Goal: Task Accomplishment & Management: Manage account settings

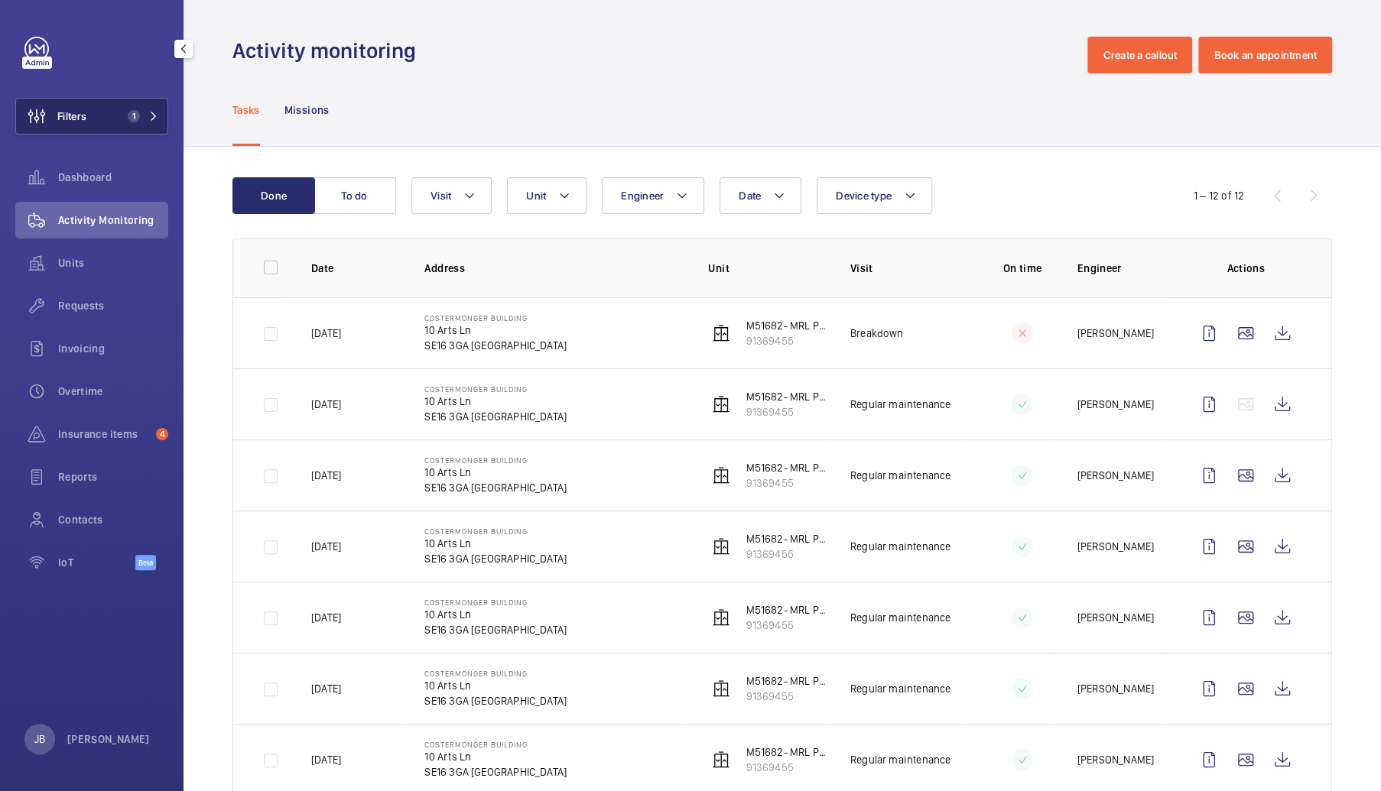
click at [84, 98] on span "Filters" at bounding box center [51, 116] width 70 height 37
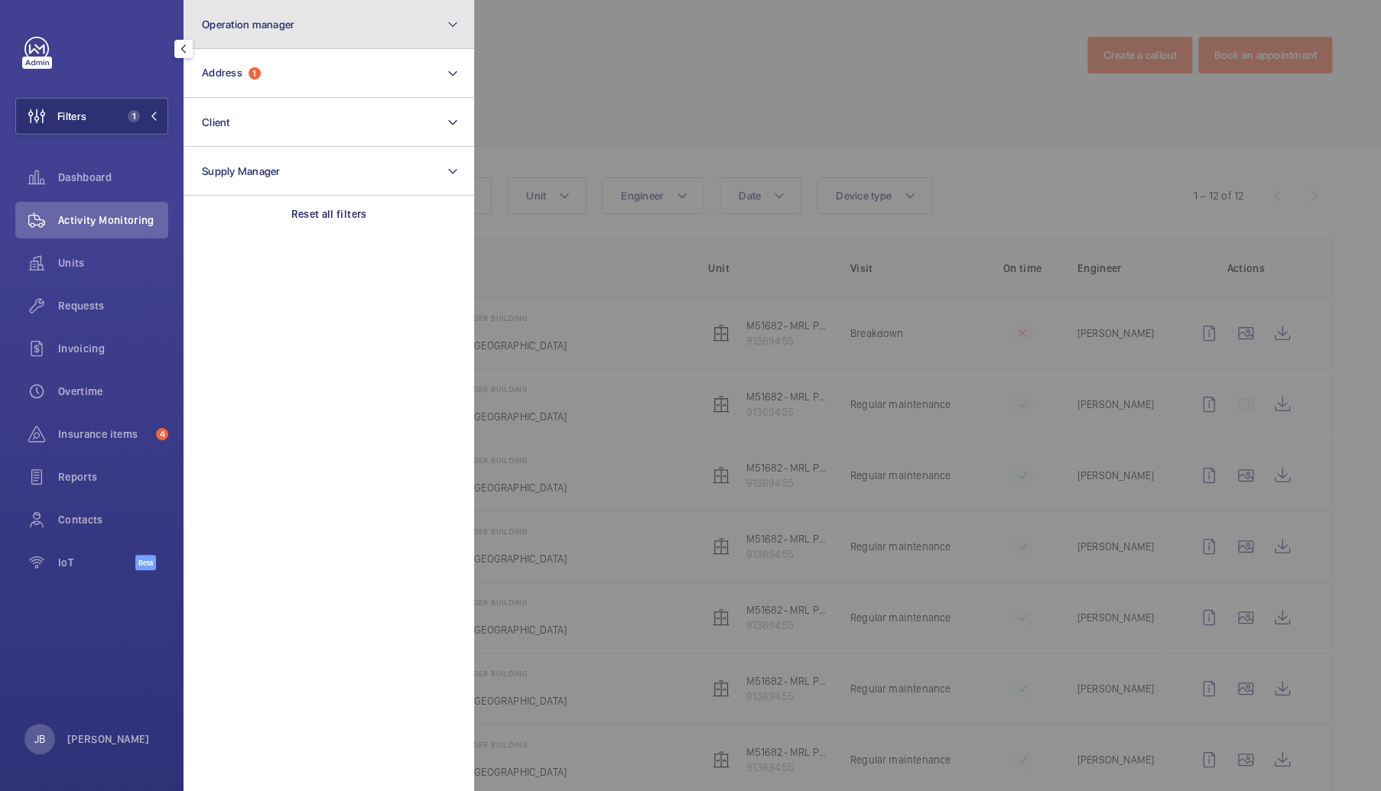
click at [343, 15] on button "Operation manager" at bounding box center [328, 24] width 290 height 49
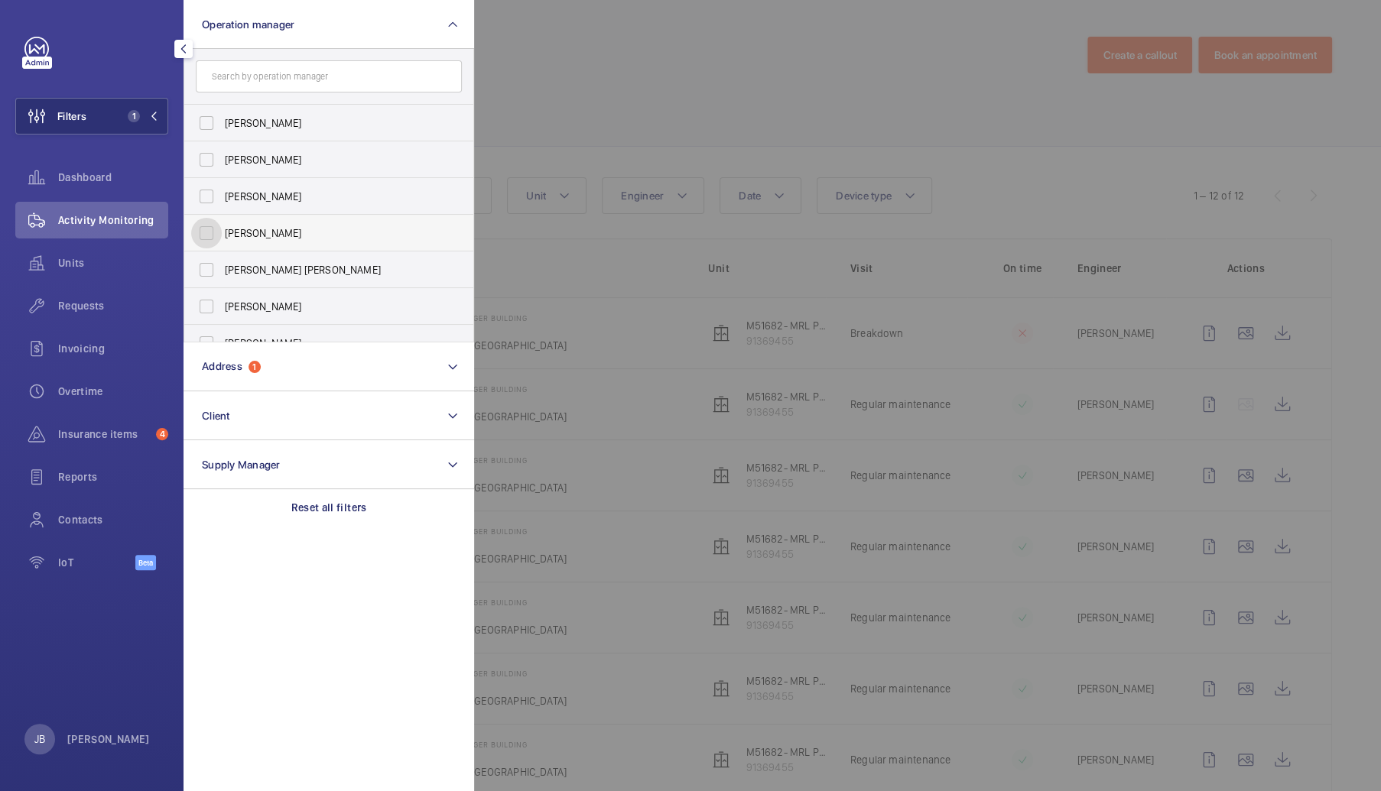
click at [205, 232] on input "[PERSON_NAME]" at bounding box center [206, 233] width 31 height 31
checkbox input "true"
click at [621, 84] on div at bounding box center [1164, 395] width 1381 height 791
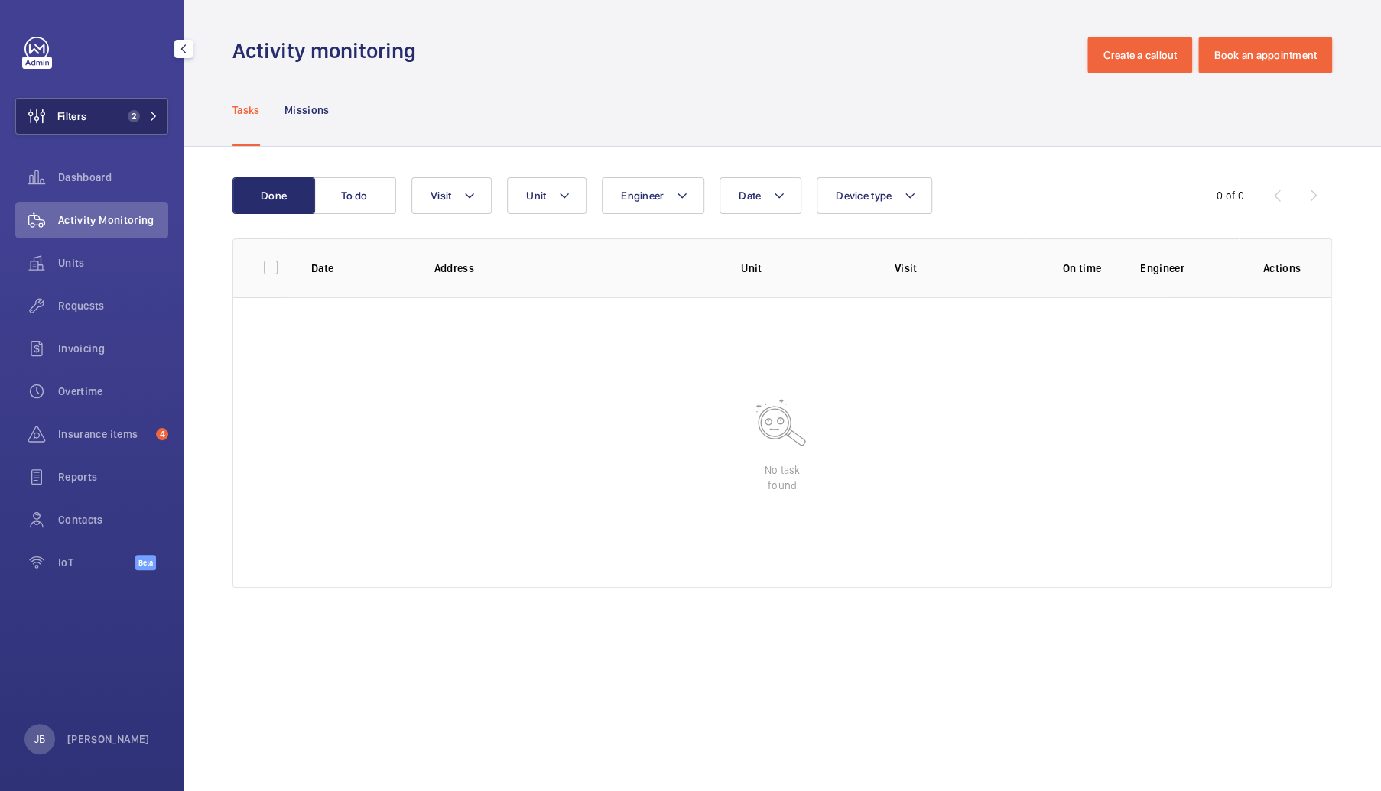
click at [76, 119] on span "Filters" at bounding box center [71, 116] width 29 height 15
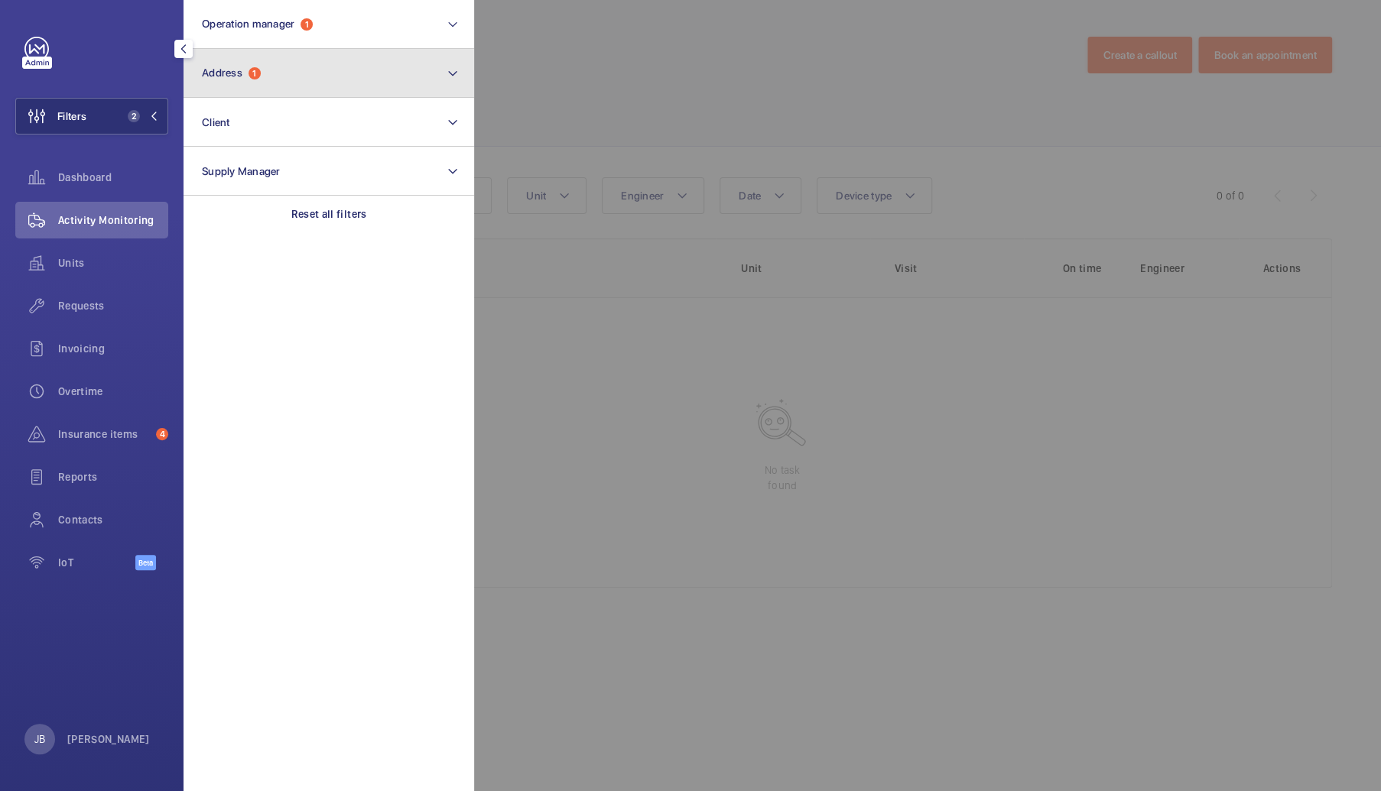
click at [300, 70] on button "Address 1" at bounding box center [328, 73] width 290 height 49
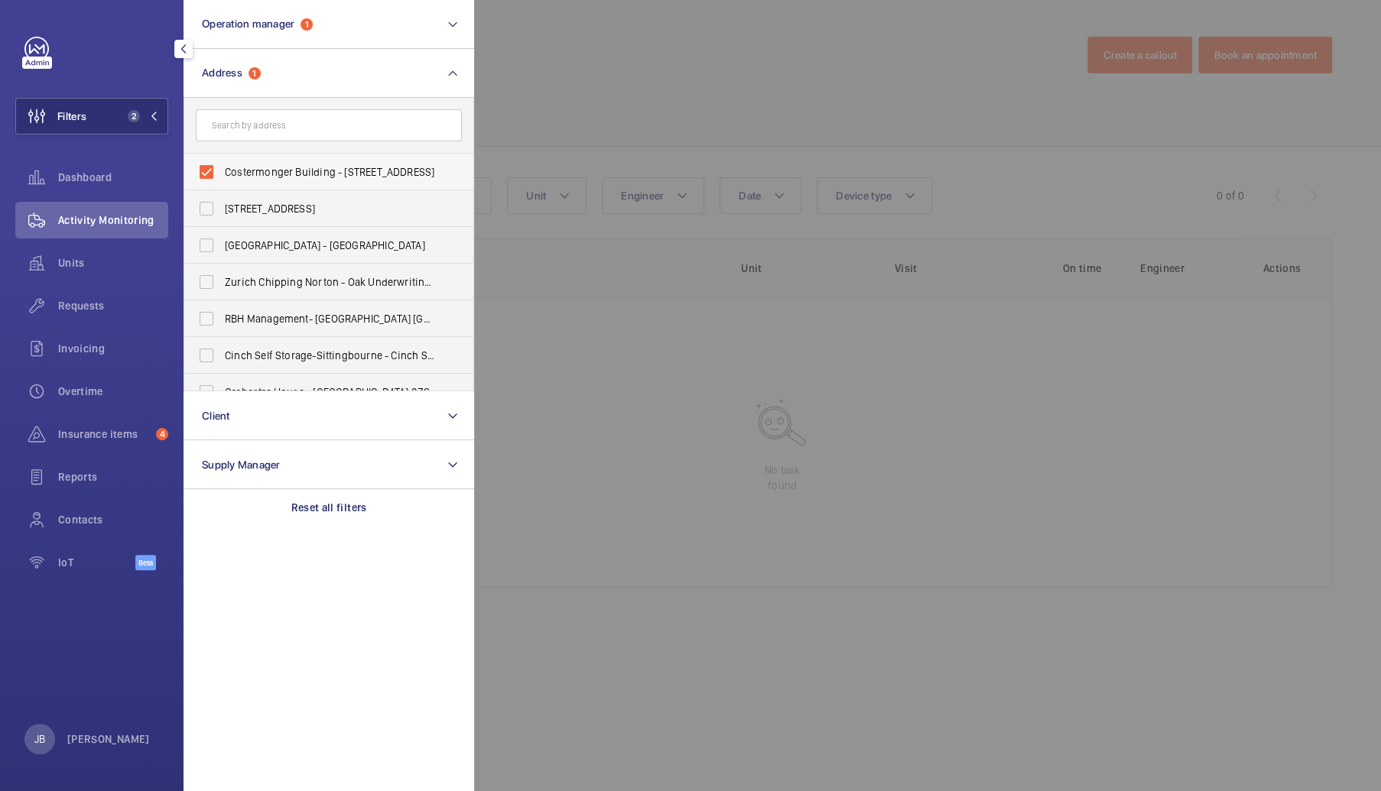
click at [222, 170] on label "Costermonger Building - 10 Arts Ln, LONDON SE16 3GA" at bounding box center [317, 172] width 266 height 37
click at [222, 170] on input "Costermonger Building - 10 Arts Ln, LONDON SE16 3GA" at bounding box center [206, 172] width 31 height 31
checkbox input "false"
click at [627, 81] on div at bounding box center [1164, 395] width 1381 height 791
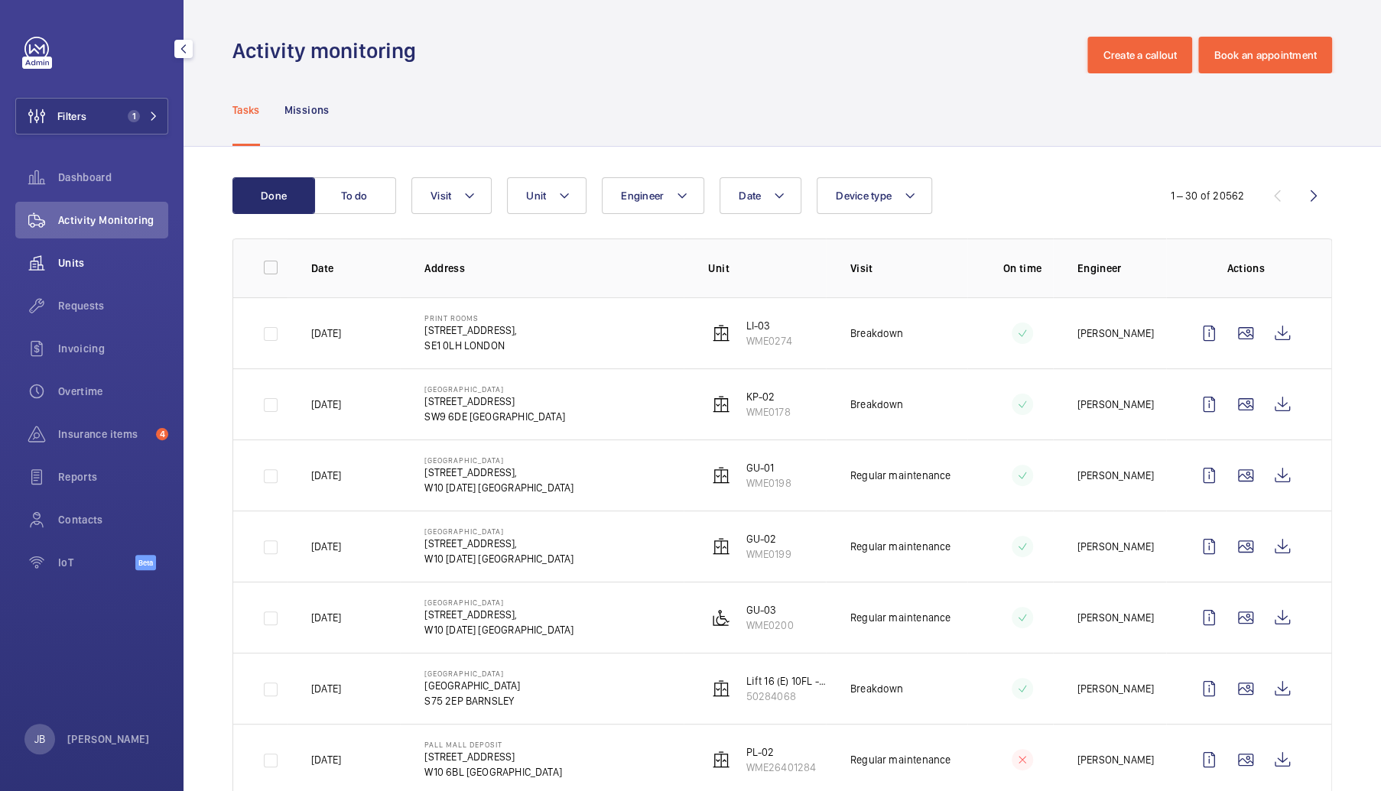
click at [56, 258] on wm-front-icon-button at bounding box center [36, 263] width 43 height 37
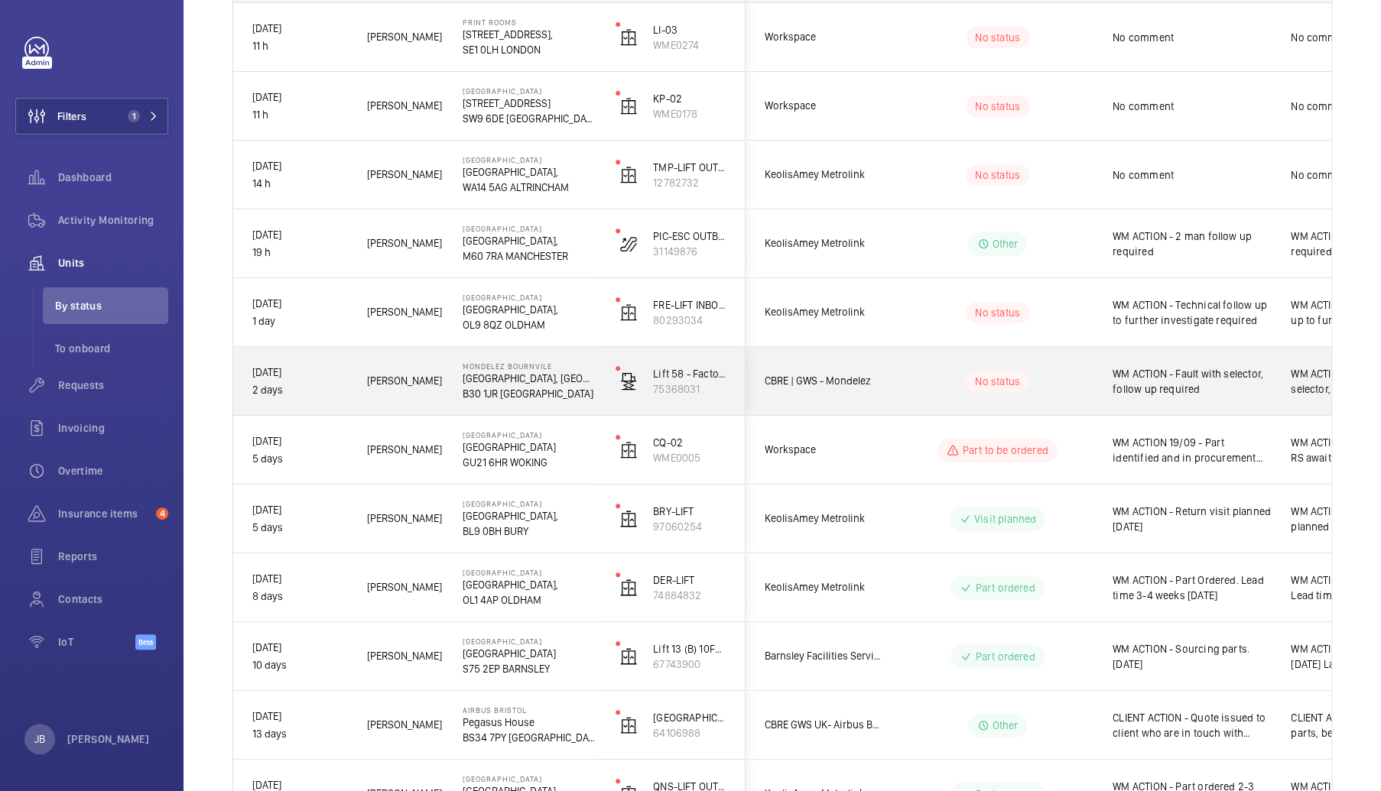
scroll to position [306, 0]
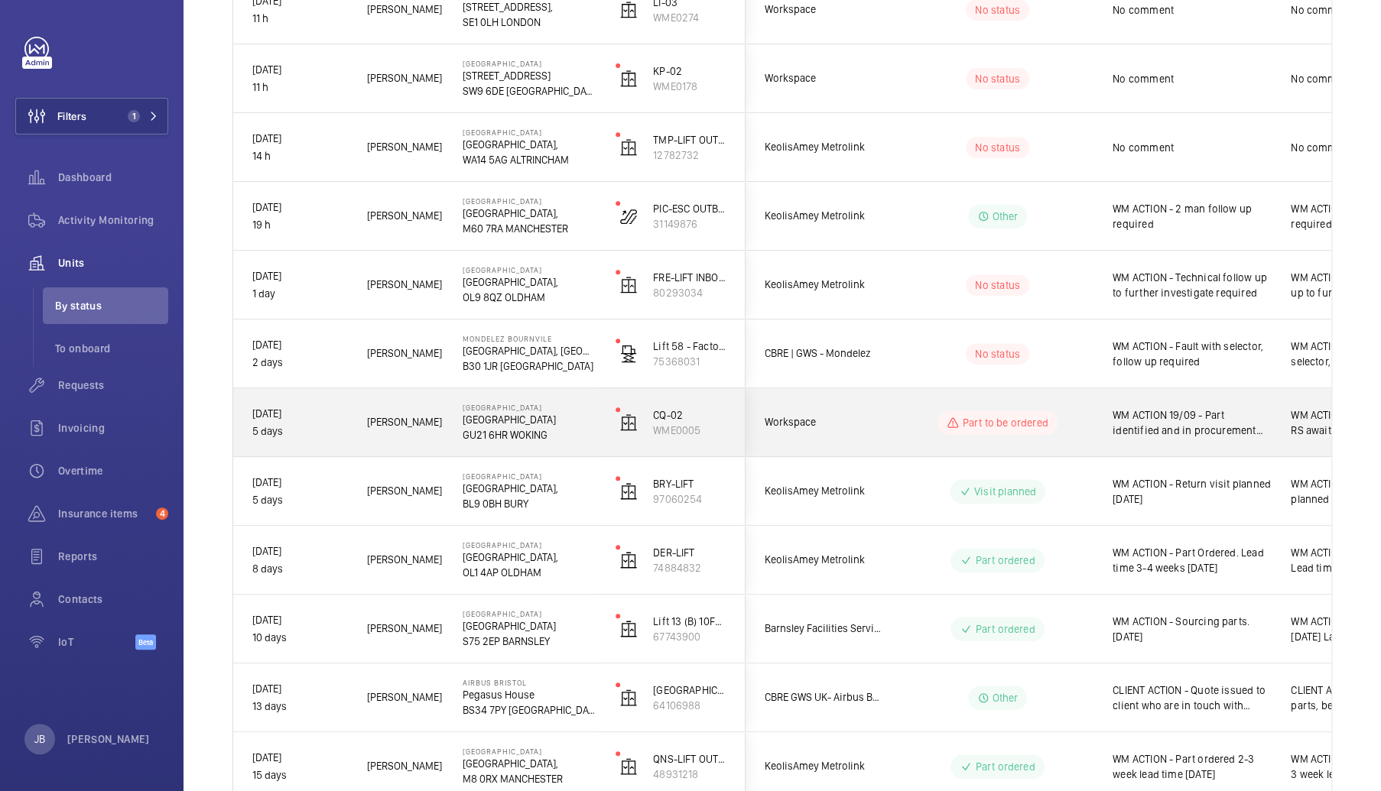
click at [1160, 428] on span "WM ACTION 19/09 - Part identified and in procurement process" at bounding box center [1191, 422] width 158 height 31
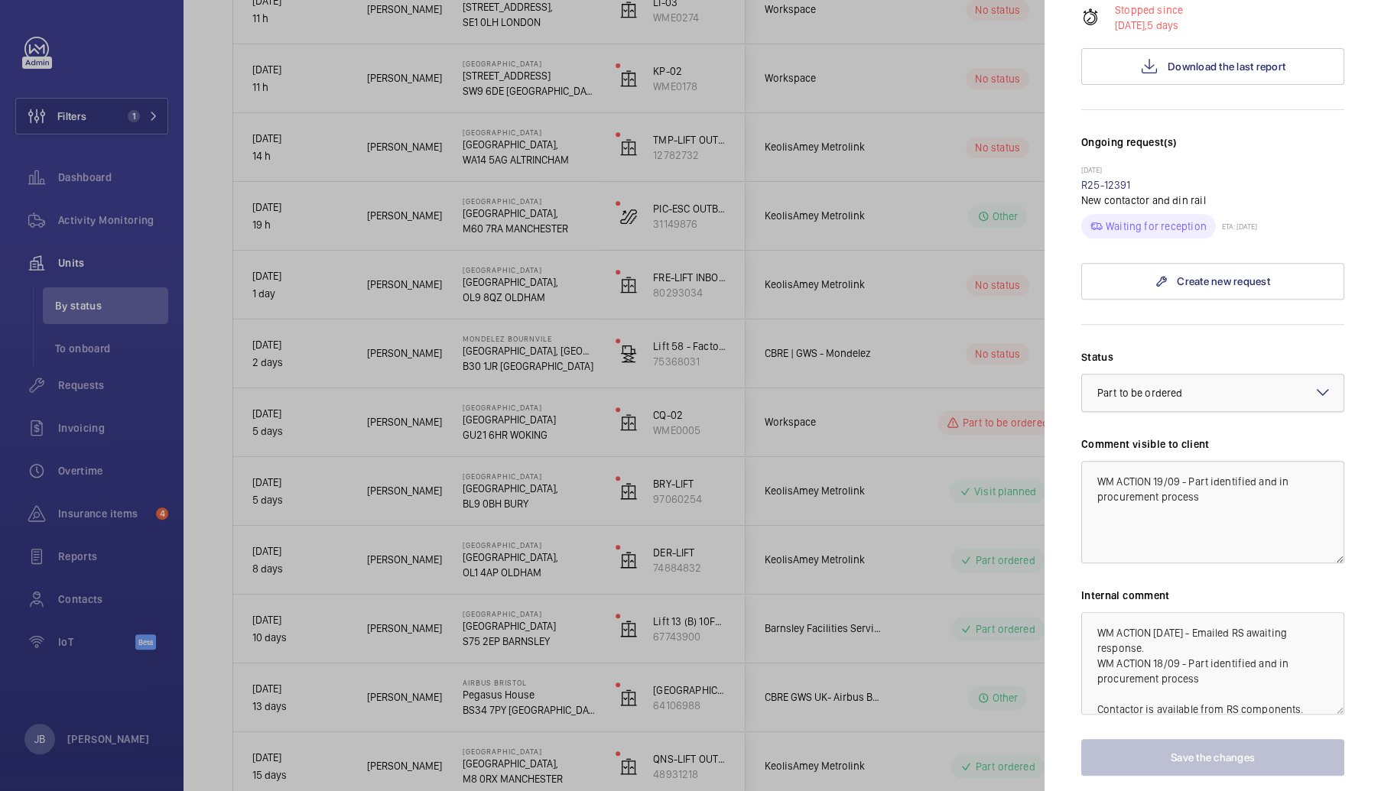
click at [1248, 378] on div at bounding box center [1212, 393] width 261 height 37
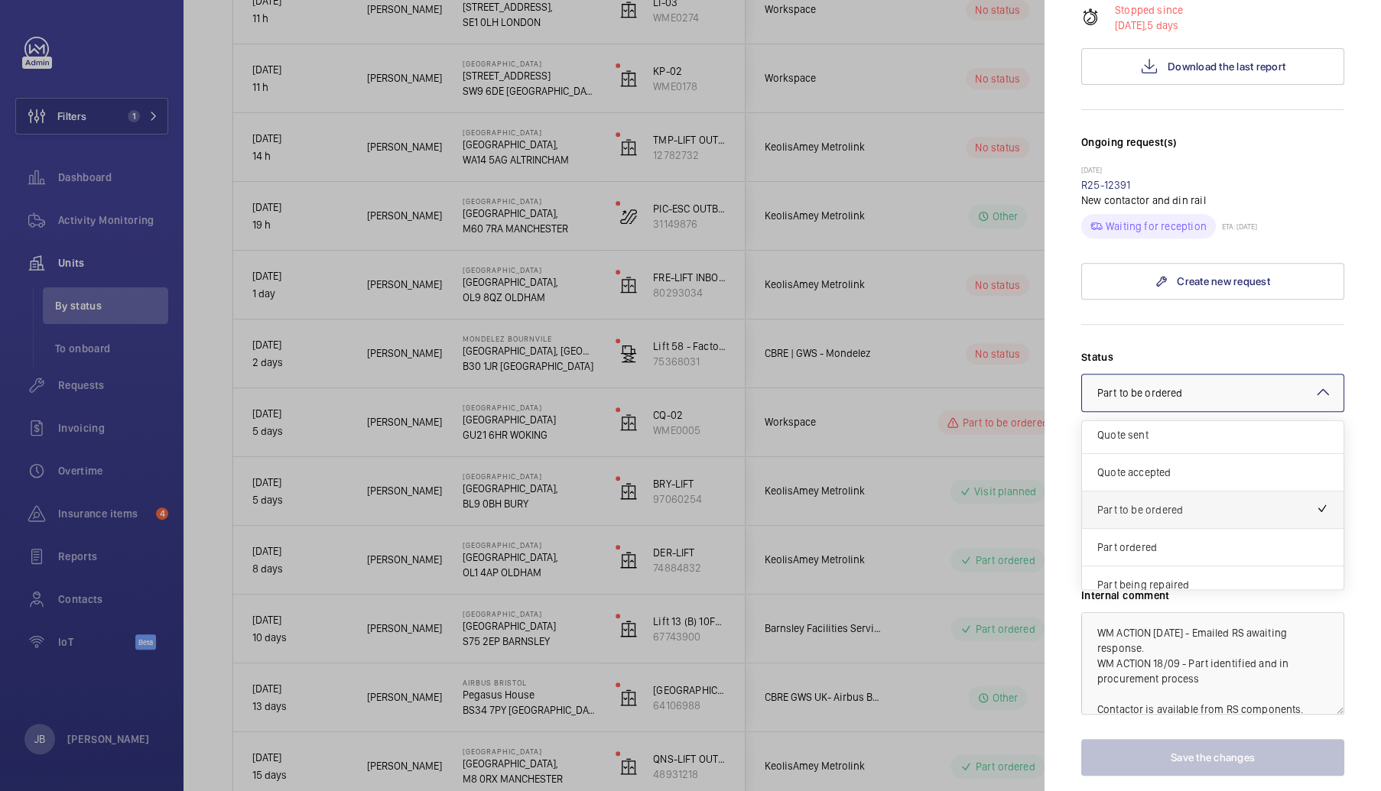
scroll to position [76, 0]
click at [1176, 522] on div "Part ordered" at bounding box center [1212, 513] width 261 height 37
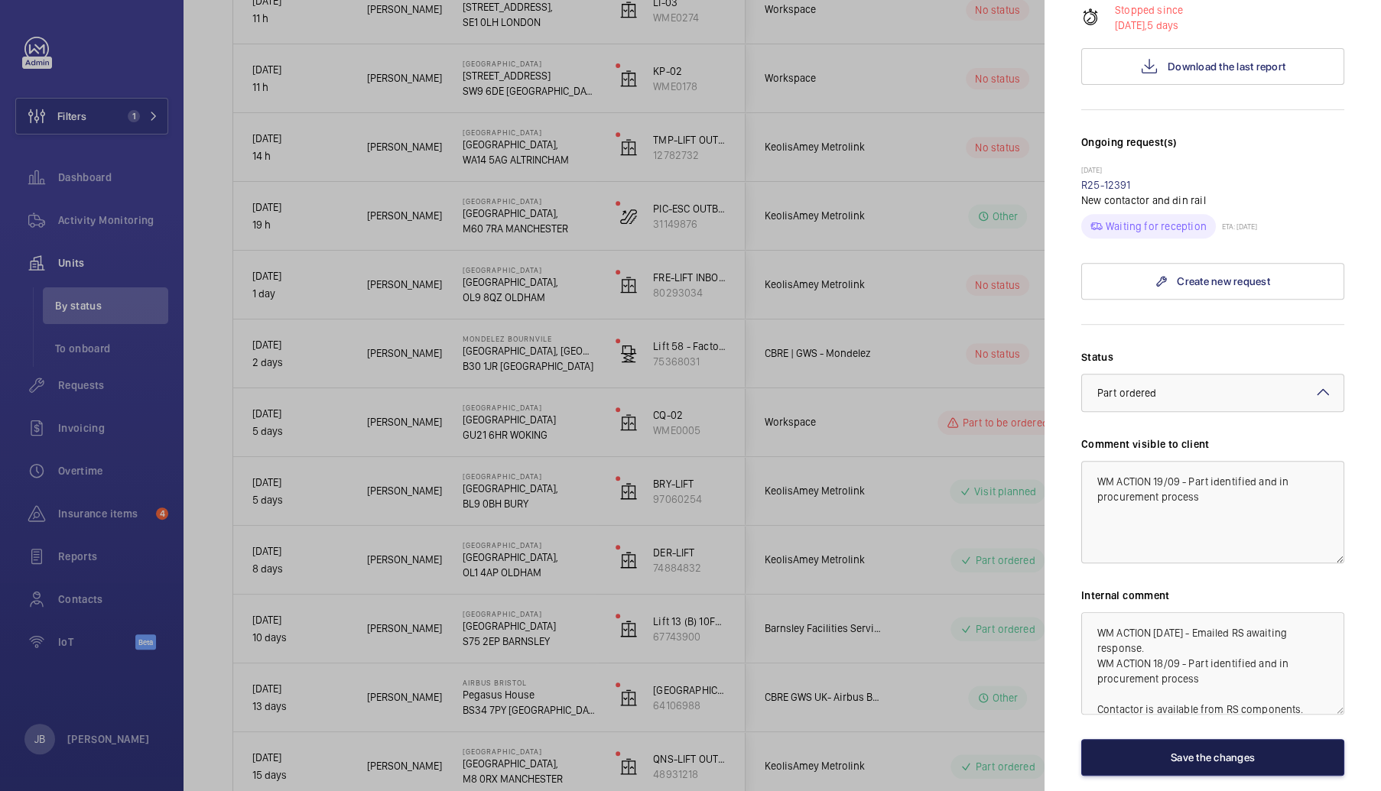
click at [1204, 758] on button "Save the changes" at bounding box center [1212, 757] width 263 height 37
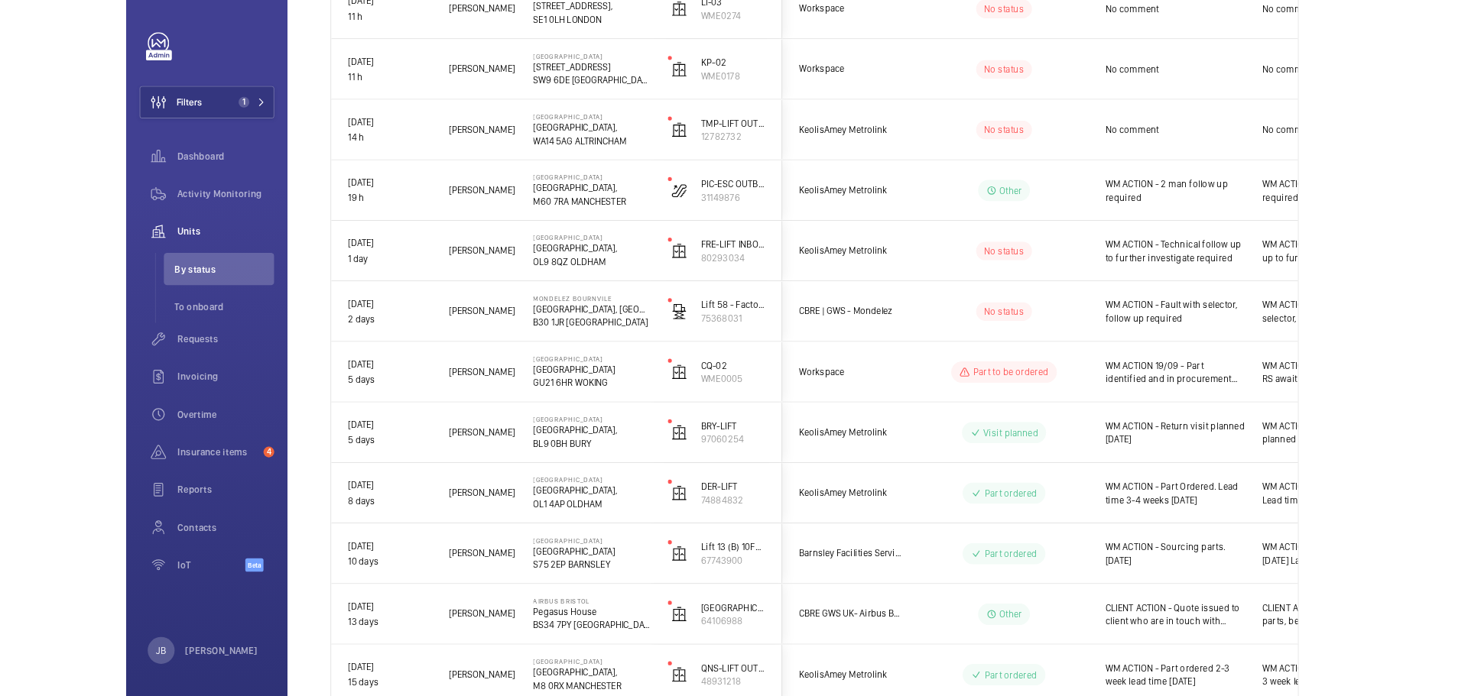
scroll to position [0, 0]
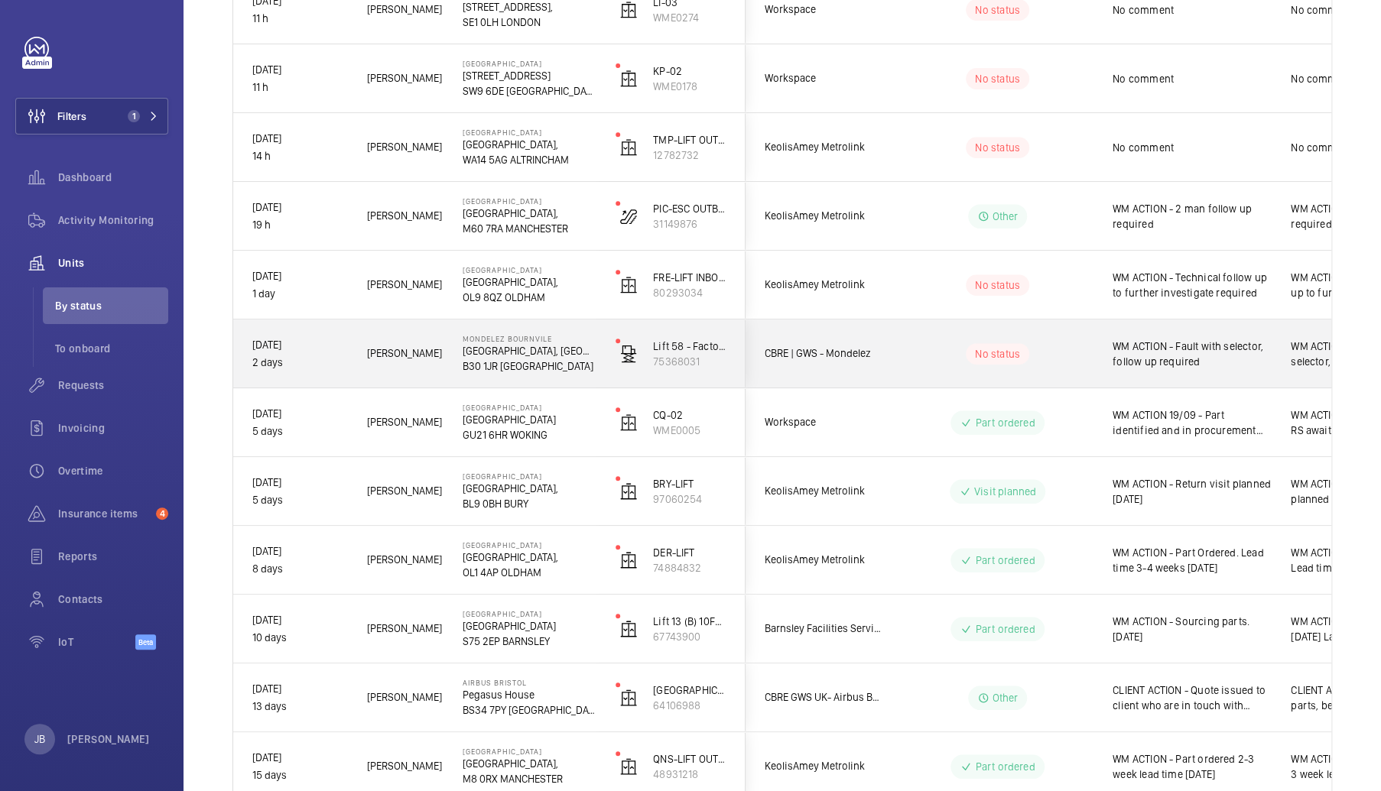
click at [1171, 356] on span "WM ACTION - Fault with selector, follow up required" at bounding box center [1191, 354] width 158 height 31
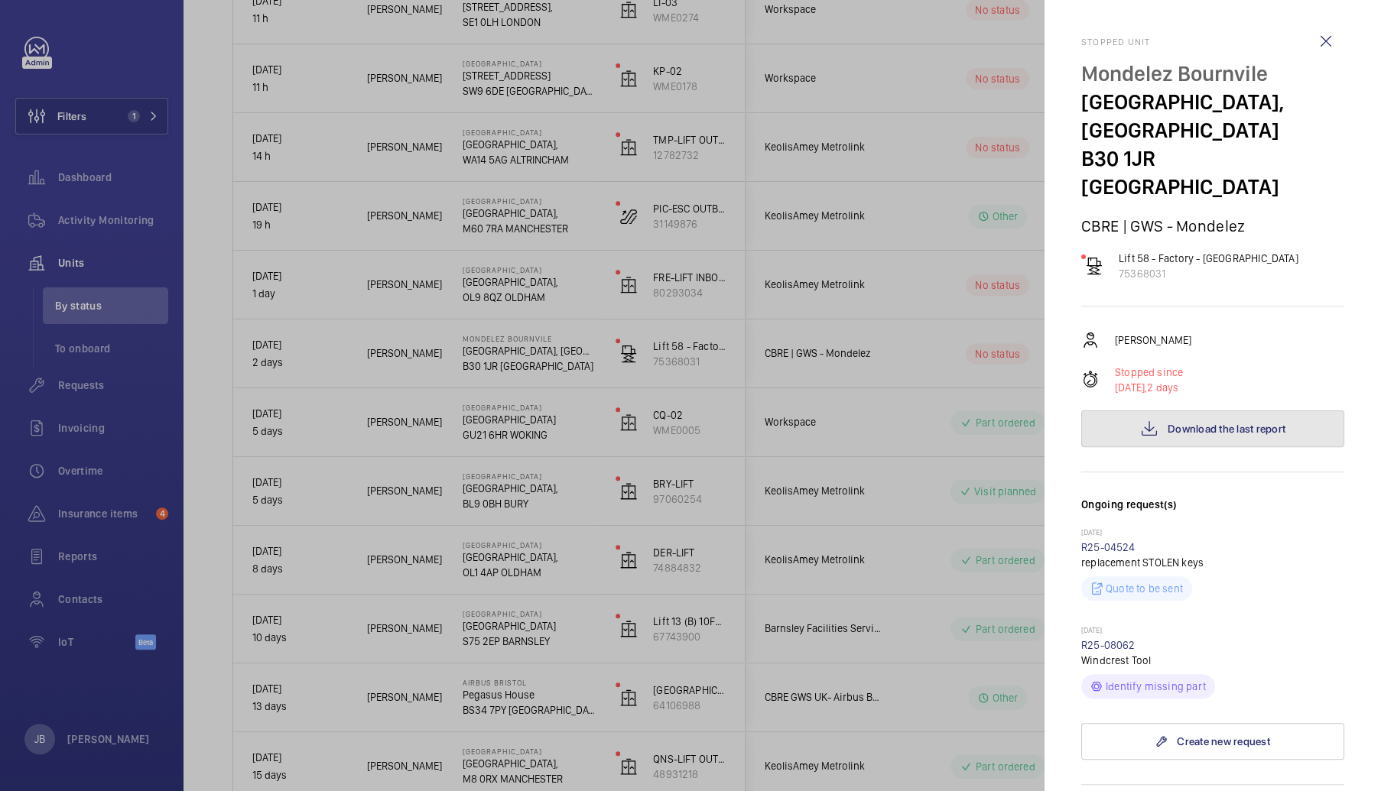
click at [1238, 423] on span "Download the last report" at bounding box center [1226, 429] width 118 height 12
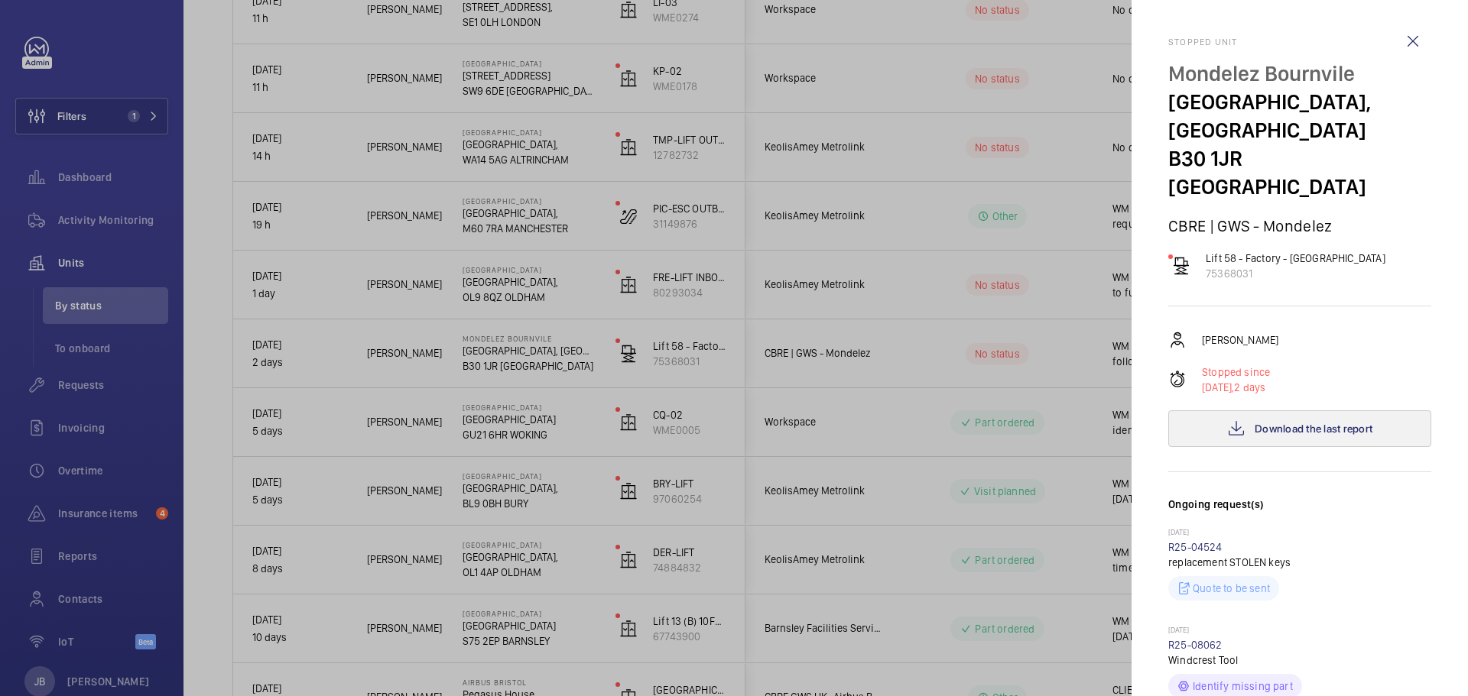
scroll to position [305, 0]
click at [1050, 358] on div at bounding box center [734, 348] width 1468 height 696
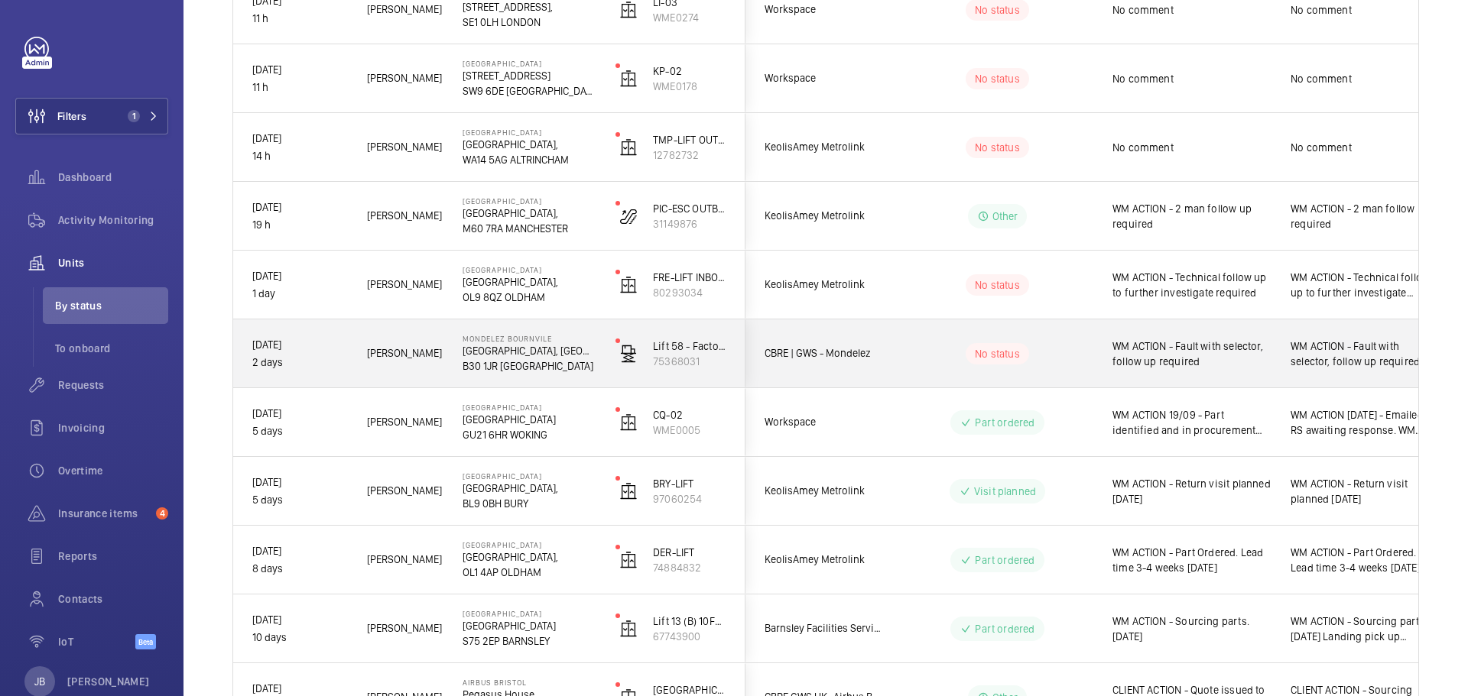
click at [1225, 362] on span "WM ACTION - Fault with selector, follow up required" at bounding box center [1191, 354] width 158 height 31
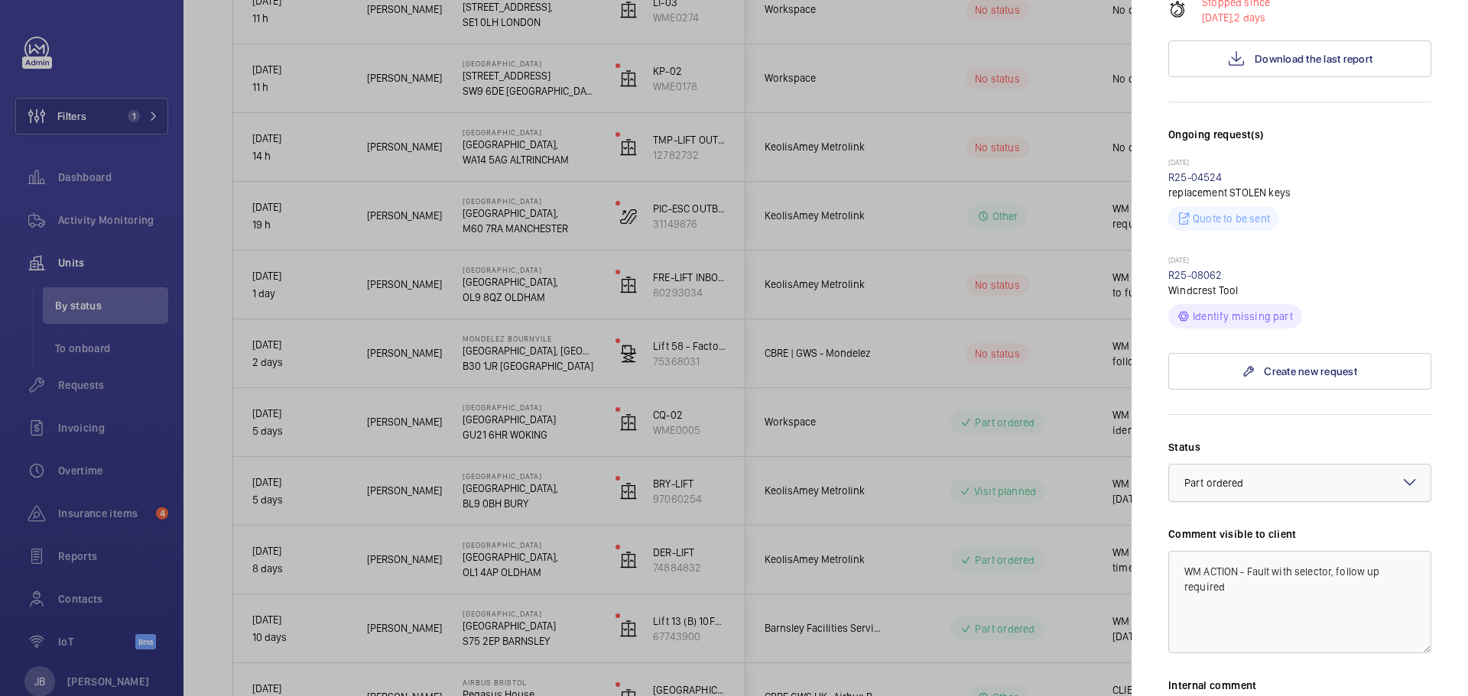
scroll to position [459, 0]
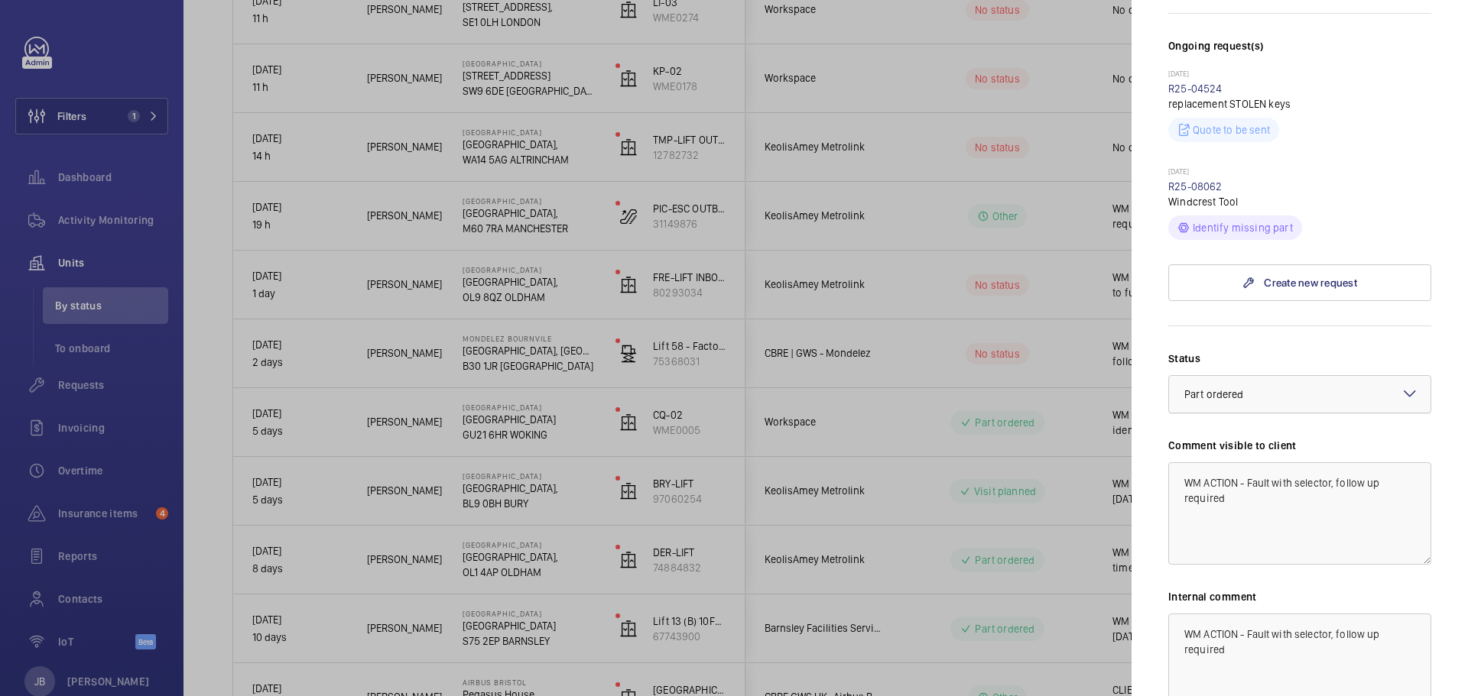
click at [1365, 376] on div at bounding box center [1299, 394] width 261 height 37
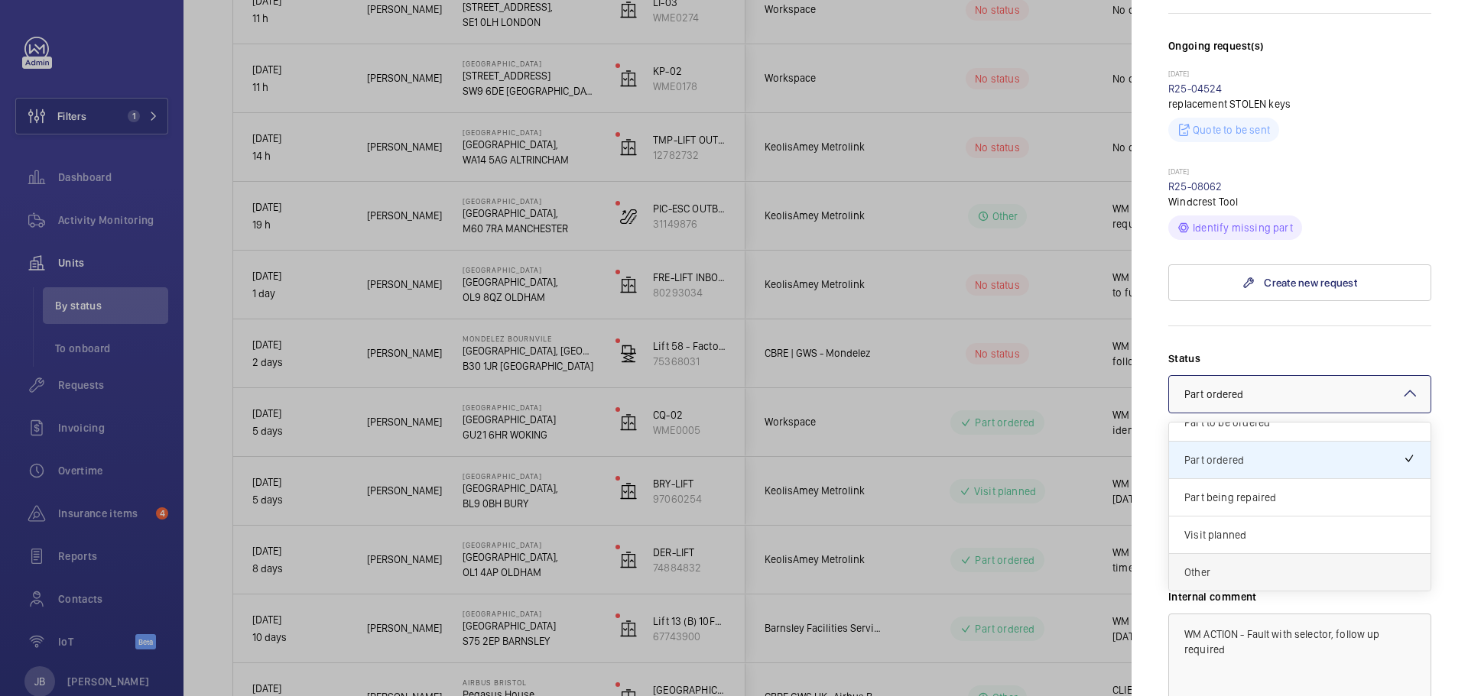
click at [1203, 565] on span "Other" at bounding box center [1299, 572] width 231 height 15
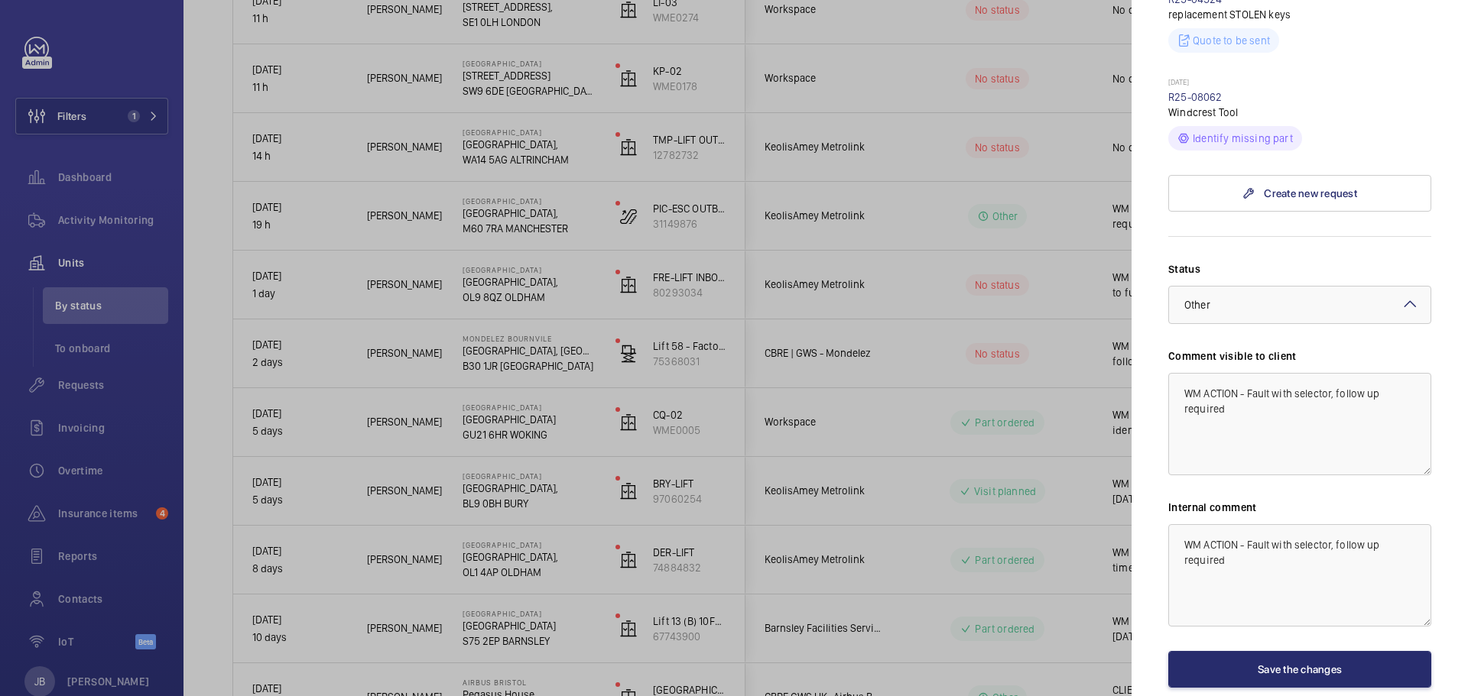
scroll to position [570, 0]
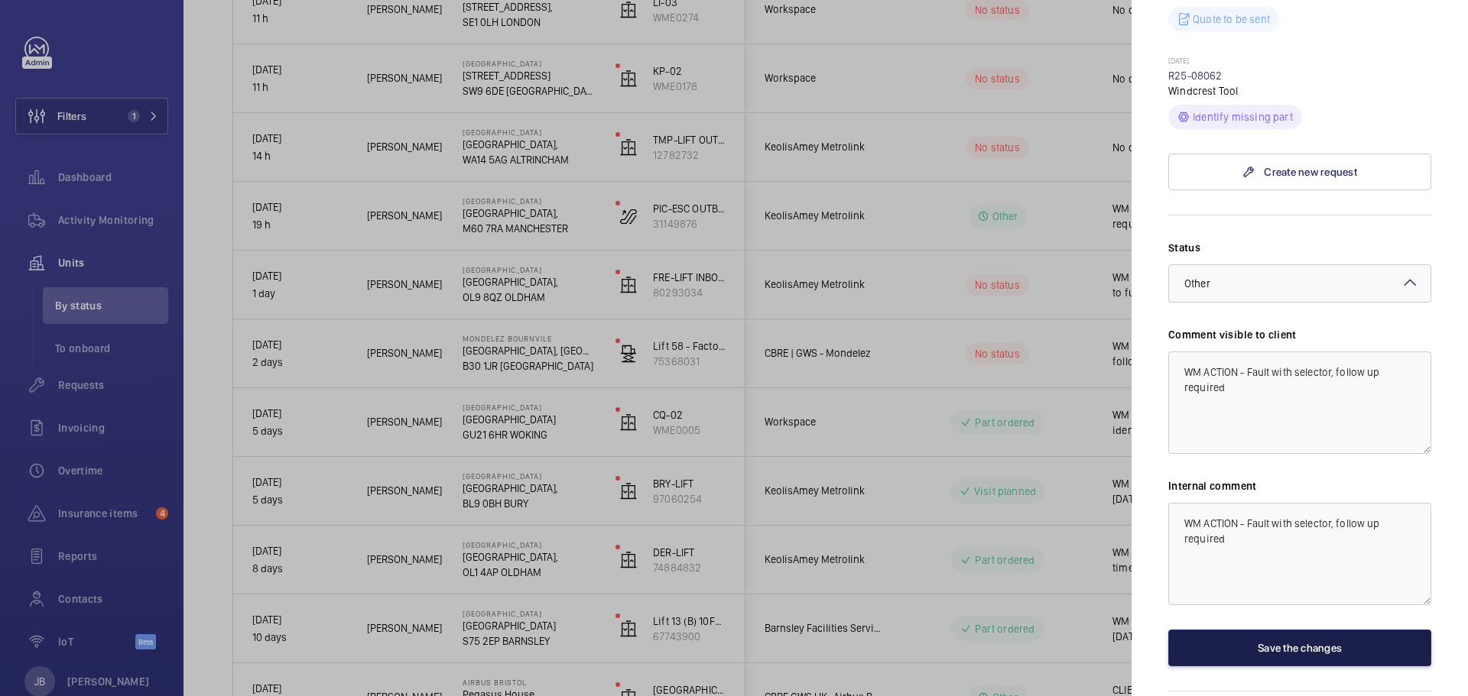
click at [1244, 630] on button "Save the changes" at bounding box center [1299, 648] width 263 height 37
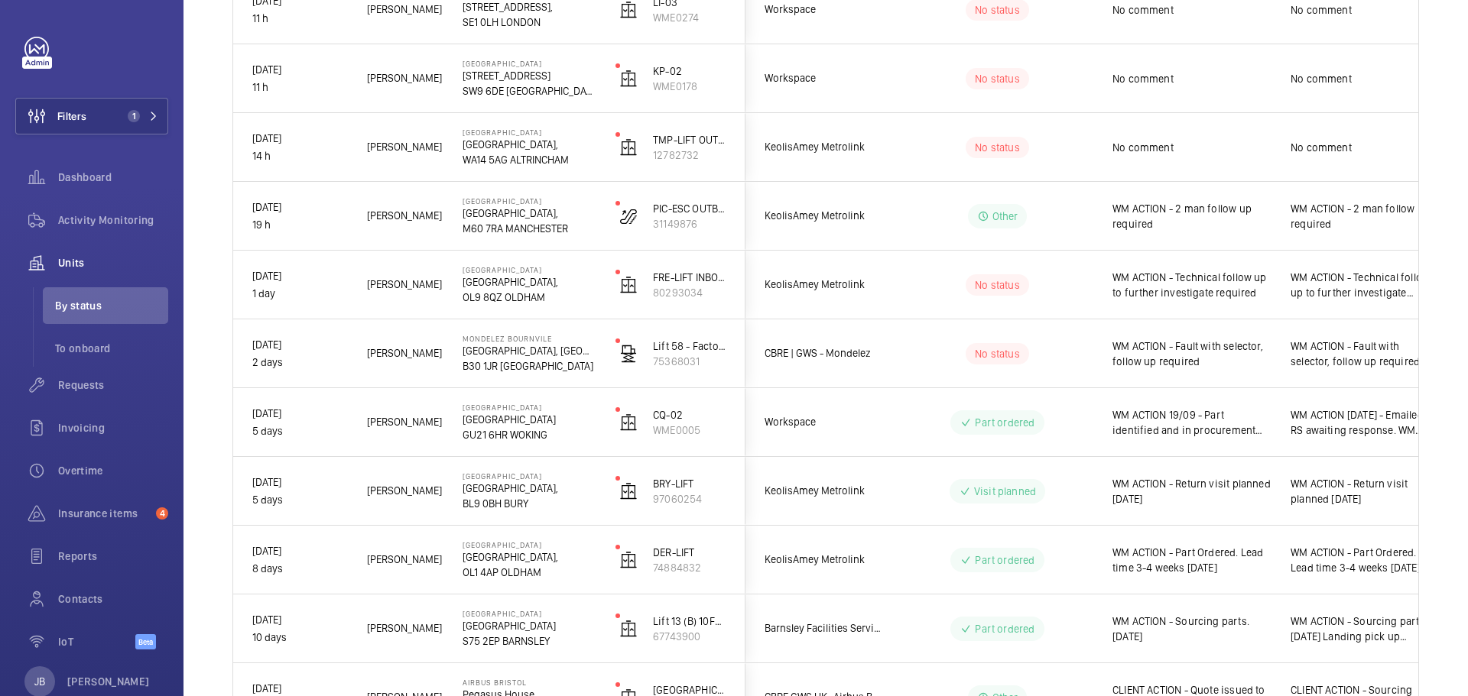
scroll to position [0, 0]
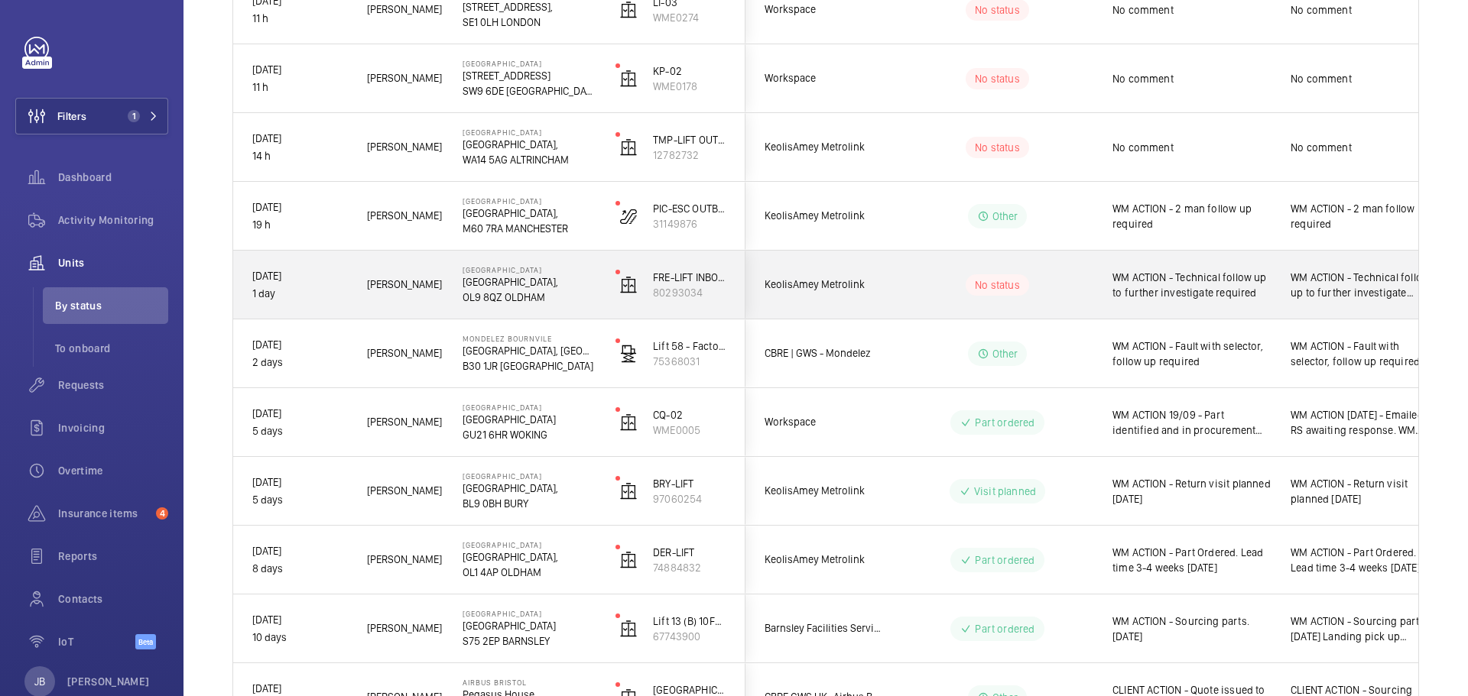
click at [1209, 301] on div "WM ACTION - Technical follow up to further investigate required" at bounding box center [1191, 285] width 158 height 35
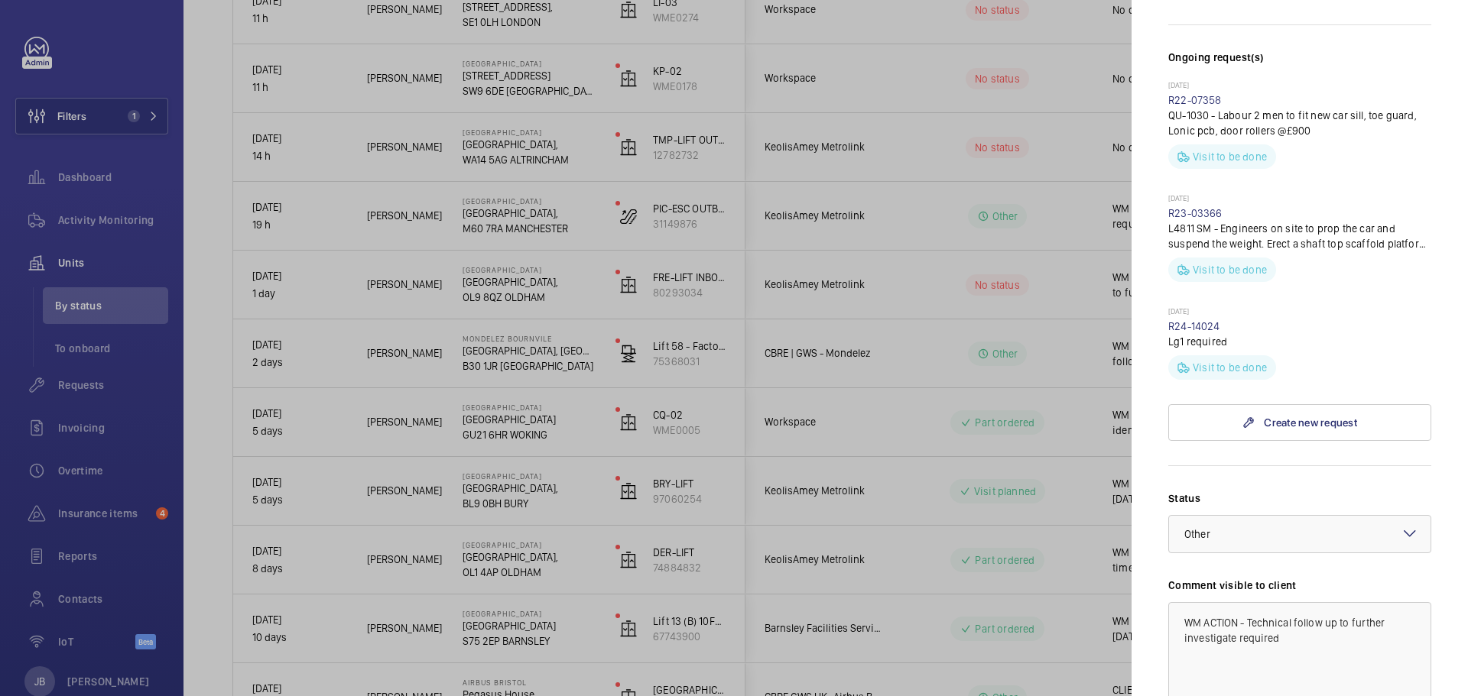
scroll to position [535, 0]
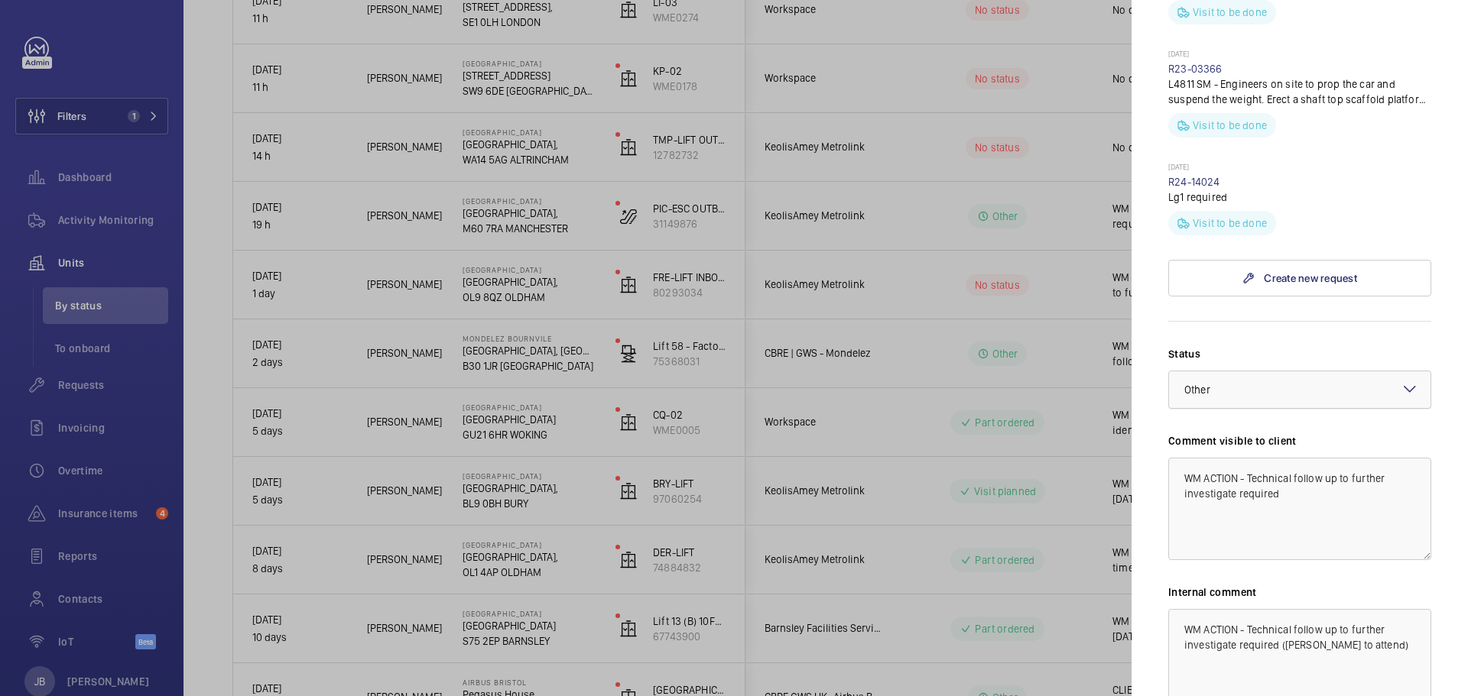
click at [1352, 389] on div at bounding box center [1299, 390] width 261 height 37
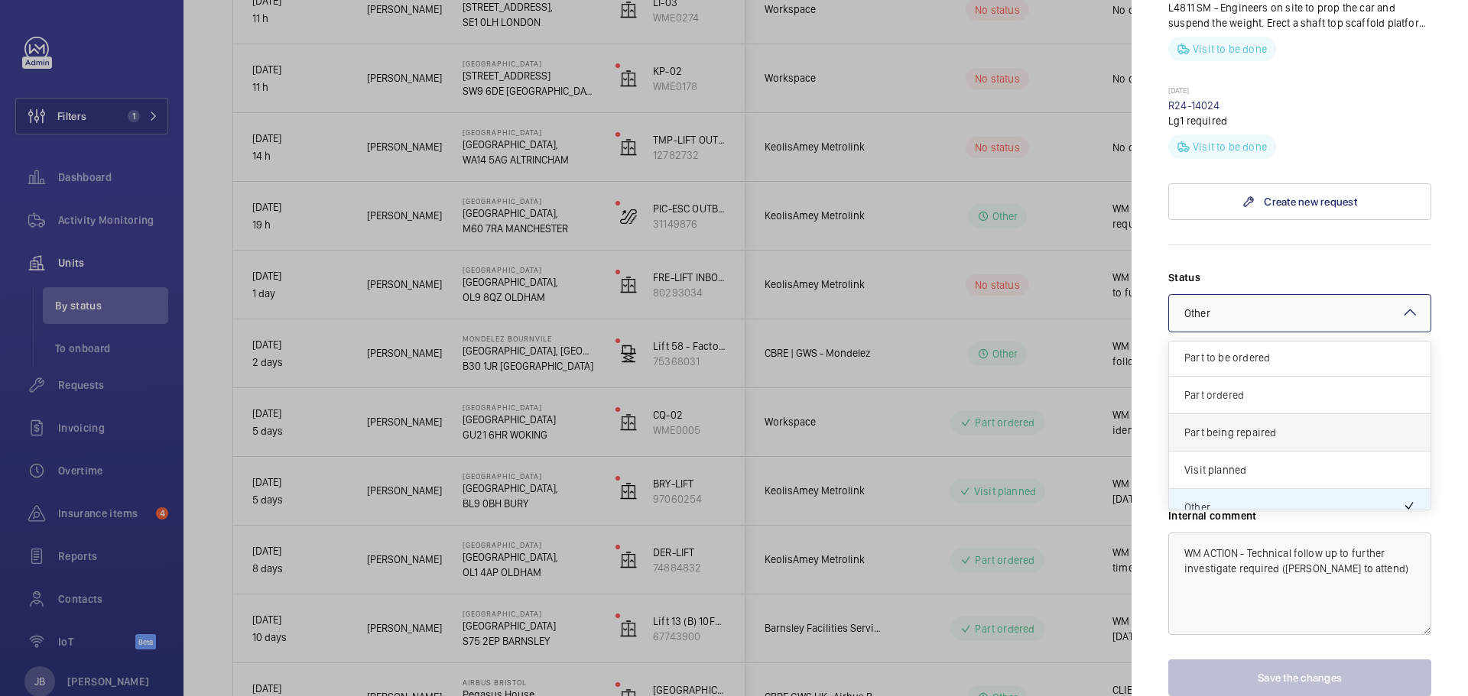
scroll to position [131, 0]
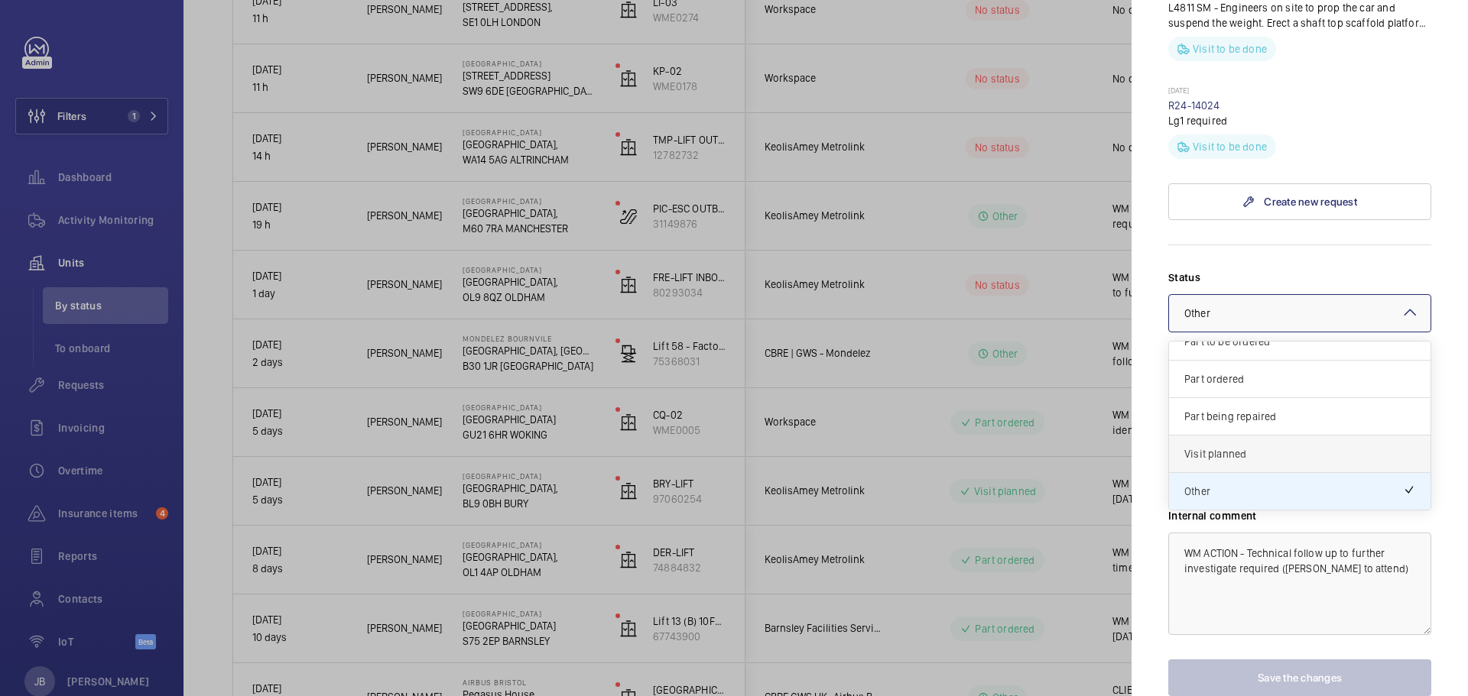
click at [1263, 456] on span "Visit planned" at bounding box center [1299, 453] width 231 height 15
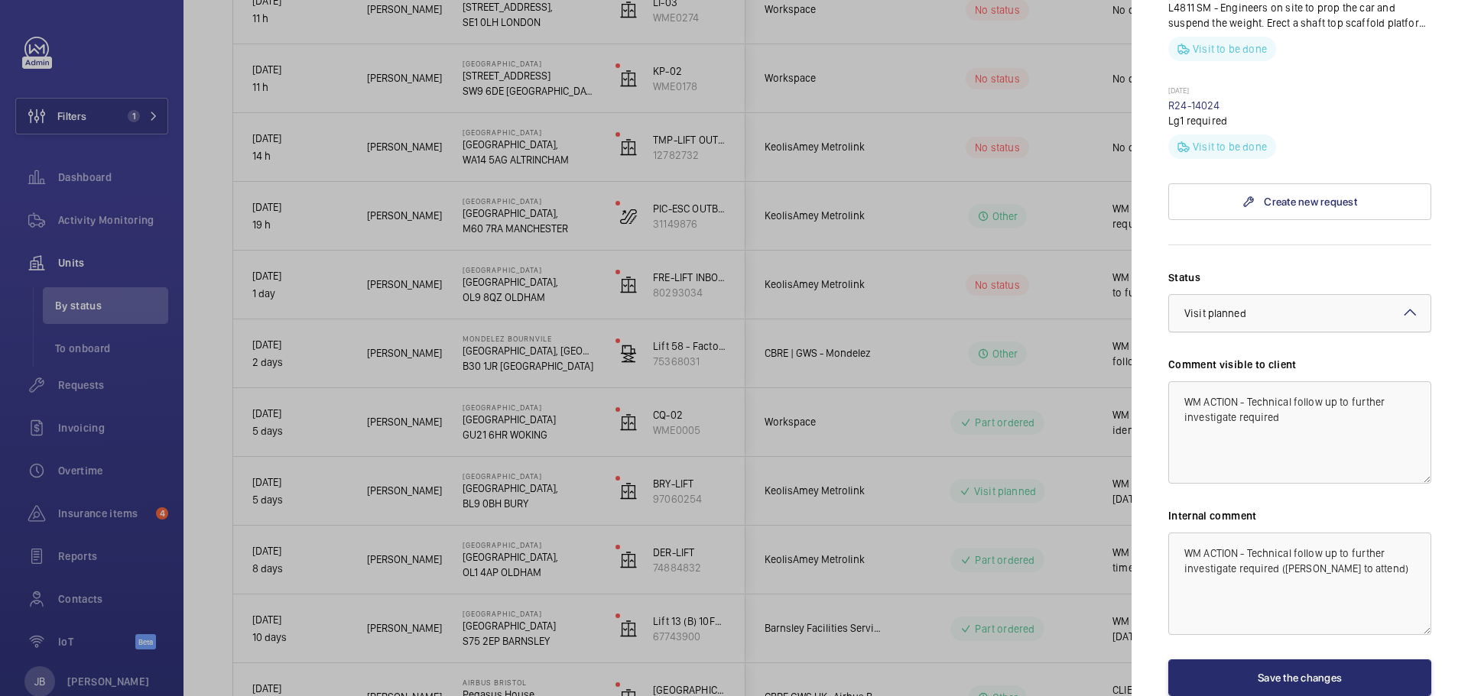
click at [1276, 303] on div at bounding box center [1299, 313] width 261 height 37
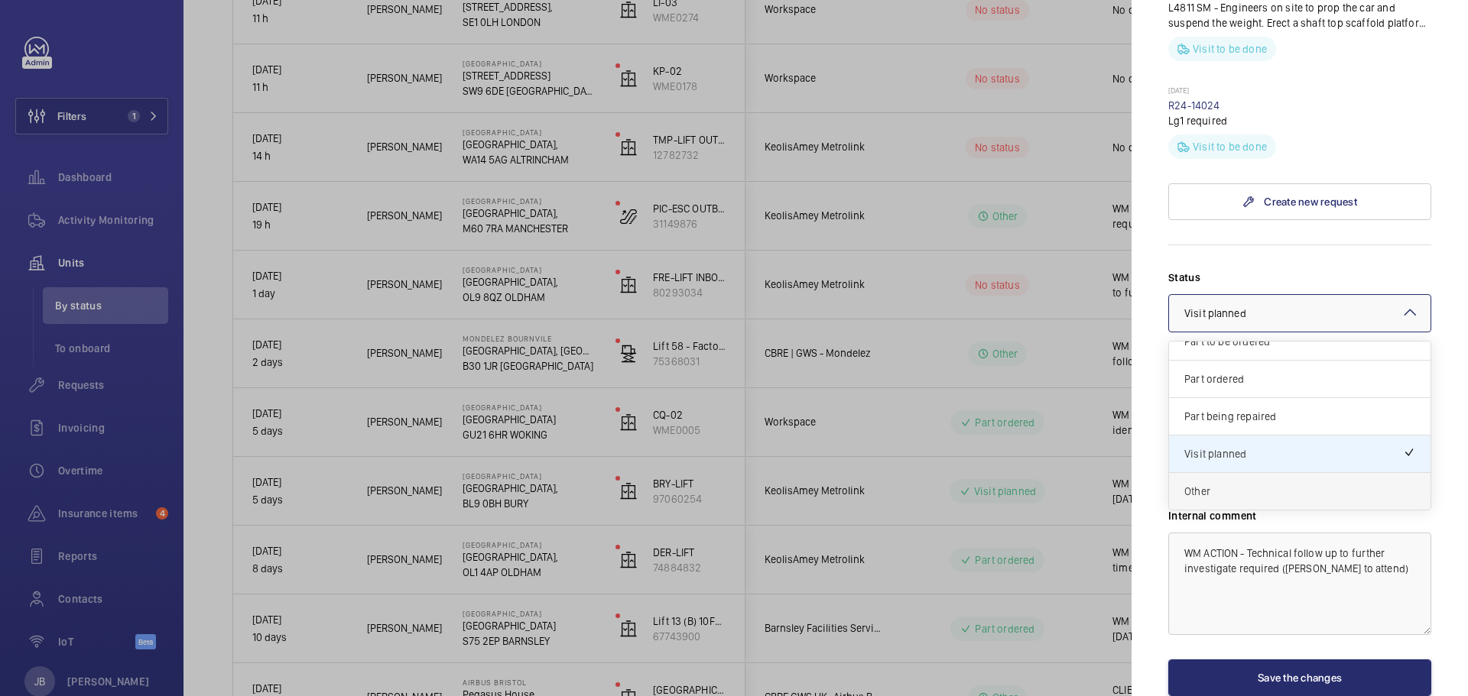
click at [1275, 497] on span "Other" at bounding box center [1299, 491] width 231 height 15
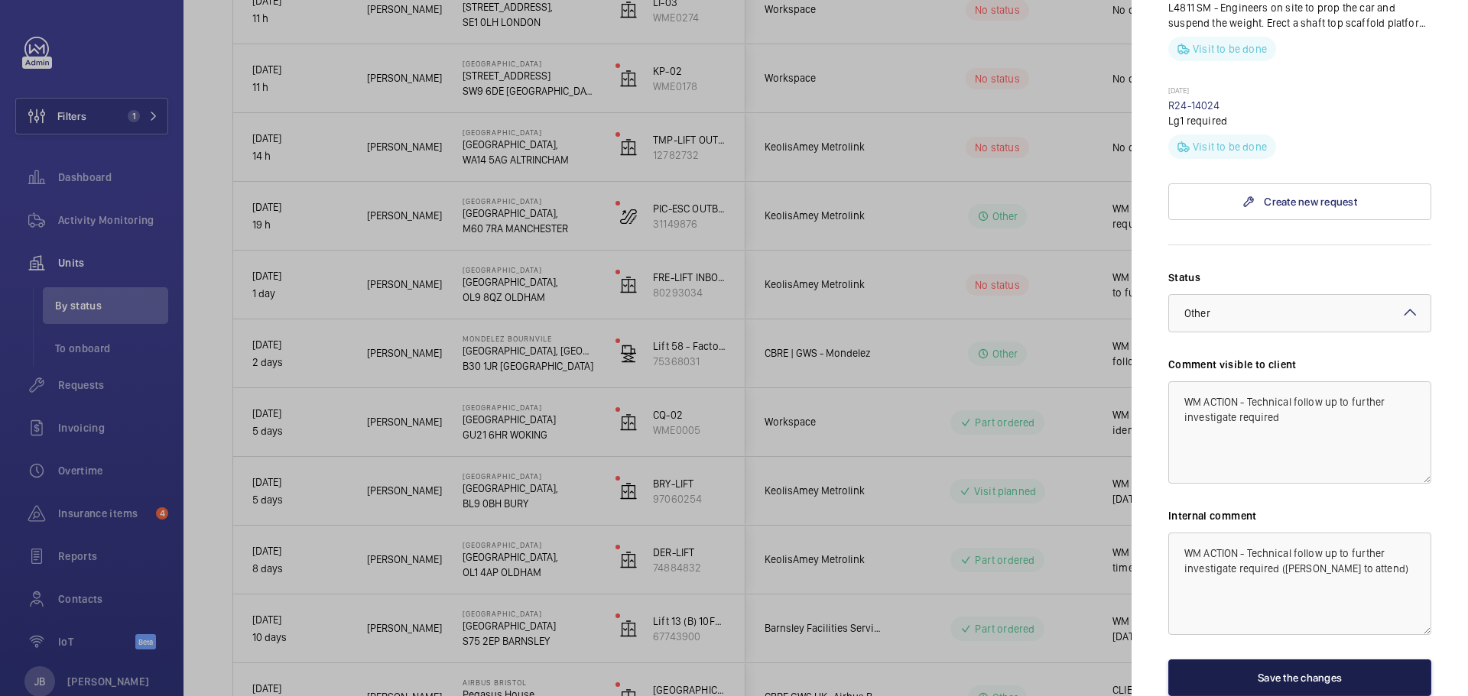
click at [1330, 677] on button "Save the changes" at bounding box center [1299, 678] width 263 height 37
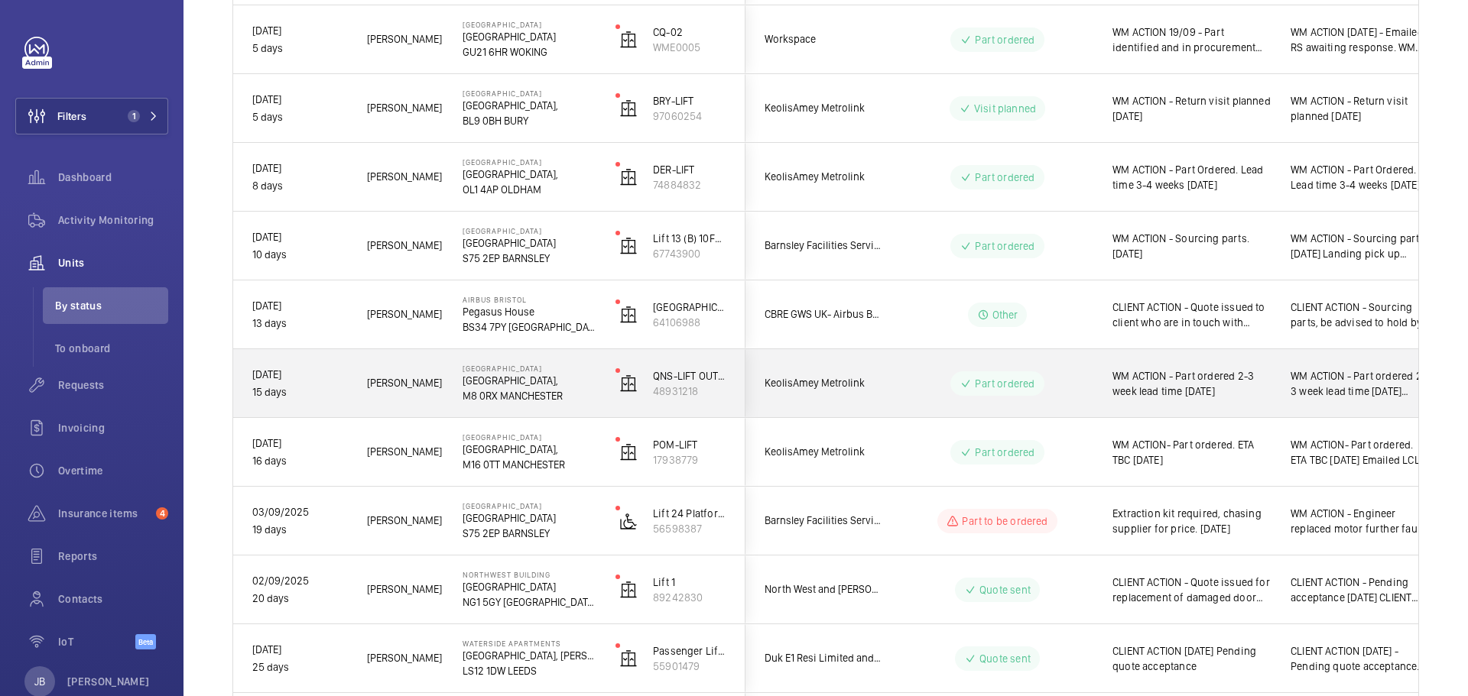
scroll to position [977, 0]
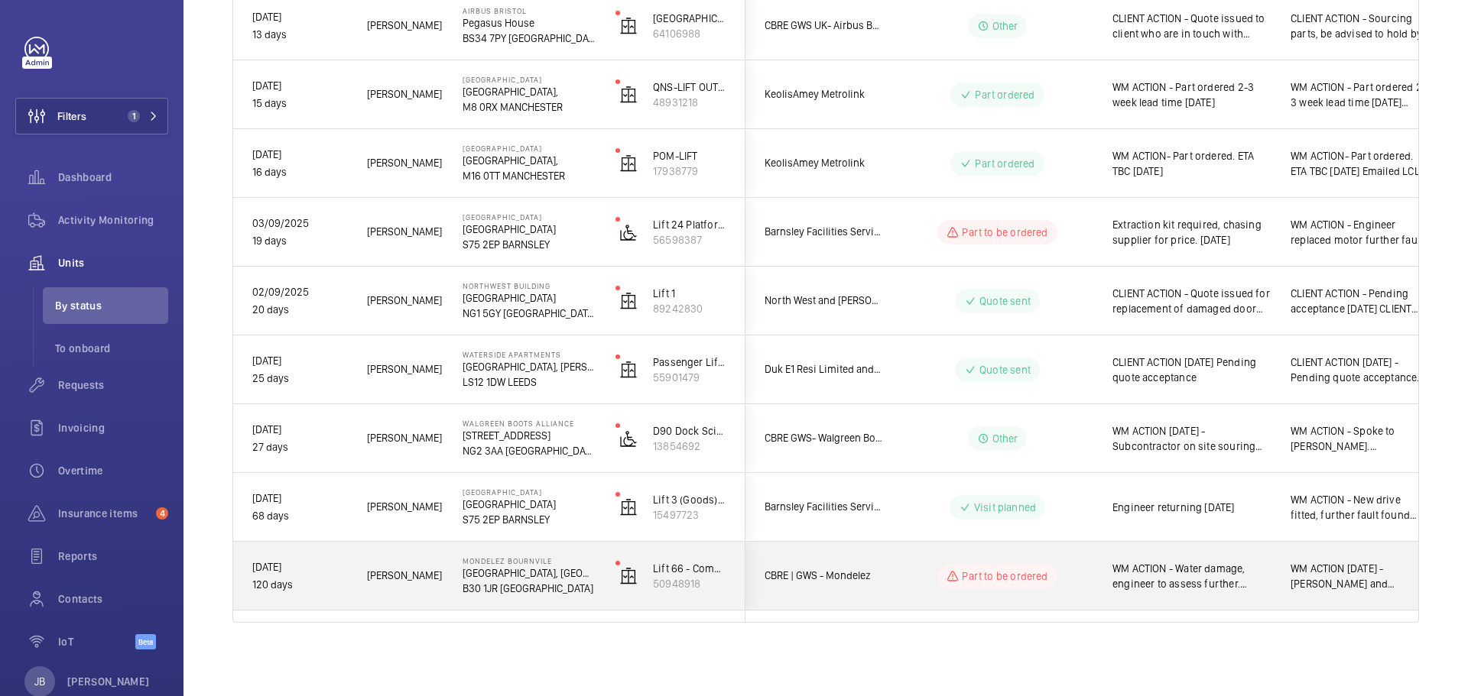
click at [1357, 585] on span "WM ACTION [DATE] - [PERSON_NAME] and [PERSON_NAME] for update. WM ACTION 28/08 …" at bounding box center [1360, 576] width 140 height 31
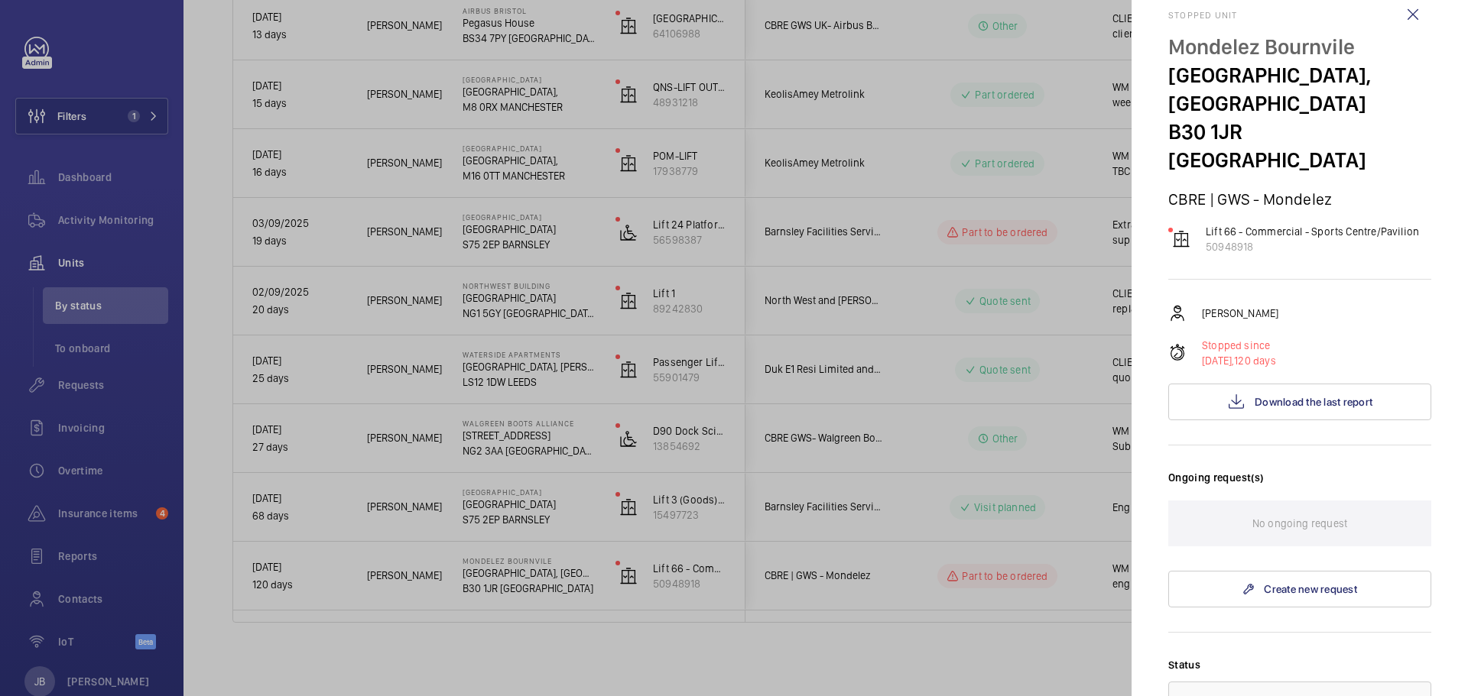
scroll to position [0, 0]
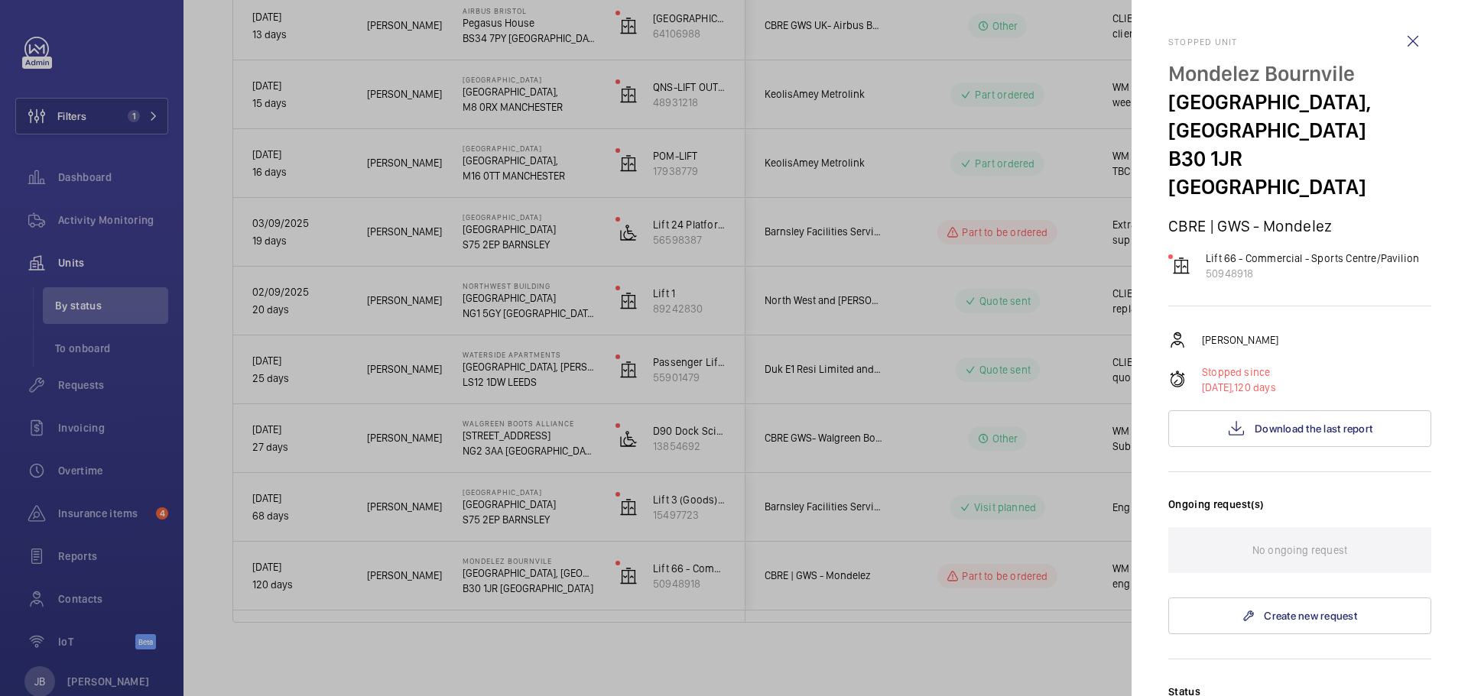
click at [936, 512] on div at bounding box center [734, 348] width 1468 height 696
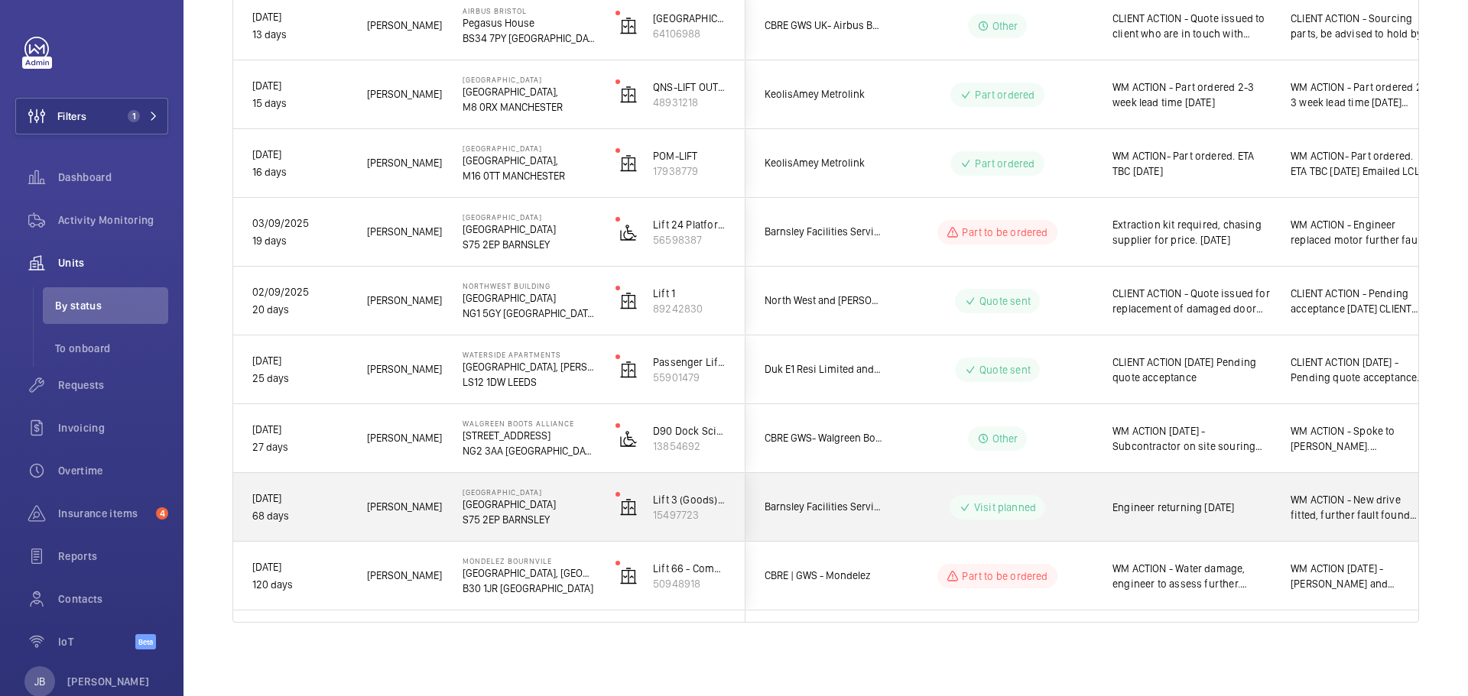
click at [1339, 509] on span "WM ACTION - New drive fitted, further fault found Liam returning Tuesday 16th S…" at bounding box center [1360, 507] width 140 height 31
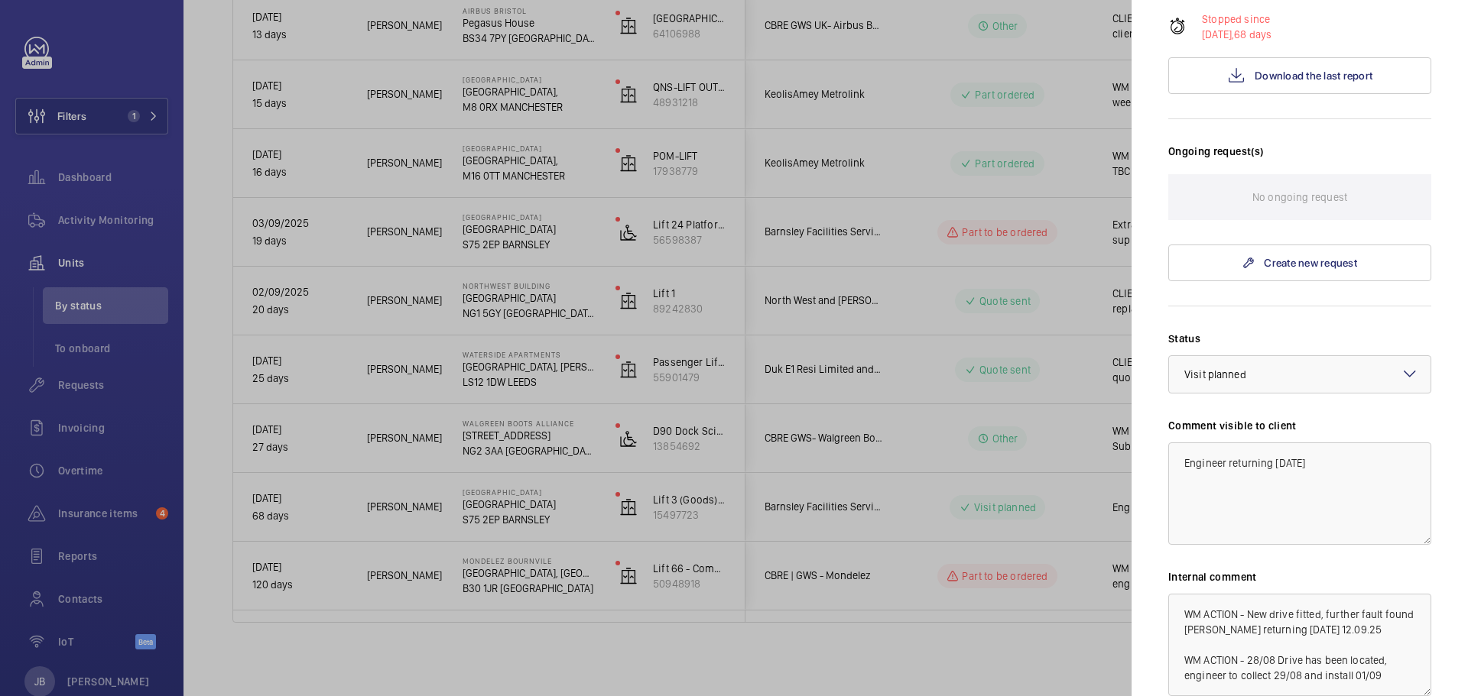
scroll to position [157, 0]
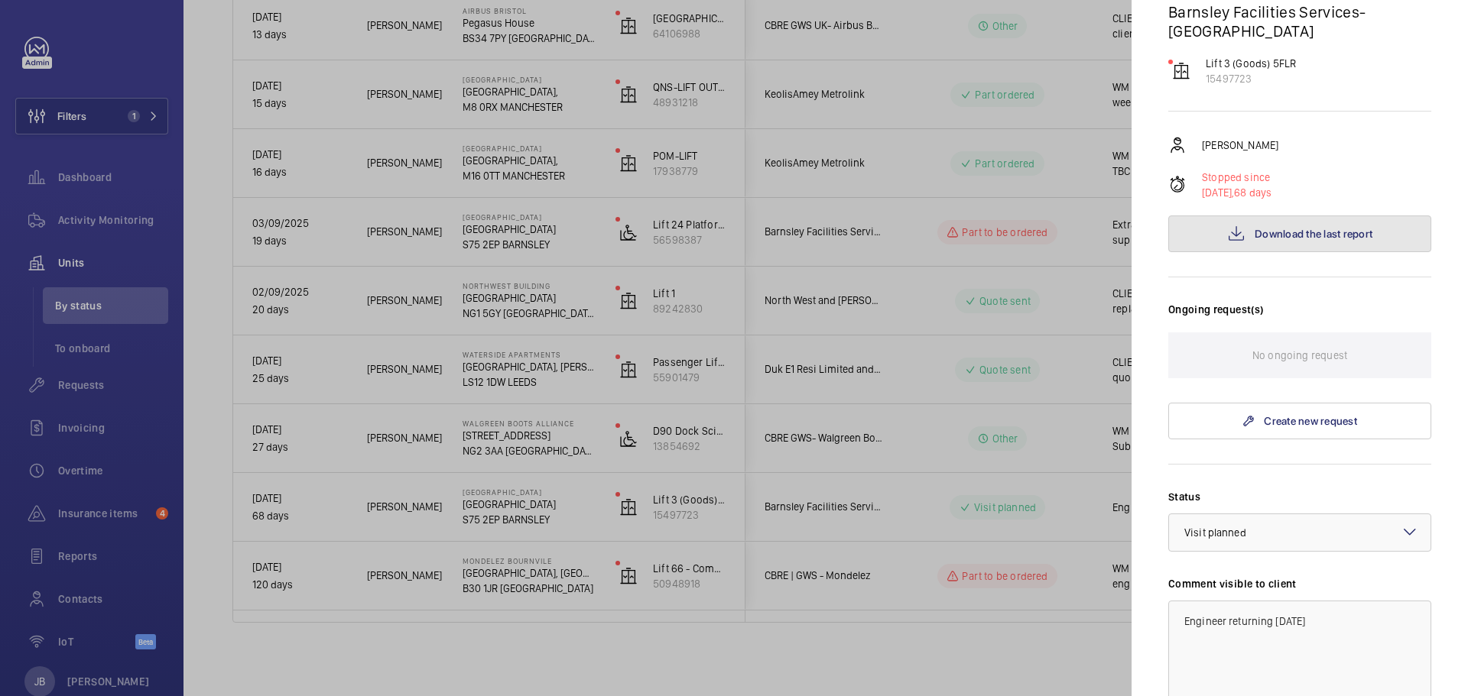
click at [1304, 225] on button "Download the last report" at bounding box center [1299, 234] width 263 height 37
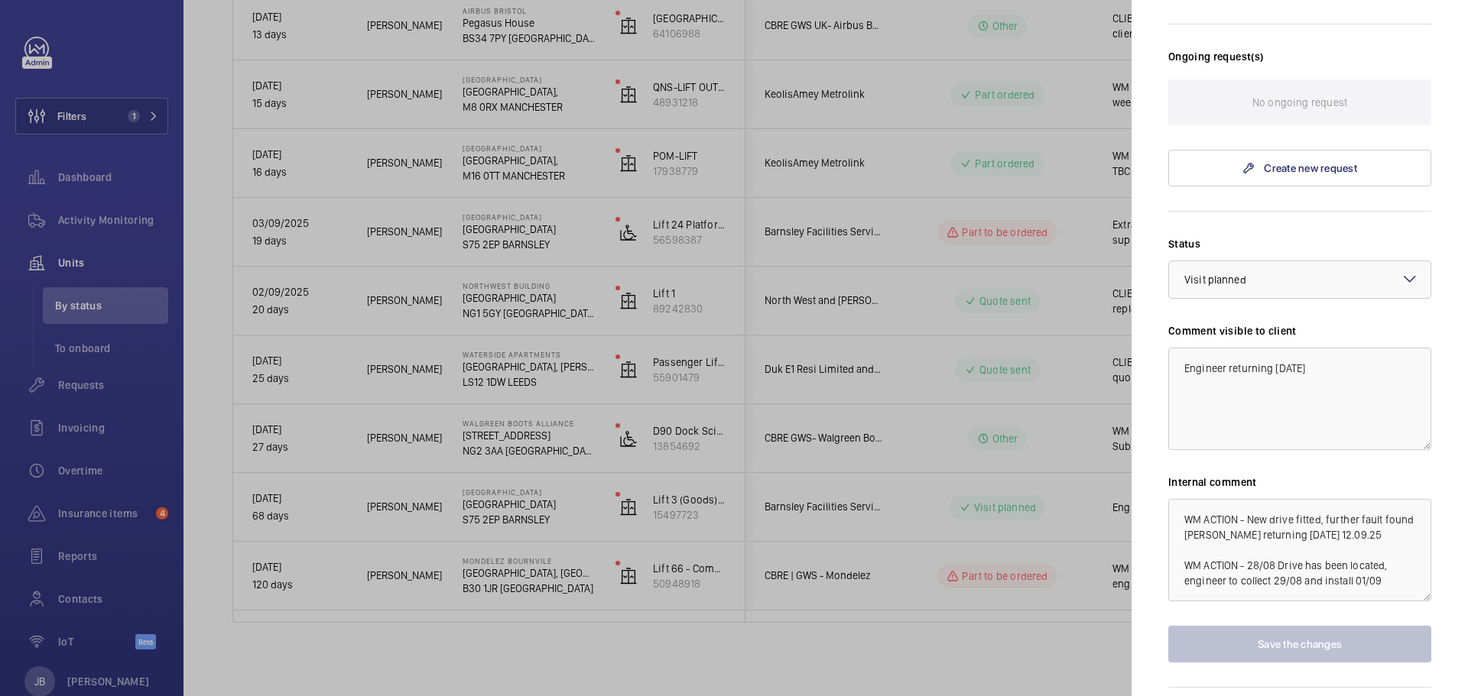
scroll to position [463, 0]
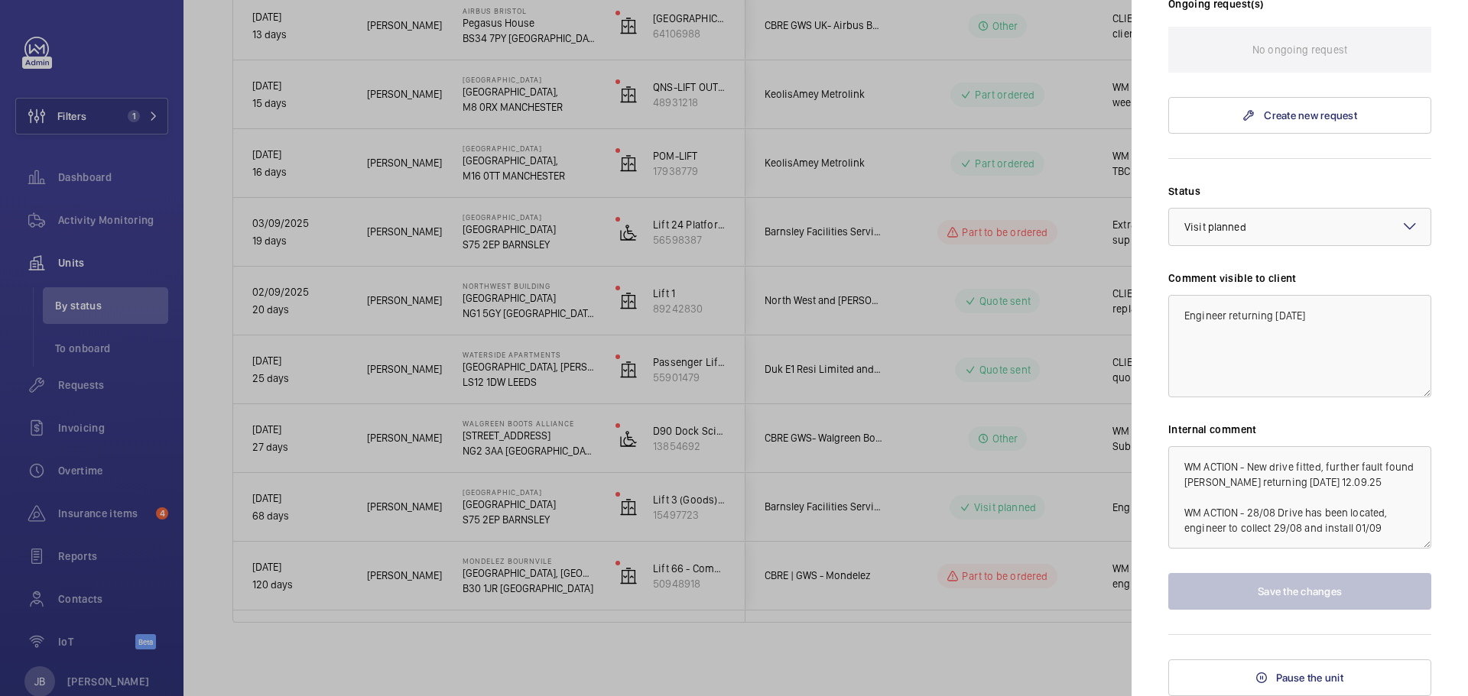
click at [892, 441] on div at bounding box center [734, 348] width 1468 height 696
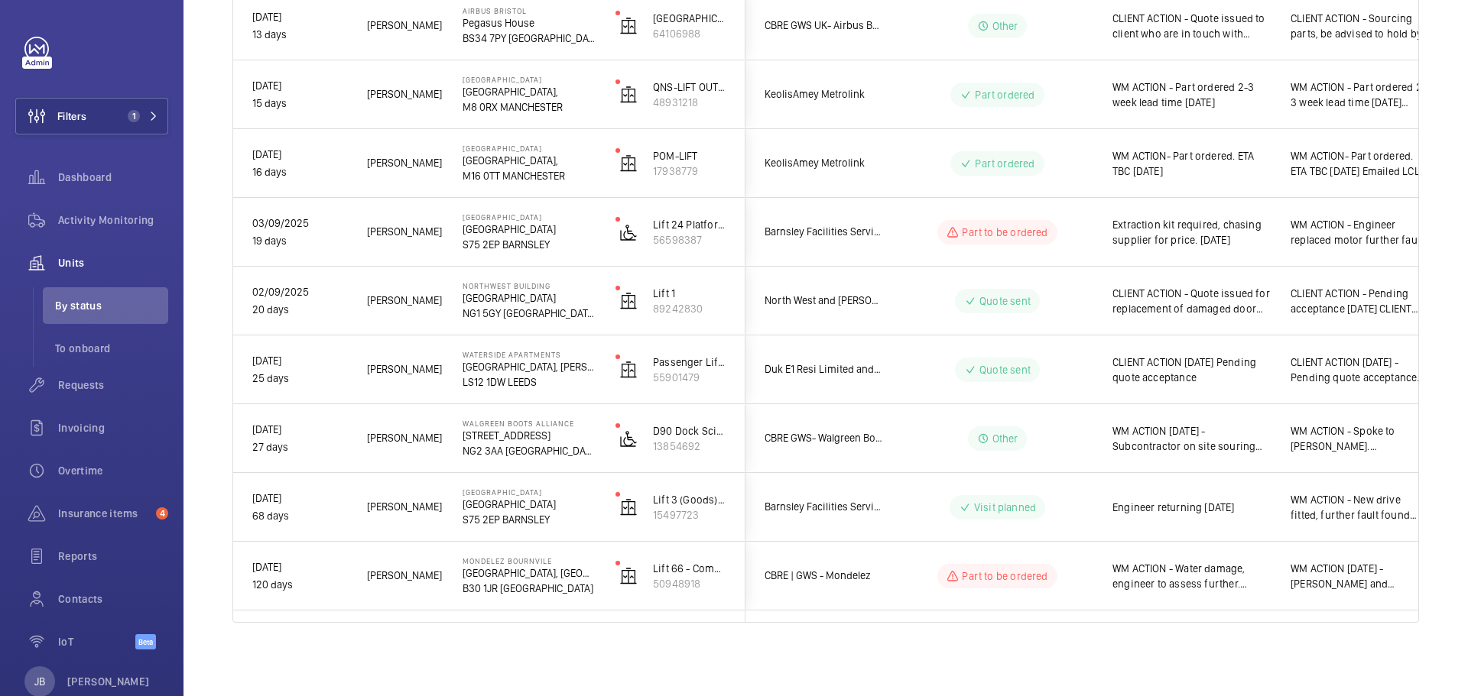
scroll to position [0, 0]
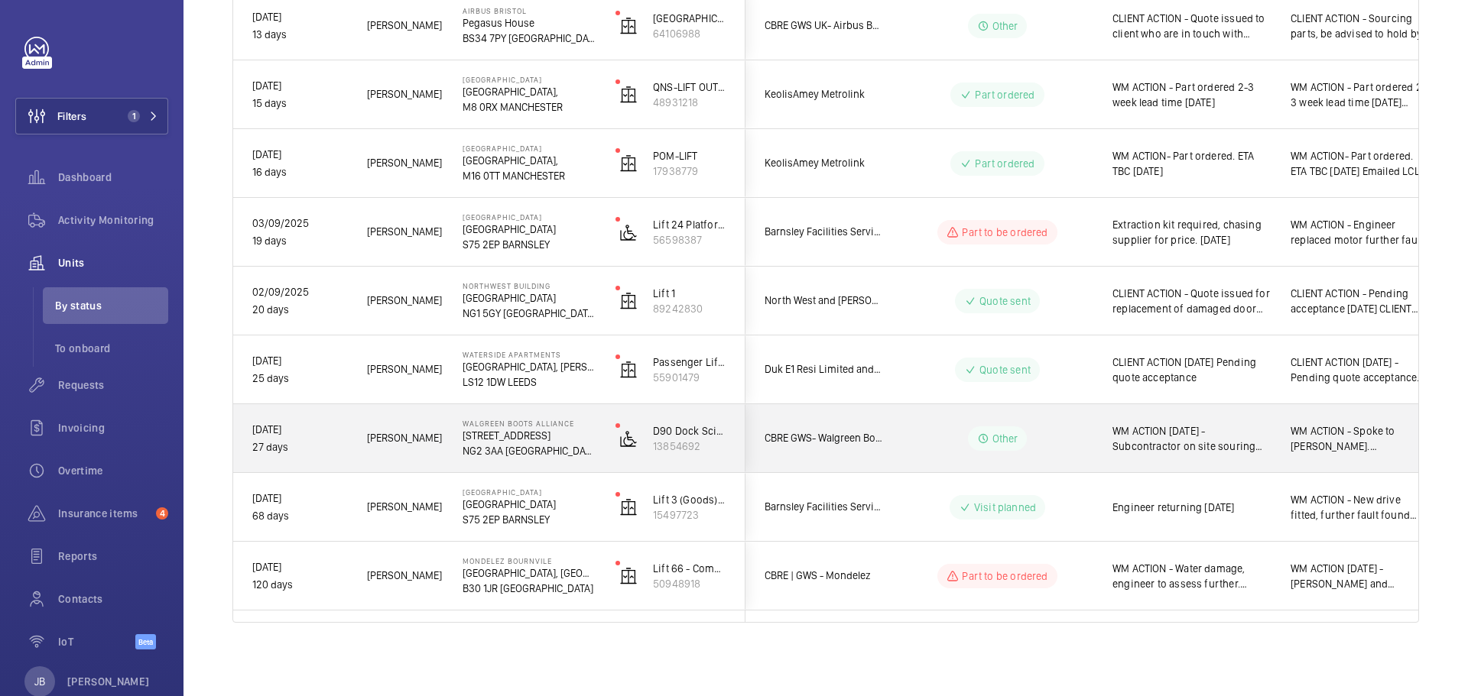
click at [1239, 457] on div "WM ACTION [DATE] - Subcontractor on site souring replacement transformer" at bounding box center [1182, 439] width 177 height 66
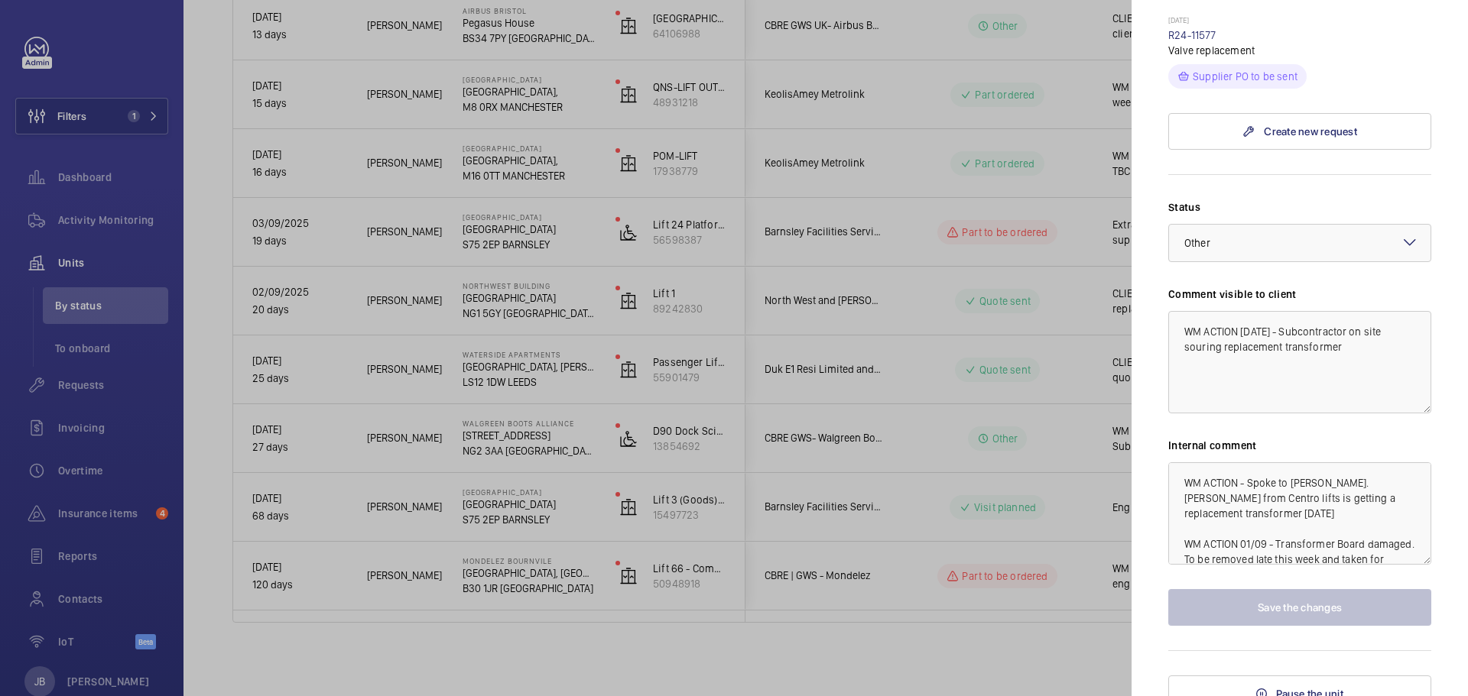
scroll to position [502, 0]
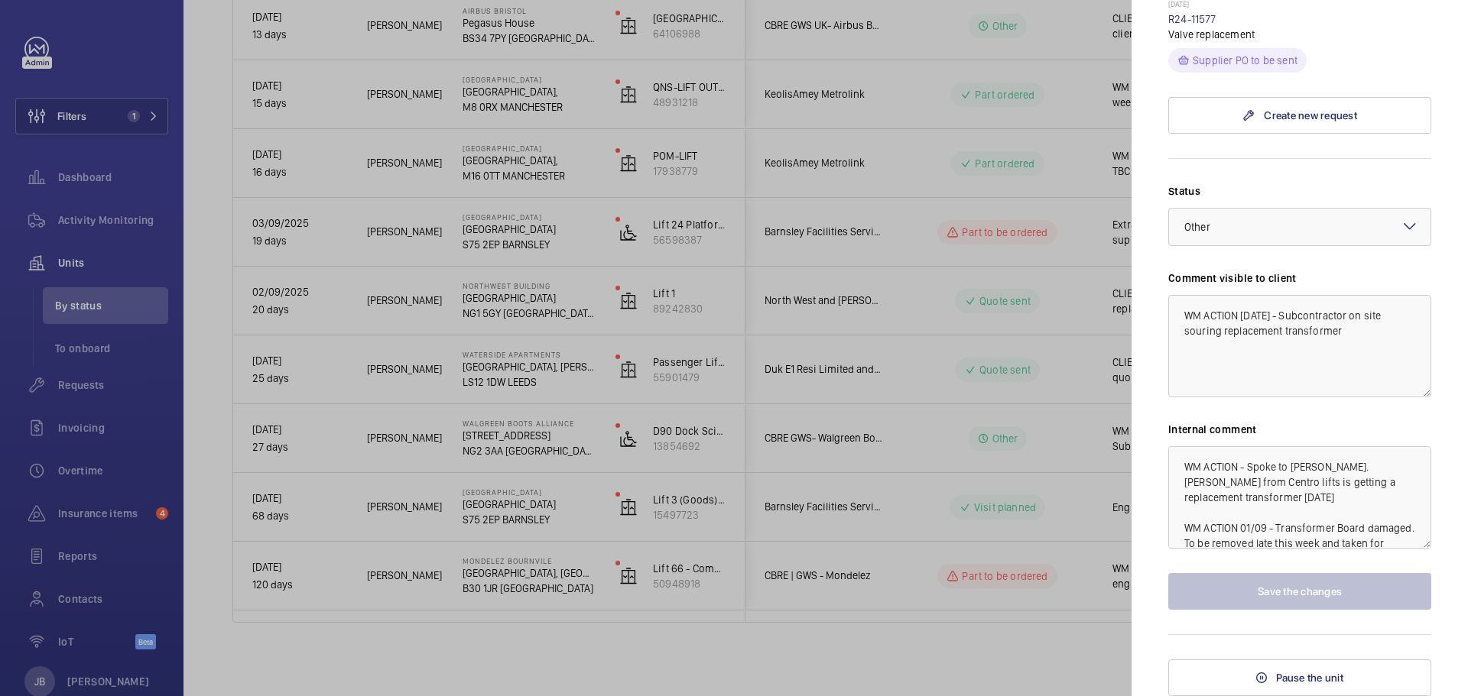
click at [1056, 381] on div at bounding box center [734, 348] width 1468 height 696
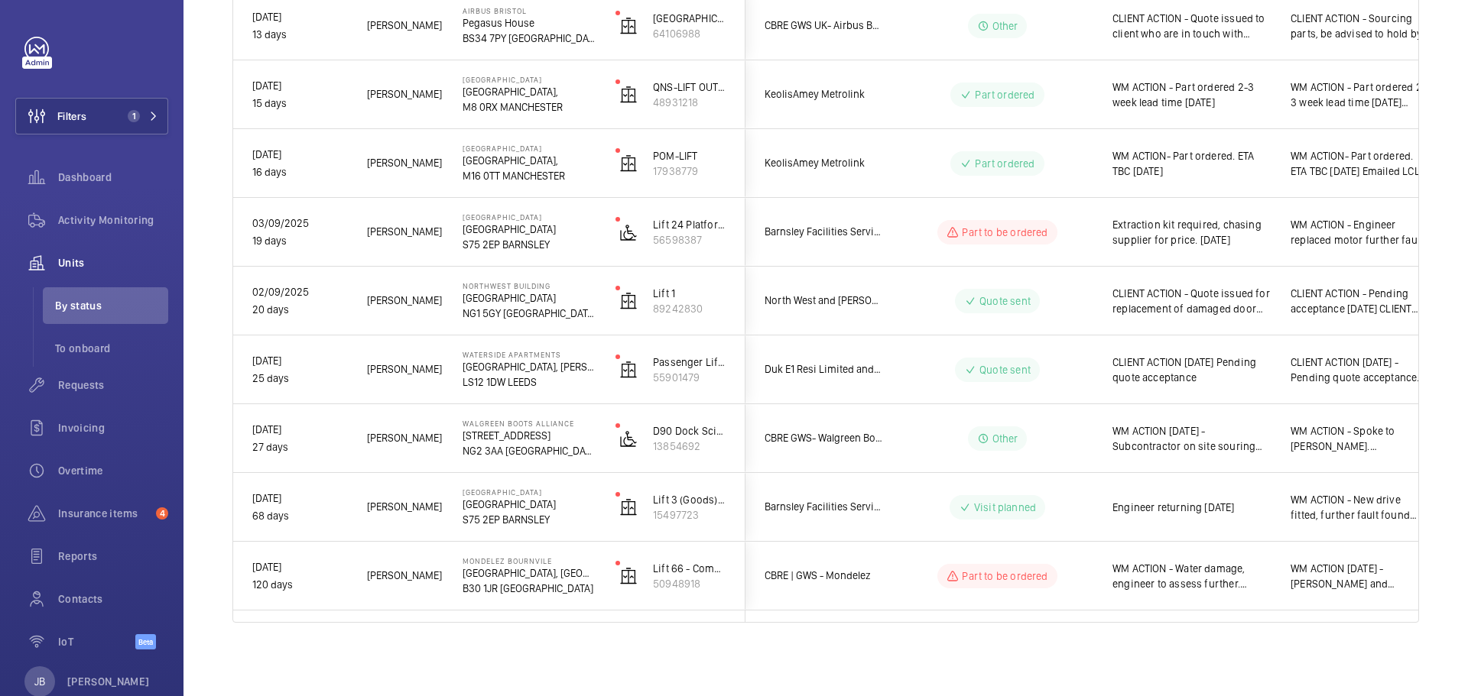
scroll to position [0, 0]
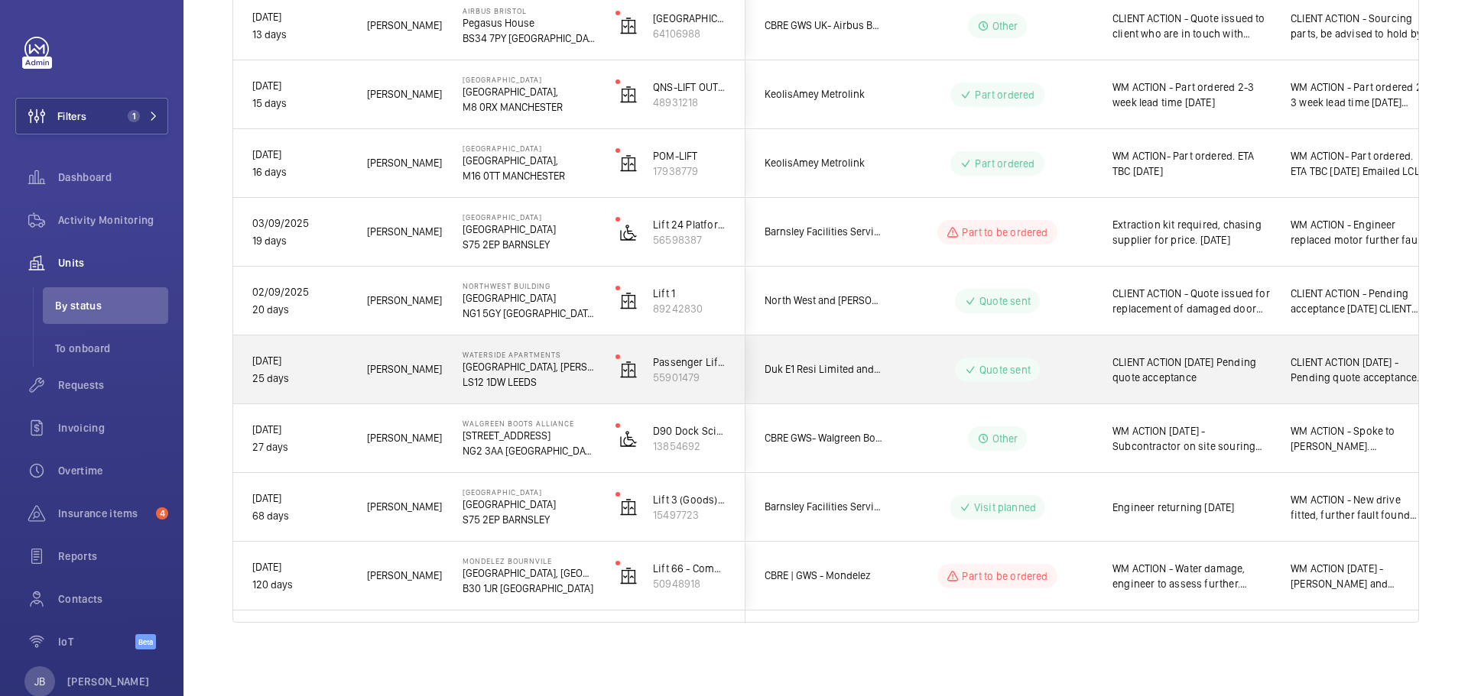
click at [1242, 394] on div "CLIENT ACTION [DATE] Pending quote acceptance" at bounding box center [1182, 370] width 177 height 66
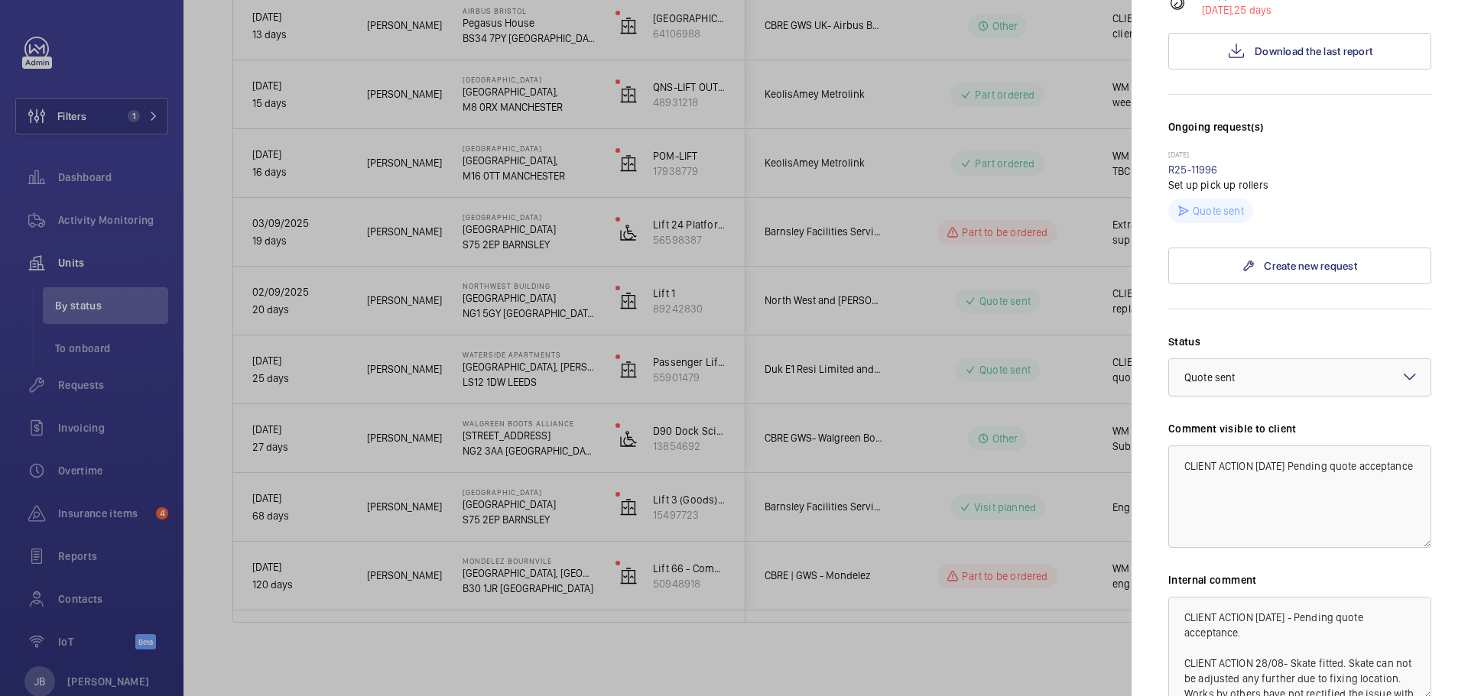
scroll to position [459, 0]
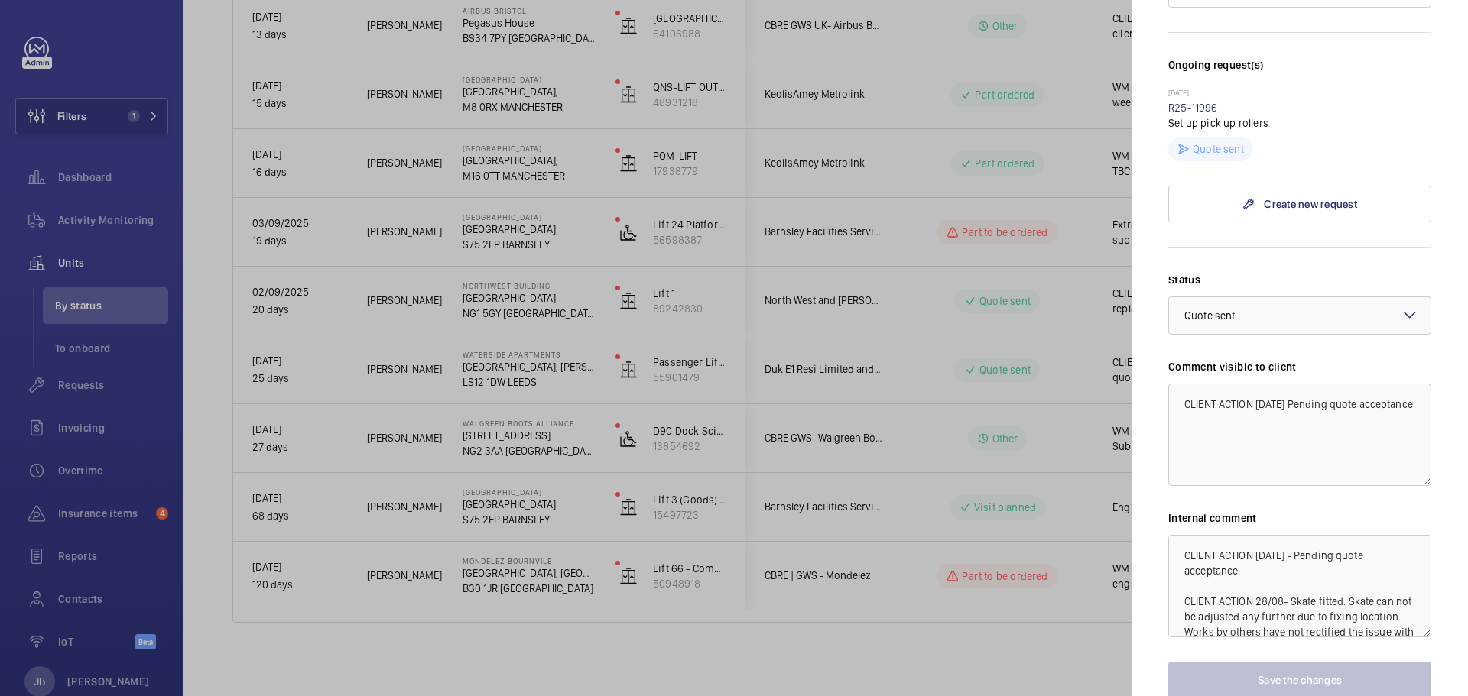
click at [1070, 505] on div at bounding box center [734, 348] width 1468 height 696
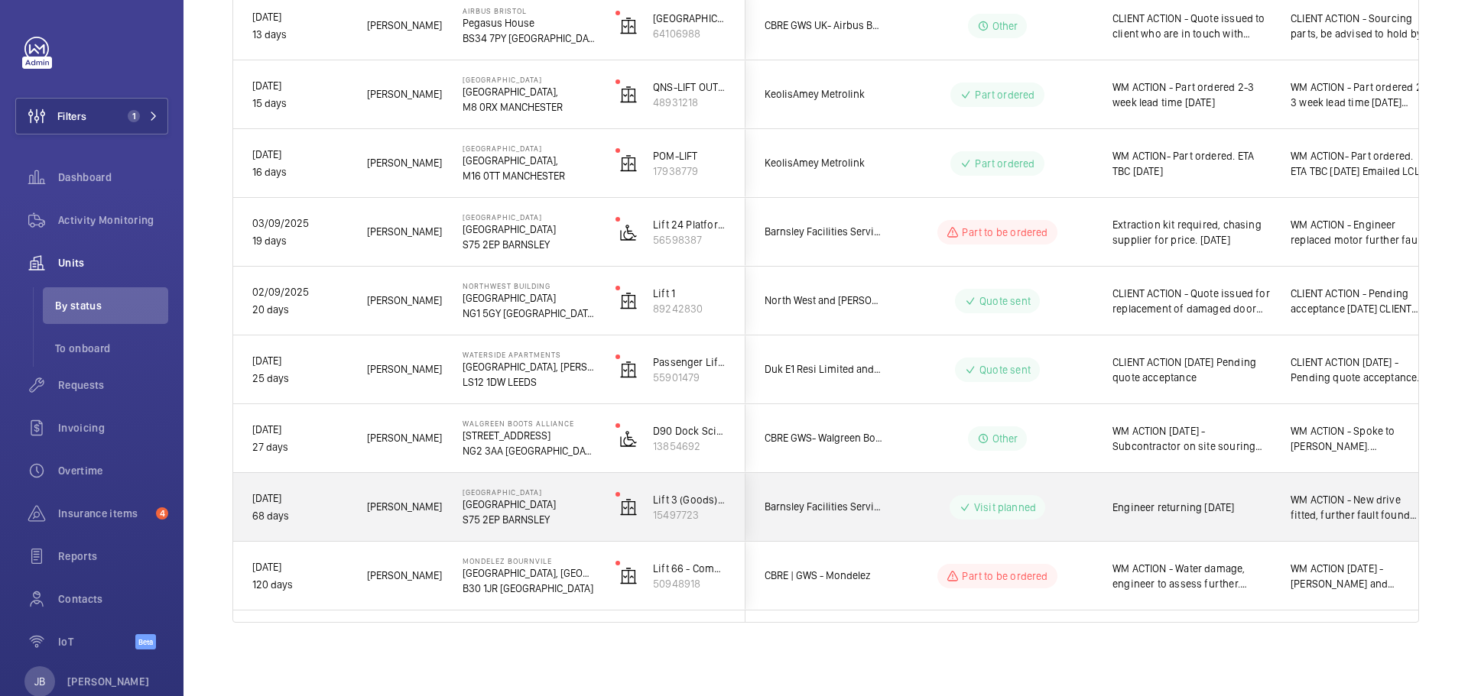
click at [1314, 502] on span "WM ACTION - New drive fitted, further fault found Liam returning Tuesday 16th S…" at bounding box center [1360, 507] width 140 height 31
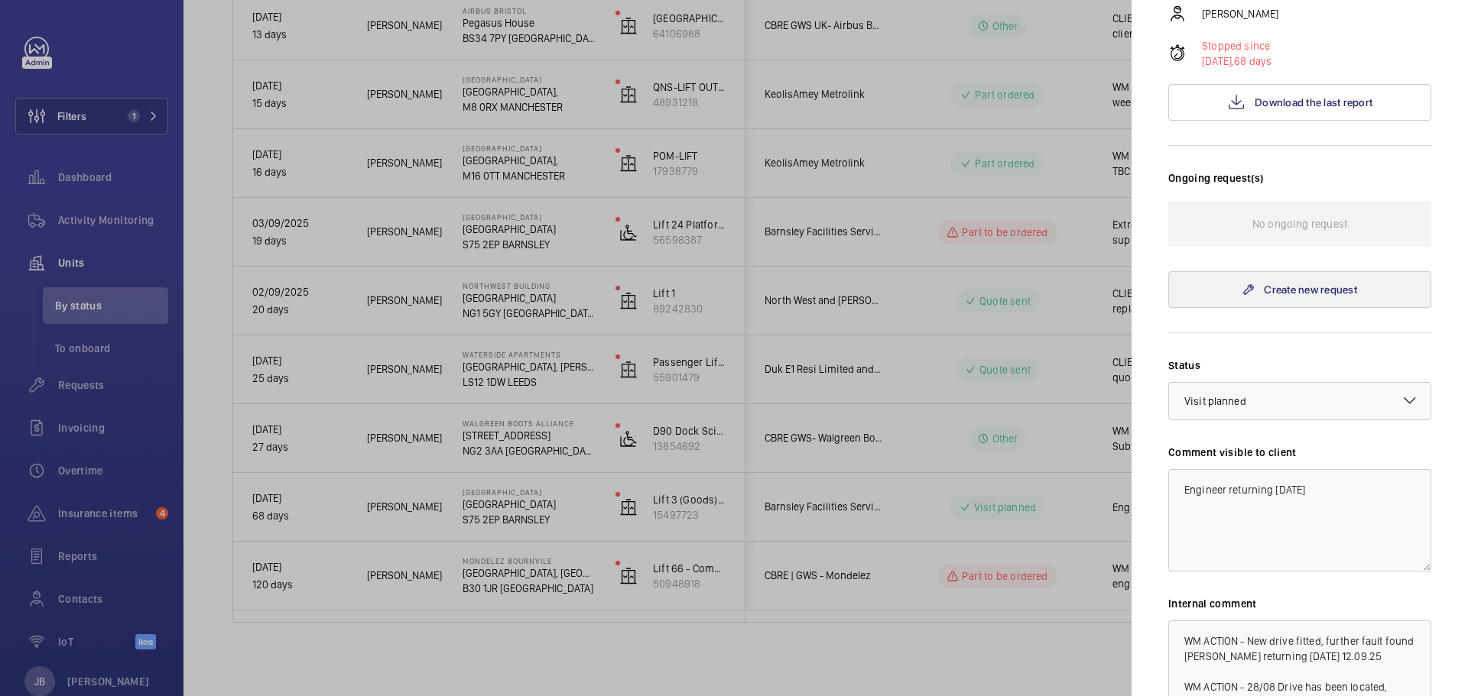
scroll to position [459, 0]
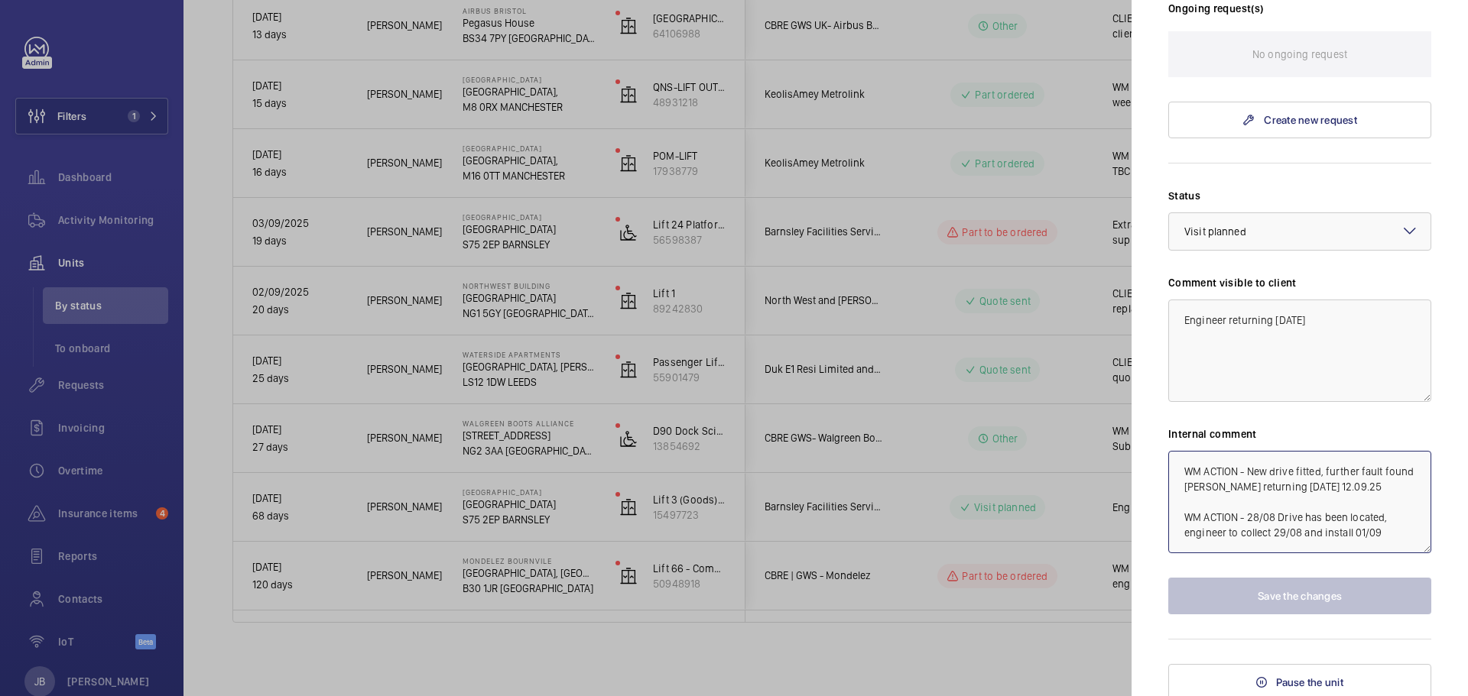
click at [1183, 472] on textarea "WM ACTION - New drive fitted, further fault found Liam returning Tuesday 16th S…" at bounding box center [1299, 502] width 263 height 102
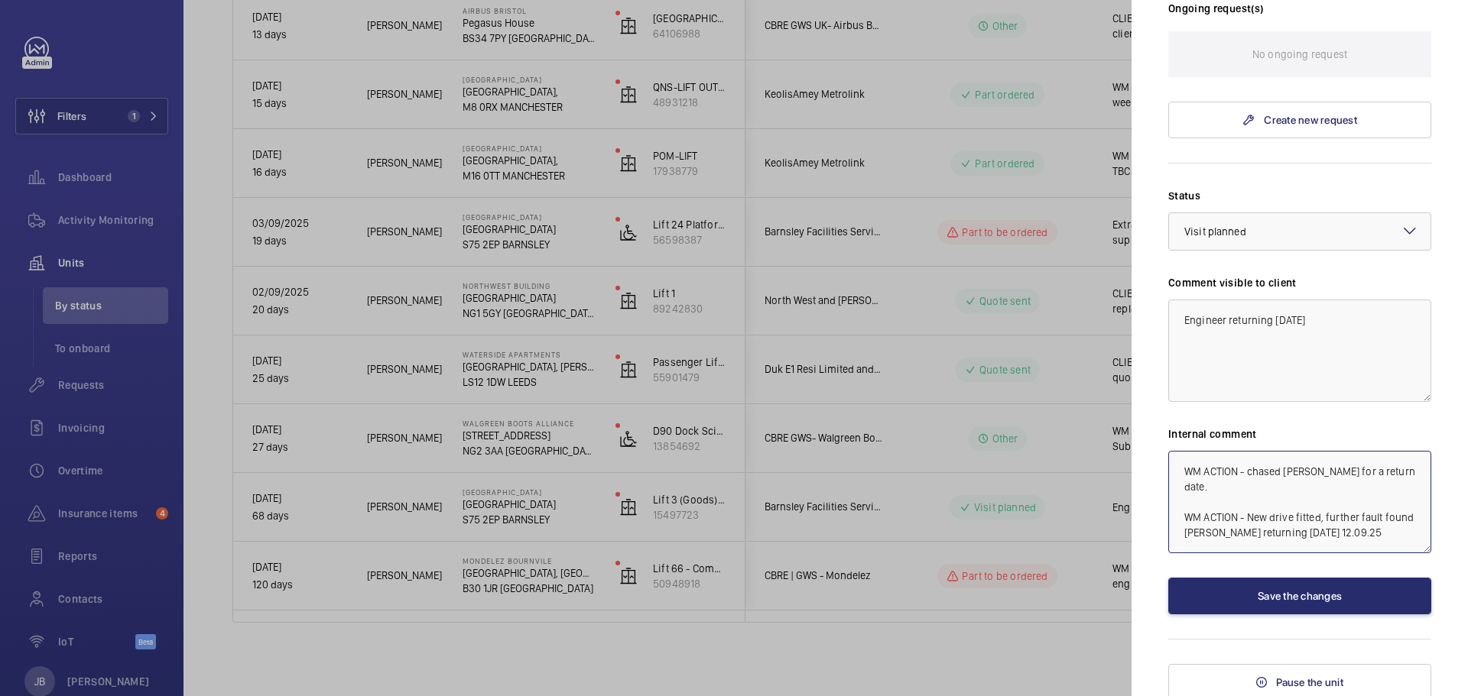
type textarea "WM ACTION - chased Liam for a return date. WM ACTION - New drive fitted, furthe…"
drag, startPoint x: 1323, startPoint y: 320, endPoint x: 1273, endPoint y: 315, distance: 50.0
click at [1273, 315] on textarea "Engineer returning 18th Sept" at bounding box center [1299, 351] width 263 height 102
click at [1380, 232] on div at bounding box center [1299, 231] width 261 height 37
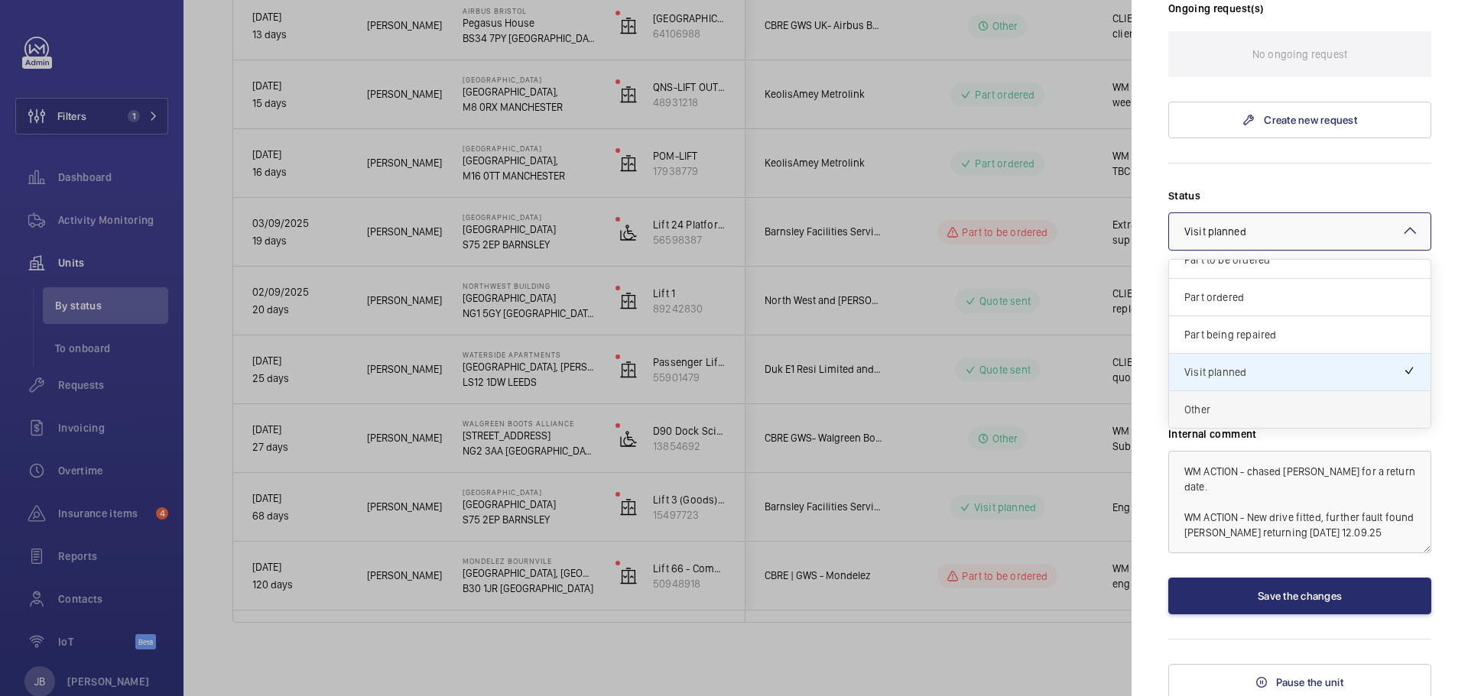
click at [1271, 407] on span "Other" at bounding box center [1299, 409] width 231 height 15
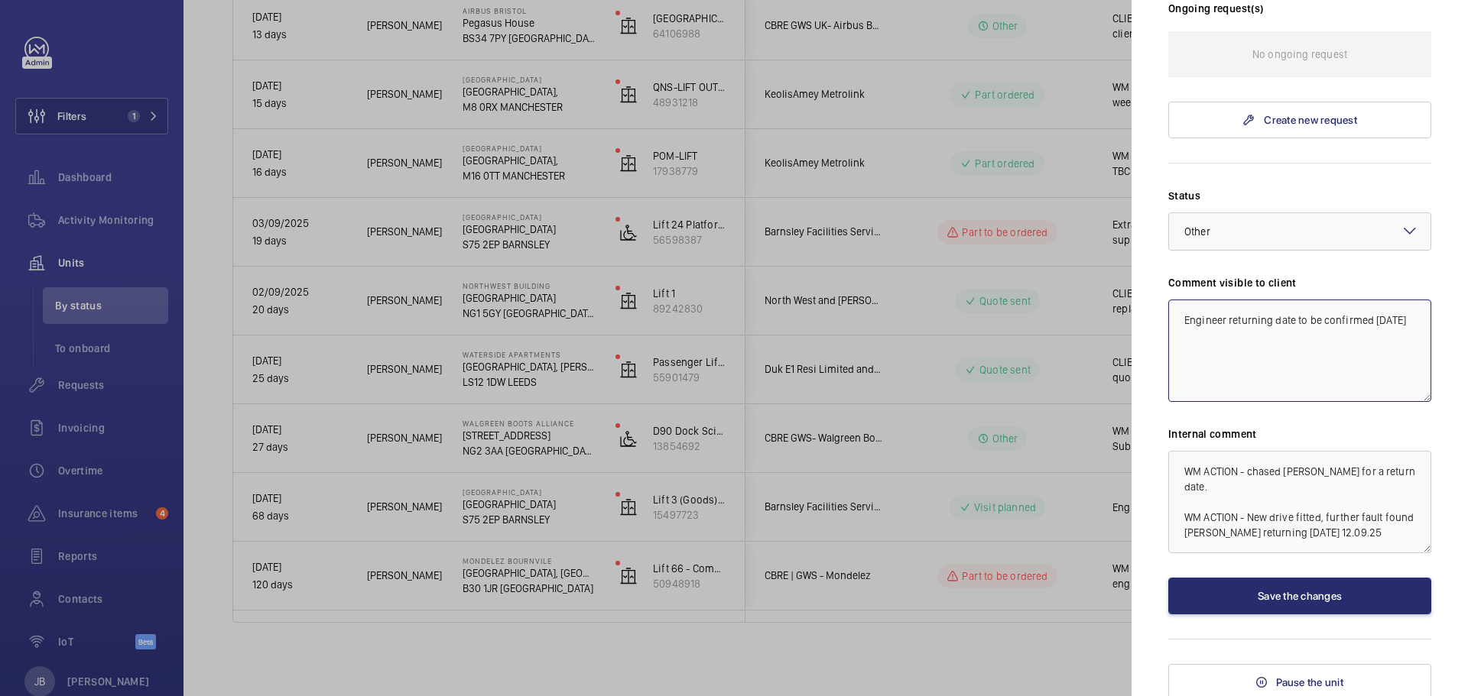
type textarea "Engineer returning date to be confirmed 23/9/25"
click at [1380, 467] on textarea "WM ACTION - chased Liam for a return date. WM ACTION - New drive fitted, furthe…" at bounding box center [1299, 502] width 263 height 102
type textarea "WM ACTION - chased [PERSON_NAME] for a return date. [DATE] WM ACTION - New driv…"
click at [1202, 341] on textarea "Engineer returning date to be confirmed 23/9/25" at bounding box center [1299, 351] width 263 height 102
type textarea "Engineer returning date to be confirmed [DATE]"
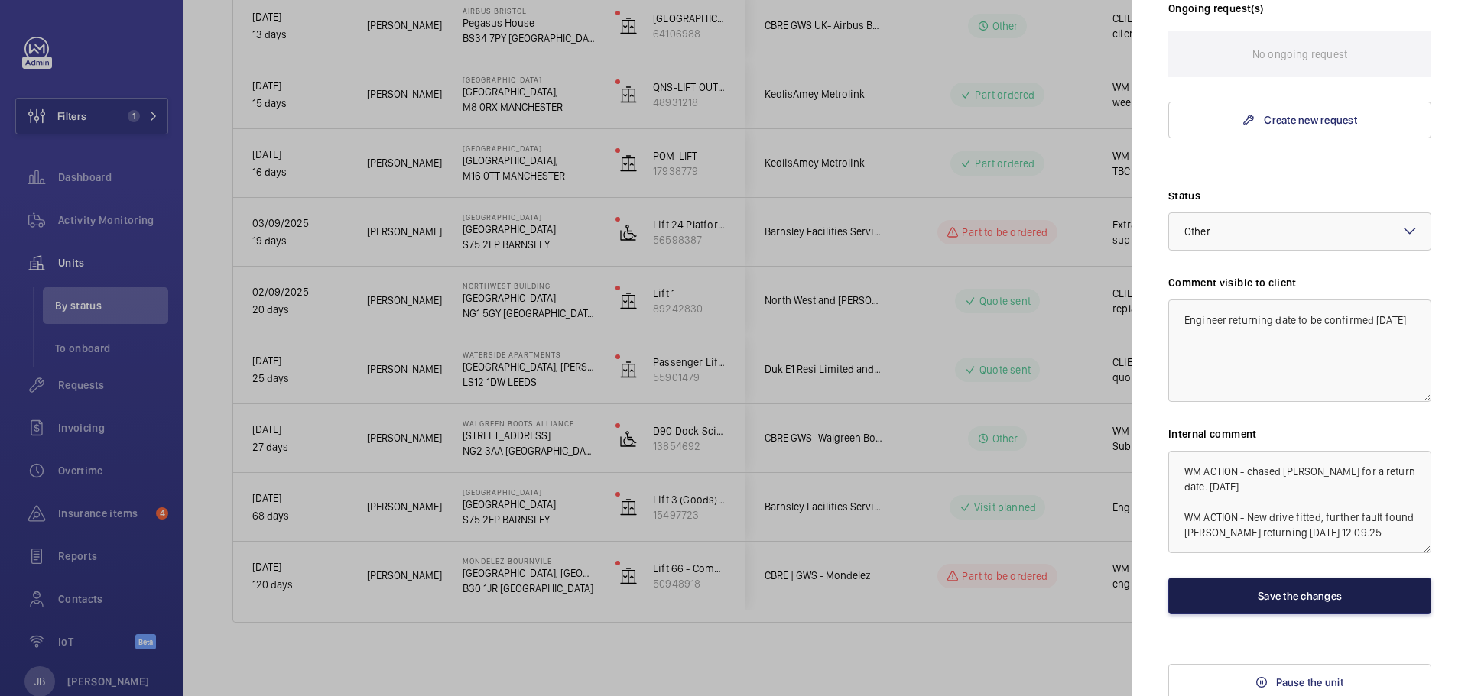
click at [1343, 595] on button "Save the changes" at bounding box center [1299, 596] width 263 height 37
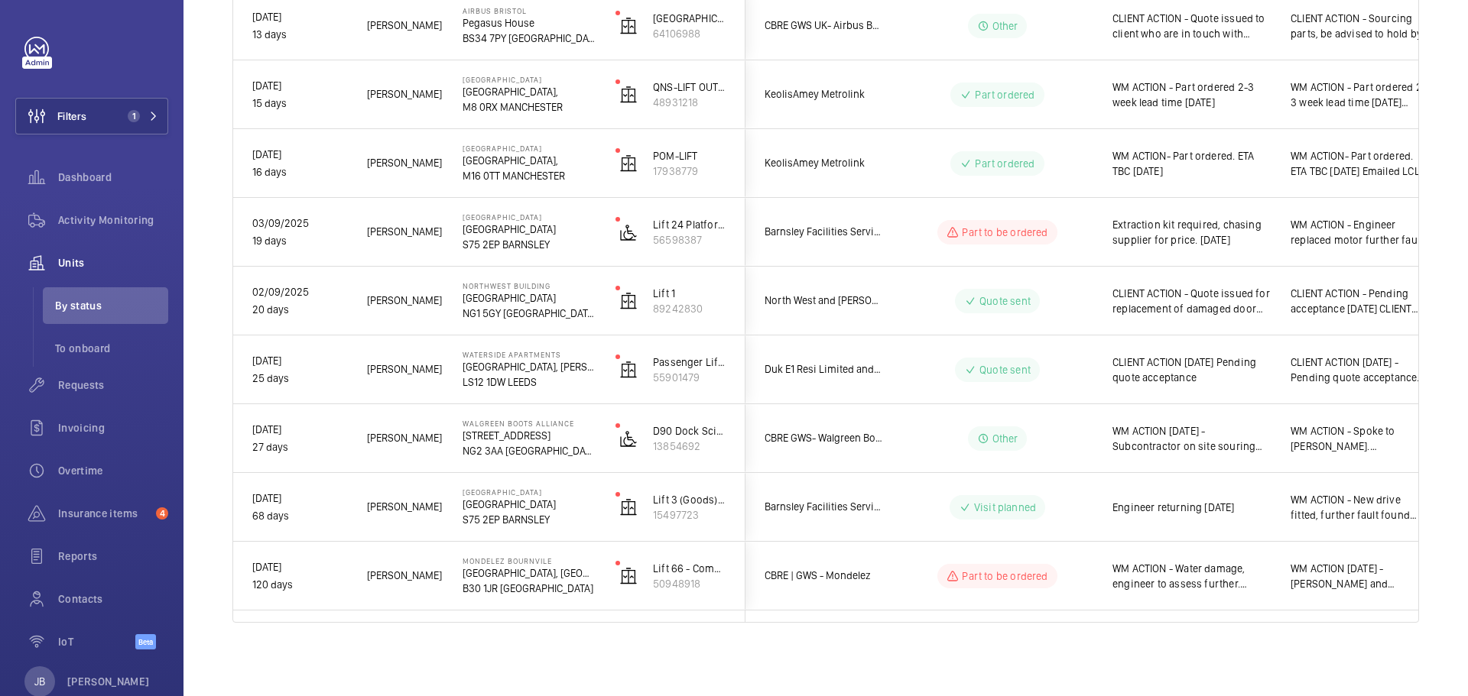
scroll to position [0, 0]
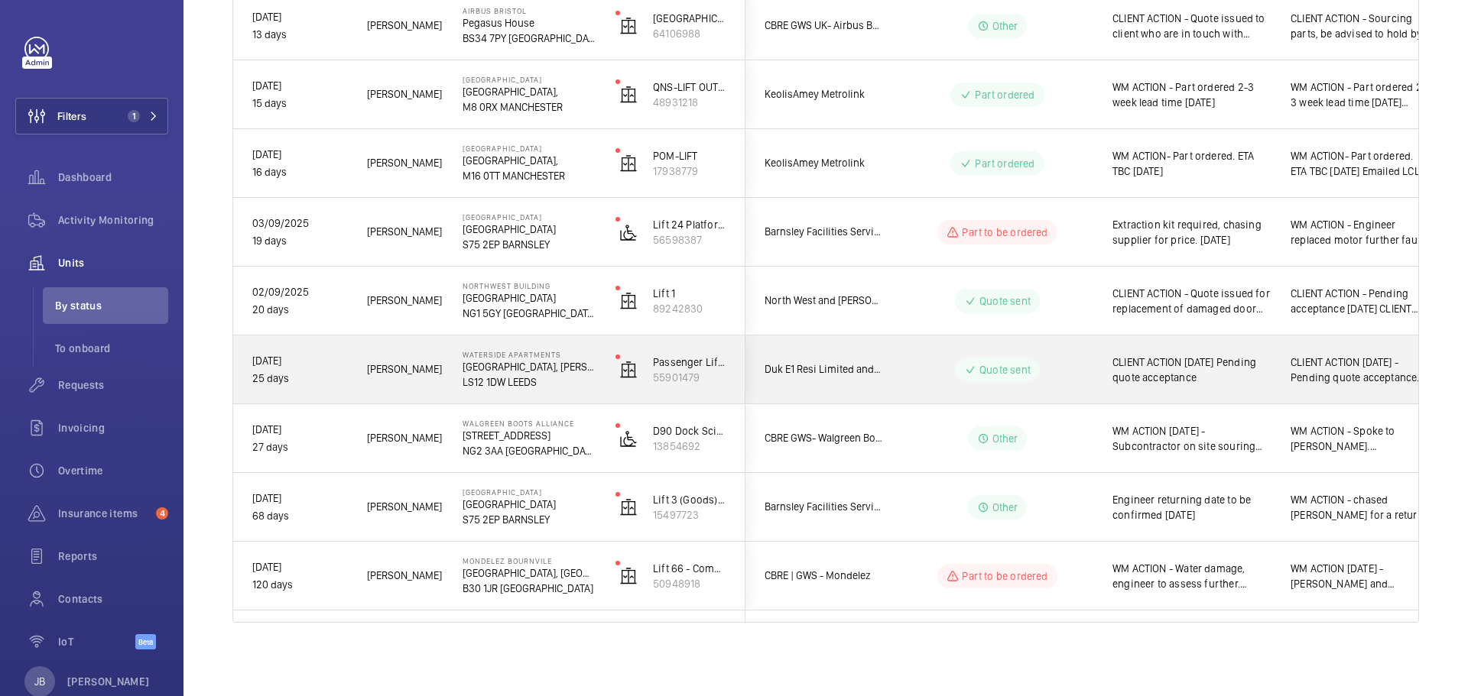
click at [1328, 380] on span "CLIENT ACTION [DATE] - Pending quote acceptance. CLIENT ACTION 28/08- Skate fit…" at bounding box center [1360, 370] width 140 height 31
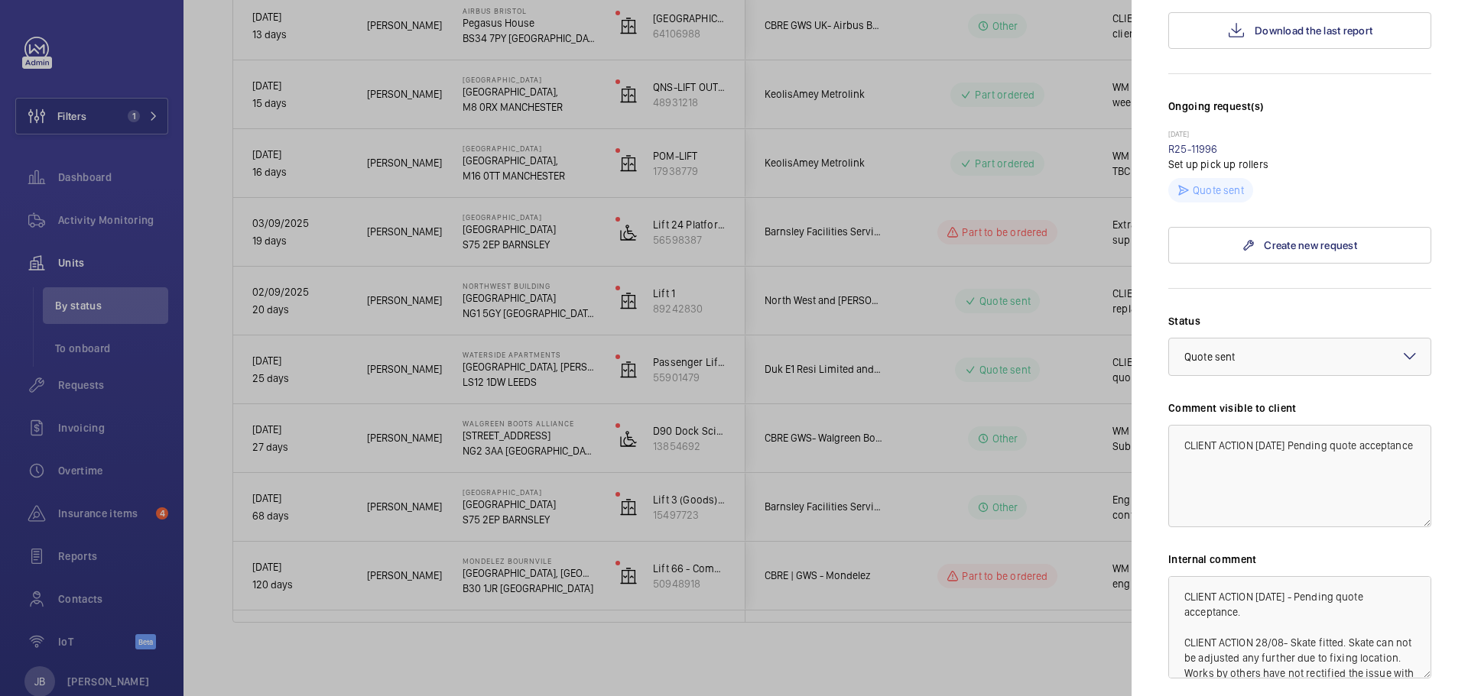
scroll to position [229, 0]
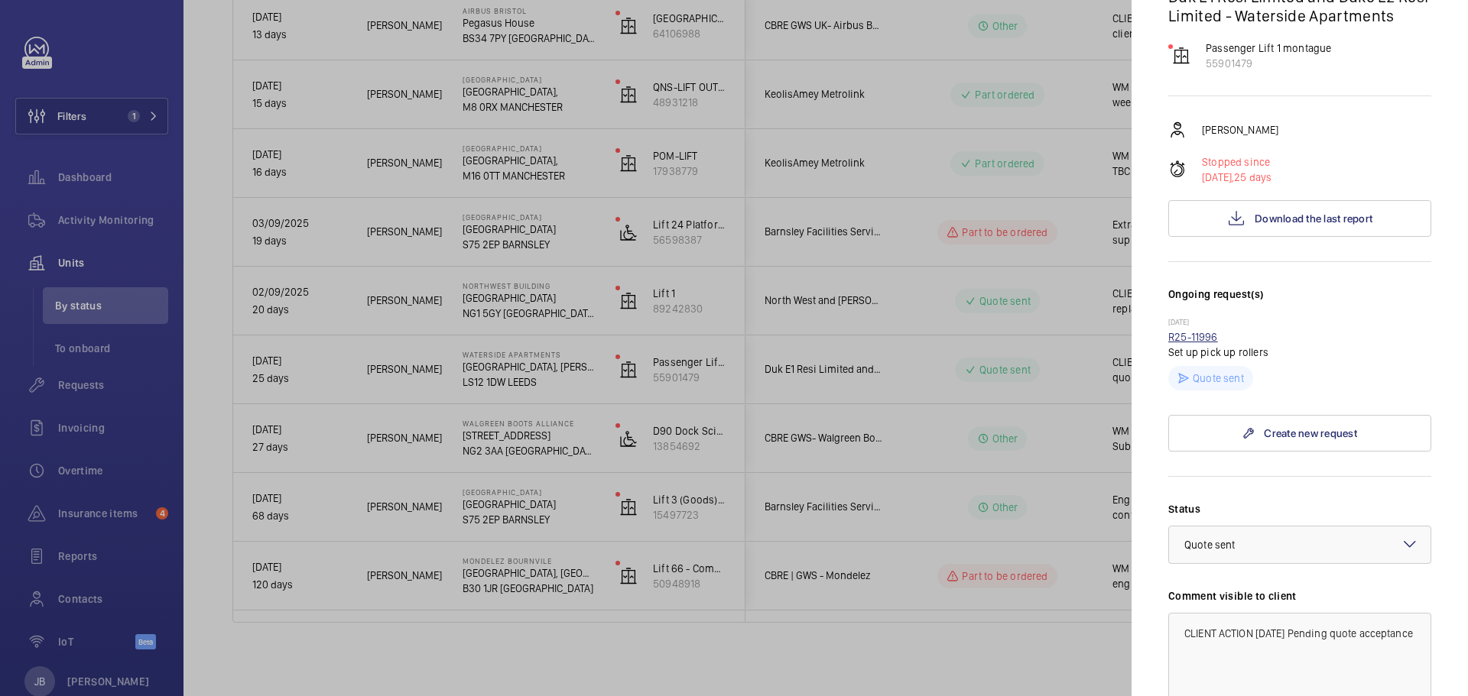
click at [1196, 331] on link "R25-11996" at bounding box center [1193, 337] width 50 height 12
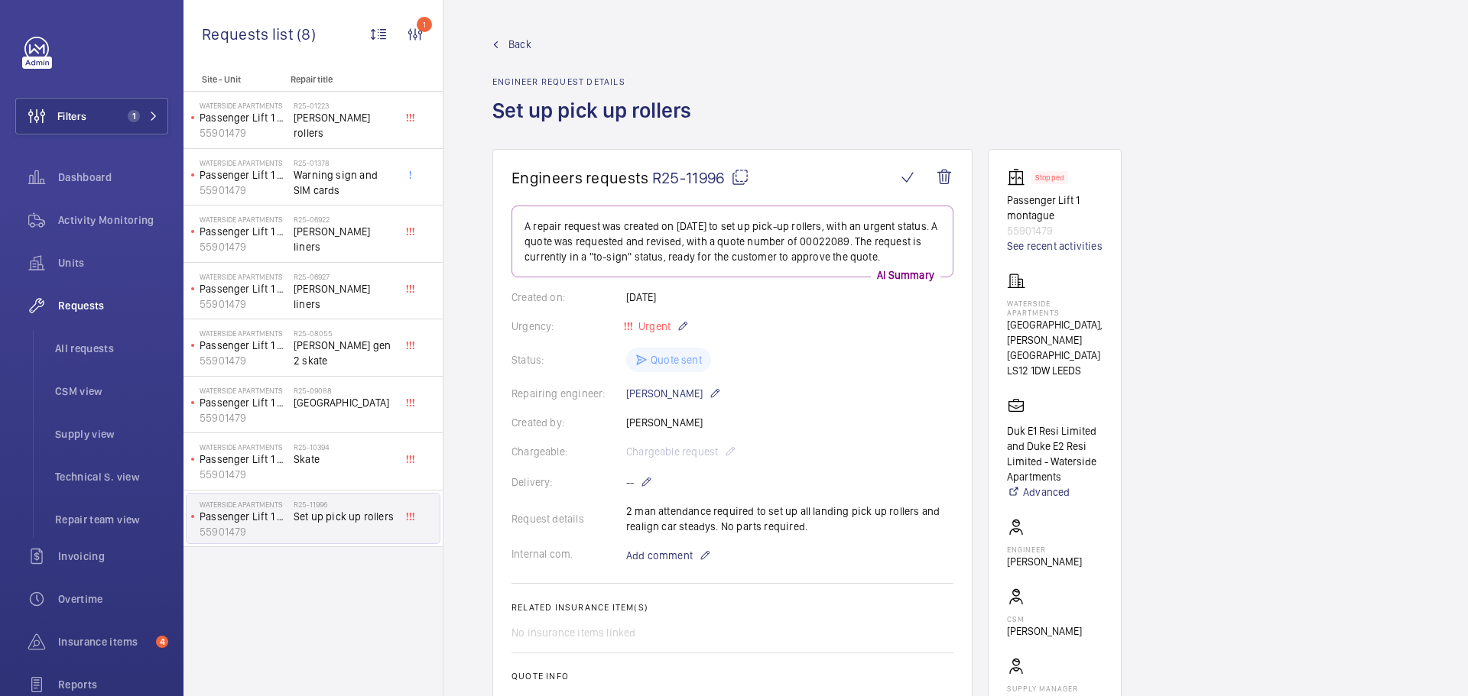
scroll to position [459, 0]
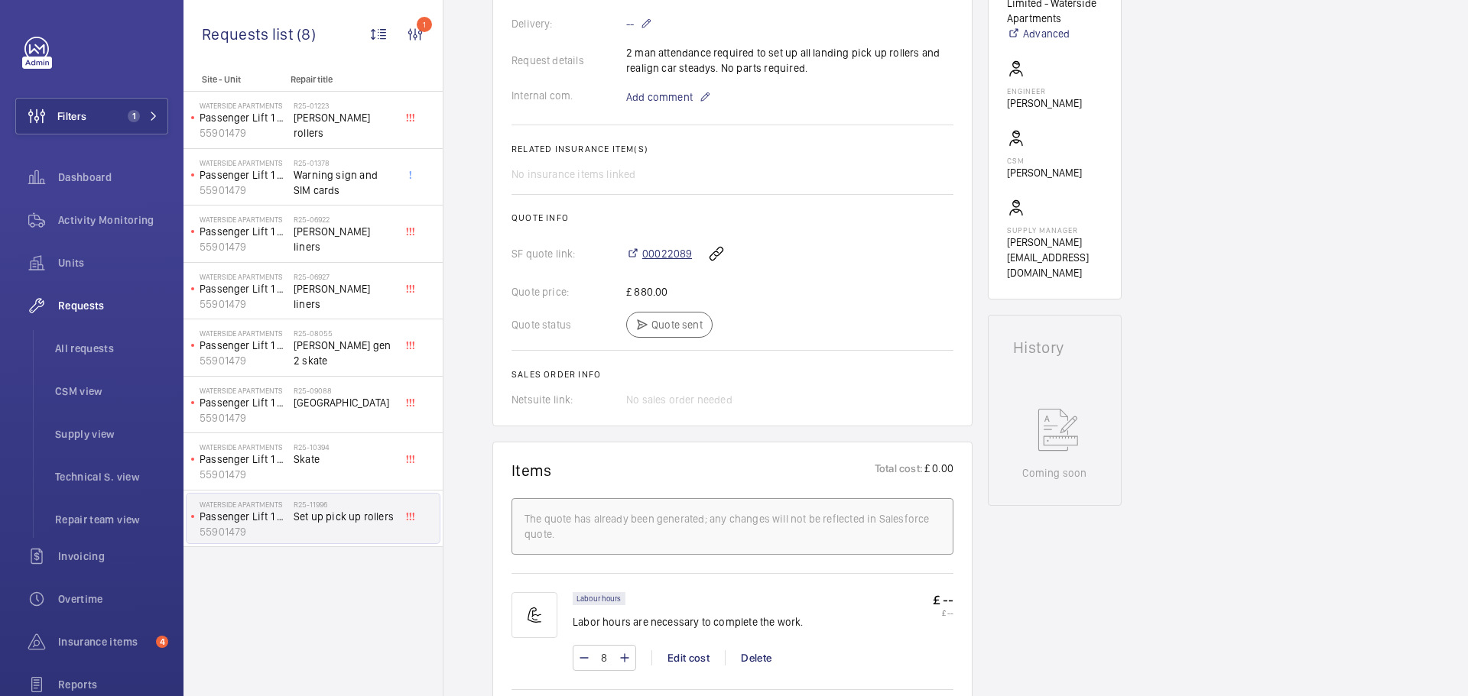
click at [662, 248] on span "00022089" at bounding box center [667, 253] width 50 height 15
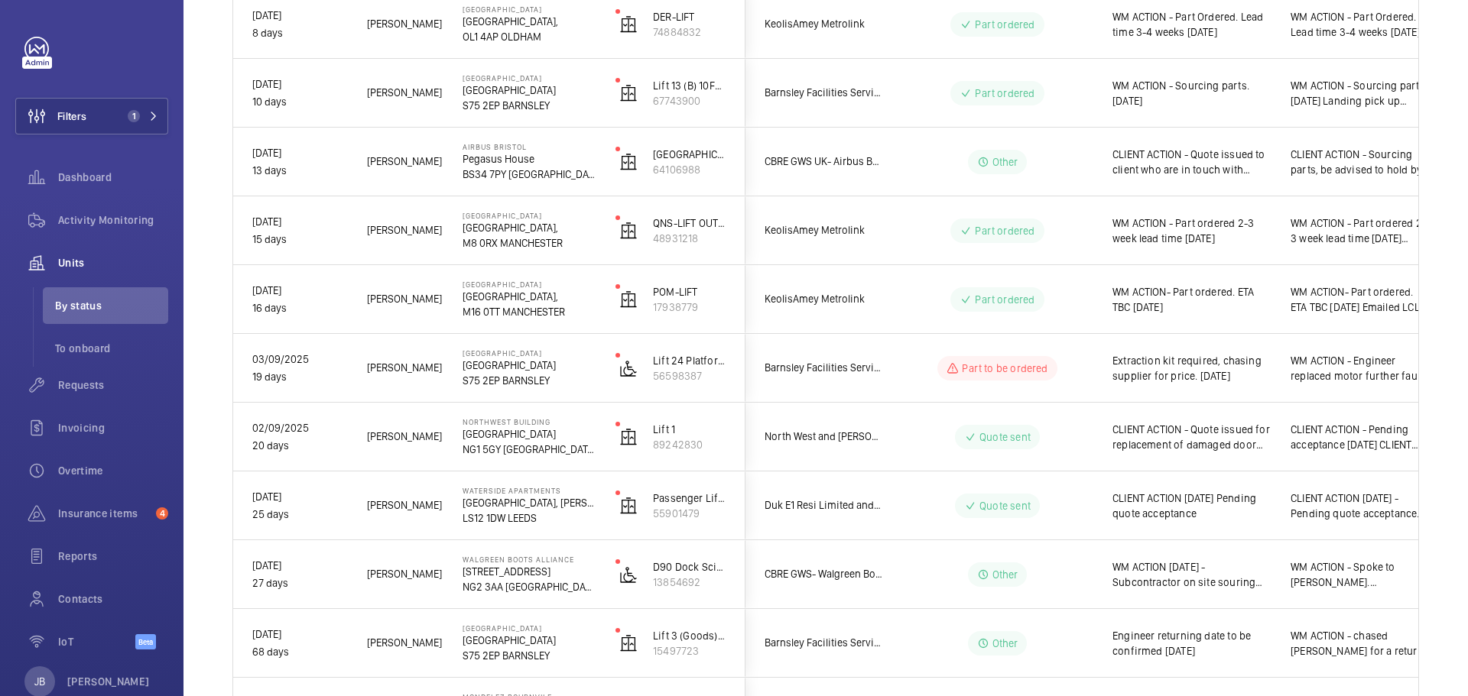
scroll to position [977, 0]
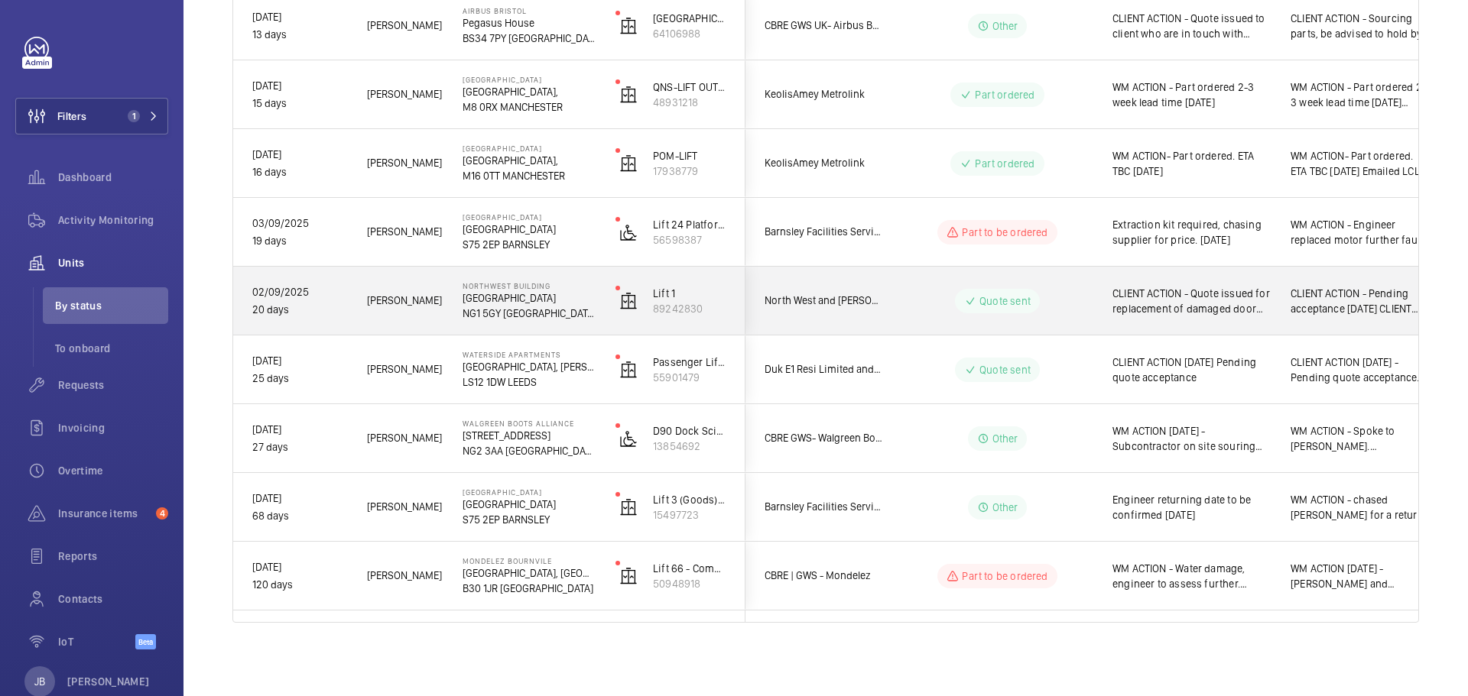
click at [1212, 315] on span "CLIENT ACTION - Quote issued for replacement of damaged door motor belts and sa…" at bounding box center [1191, 301] width 158 height 31
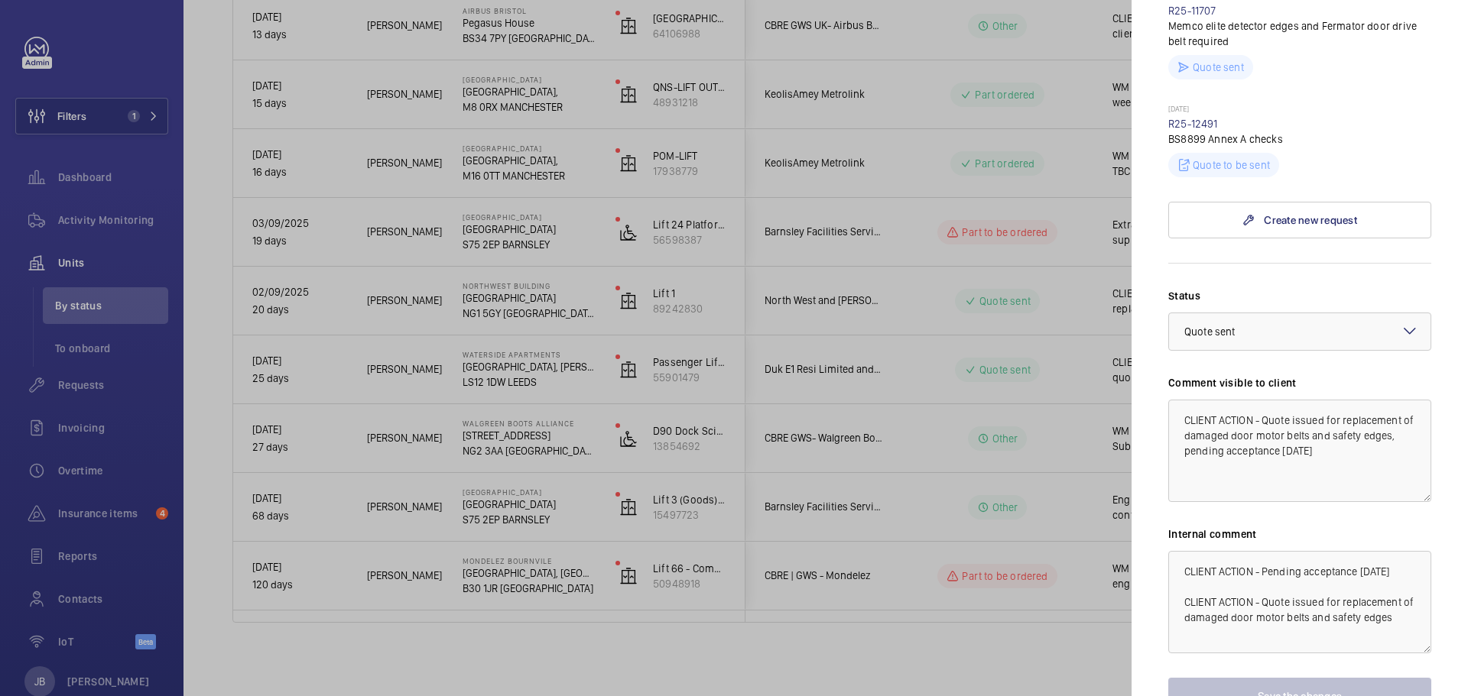
scroll to position [586, 0]
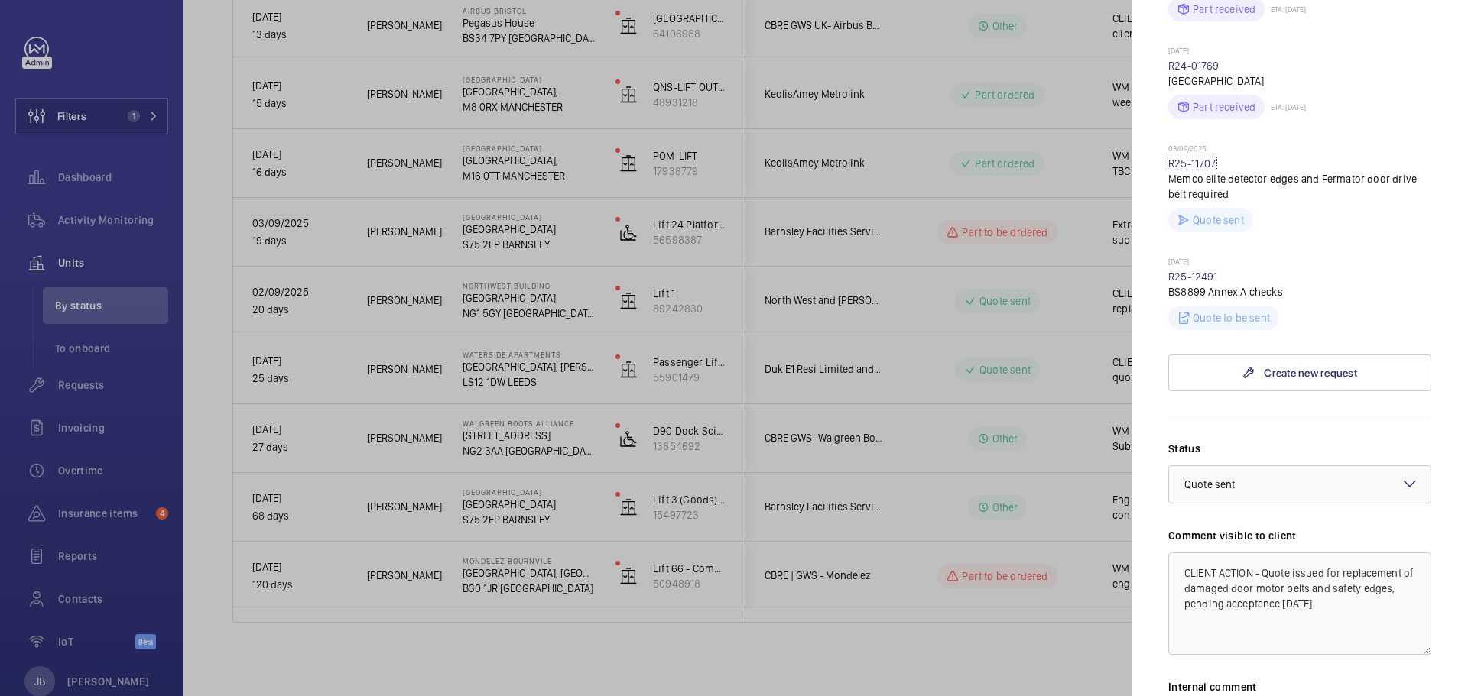
click at [1187, 157] on link "R25-11707" at bounding box center [1192, 163] width 48 height 12
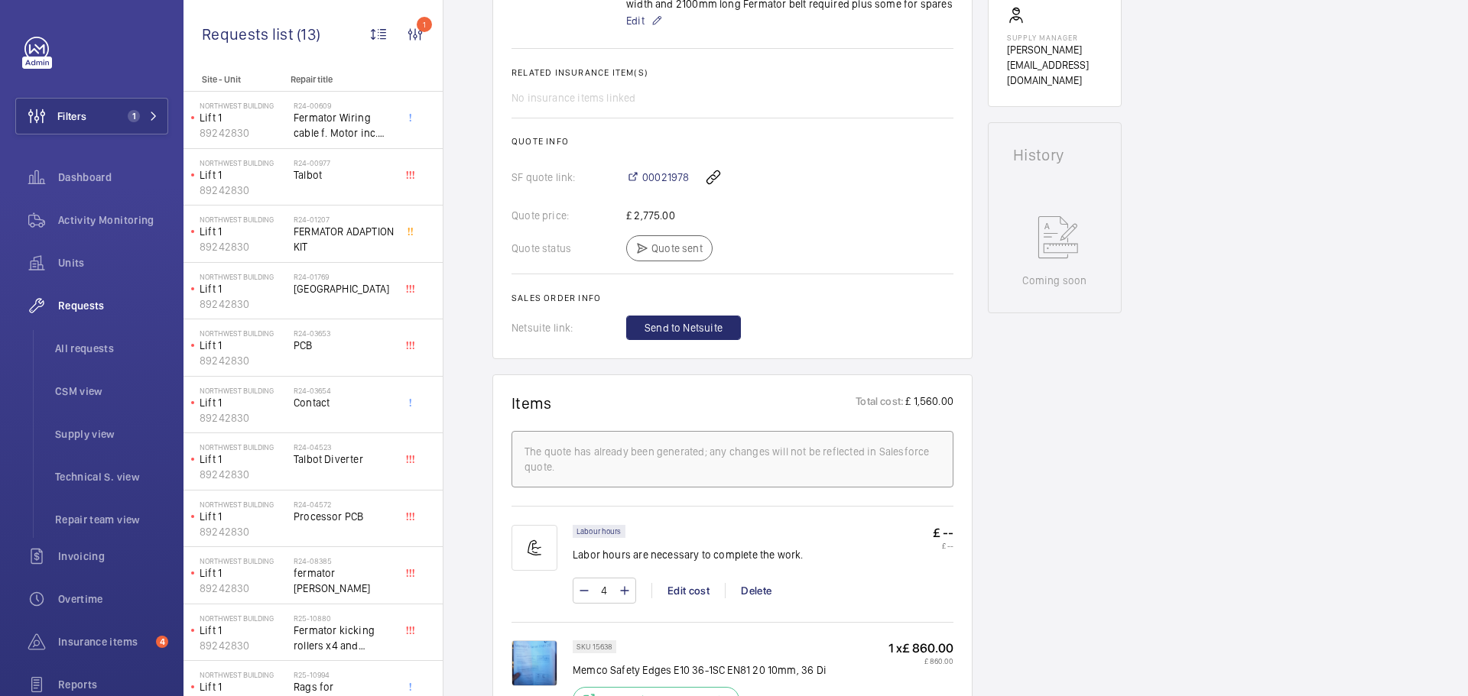
scroll to position [642, 0]
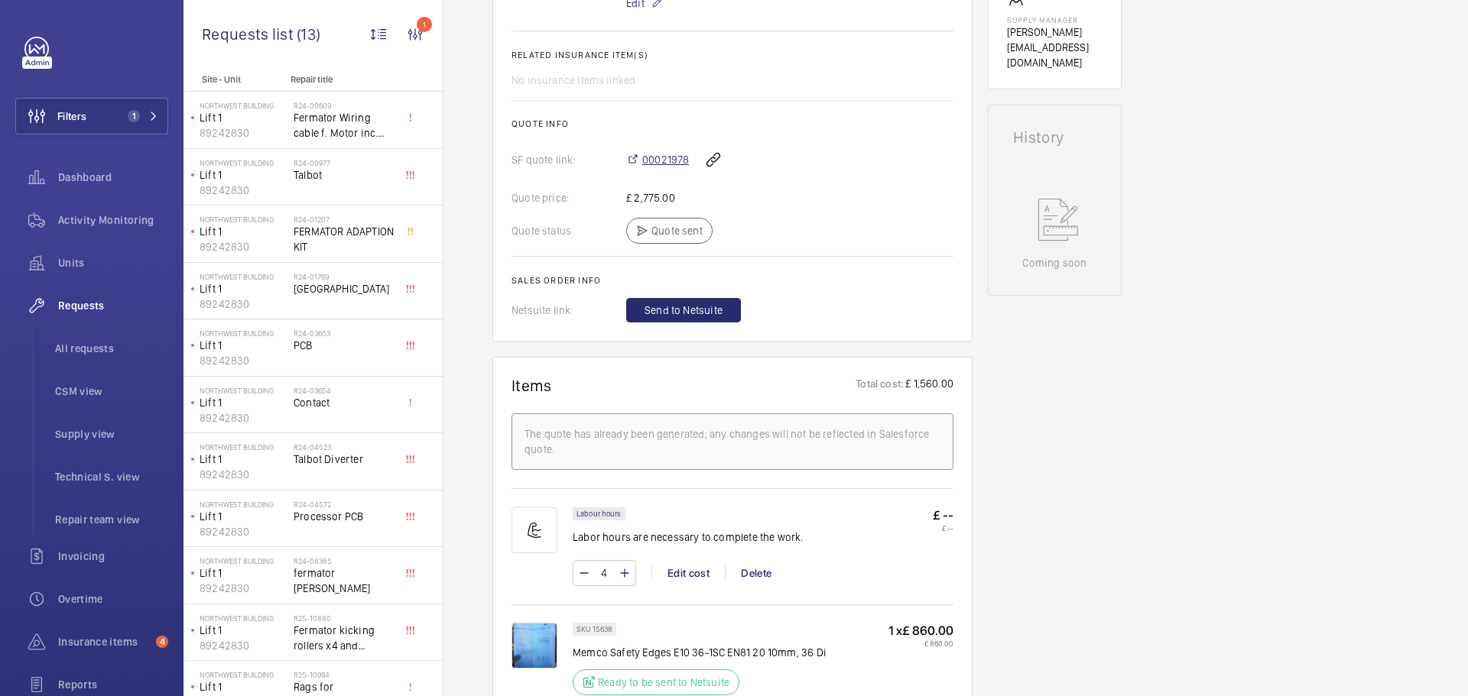
click at [668, 157] on span "00021978" at bounding box center [665, 159] width 47 height 15
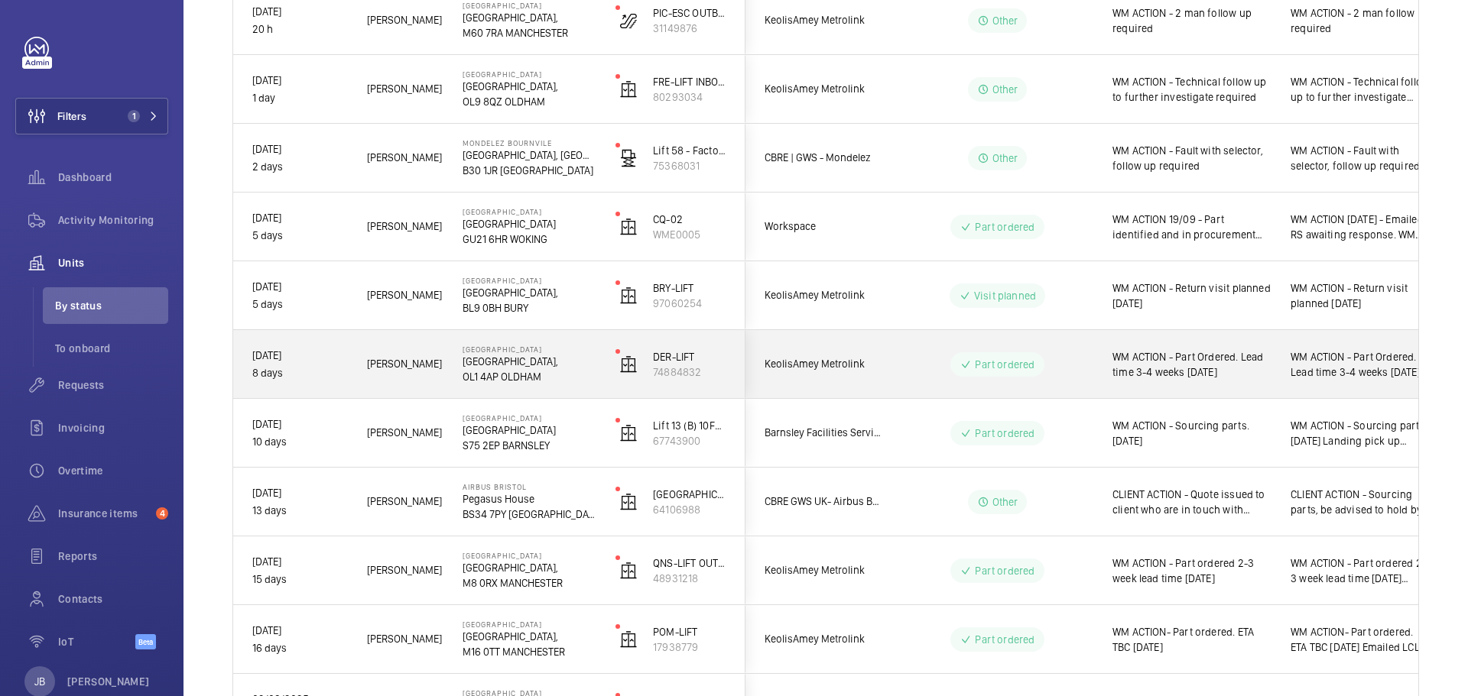
scroll to position [535, 0]
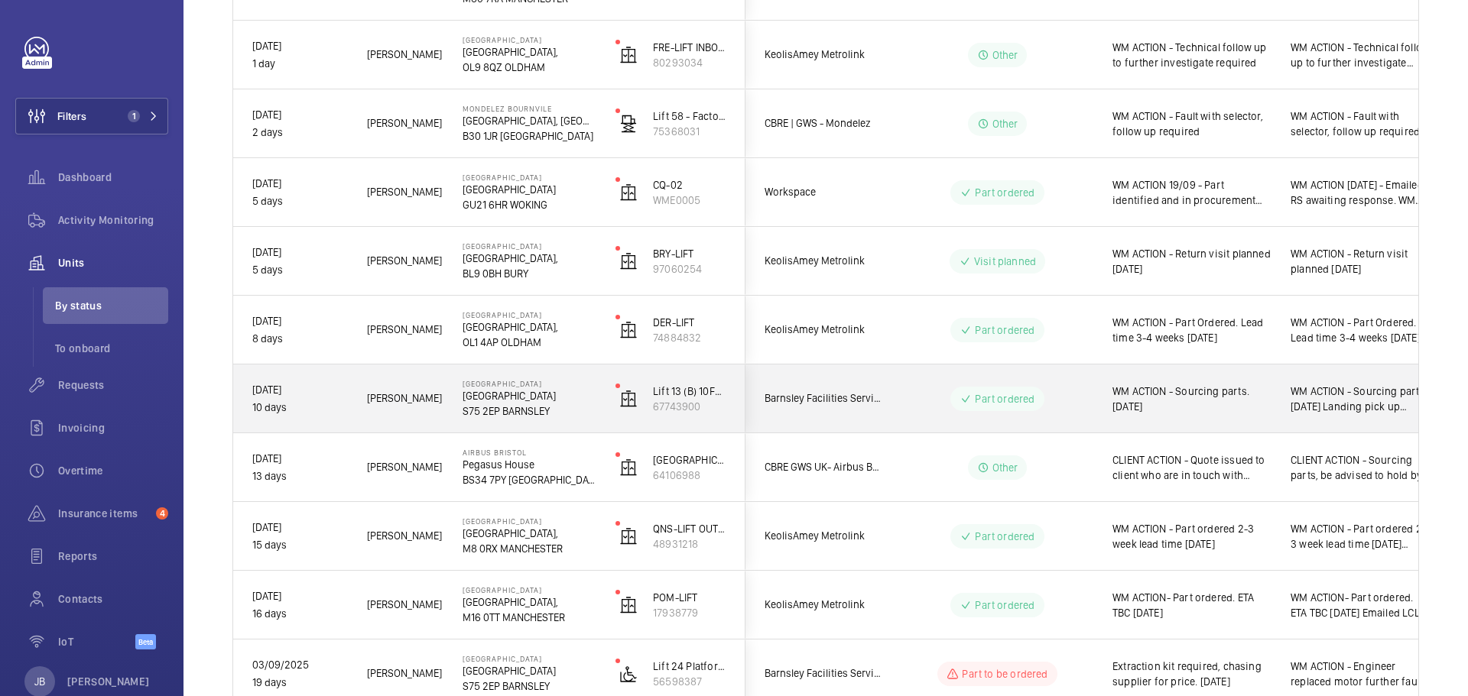
click at [1352, 402] on span "WM ACTION - Sourcing parts. [DATE] Landing pick up rollers ordered 2 man attend…" at bounding box center [1360, 399] width 140 height 31
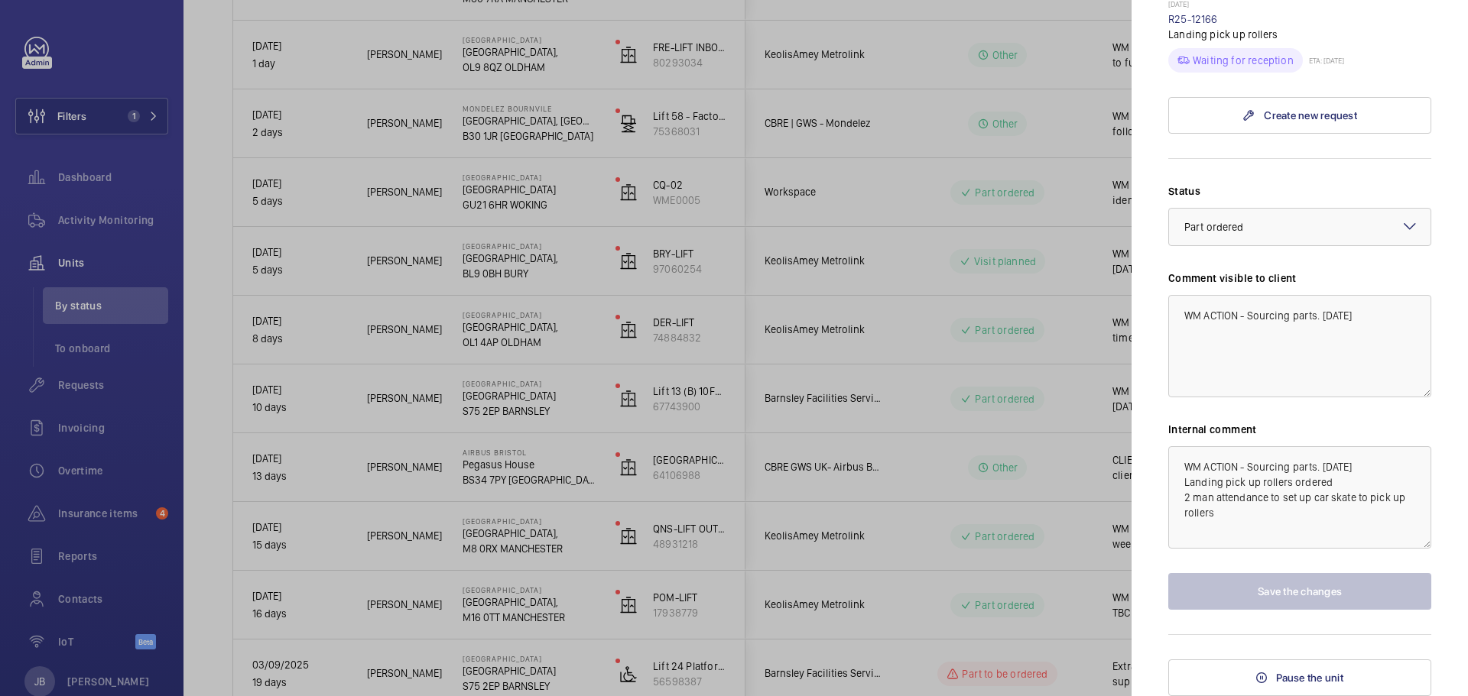
scroll to position [610, 0]
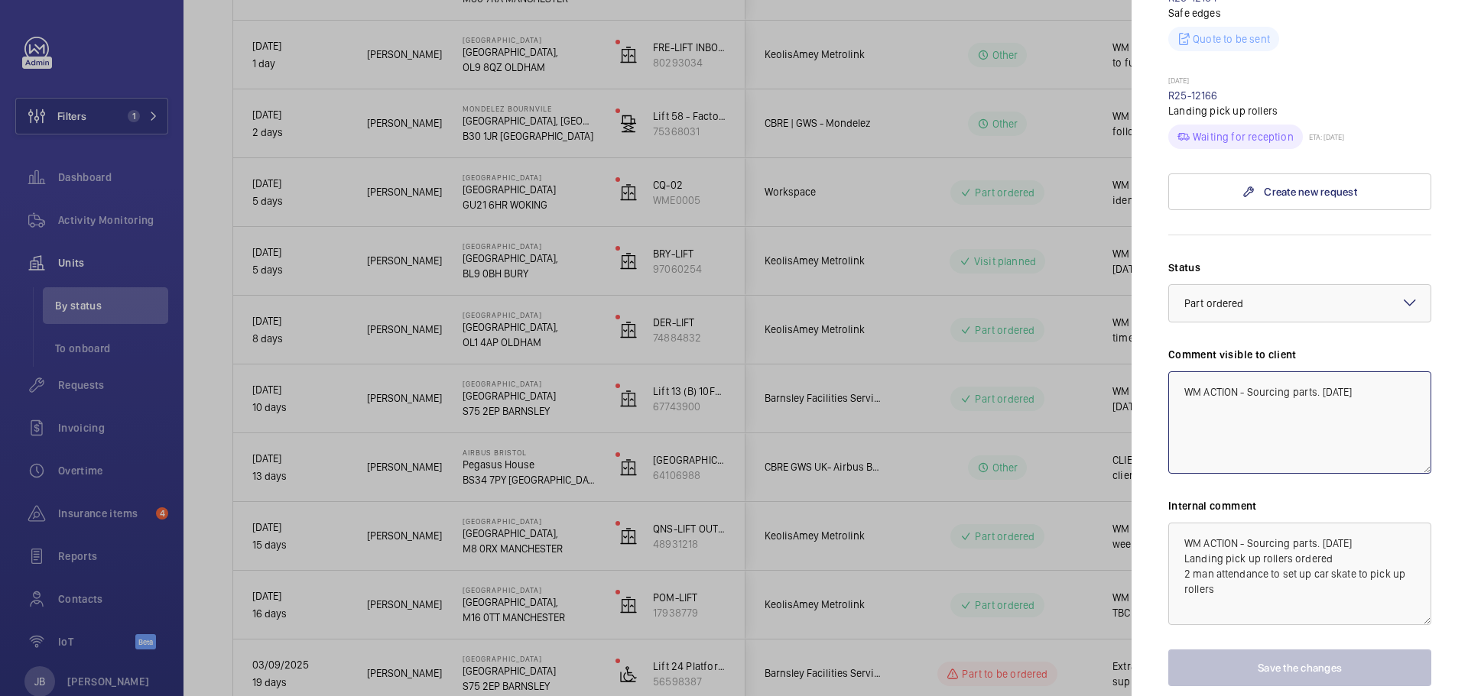
drag, startPoint x: 1363, startPoint y: 391, endPoint x: 1248, endPoint y: 401, distance: 115.2
click at [1248, 401] on textarea "WM ACTION - Sourcing parts. 15.09.25" at bounding box center [1299, 423] width 263 height 102
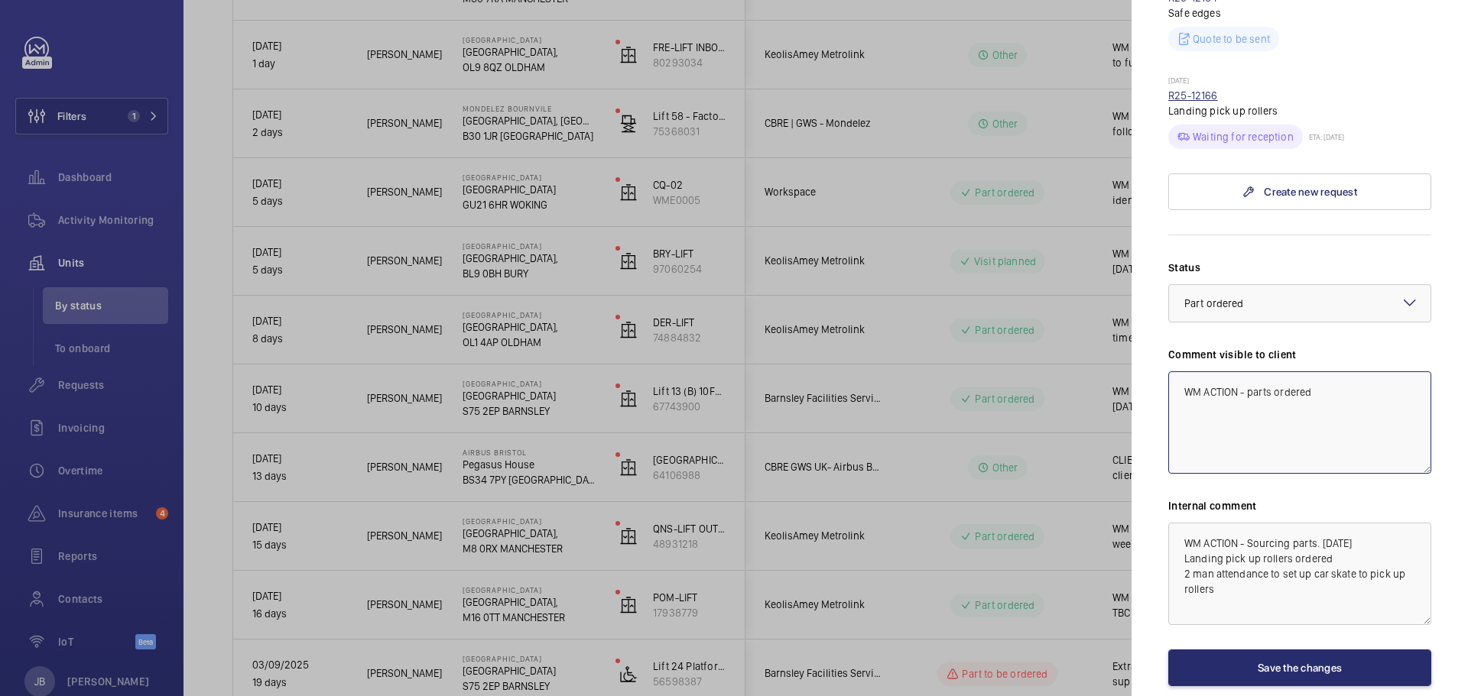
type textarea "WM ACTION - parts ordered"
click at [1190, 99] on link "R25-12166" at bounding box center [1193, 95] width 50 height 12
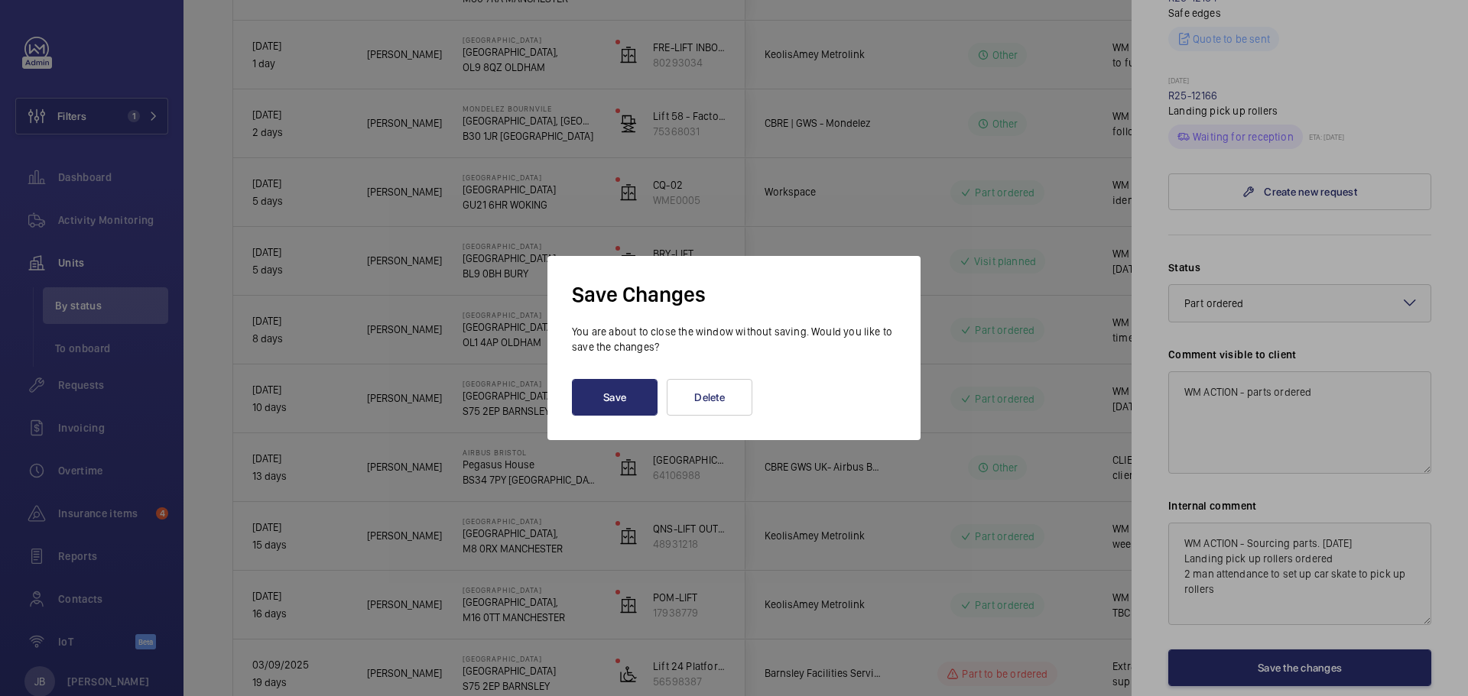
click at [1191, 97] on div at bounding box center [734, 348] width 1468 height 696
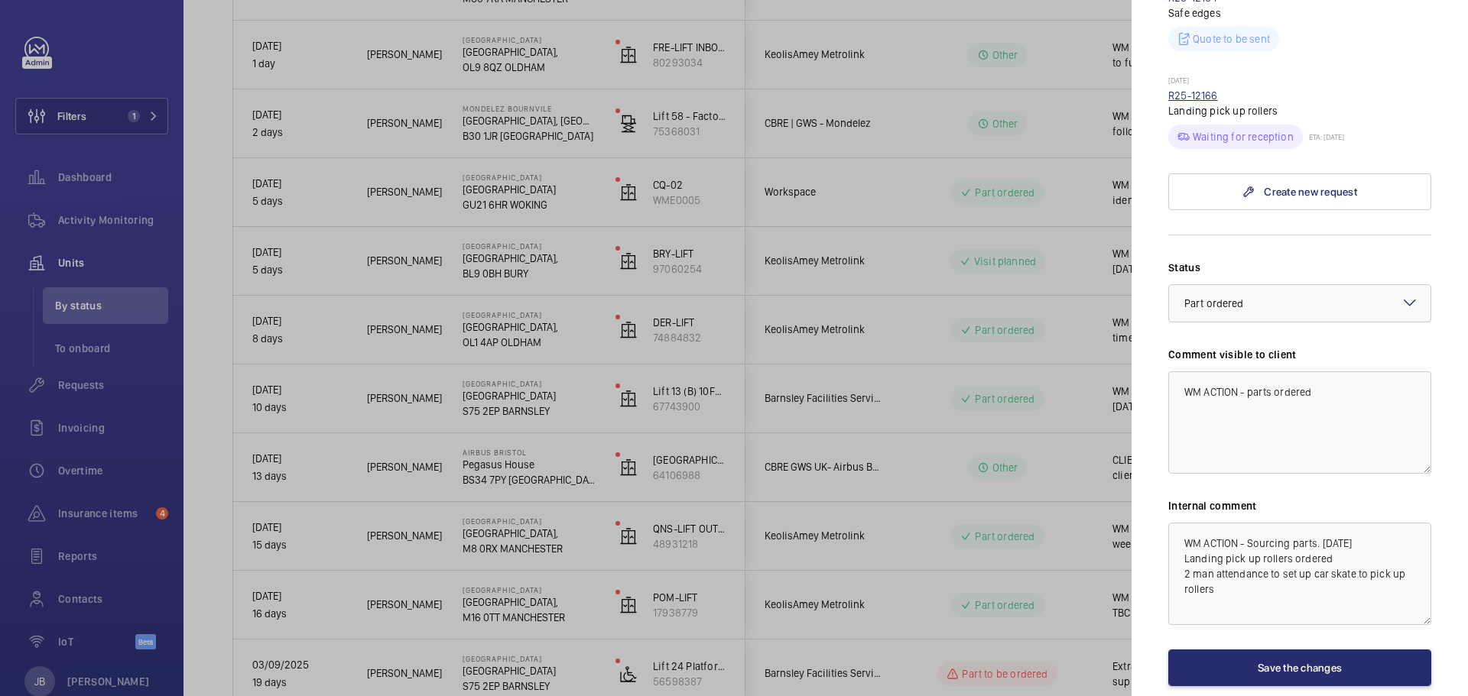
click at [1189, 98] on link "R25-12166" at bounding box center [1193, 95] width 50 height 12
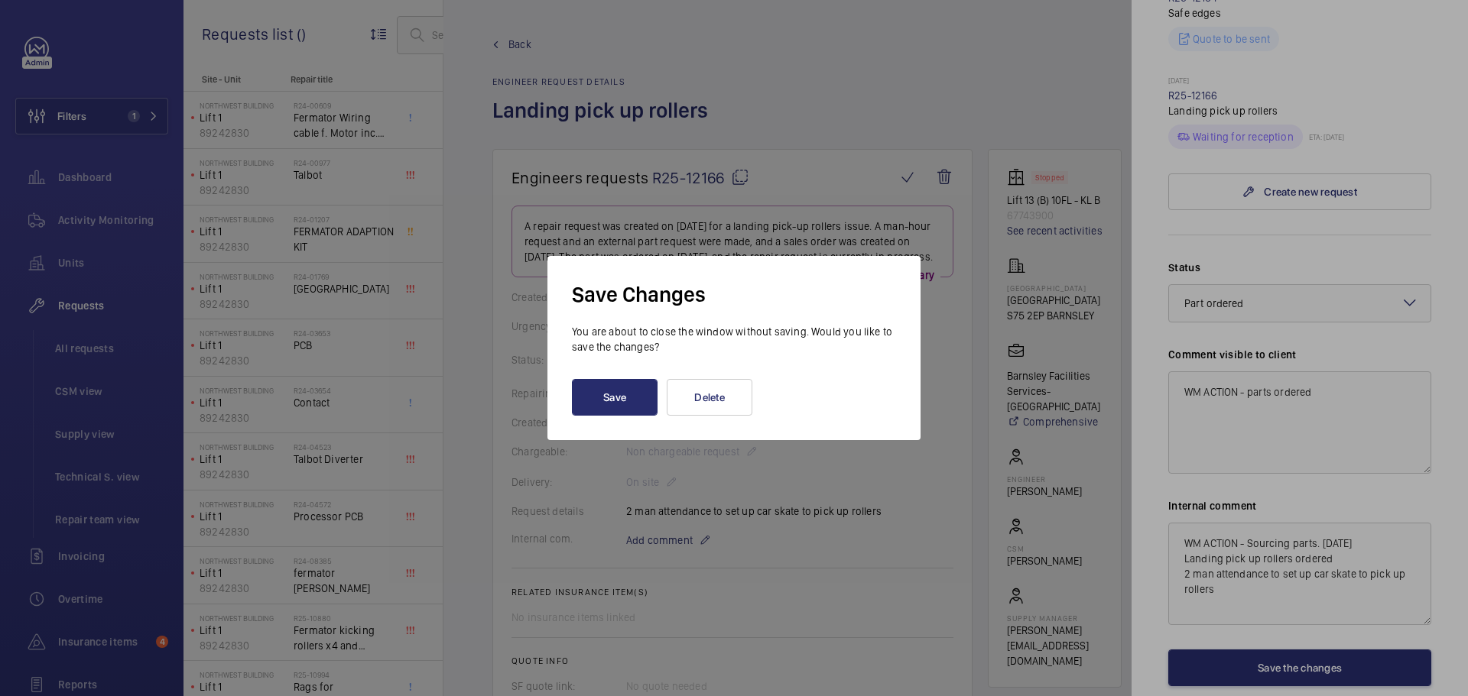
scroll to position [558, 0]
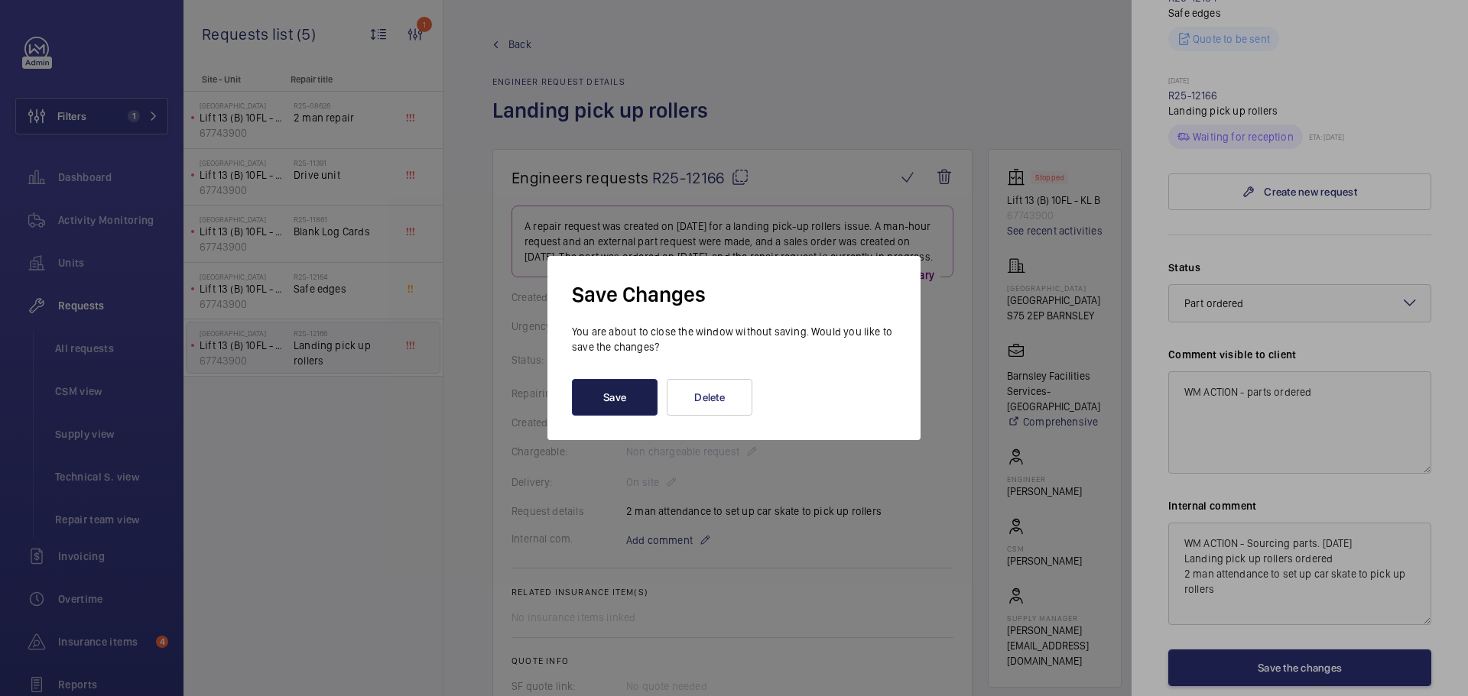
click at [626, 404] on button "Save" at bounding box center [615, 397] width 86 height 37
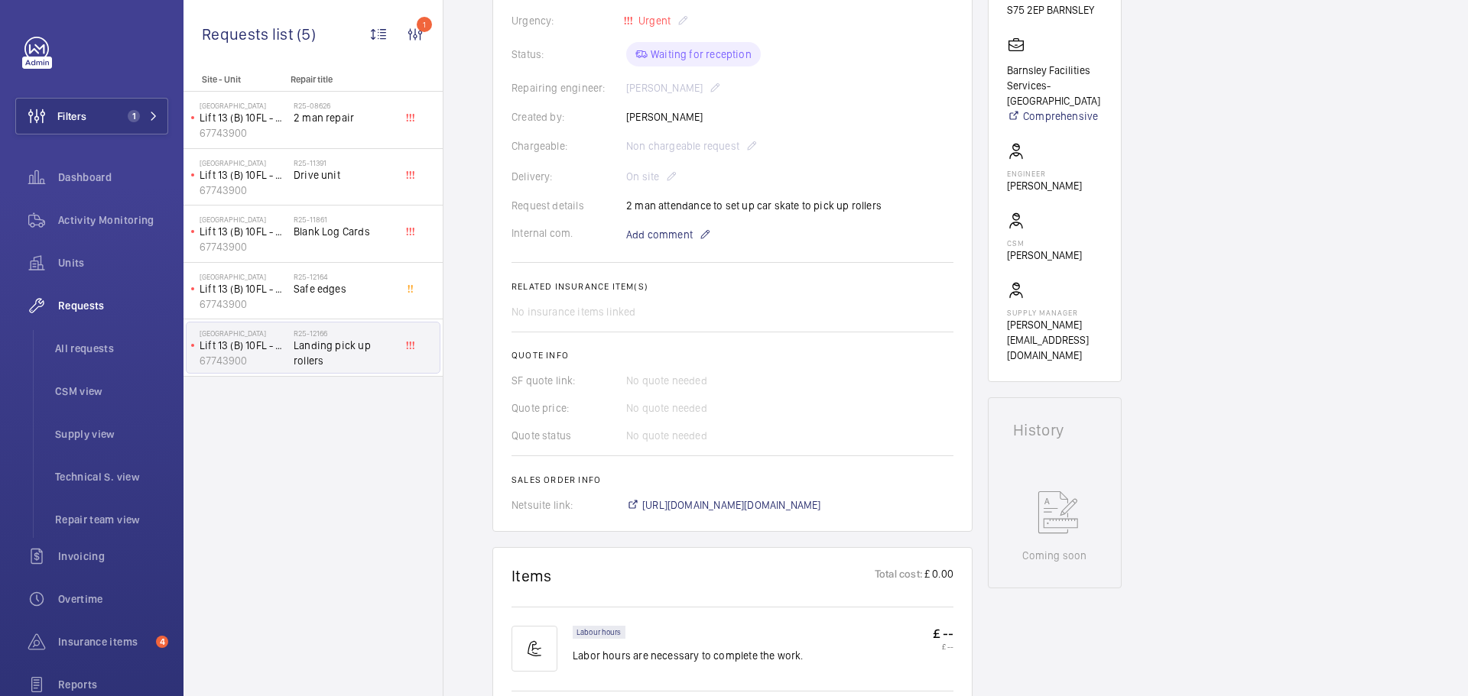
scroll to position [535, 0]
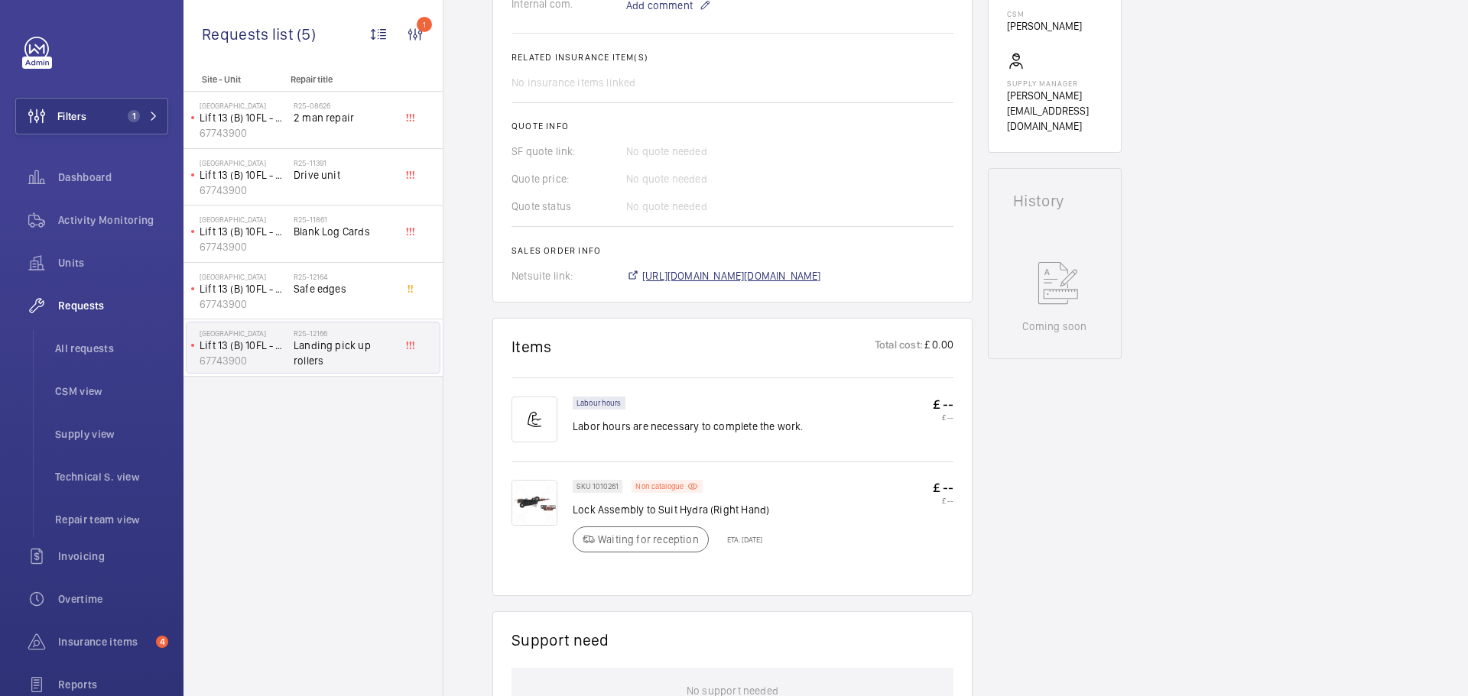
click at [782, 284] on span "[URL][DOMAIN_NAME][DOMAIN_NAME]" at bounding box center [731, 275] width 179 height 15
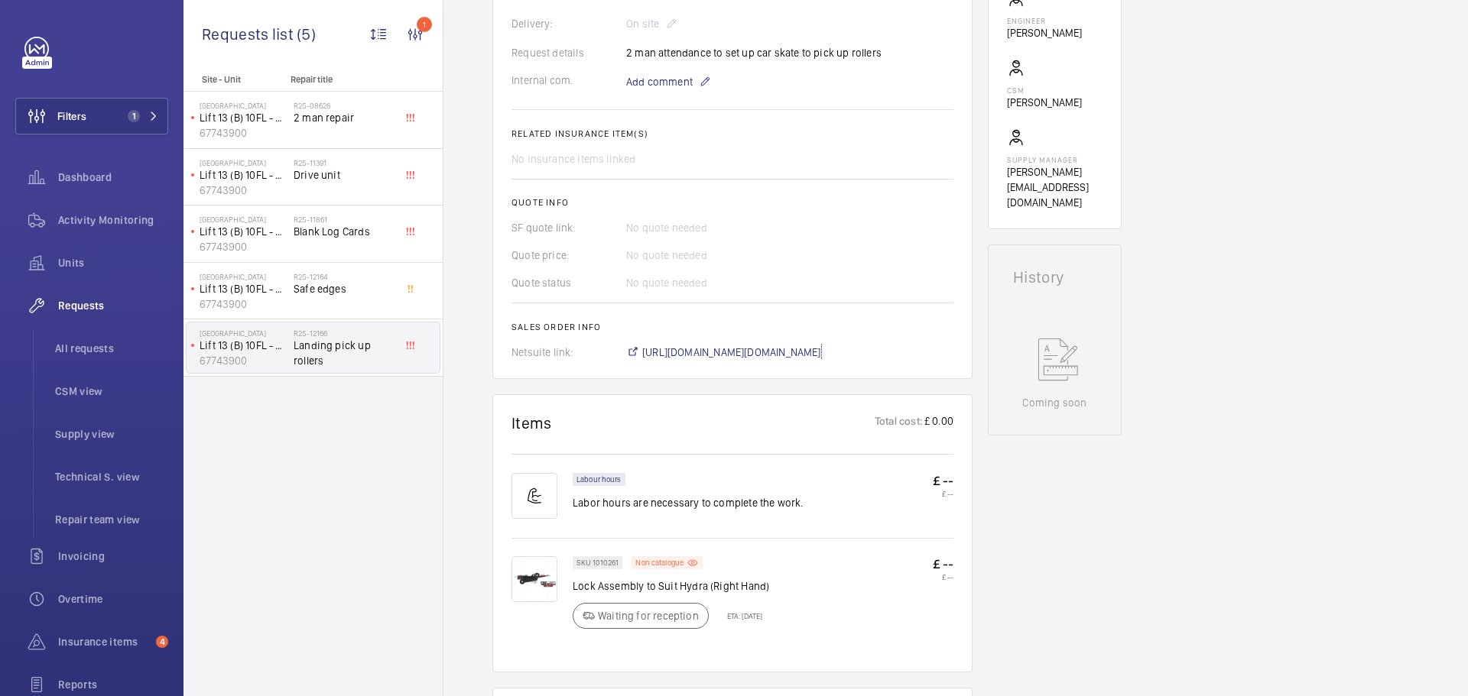
scroll to position [76, 0]
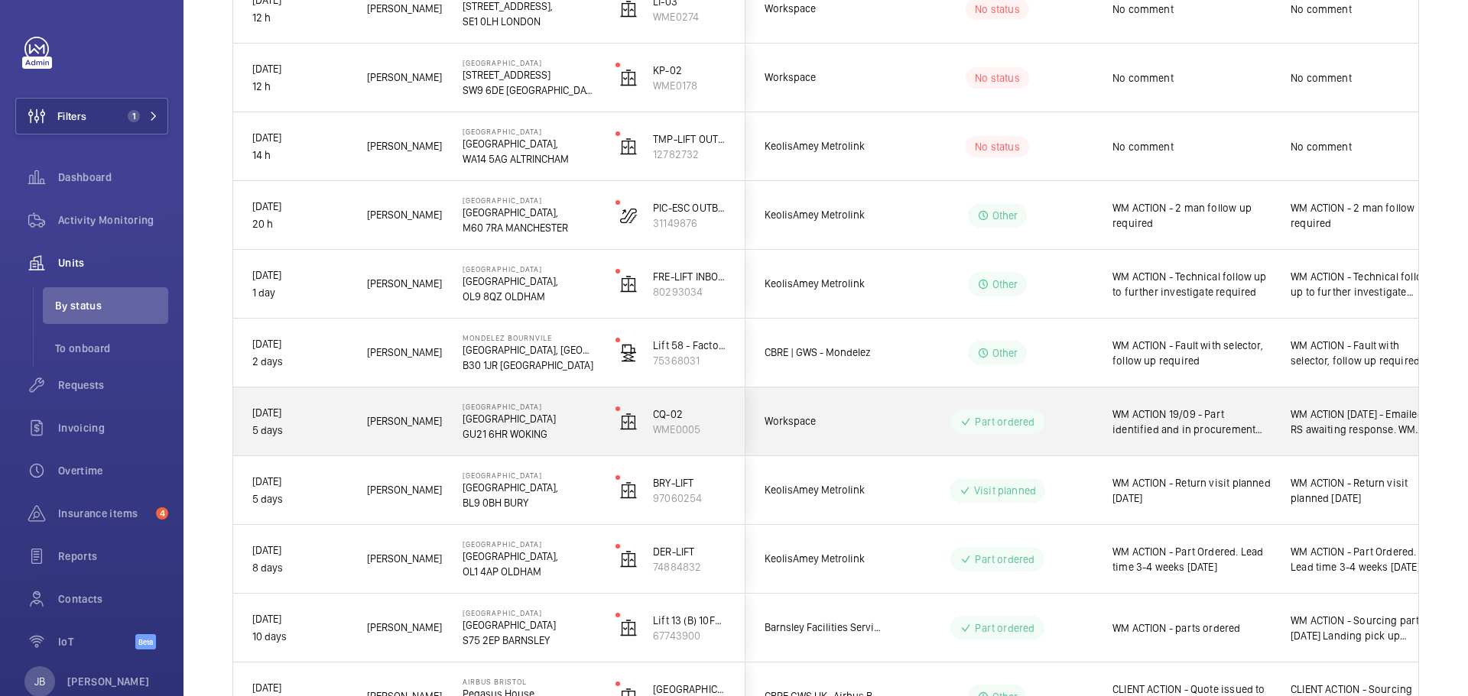
scroll to position [382, 0]
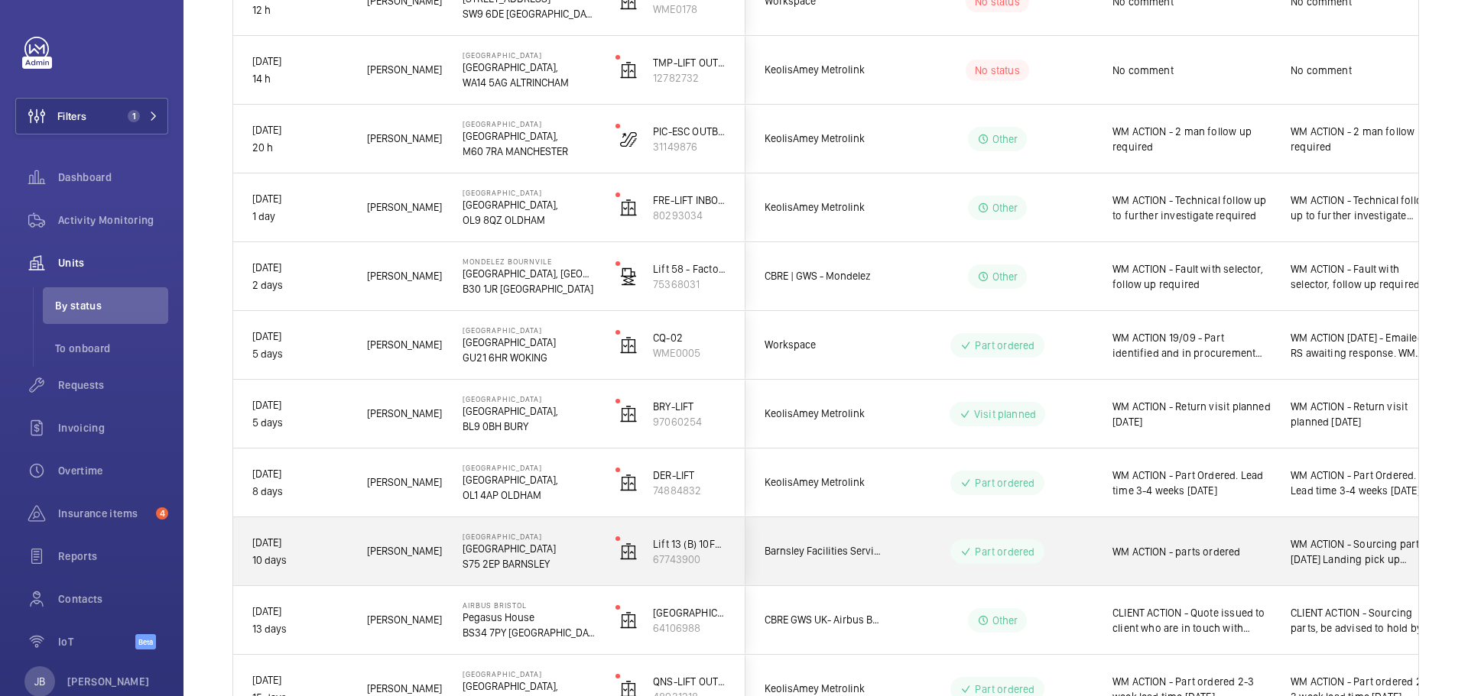
click at [1164, 569] on div "WM ACTION - parts ordered" at bounding box center [1191, 551] width 158 height 35
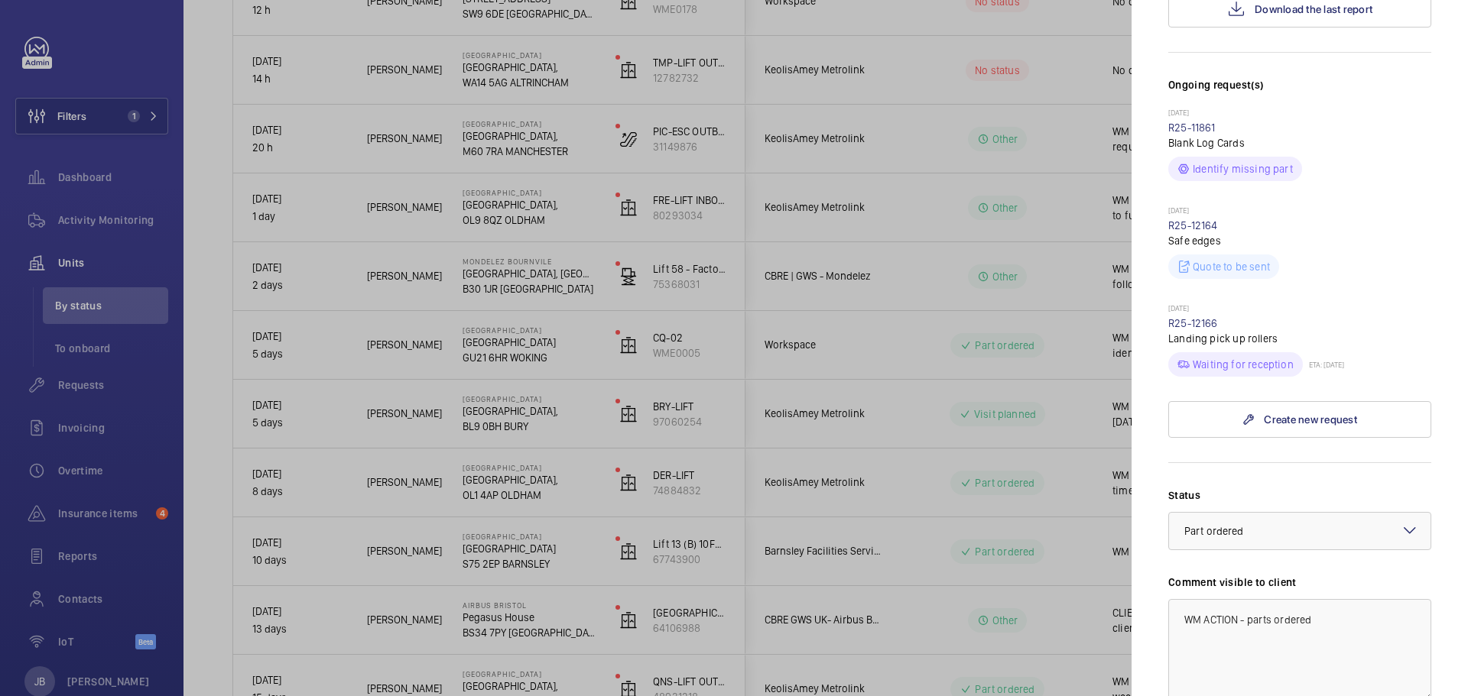
scroll to position [612, 0]
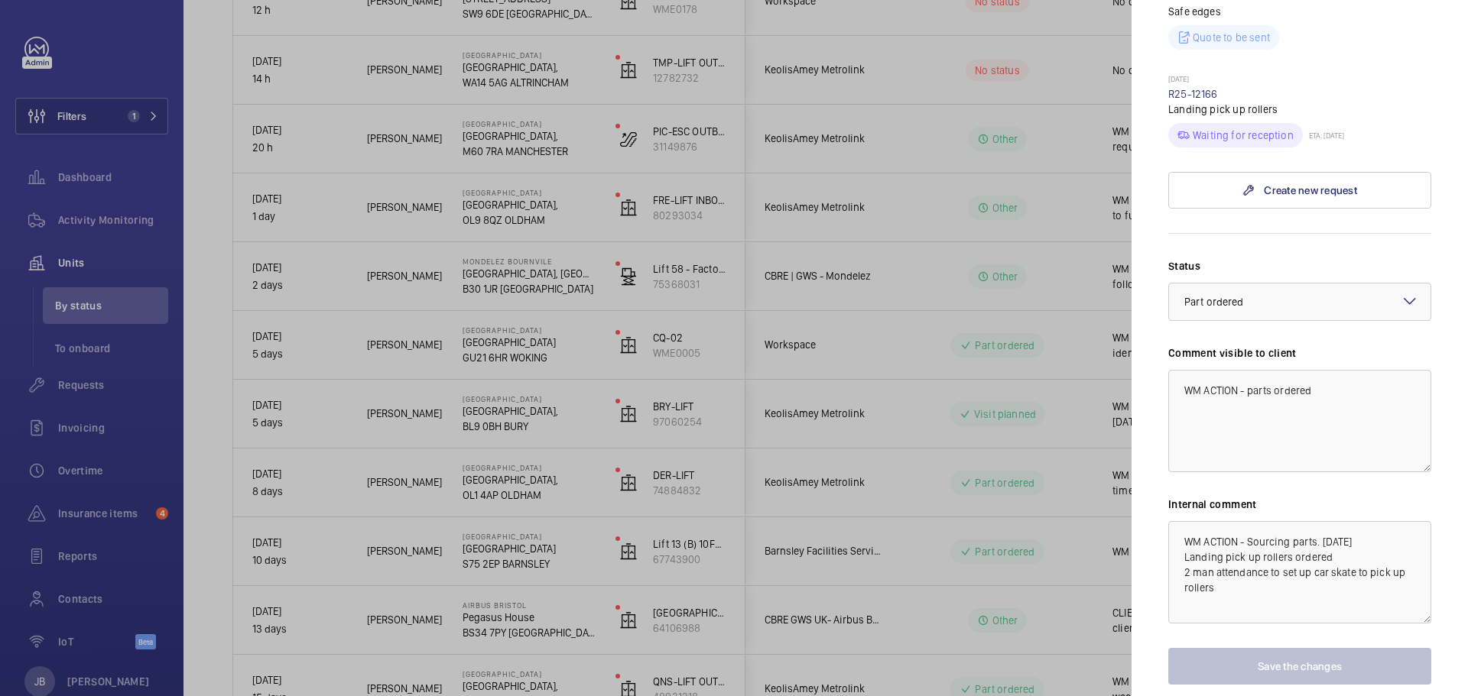
click at [919, 482] on div at bounding box center [734, 348] width 1468 height 696
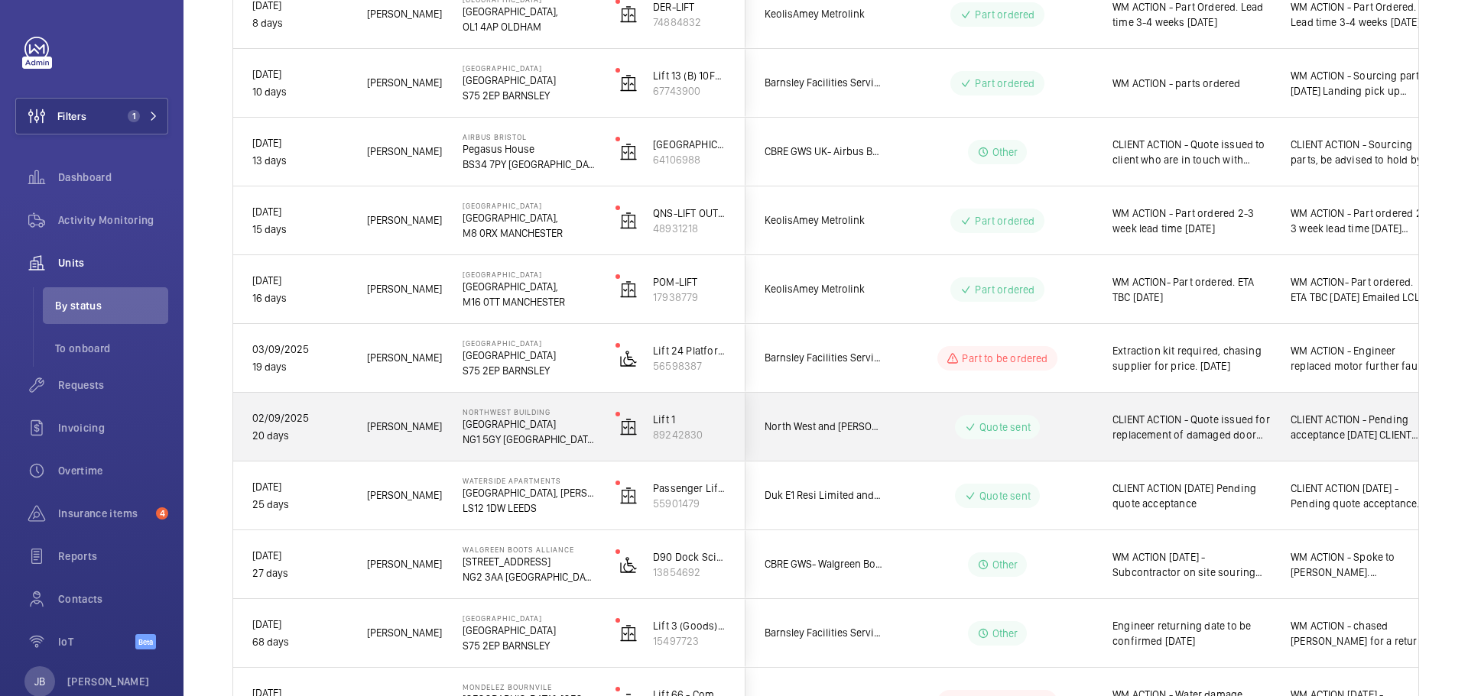
scroll to position [764, 0]
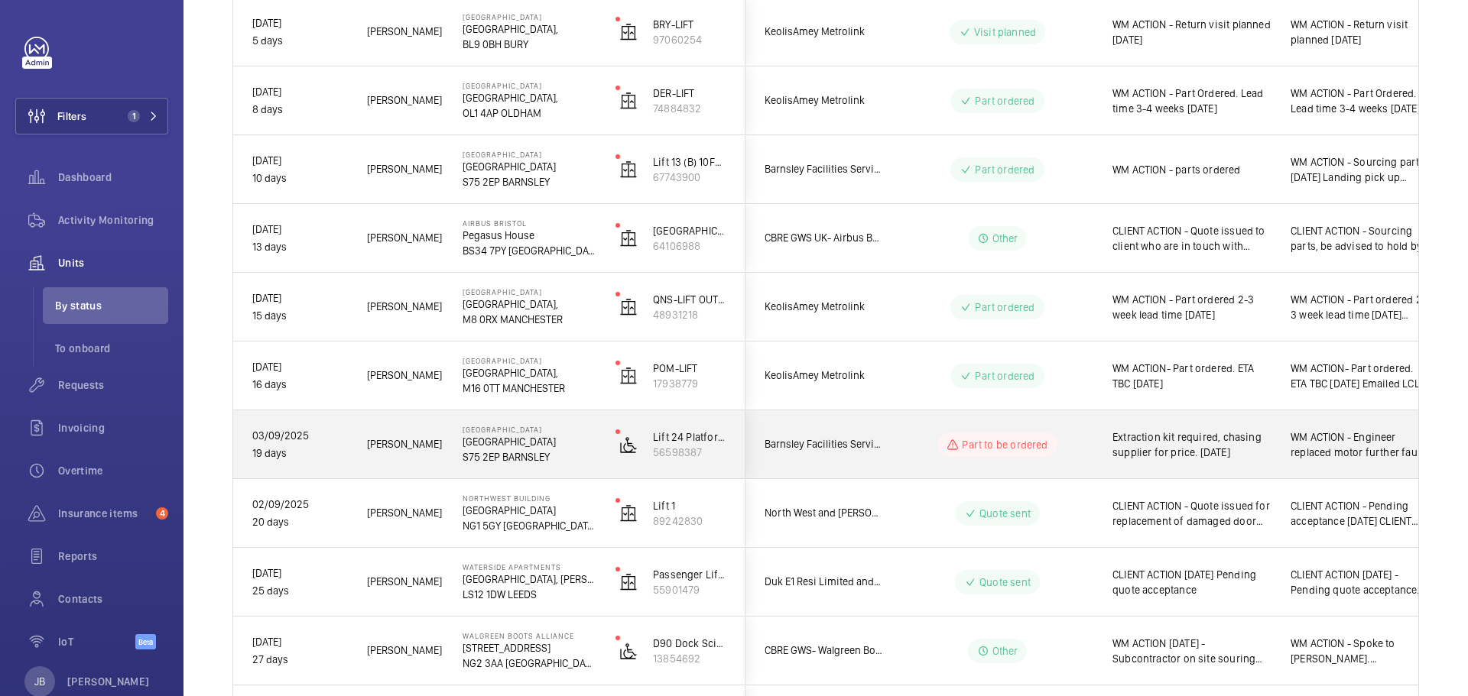
click at [1182, 456] on span "Extraction kit required, chasing supplier for price. [DATE]" at bounding box center [1191, 445] width 158 height 31
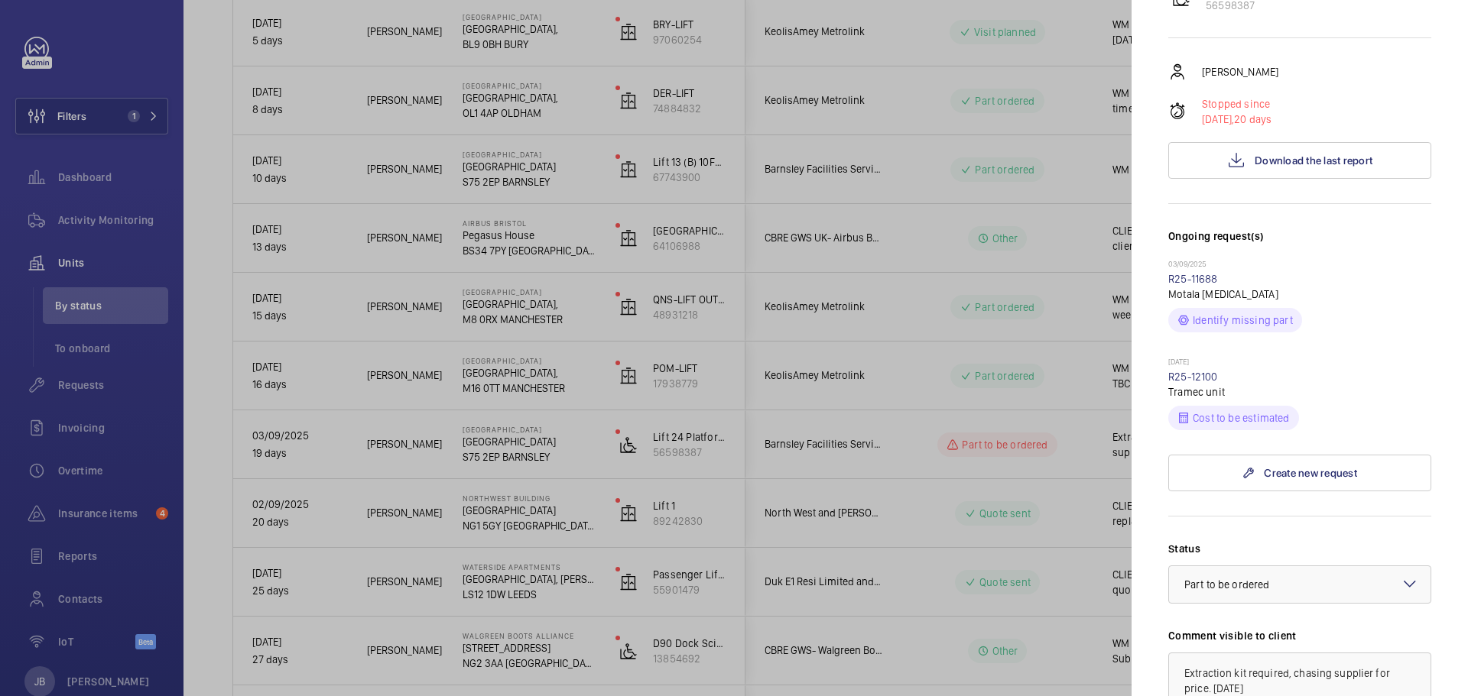
scroll to position [306, 0]
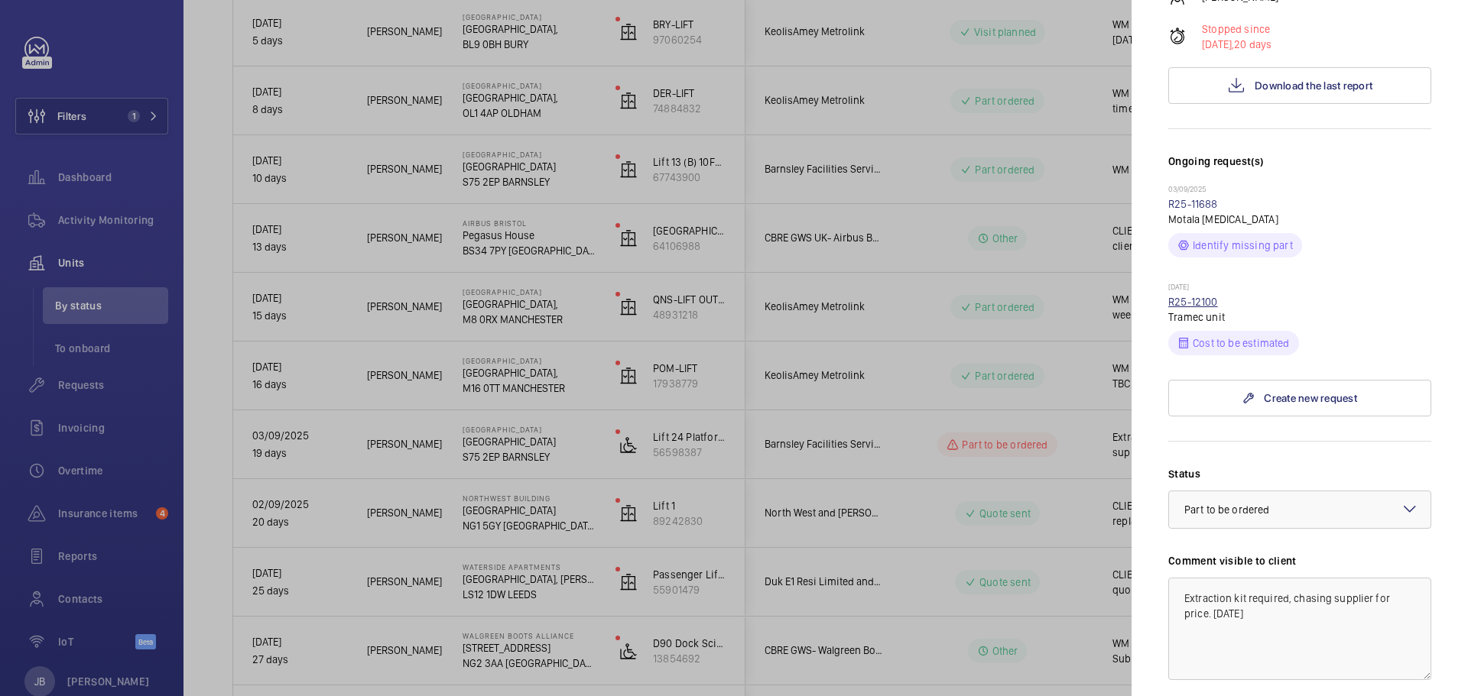
click at [1190, 306] on link "R25-12100" at bounding box center [1193, 302] width 50 height 12
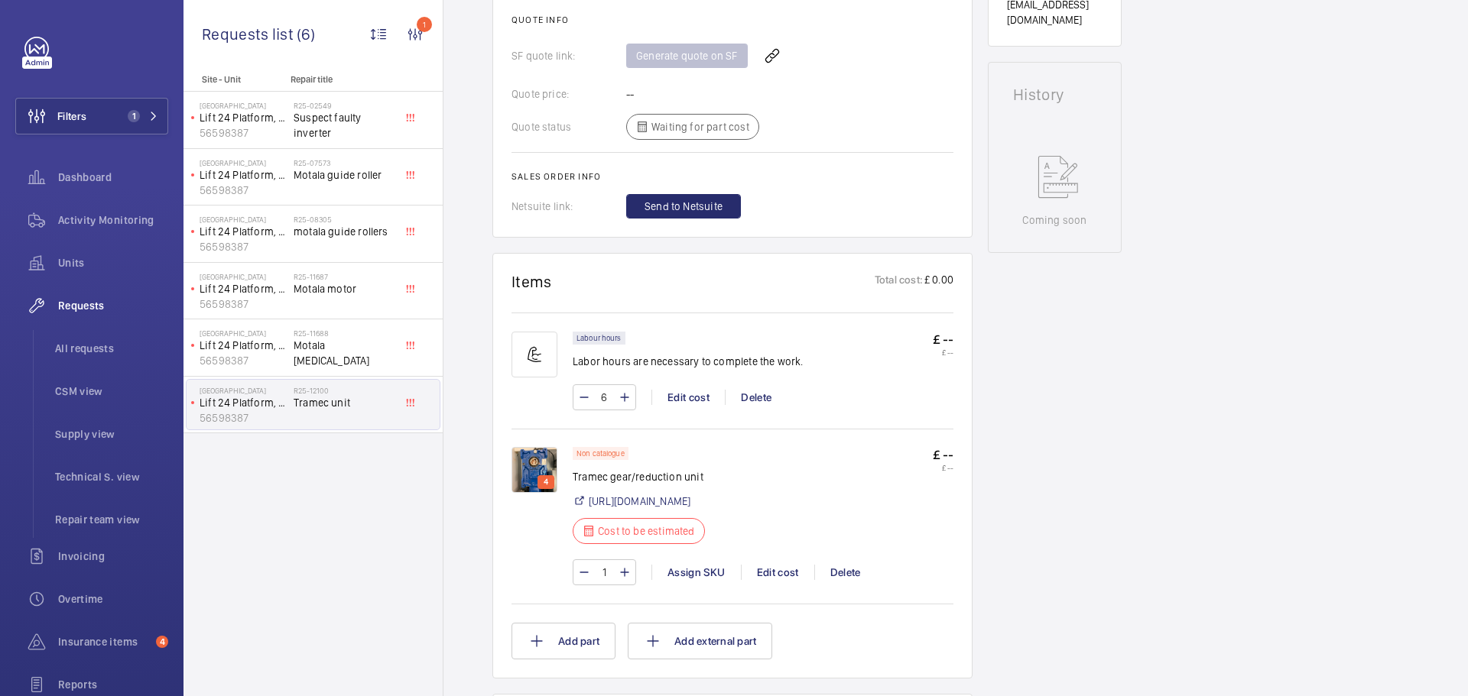
scroll to position [734, 0]
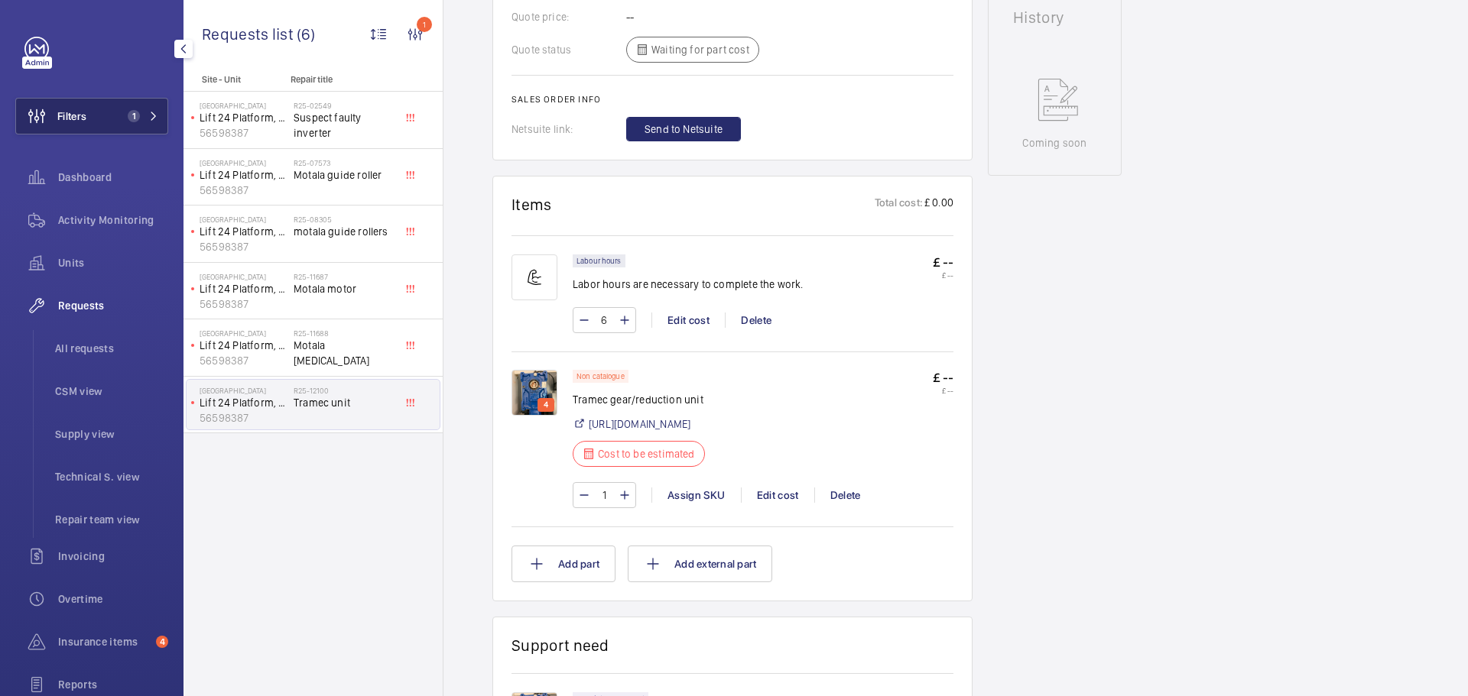
click at [86, 122] on span "Filters" at bounding box center [71, 116] width 29 height 15
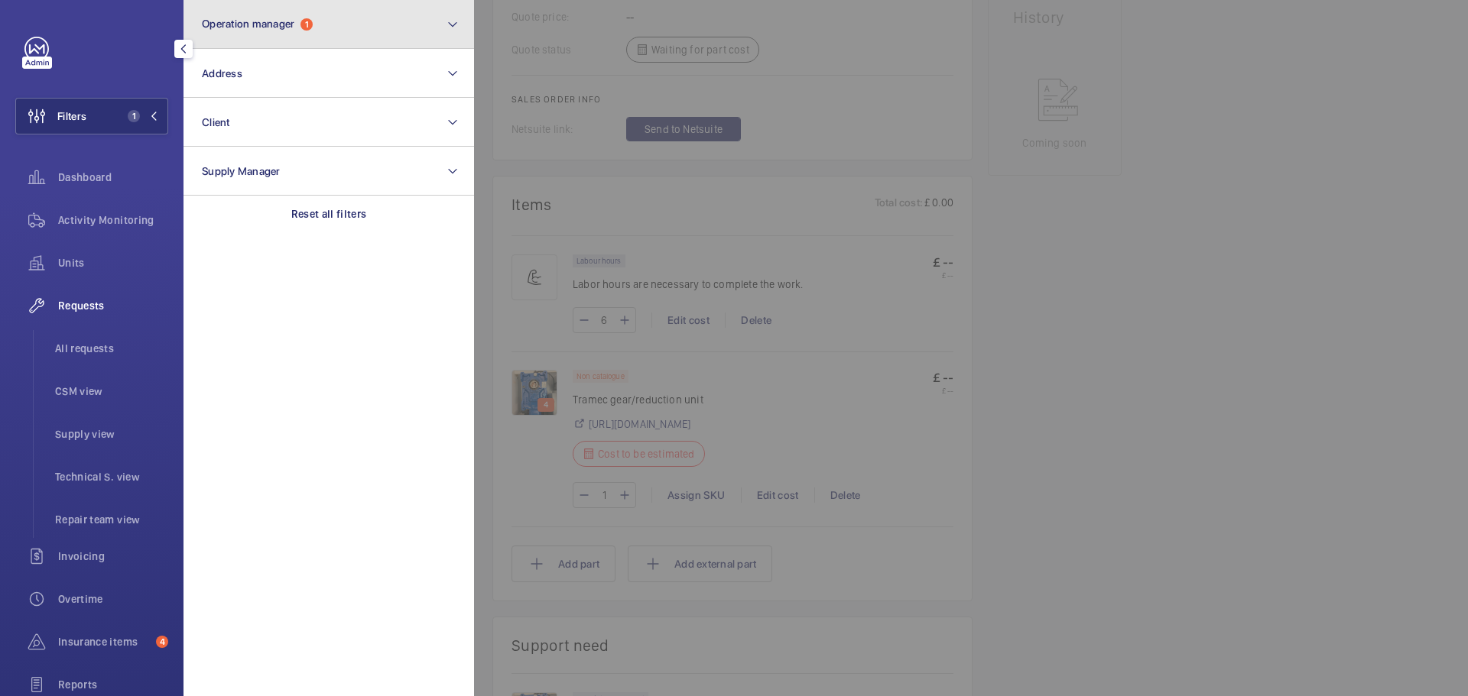
click at [334, 14] on button "Operation manager 1" at bounding box center [328, 24] width 290 height 49
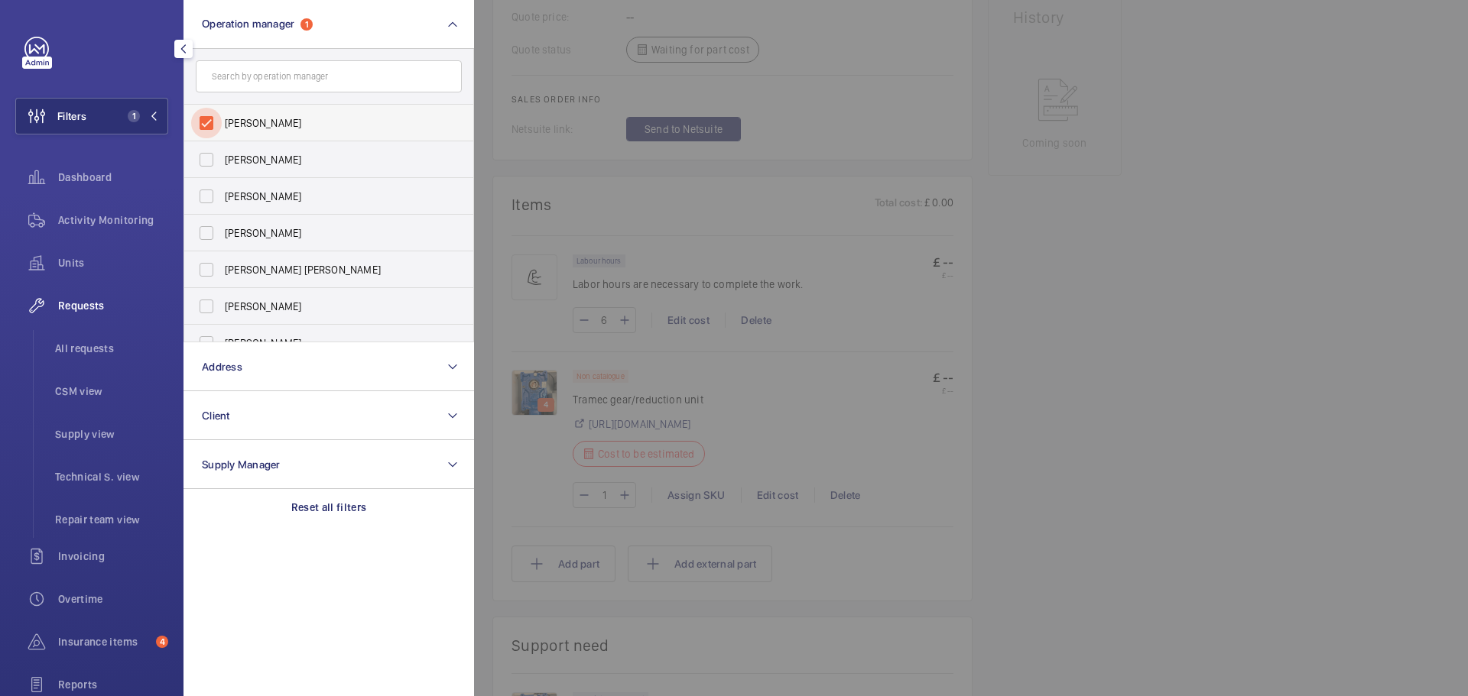
drag, startPoint x: 209, startPoint y: 123, endPoint x: 216, endPoint y: 117, distance: 8.6
click at [209, 124] on input "[PERSON_NAME]" at bounding box center [206, 123] width 31 height 31
checkbox input "false"
click at [209, 268] on input "[PERSON_NAME] [PERSON_NAME]" at bounding box center [206, 270] width 31 height 31
checkbox input "true"
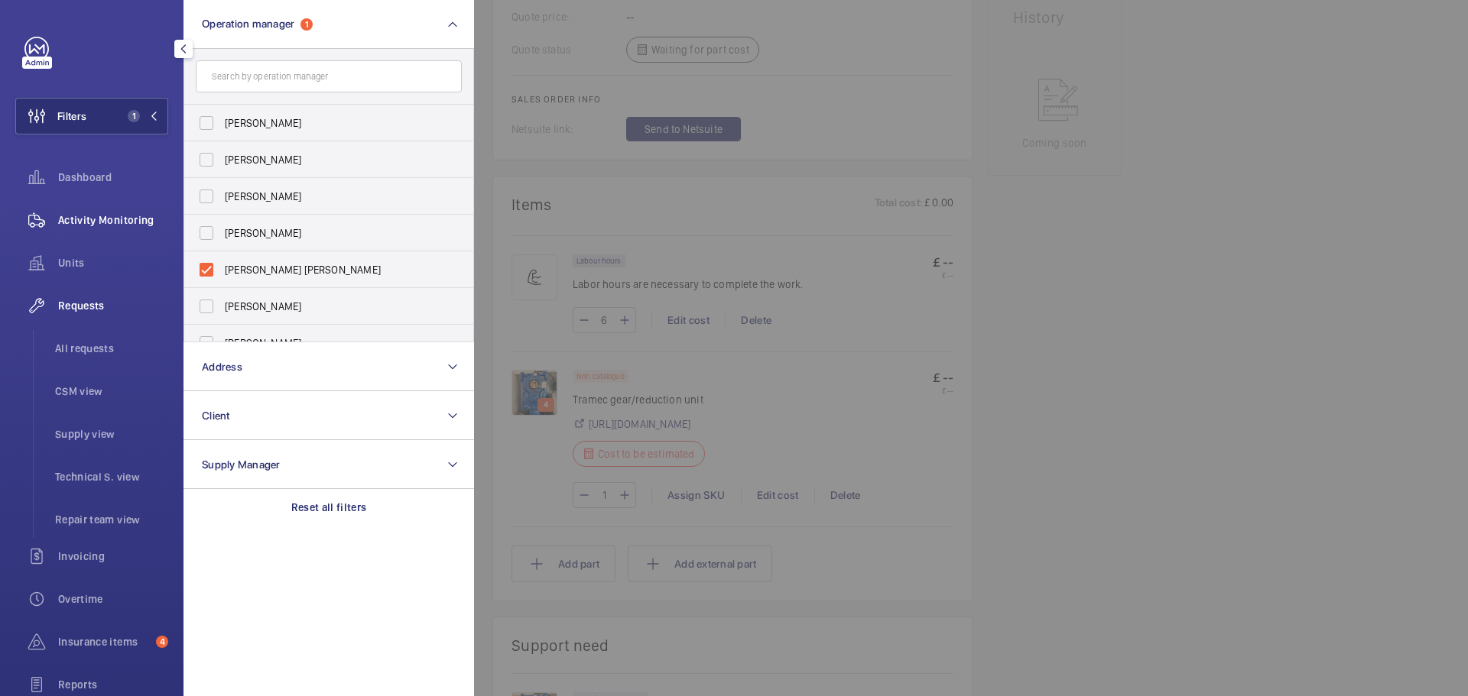
click at [83, 203] on div "Activity Monitoring" at bounding box center [91, 220] width 153 height 37
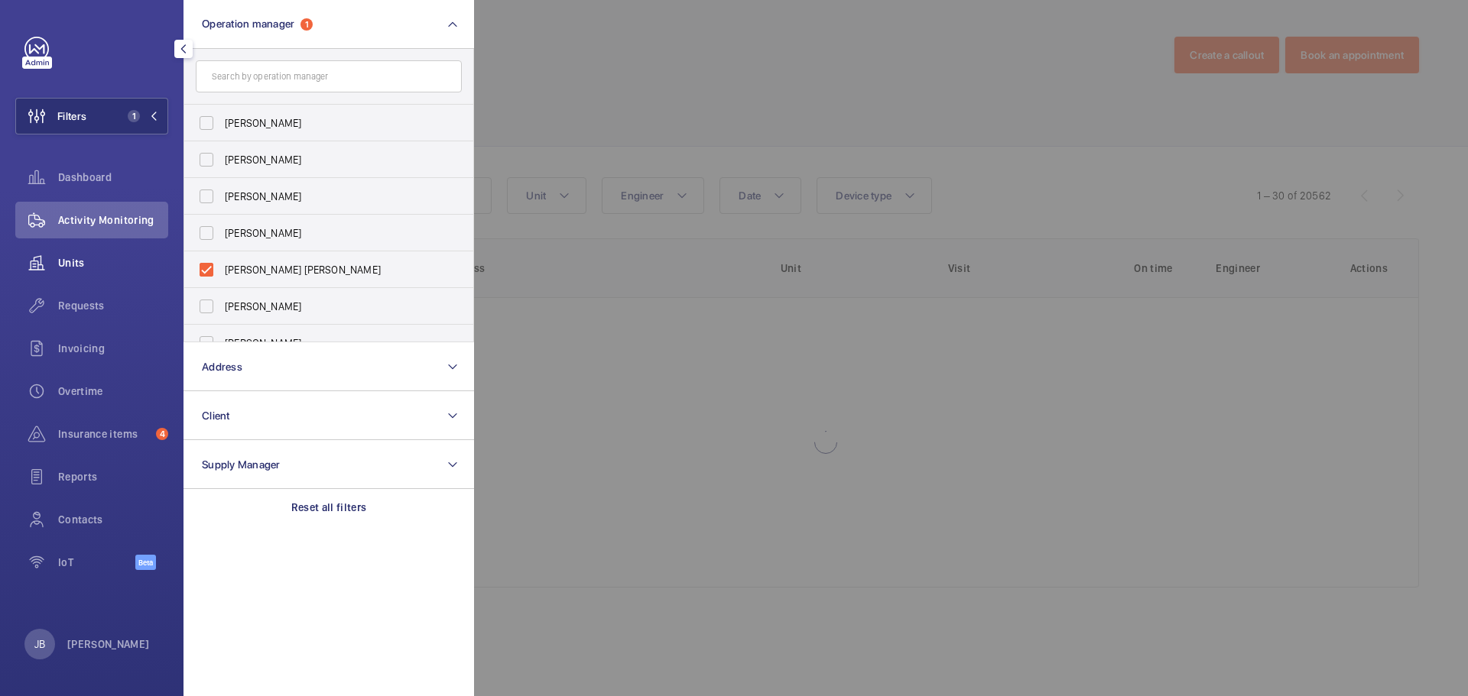
click at [83, 265] on span "Units" at bounding box center [113, 262] width 110 height 15
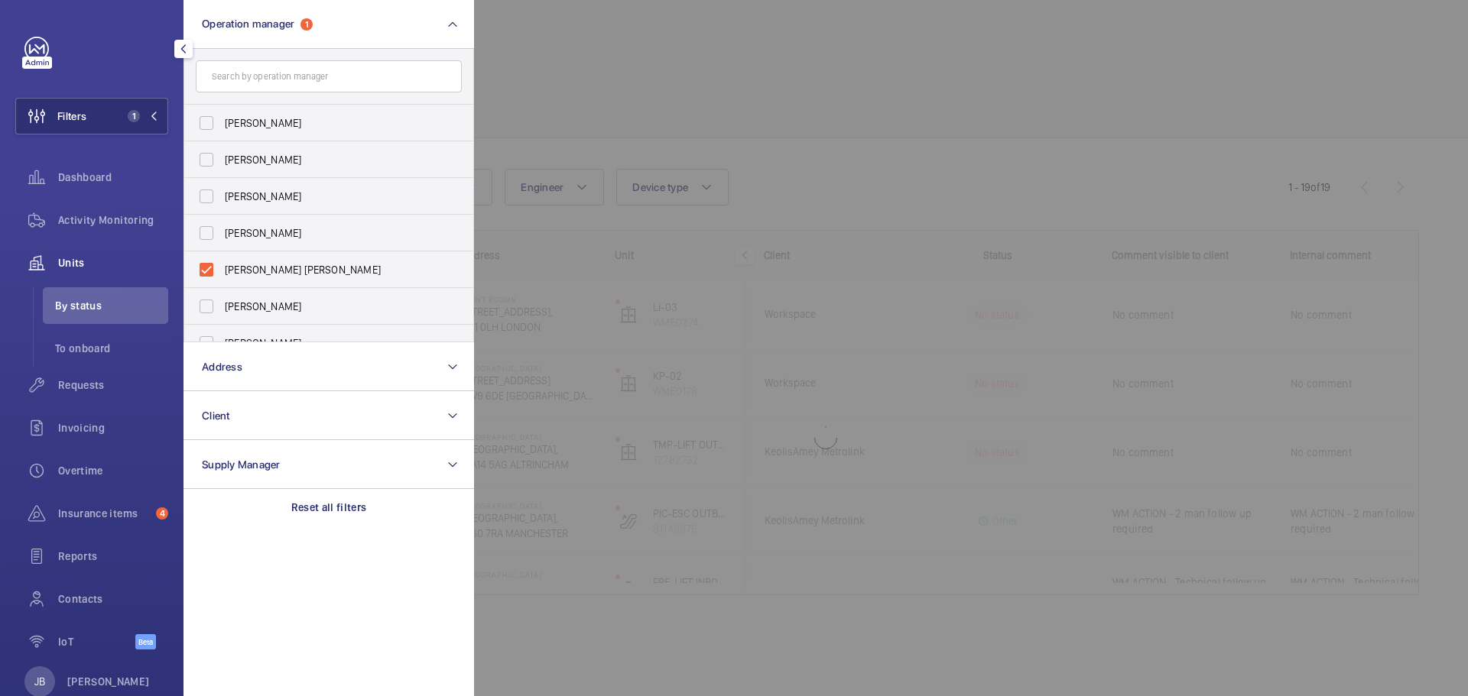
click at [798, 103] on div at bounding box center [1208, 348] width 1468 height 696
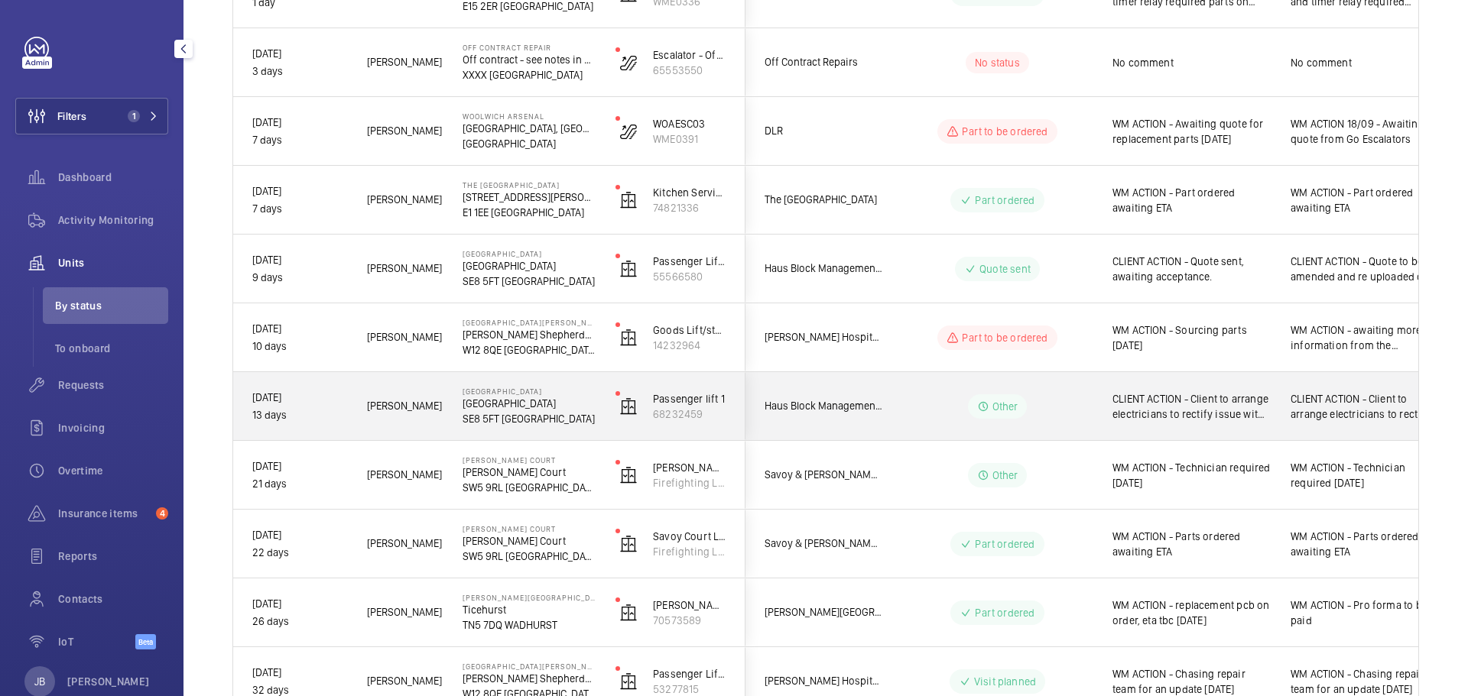
scroll to position [535, 0]
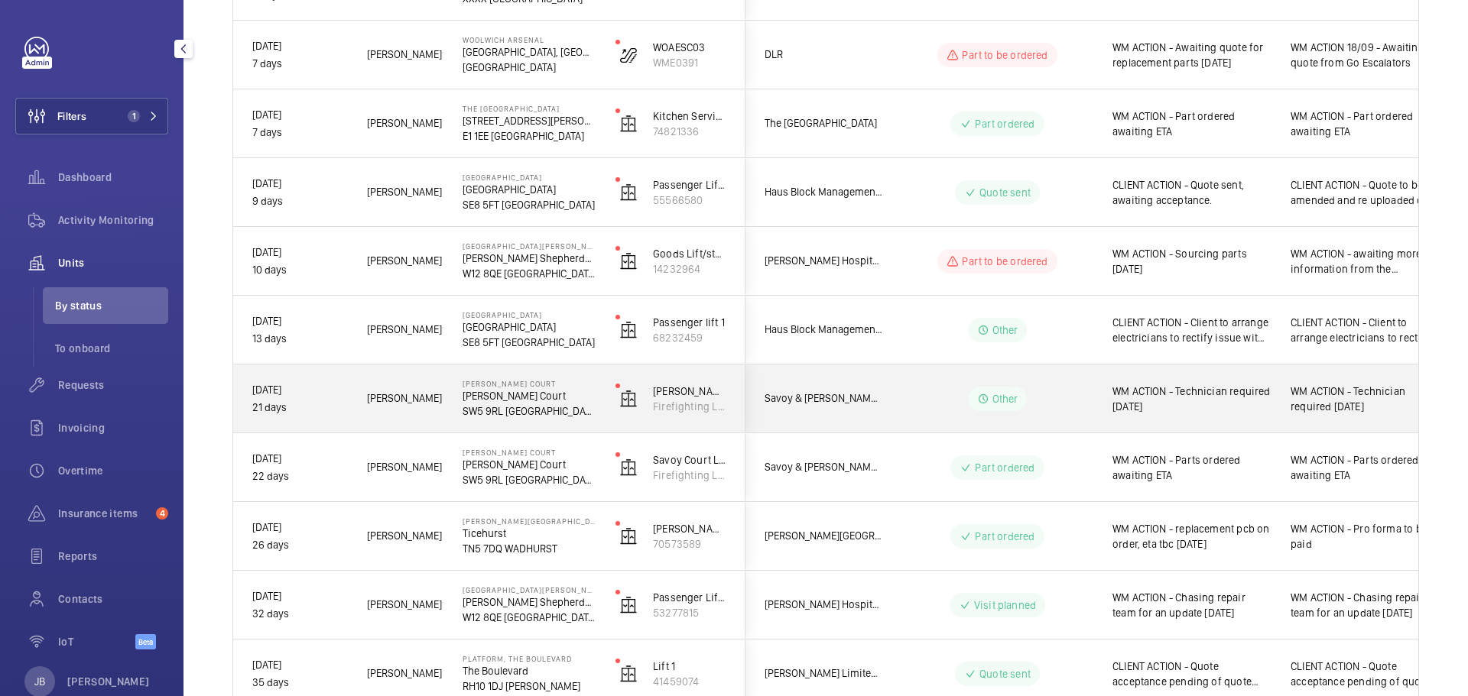
click at [1329, 402] on span "WM ACTION - Technician required 15.09.25" at bounding box center [1360, 399] width 140 height 31
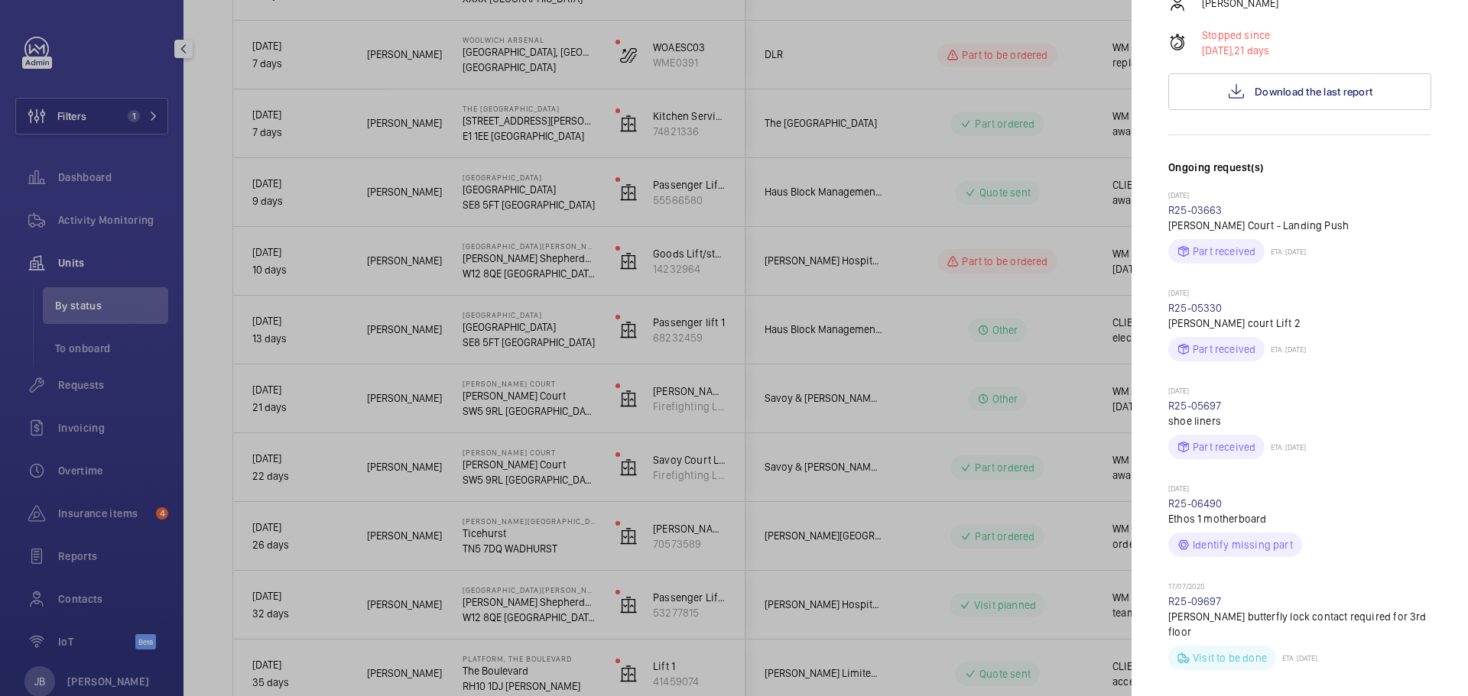
scroll to position [229, 0]
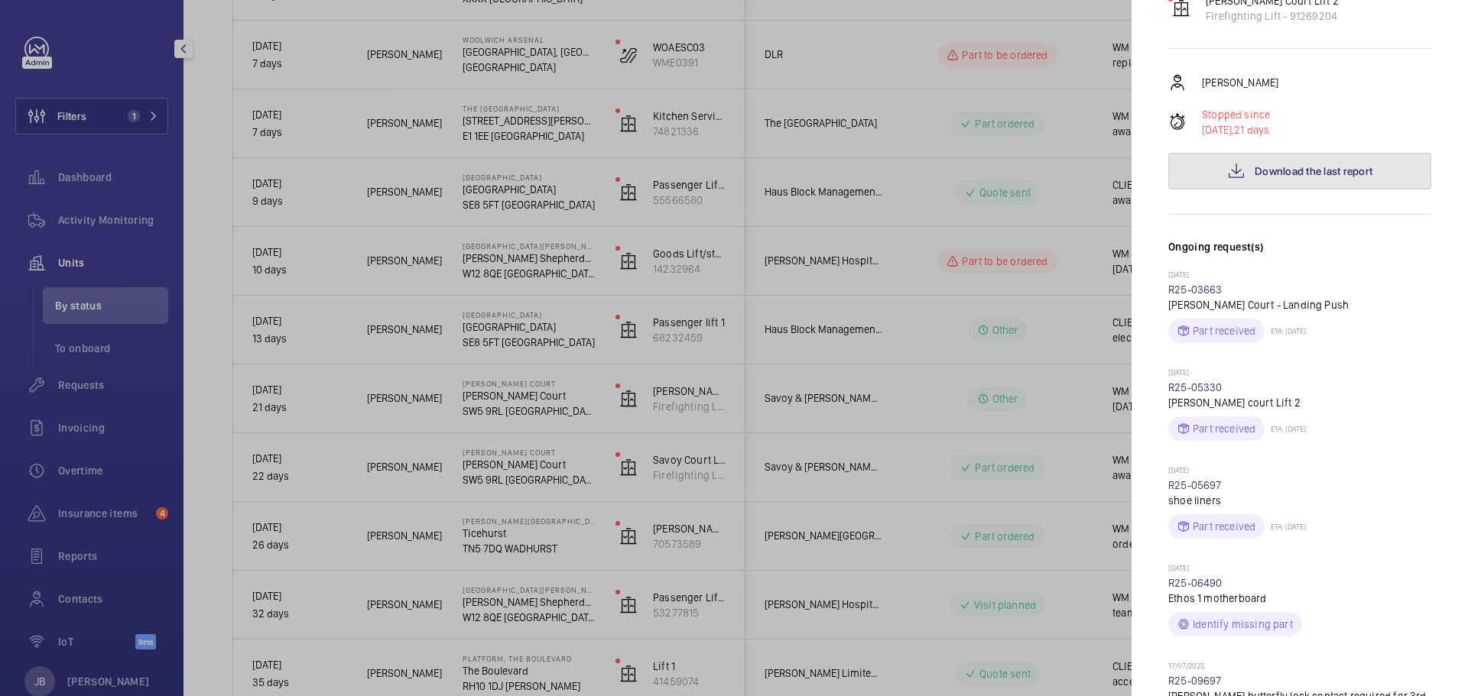
click at [1270, 153] on button "Download the last report" at bounding box center [1299, 171] width 263 height 37
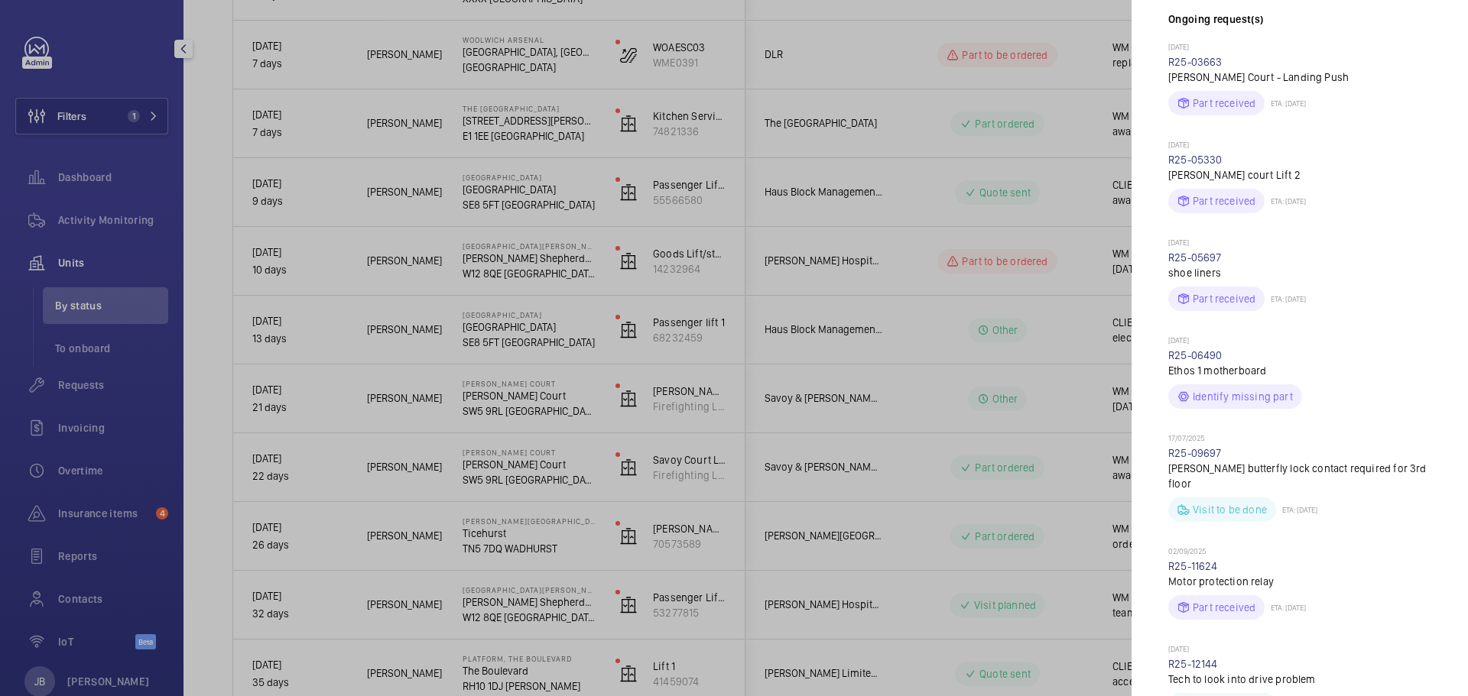
scroll to position [459, 0]
click at [1037, 399] on div at bounding box center [734, 348] width 1468 height 696
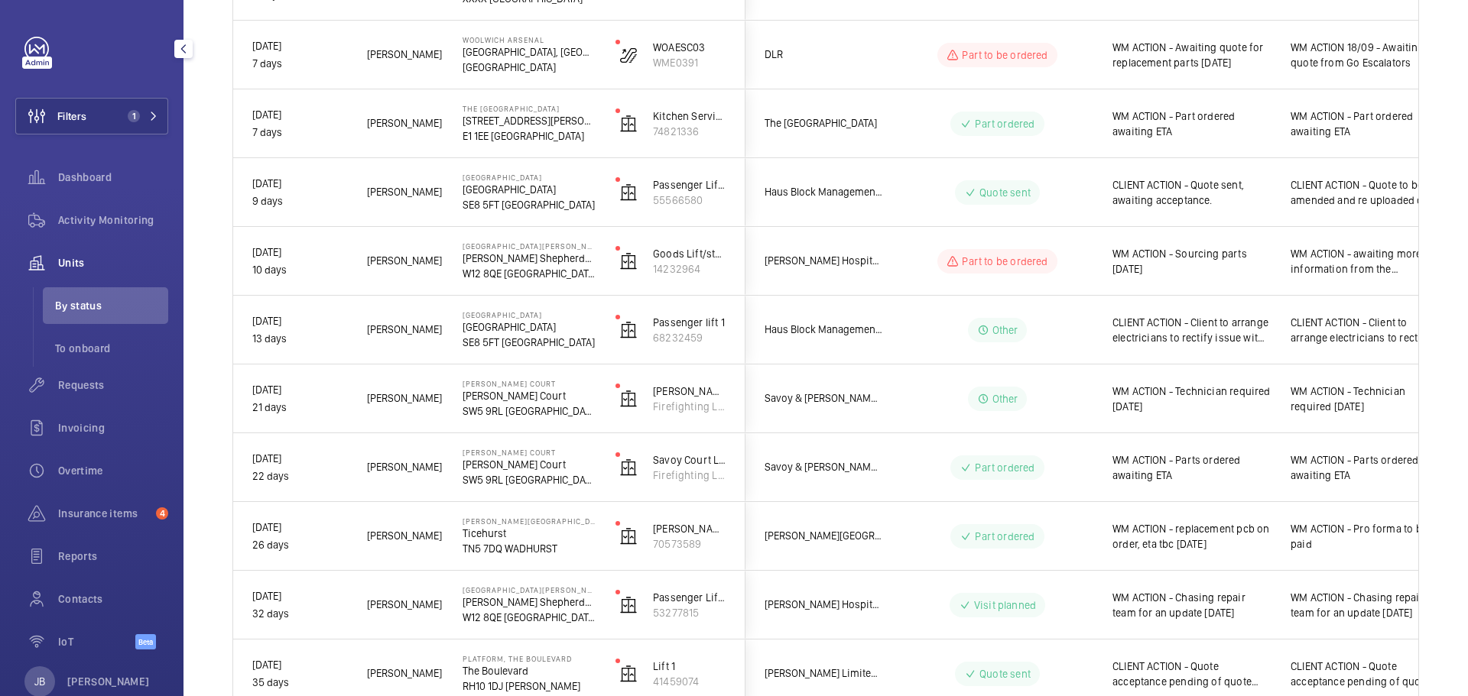
click at [1223, 399] on span "WM ACTION - Technician required 15.09.25" at bounding box center [1191, 399] width 158 height 31
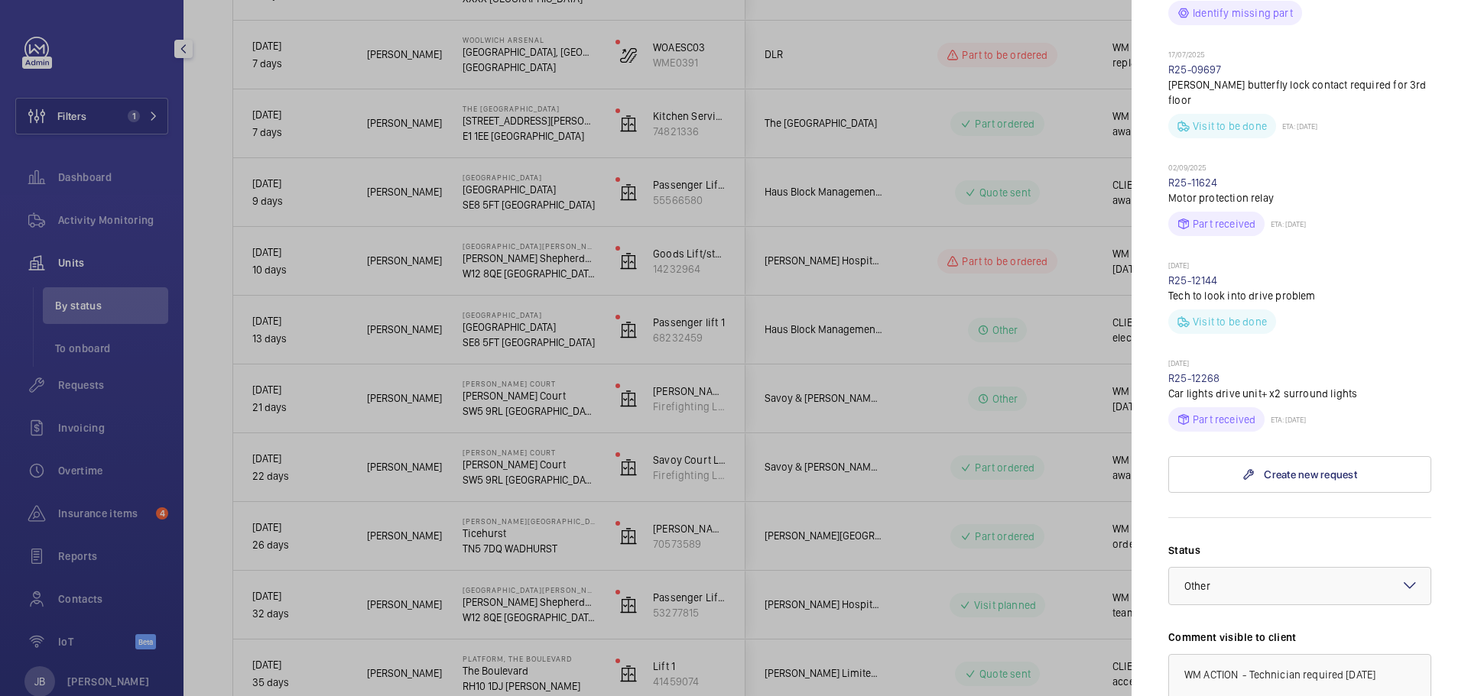
scroll to position [1147, 0]
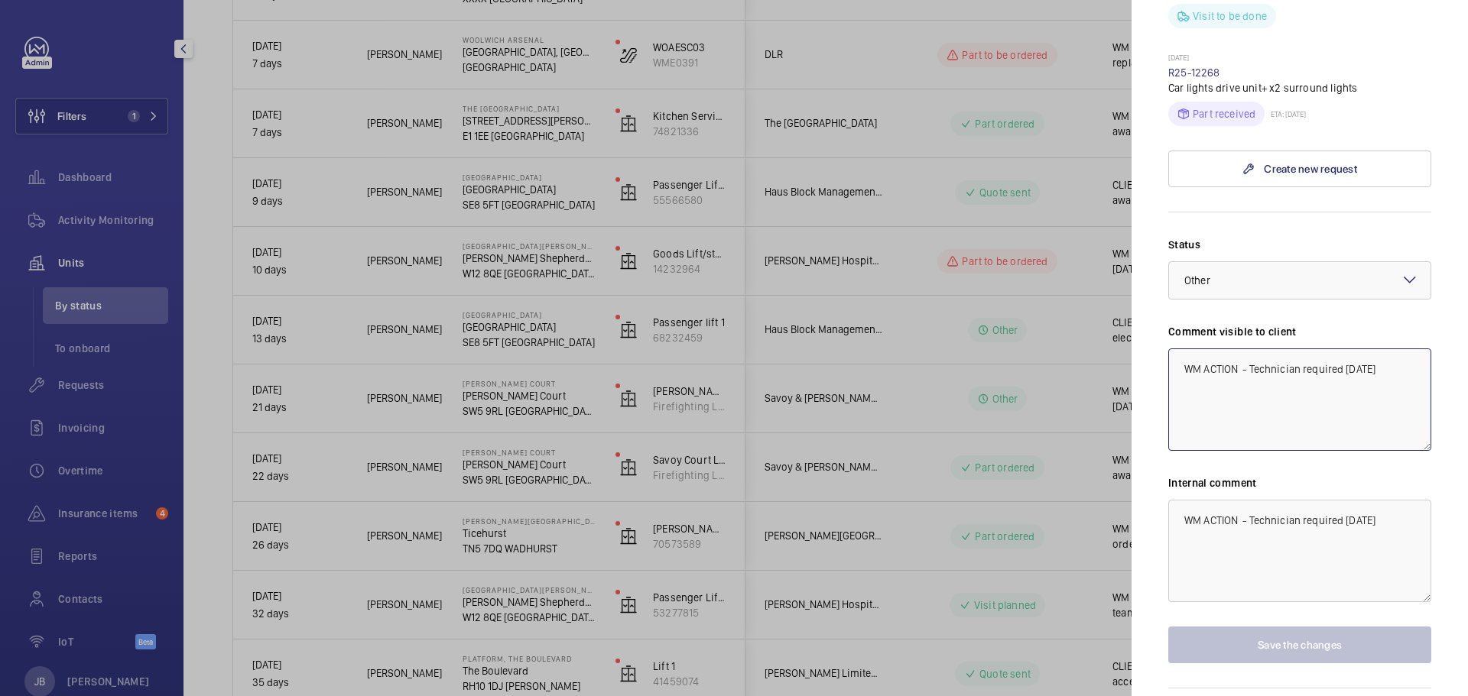
drag, startPoint x: 1247, startPoint y: 327, endPoint x: 1392, endPoint y: 325, distance: 145.3
click at [1380, 349] on textarea "WM ACTION - Technician required 15.09.25" at bounding box center [1299, 400] width 263 height 102
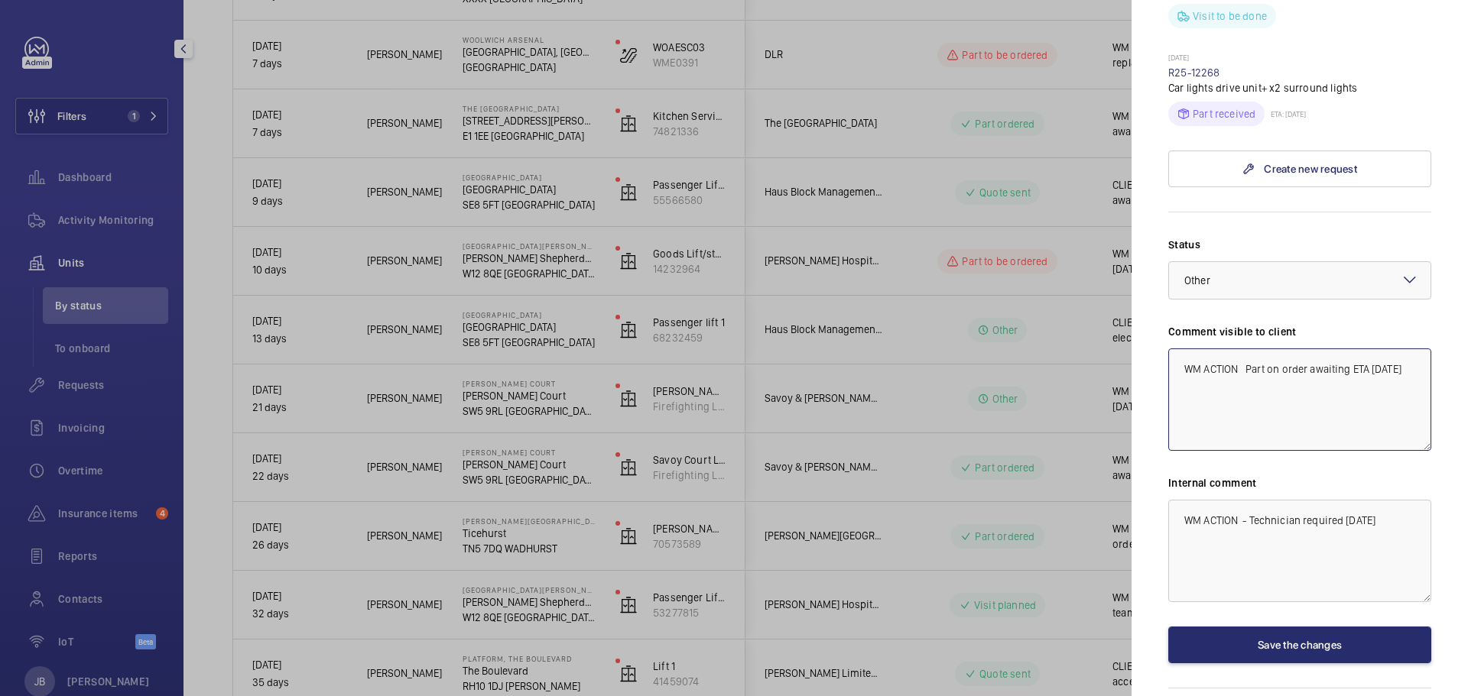
type textarea "WM ACTION Part on order awaiting ETA 23/09/25"
click at [1180, 500] on textarea "WM ACTION - Technician required 15.09.25" at bounding box center [1299, 551] width 263 height 102
type textarea "WM ACTION - Part on order PO-GB-014208 awaiting parts arrival [DATE] WM ACTION …"
drag, startPoint x: 1195, startPoint y: 342, endPoint x: 1219, endPoint y: 339, distance: 23.9
click at [1195, 349] on textarea "WM ACTION Part on order awaiting ETA 23/09/25" at bounding box center [1299, 400] width 263 height 102
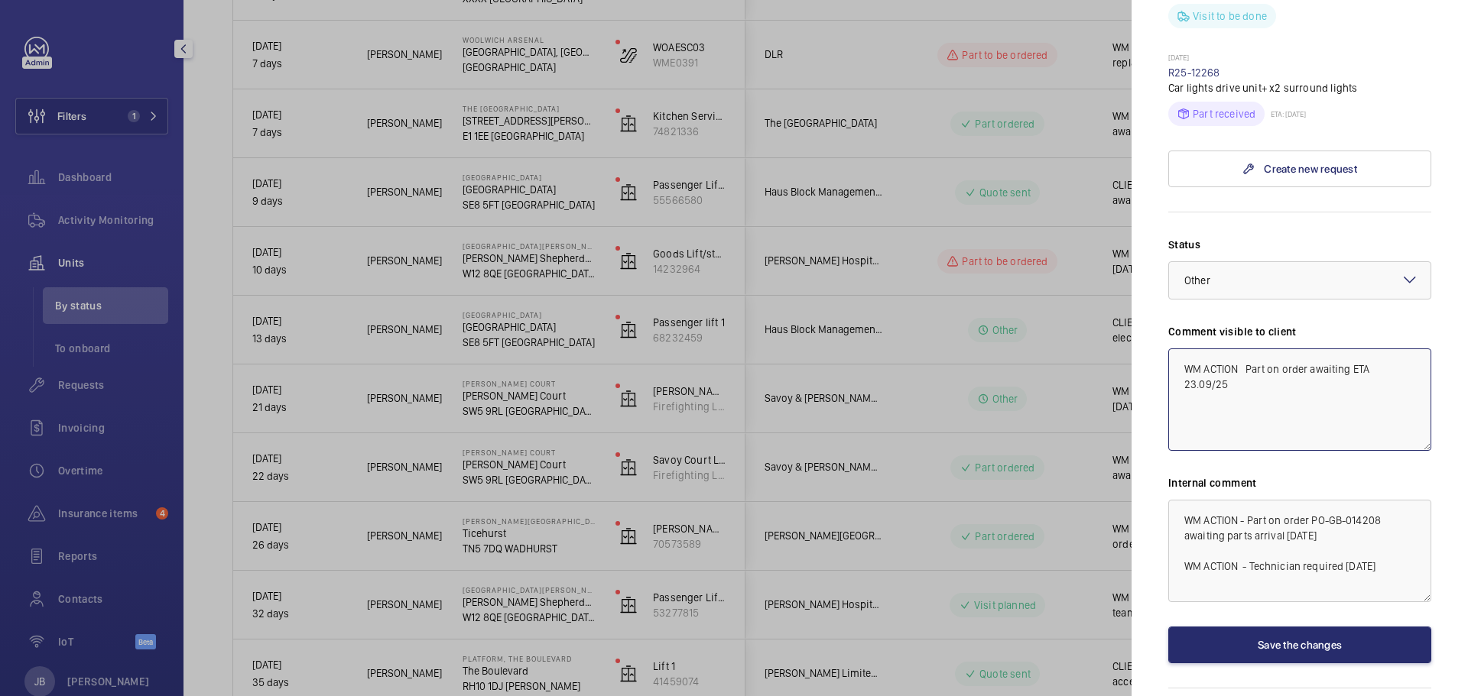
click at [1218, 349] on textarea "WM ACTION Part on order awaiting ETA 23.09/25" at bounding box center [1299, 400] width 263 height 102
type textarea "WM ACTION Part on order awaiting ETA [DATE]"
click at [1303, 627] on button "Save the changes" at bounding box center [1299, 645] width 263 height 37
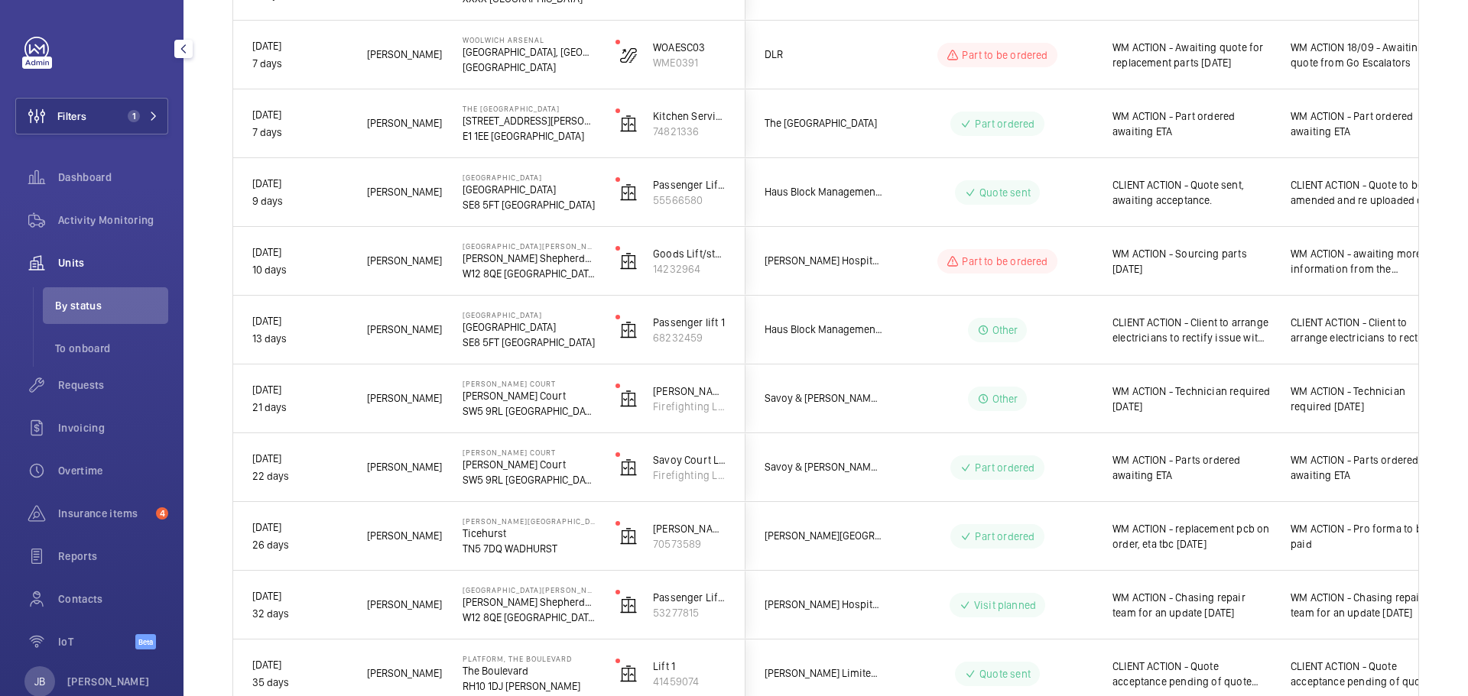
scroll to position [0, 0]
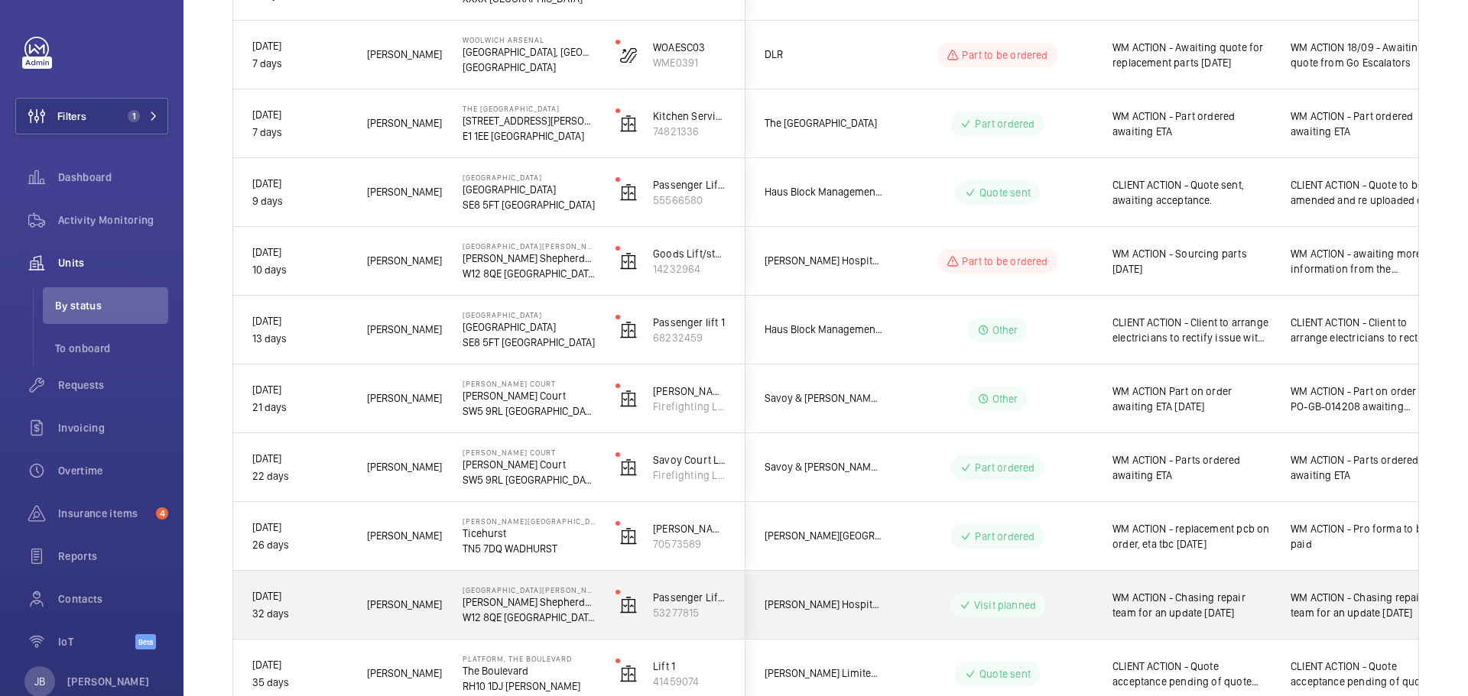
drag, startPoint x: 462, startPoint y: 601, endPoint x: 501, endPoint y: 602, distance: 39.0
click at [501, 602] on div "Shepherds Bush Dorsett Hotel Dorsett Shepherds Bush, W12 8QE LONDON" at bounding box center [519, 605] width 151 height 69
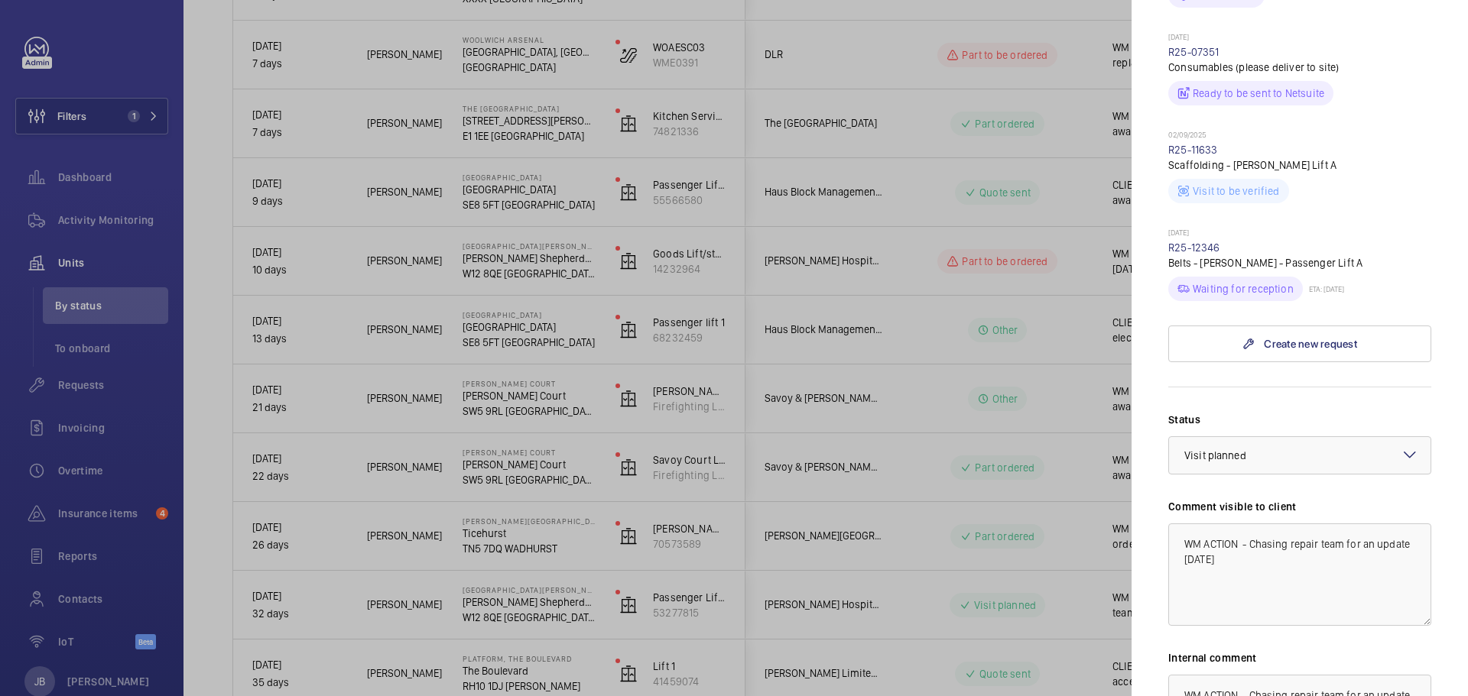
scroll to position [809, 0]
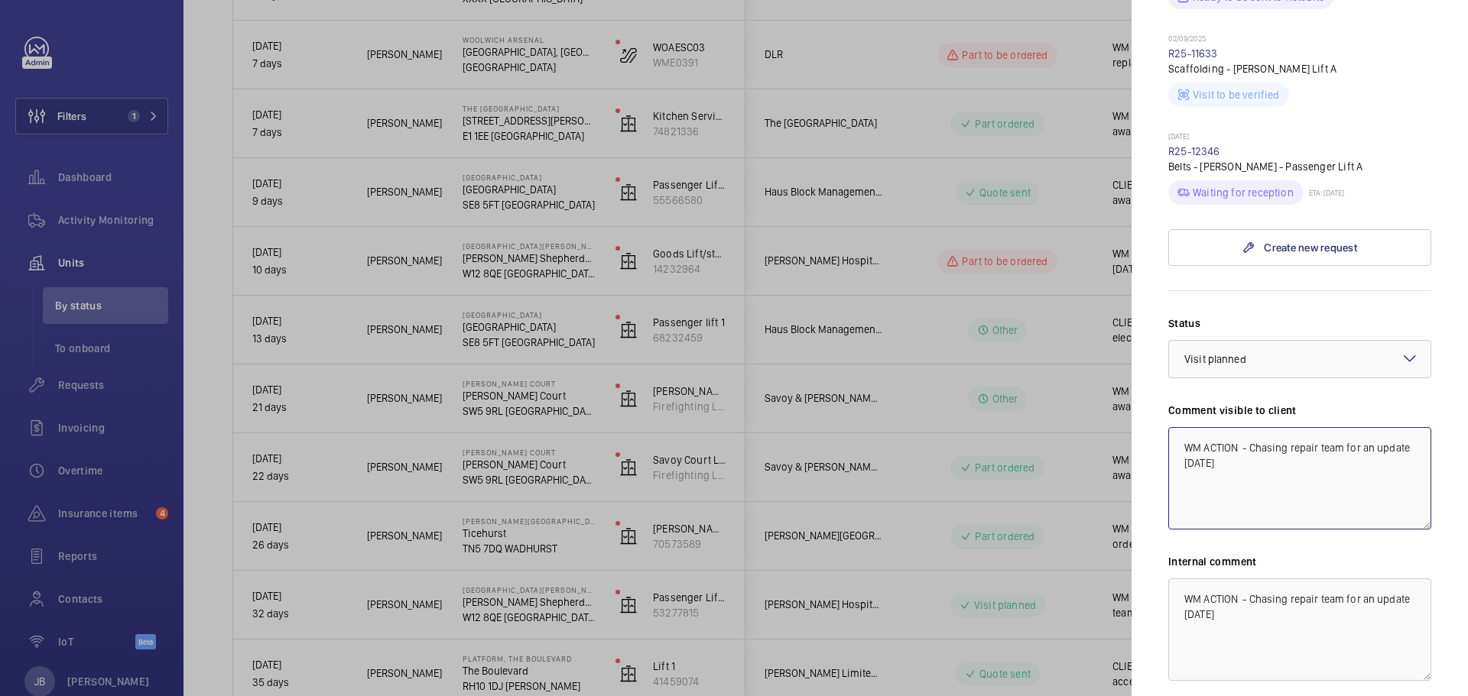
click at [1185, 427] on textarea "WM ACTION - Chasing repair team for an update 15.09.25" at bounding box center [1299, 478] width 263 height 102
drag, startPoint x: 1266, startPoint y: 330, endPoint x: 1252, endPoint y: 315, distance: 20.6
click at [1252, 427] on textarea "WM ACTION - Chasing repair team for an update 15.09.25" at bounding box center [1299, 478] width 263 height 102
drag, startPoint x: 1232, startPoint y: 333, endPoint x: 1259, endPoint y: 323, distance: 28.5
click at [1232, 427] on textarea "WM ACTION - Parts ordered ETA to be confirmed 23.09.25" at bounding box center [1299, 478] width 263 height 102
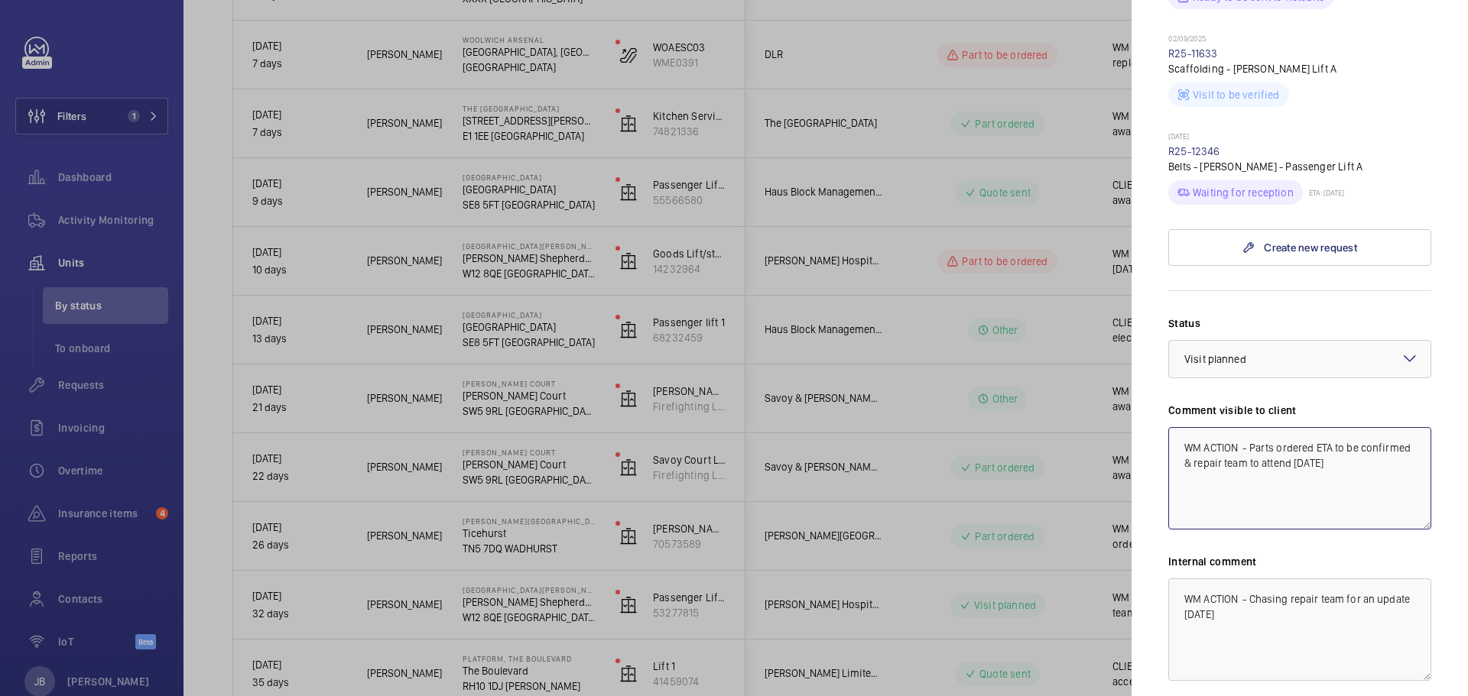
drag, startPoint x: 1395, startPoint y: 339, endPoint x: 1180, endPoint y: 313, distance: 216.5
click at [1180, 427] on textarea "WM ACTION - Parts ordered ETA to be confirmed & repair team to attend [DATE]" at bounding box center [1299, 478] width 263 height 102
type textarea "WM ACTION - Parts ordered ETA to be confirmed & repair team to attend [DATE]"
click at [1178, 579] on textarea "WM ACTION - Chasing repair team for an update 15.09.25" at bounding box center [1299, 630] width 263 height 102
paste textarea "WM ACTION - Parts ordered ETA to be confirmed & repair team to attend [DATE]"
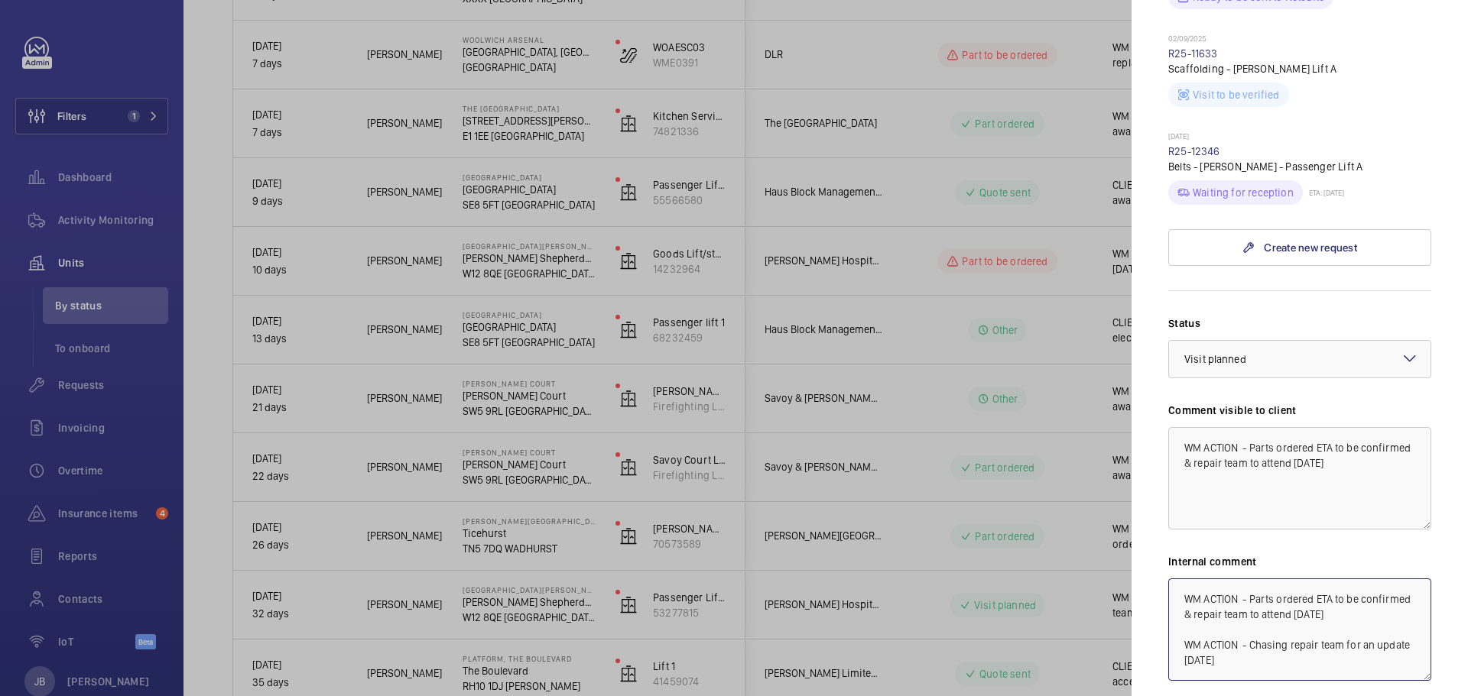
type textarea "WM ACTION - Parts ordered ETA to be confirmed & repair team to attend [DATE] WM…"
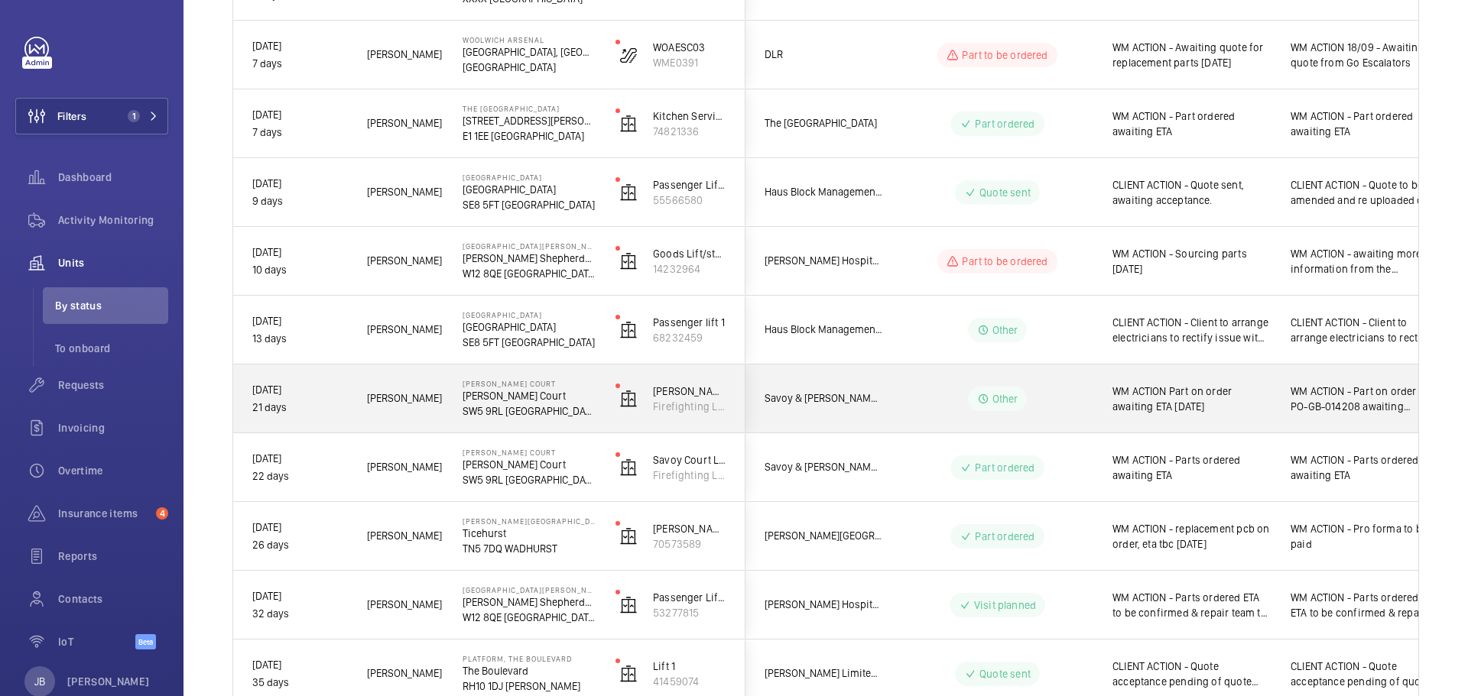
click at [1153, 398] on span "WM ACTION Part on order awaiting ETA [DATE]" at bounding box center [1191, 399] width 158 height 31
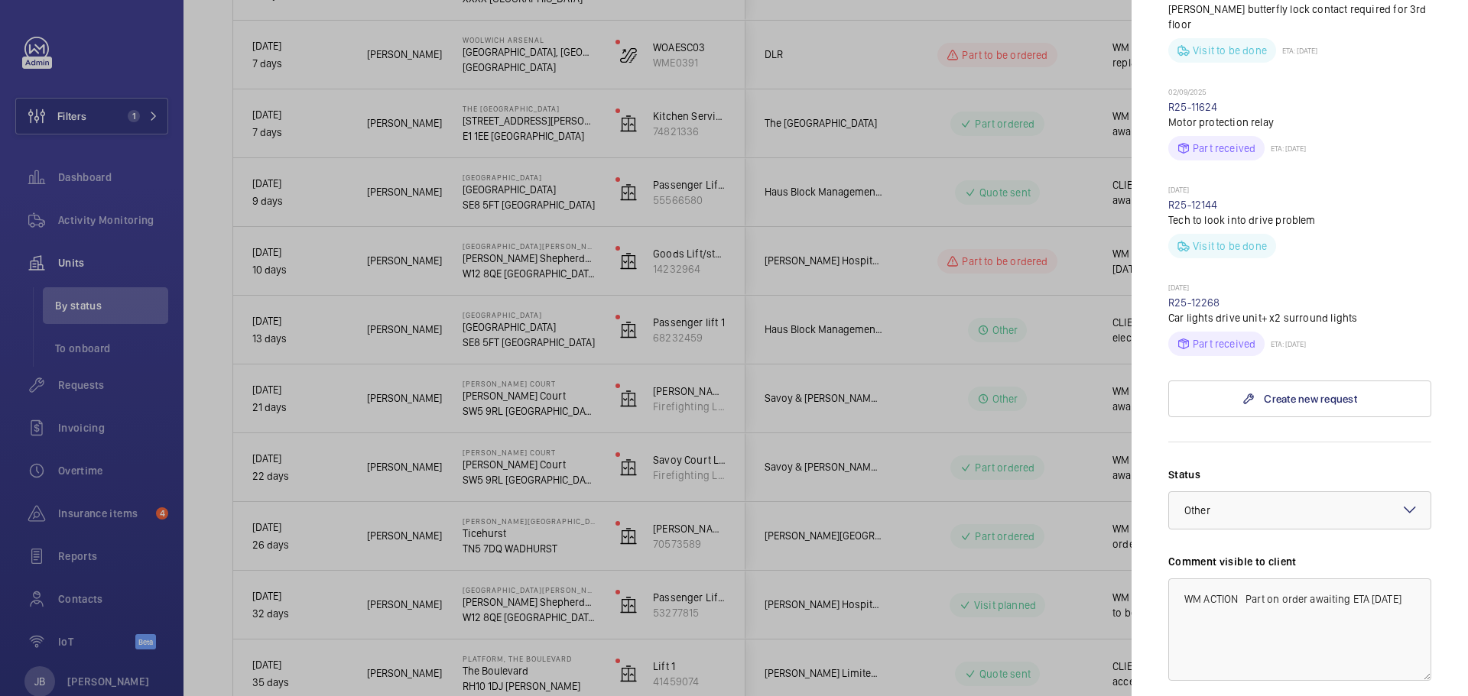
scroll to position [917, 0]
click at [1361, 492] on div at bounding box center [1299, 510] width 261 height 37
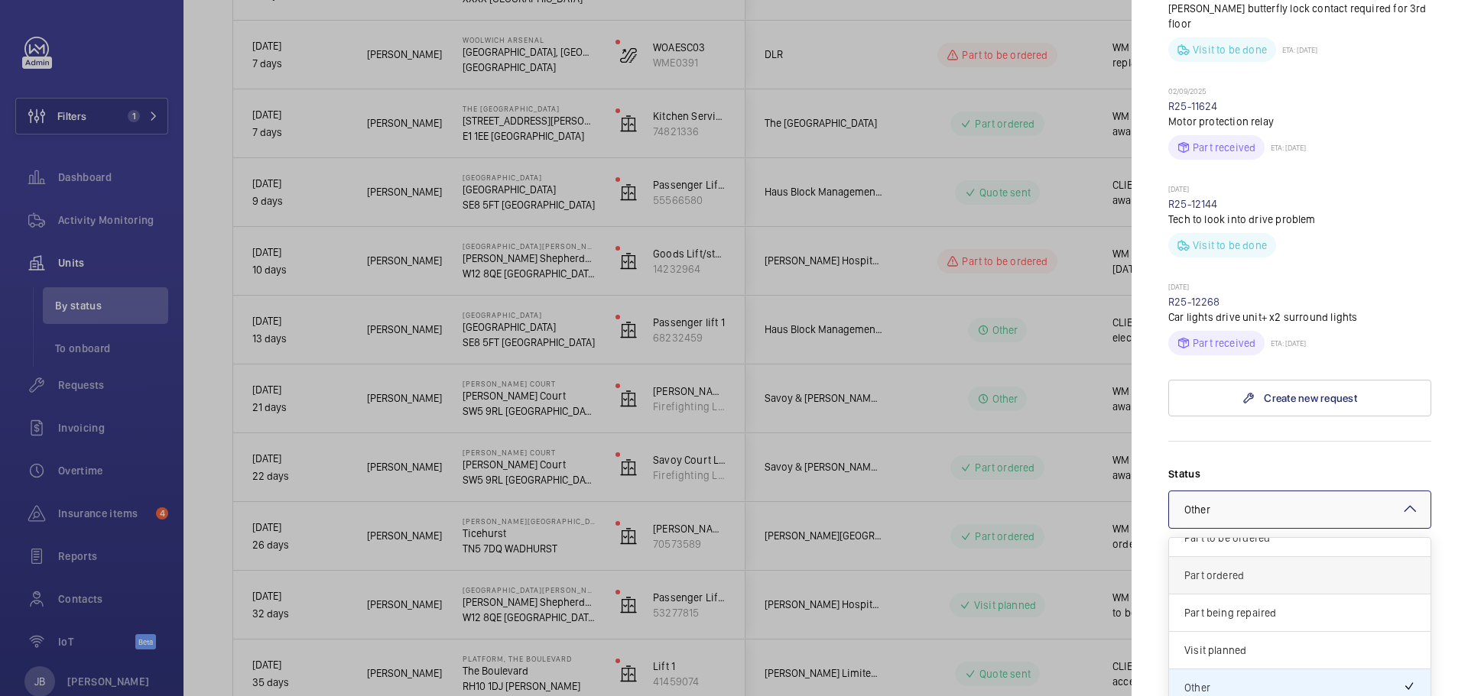
click at [1228, 568] on span "Part ordered" at bounding box center [1299, 575] width 231 height 15
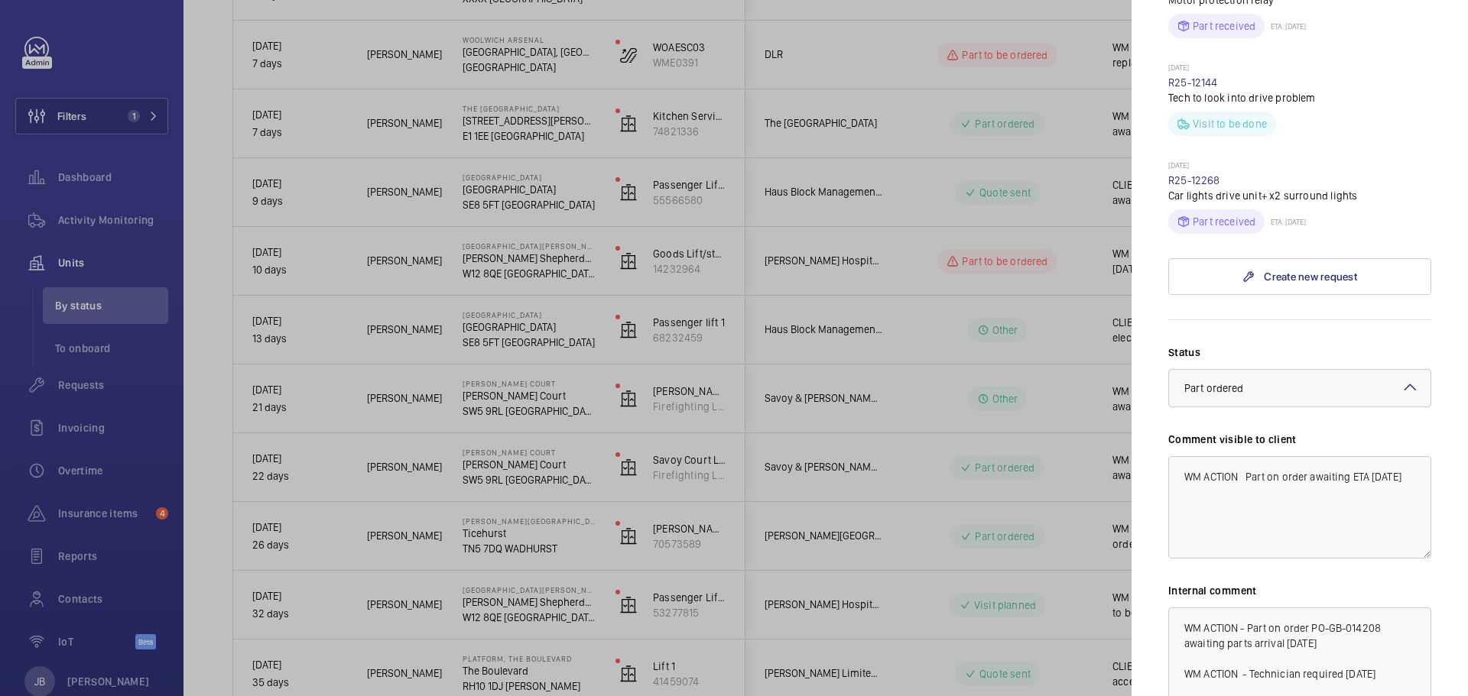
scroll to position [1157, 0]
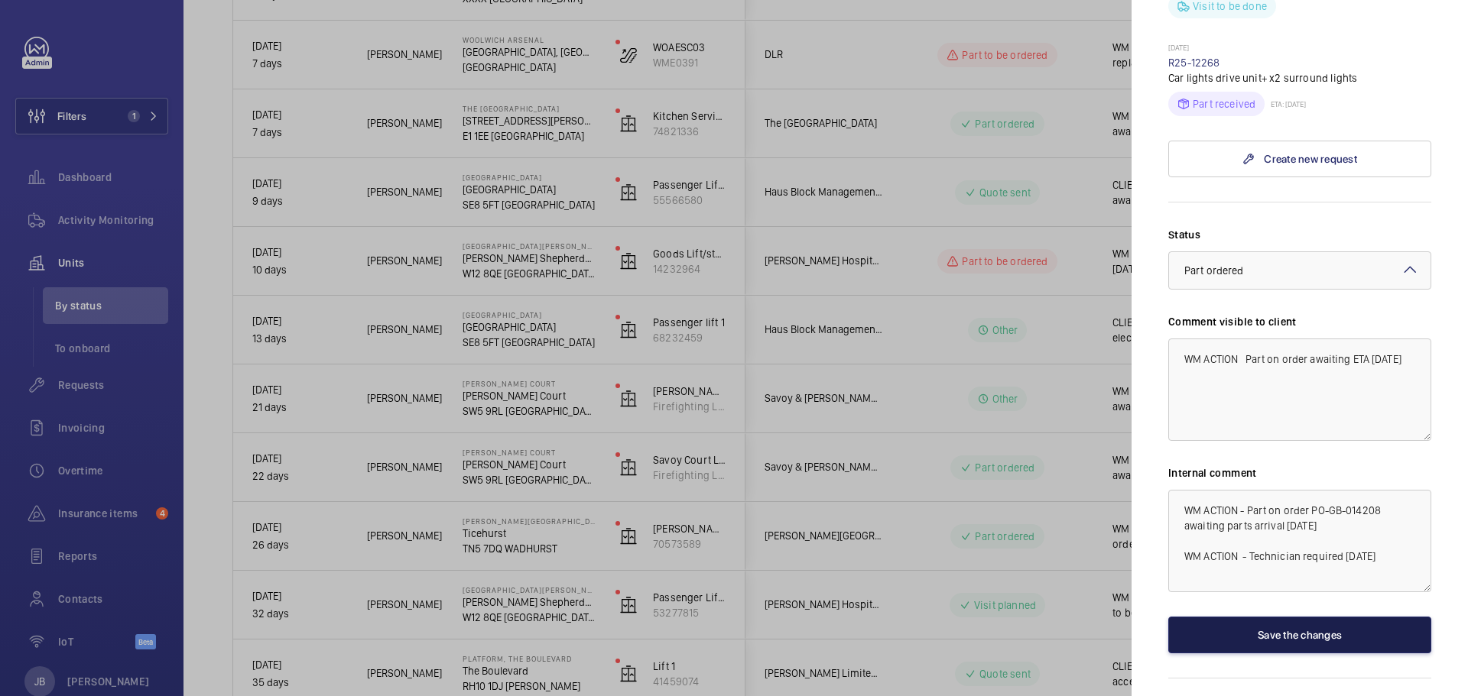
click at [1247, 617] on button "Save the changes" at bounding box center [1299, 635] width 263 height 37
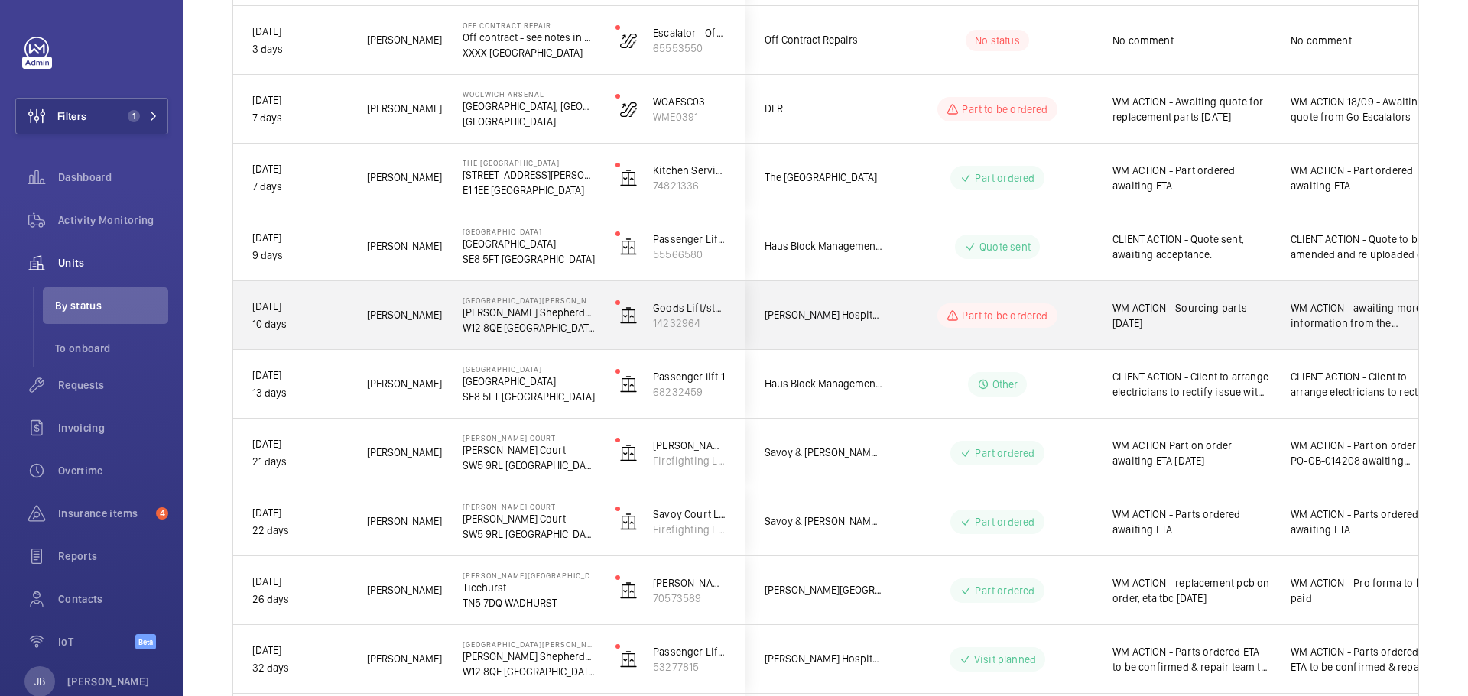
scroll to position [459, 0]
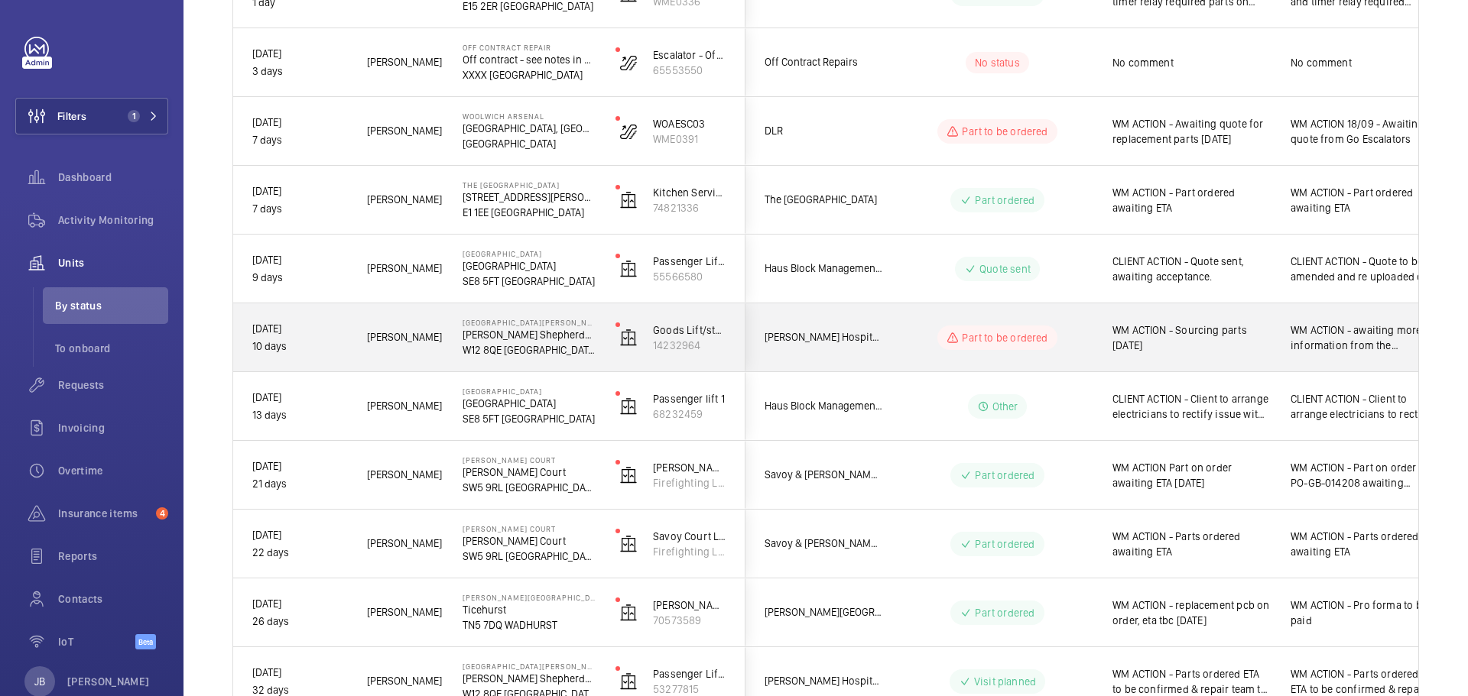
click at [1202, 347] on span "WM ACTION - Sourcing parts [DATE]" at bounding box center [1191, 338] width 158 height 31
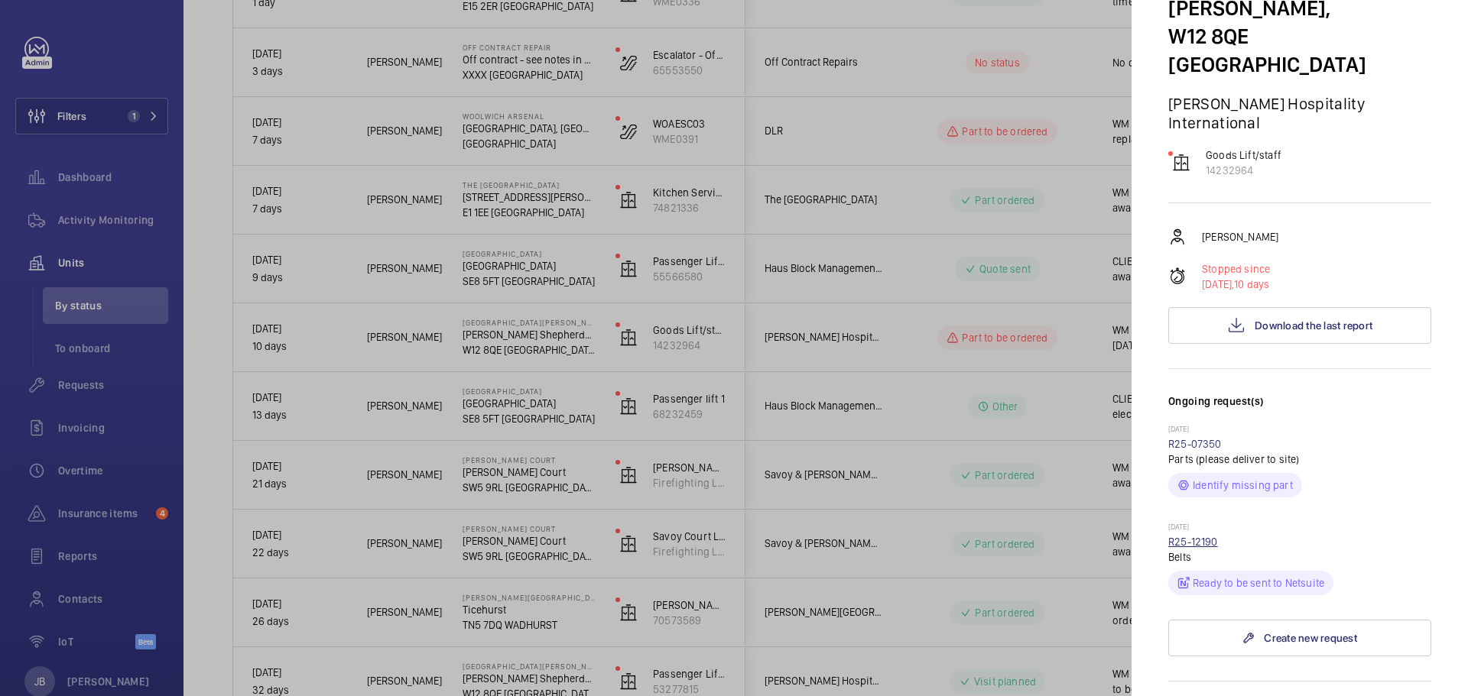
scroll to position [229, 0]
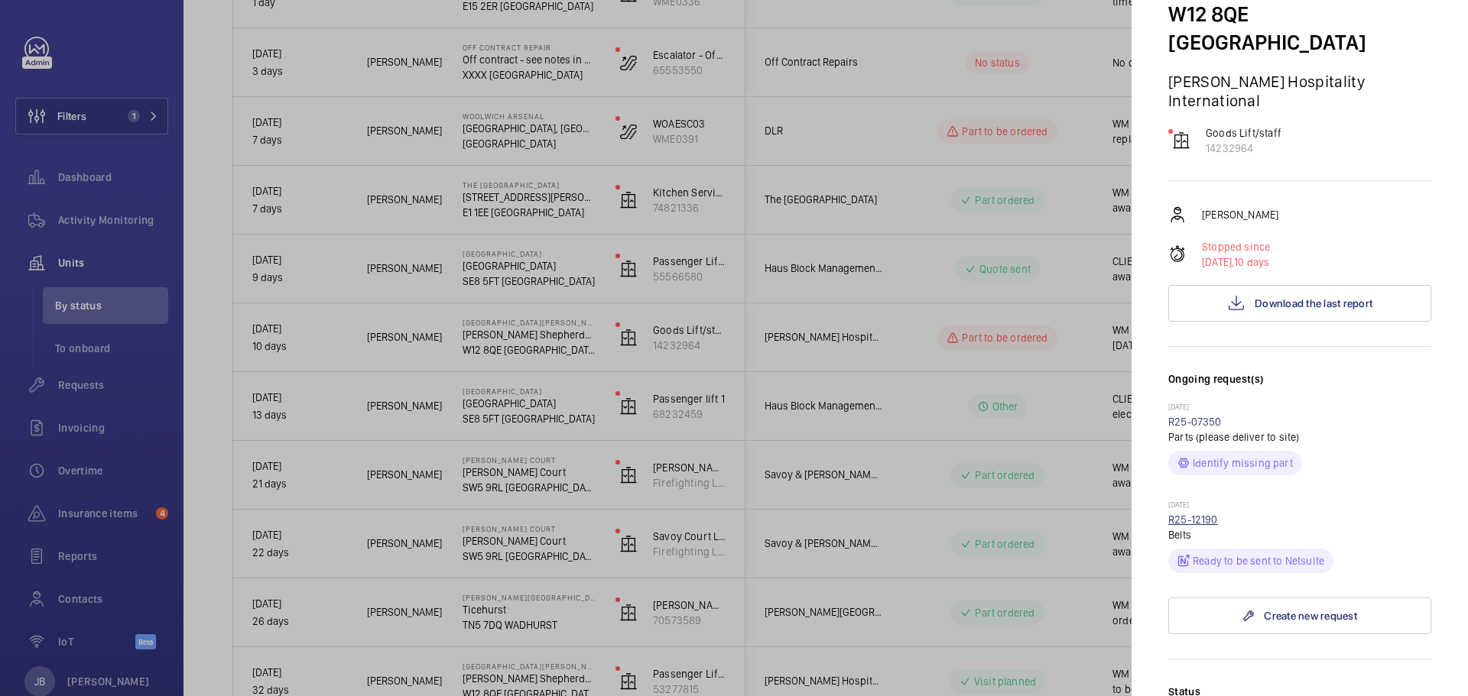
click at [1189, 514] on link "R25-12190" at bounding box center [1193, 520] width 50 height 12
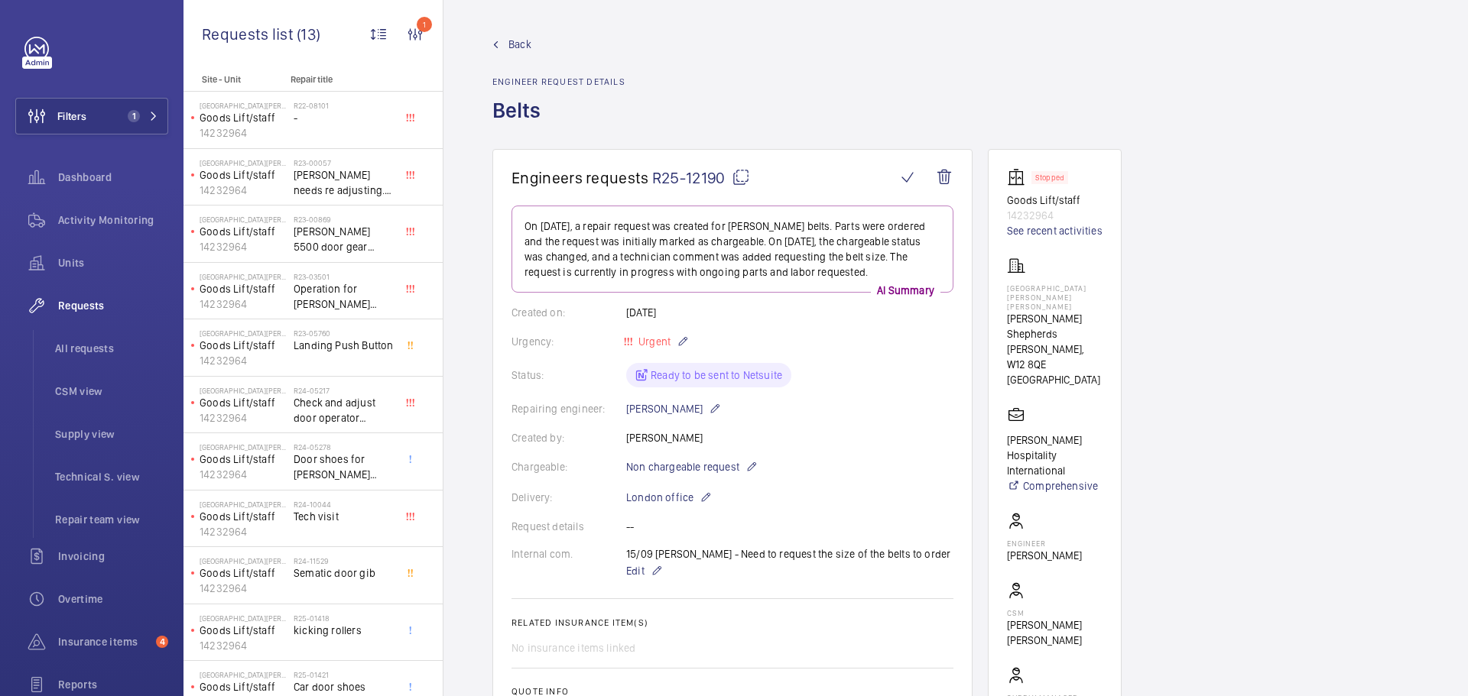
click at [514, 42] on span "Back" at bounding box center [519, 44] width 23 height 15
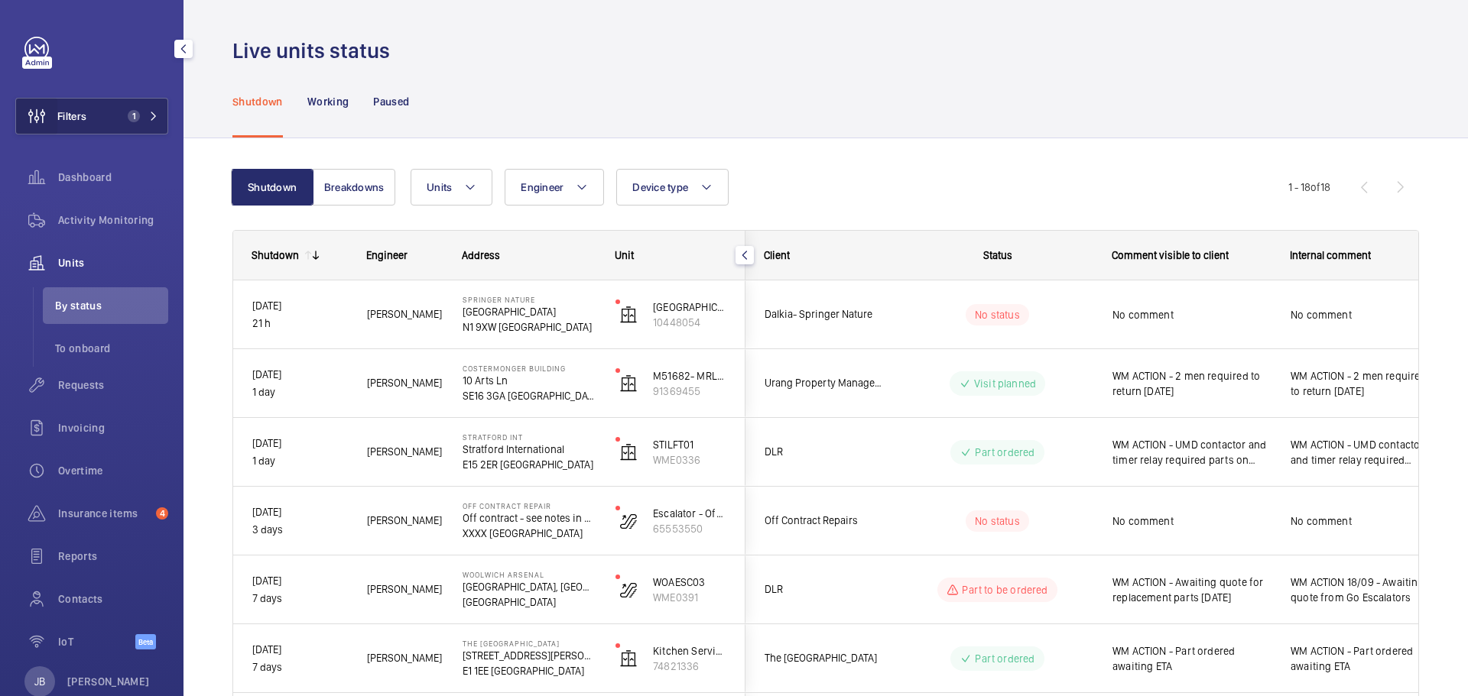
click at [41, 99] on wm-front-icon-button at bounding box center [36, 116] width 41 height 37
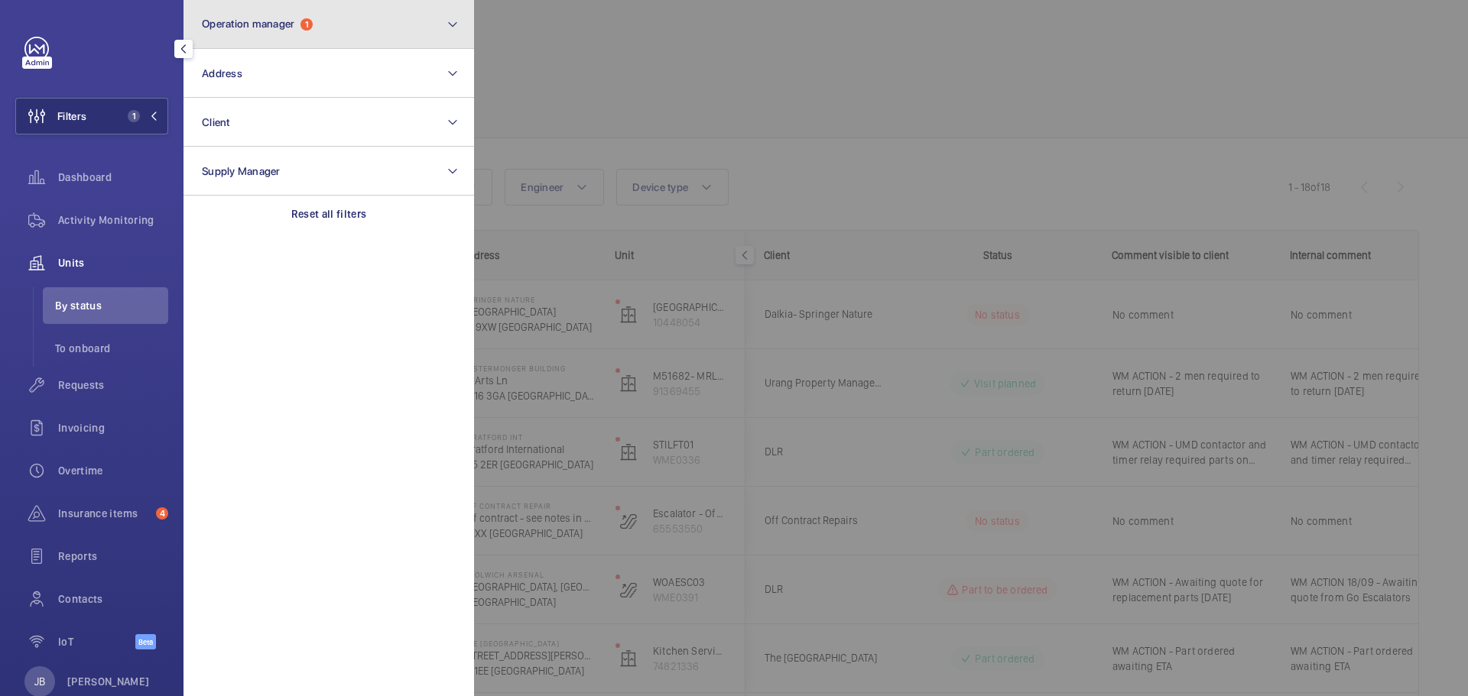
click at [365, 18] on button "Operation manager 1" at bounding box center [328, 24] width 290 height 49
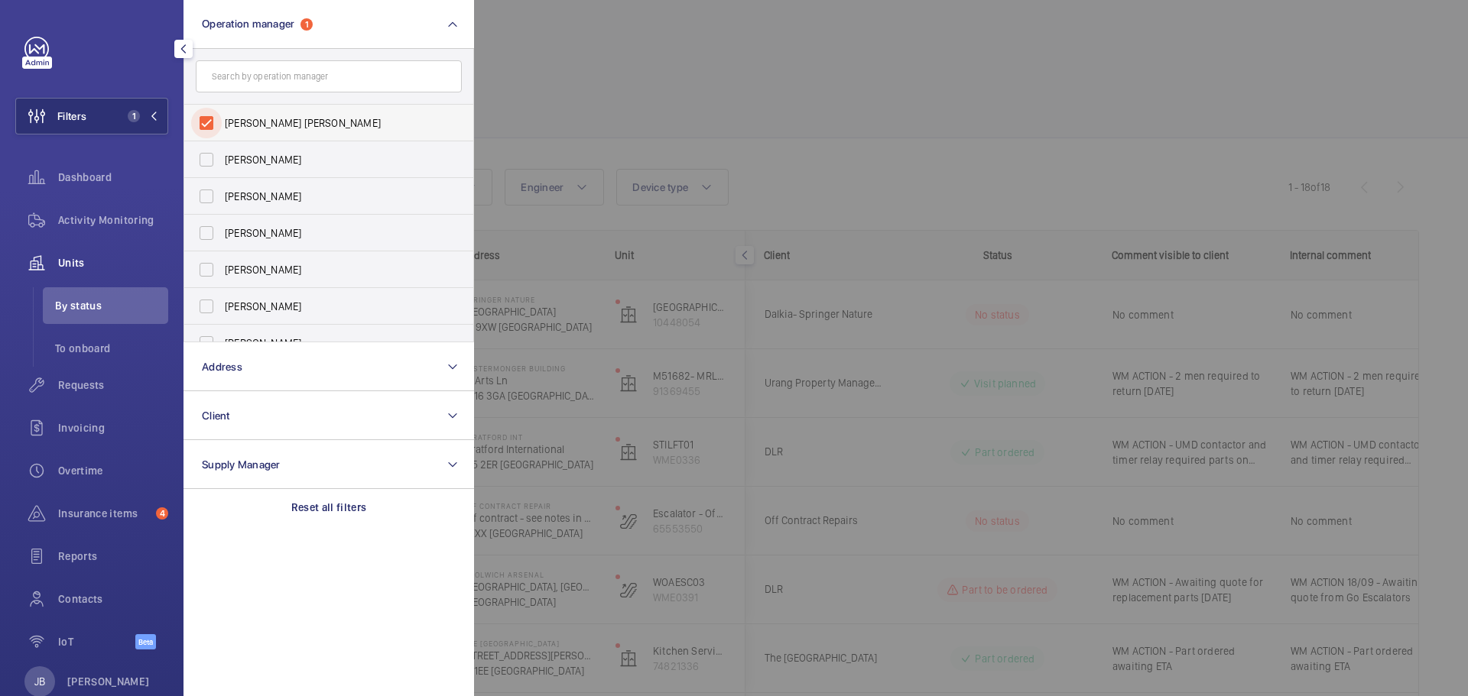
click at [202, 119] on input "[PERSON_NAME] [PERSON_NAME]" at bounding box center [206, 123] width 31 height 31
checkbox input "false"
click at [205, 262] on input "[PERSON_NAME]" at bounding box center [206, 270] width 31 height 31
checkbox input "true"
click at [769, 60] on div at bounding box center [1208, 348] width 1468 height 696
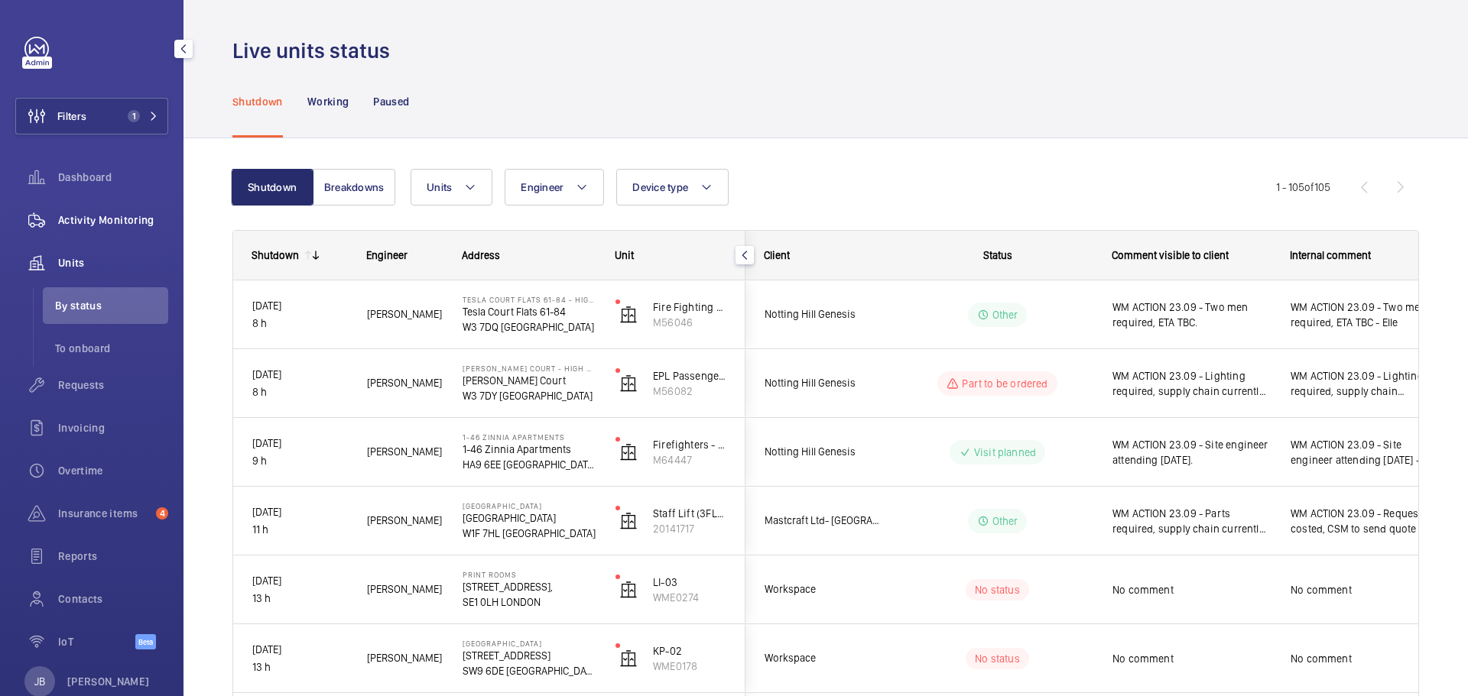
click at [96, 220] on span "Activity Monitoring" at bounding box center [113, 220] width 110 height 15
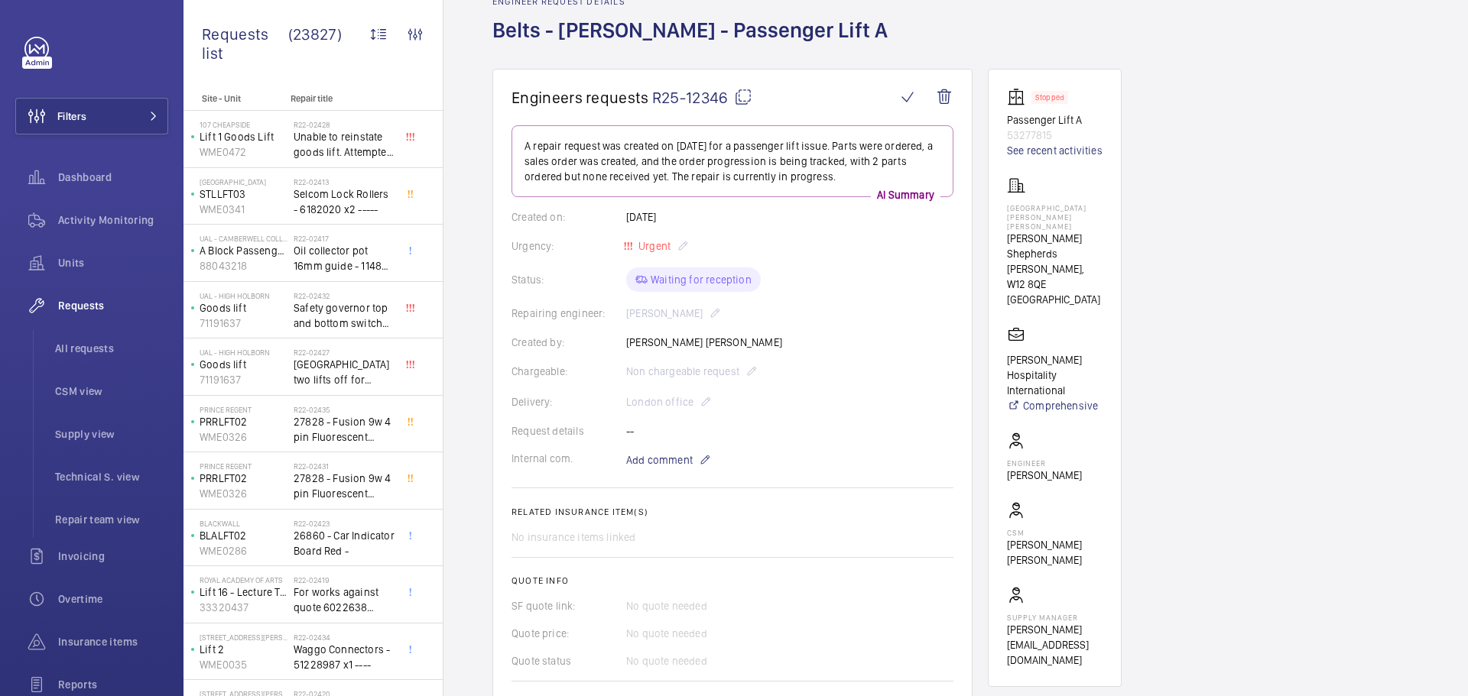
scroll to position [76, 0]
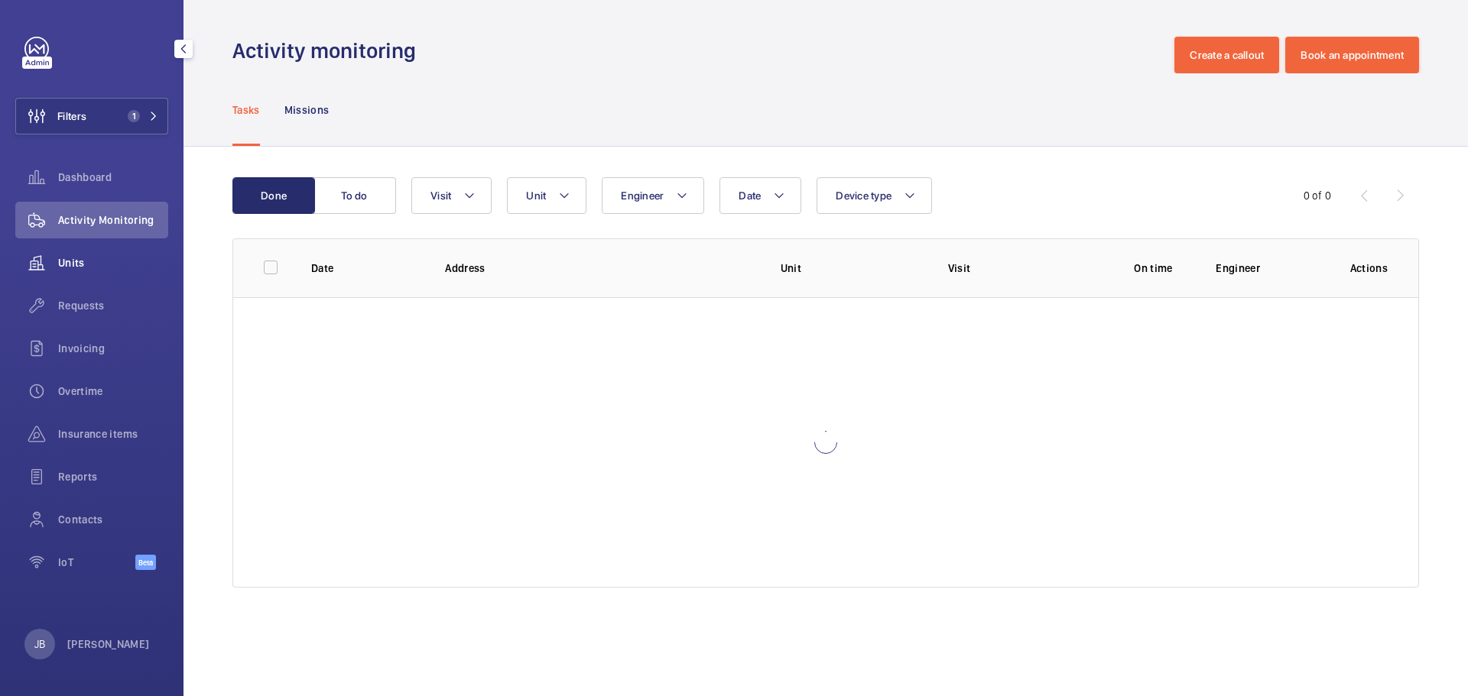
click at [80, 245] on div "Units" at bounding box center [91, 263] width 153 height 37
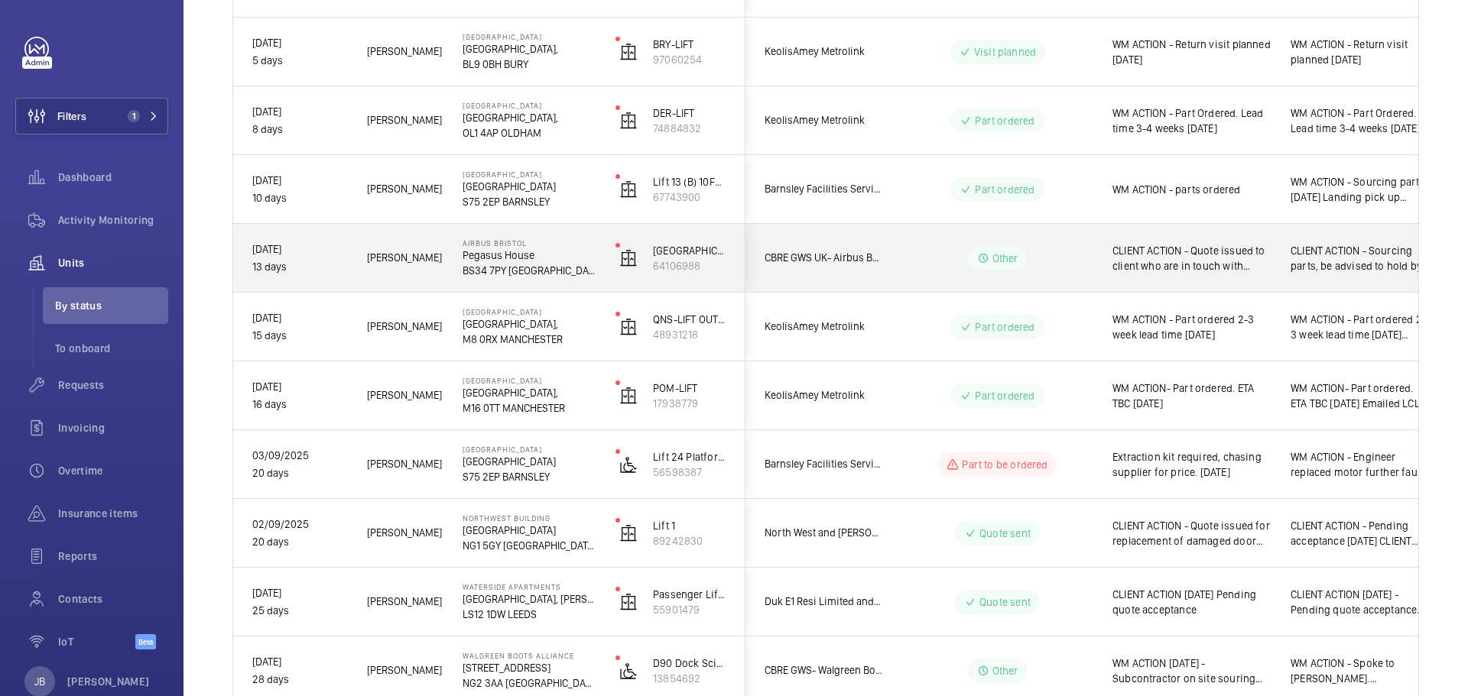
scroll to position [764, 0]
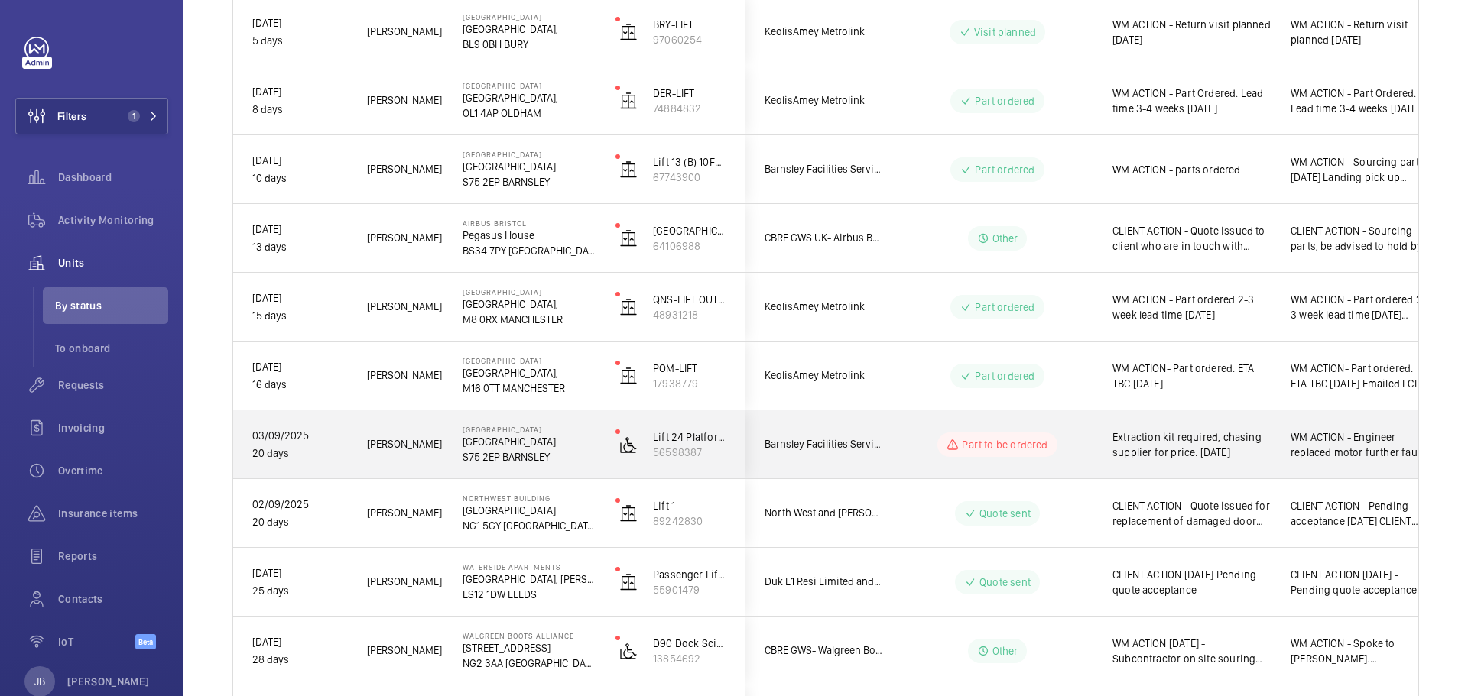
click at [904, 444] on wm-front-pills-cell "Part to be ordered" at bounding box center [997, 445] width 190 height 24
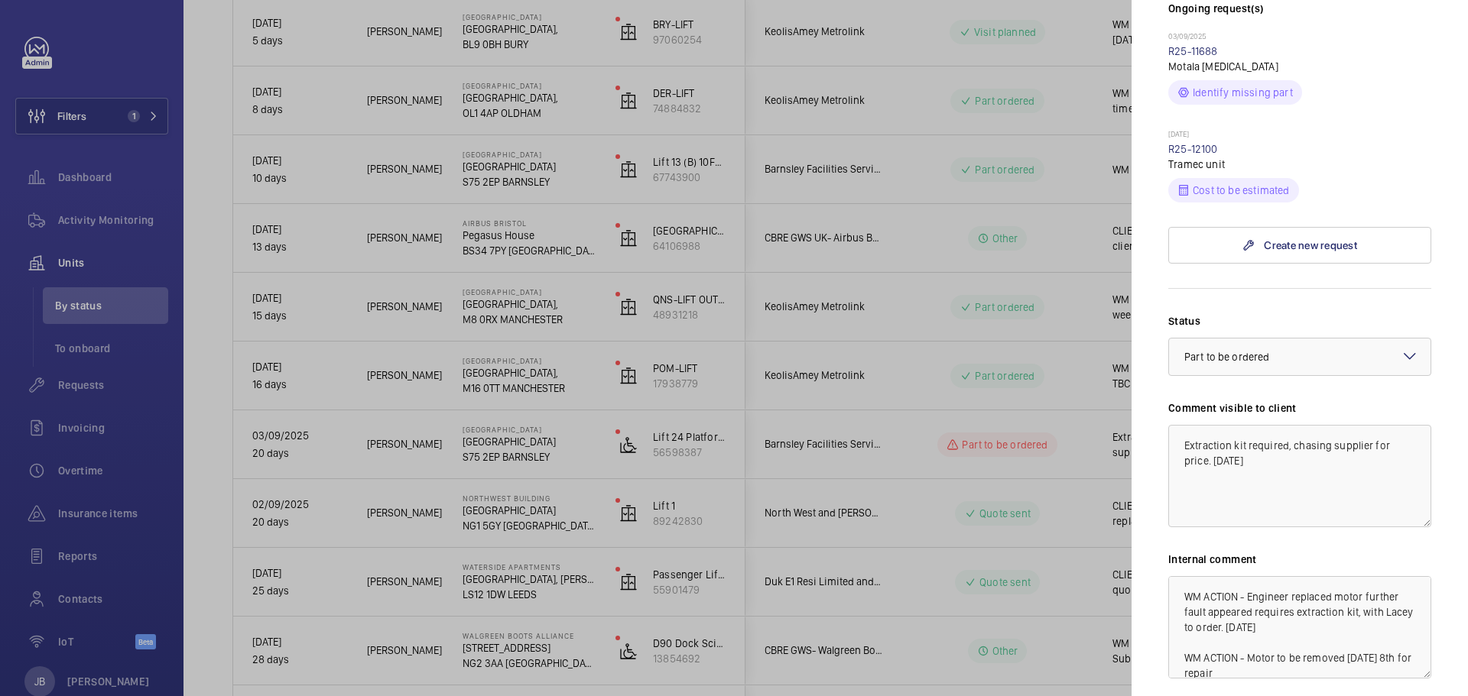
scroll to position [382, 0]
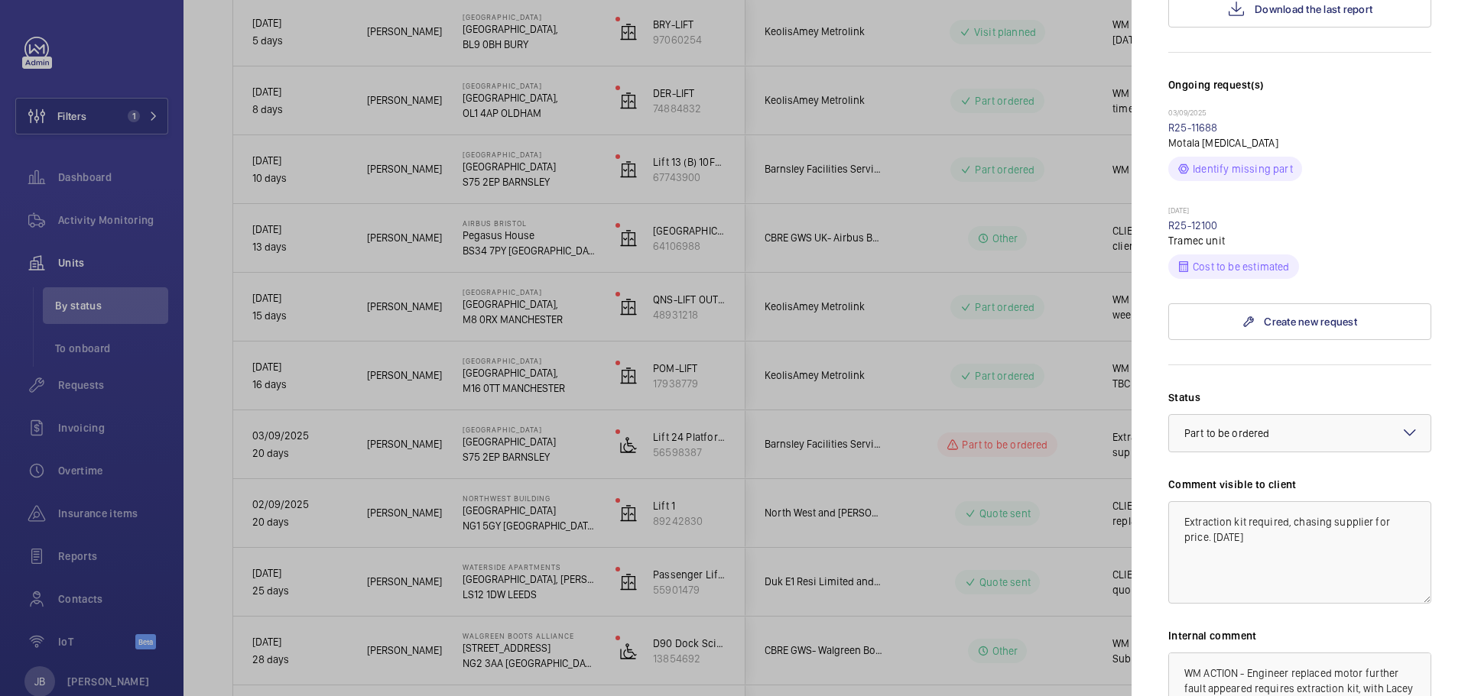
drag, startPoint x: 848, startPoint y: 191, endPoint x: 864, endPoint y: 177, distance: 21.1
click at [849, 191] on div at bounding box center [734, 348] width 1468 height 696
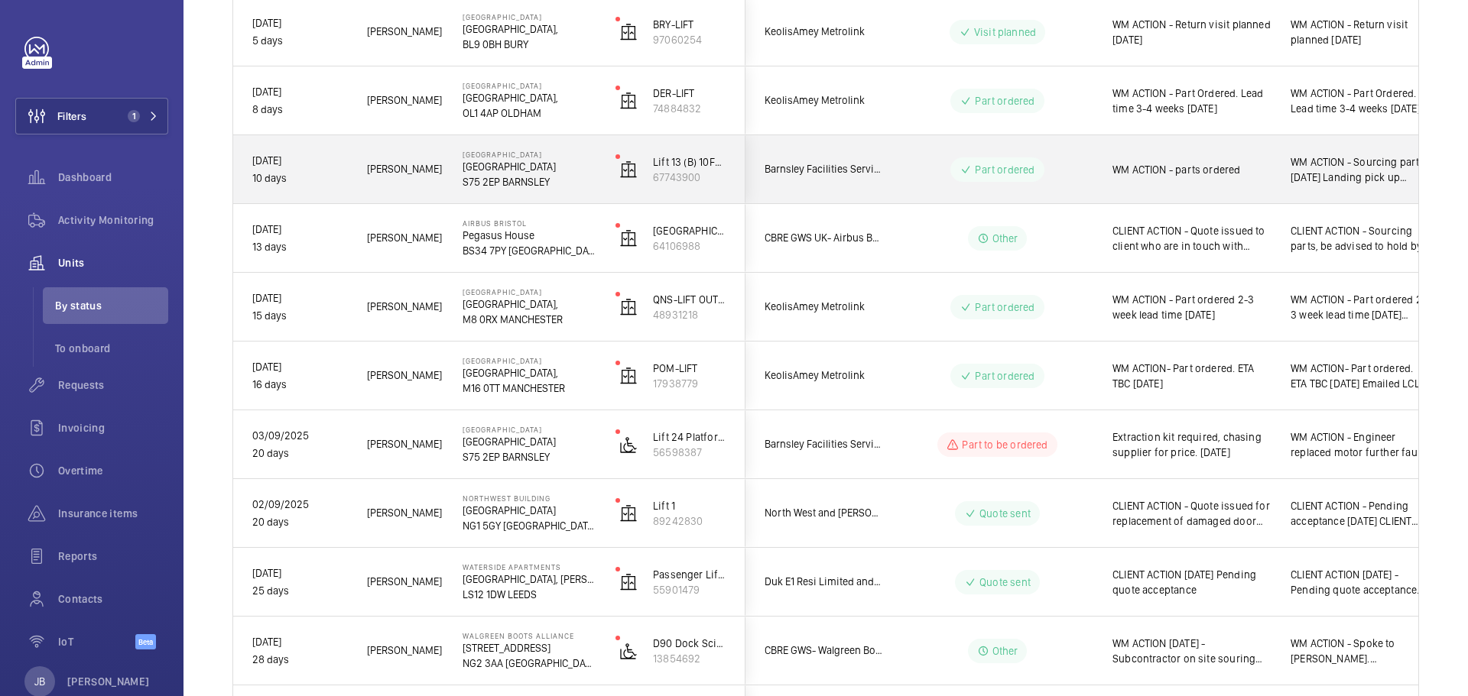
click at [1157, 167] on span "WM ACTION - parts ordered" at bounding box center [1191, 169] width 158 height 15
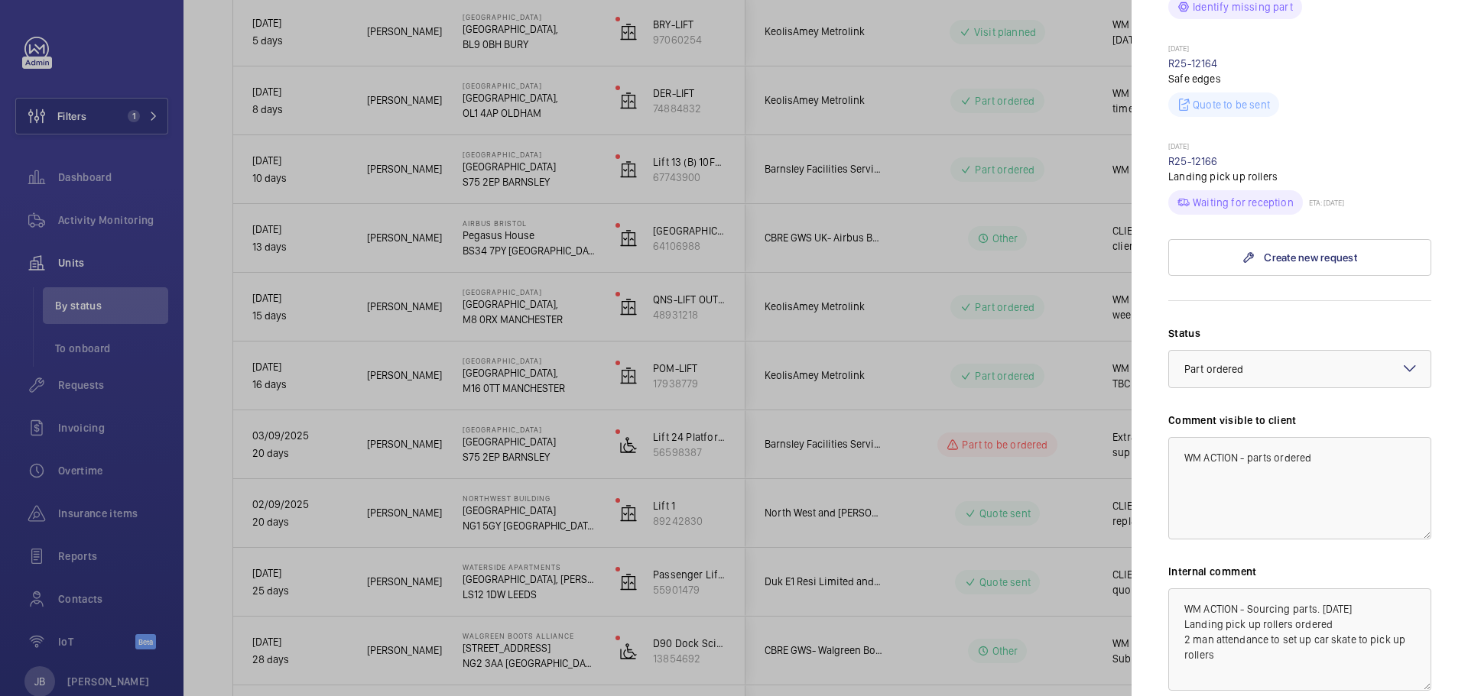
scroll to position [612, 0]
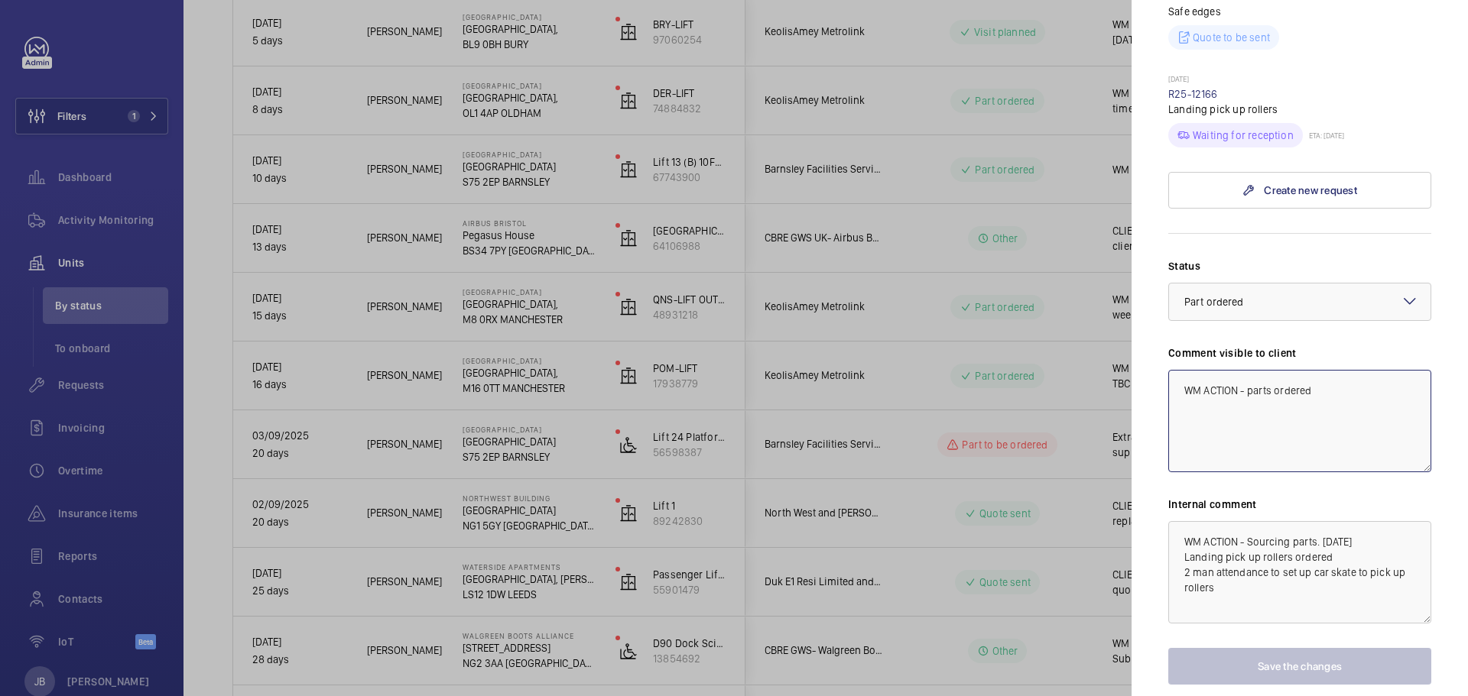
drag, startPoint x: 1311, startPoint y: 392, endPoint x: 1324, endPoint y: 385, distance: 15.1
click at [1312, 392] on textarea "WM ACTION - parts ordered" at bounding box center [1299, 421] width 263 height 102
click at [1206, 96] on link "R25-12166" at bounding box center [1193, 94] width 50 height 12
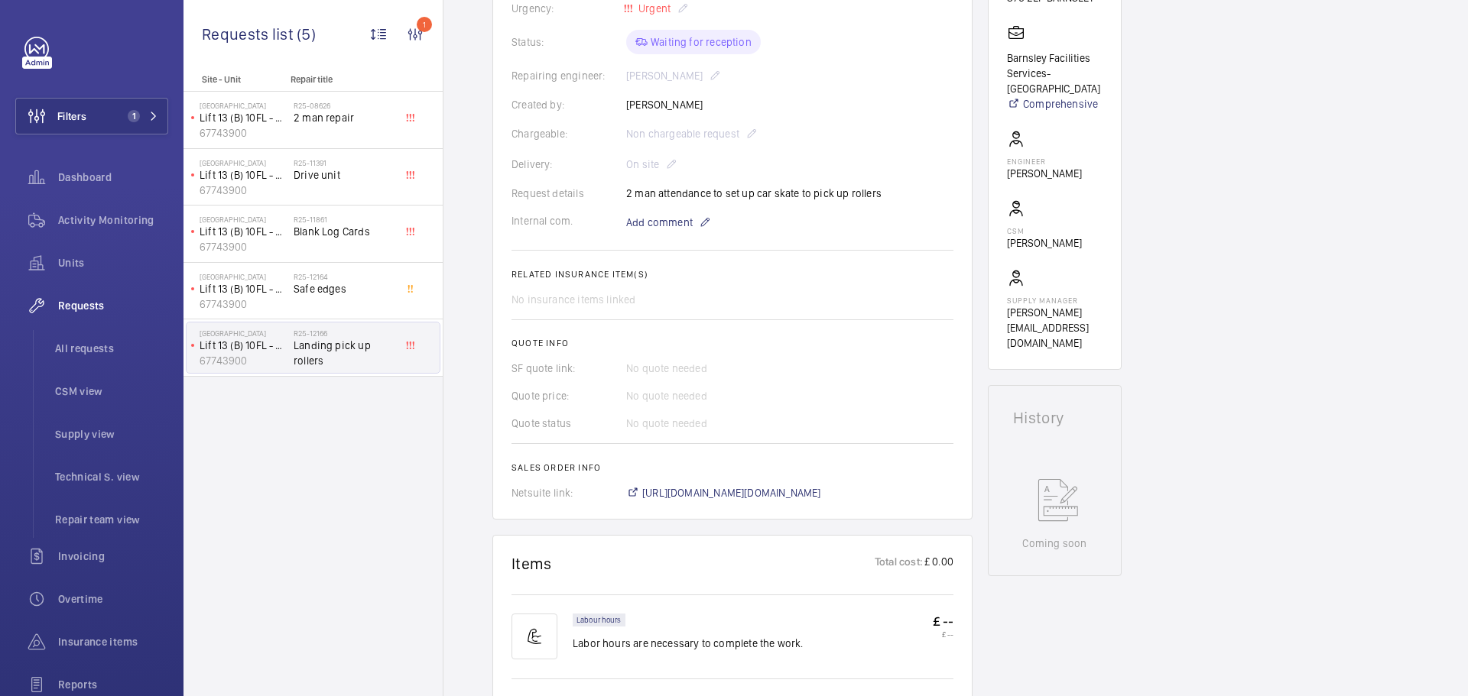
scroll to position [76, 0]
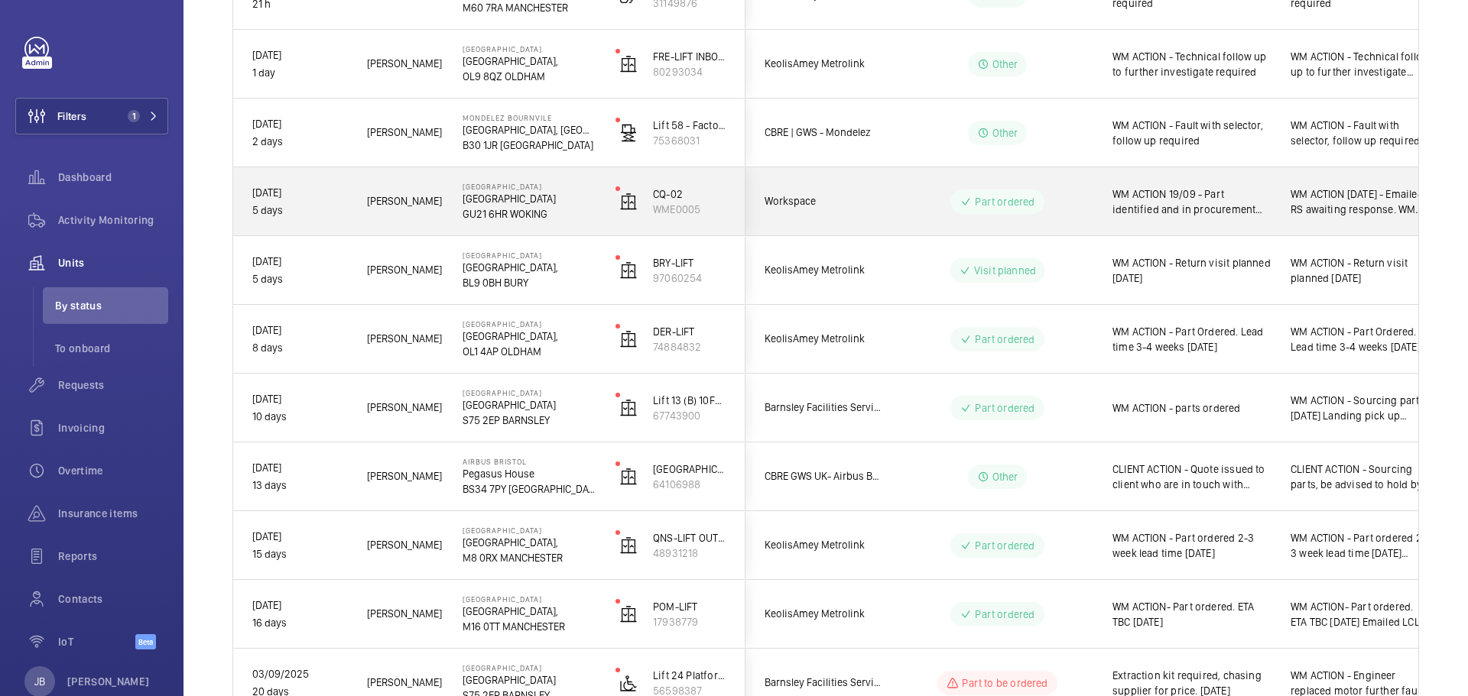
scroll to position [535, 0]
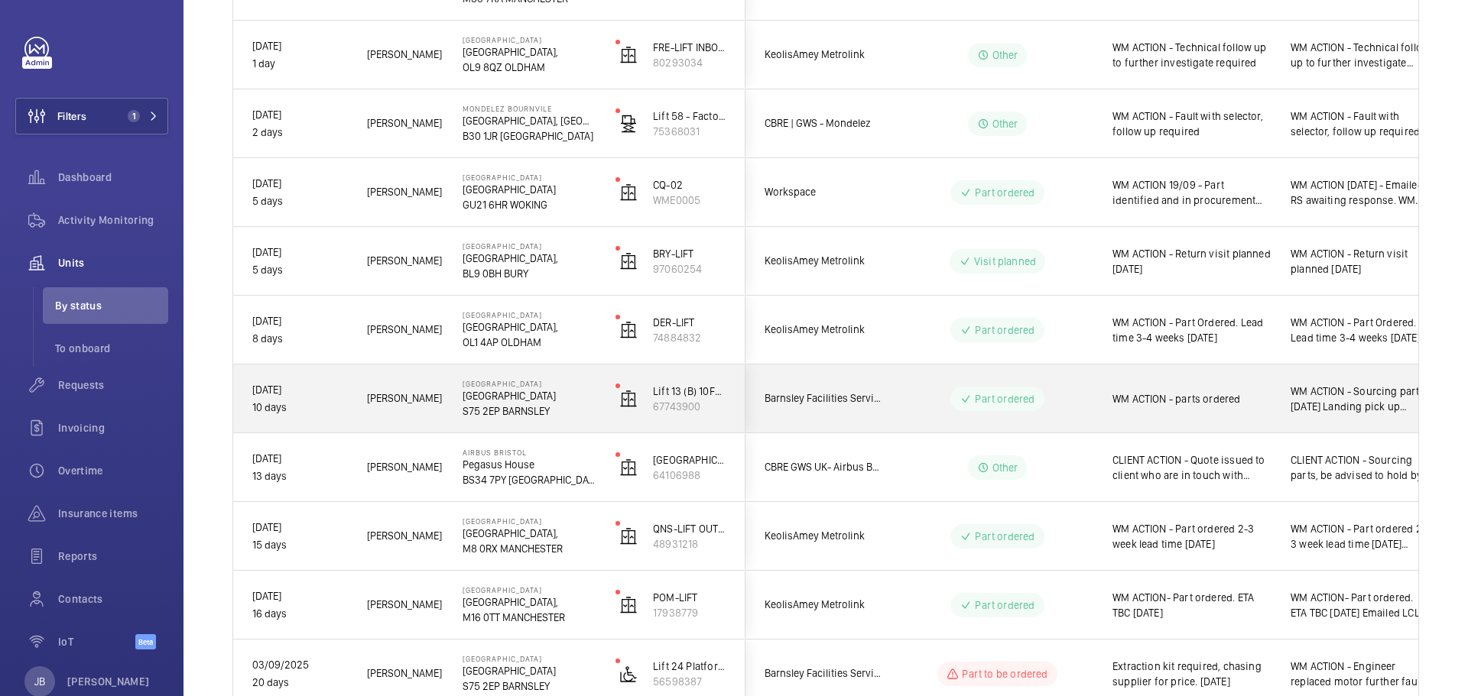
click at [1235, 404] on span "WM ACTION - parts ordered" at bounding box center [1191, 398] width 158 height 15
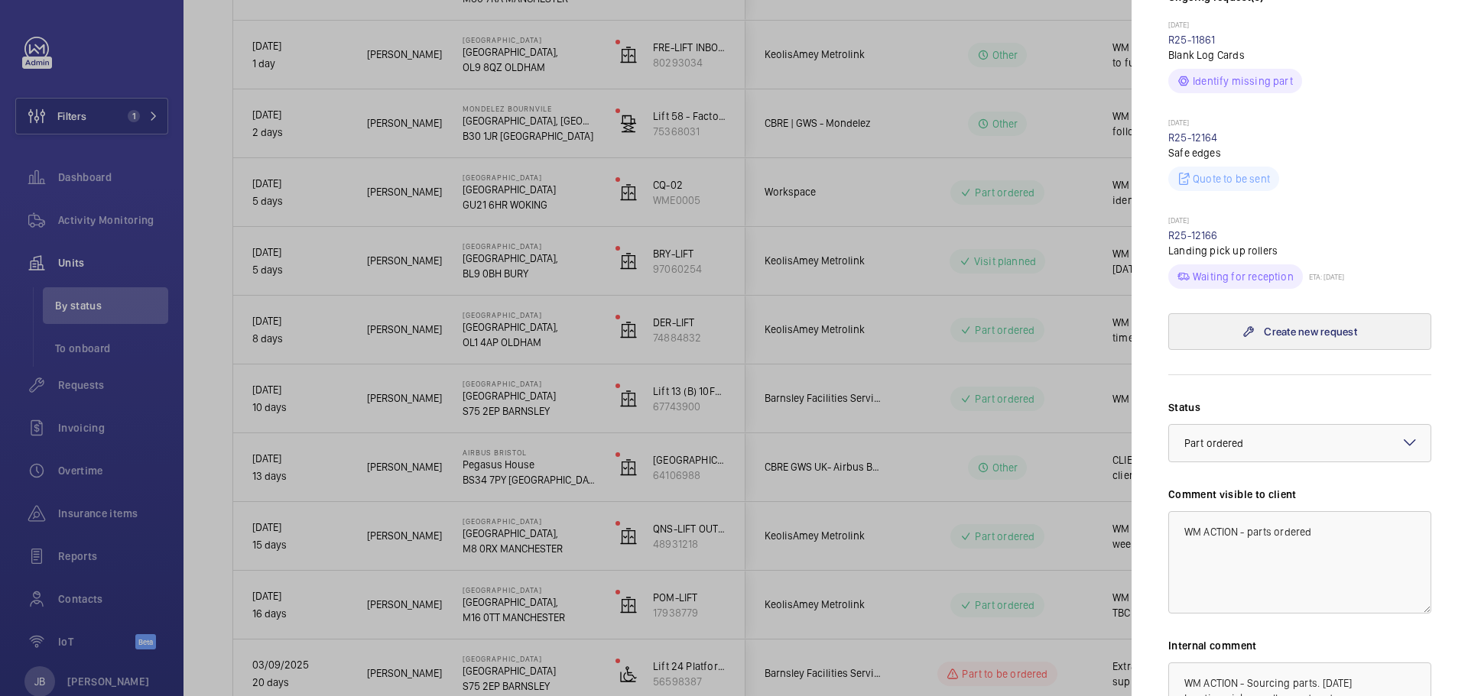
scroll to position [534, 0]
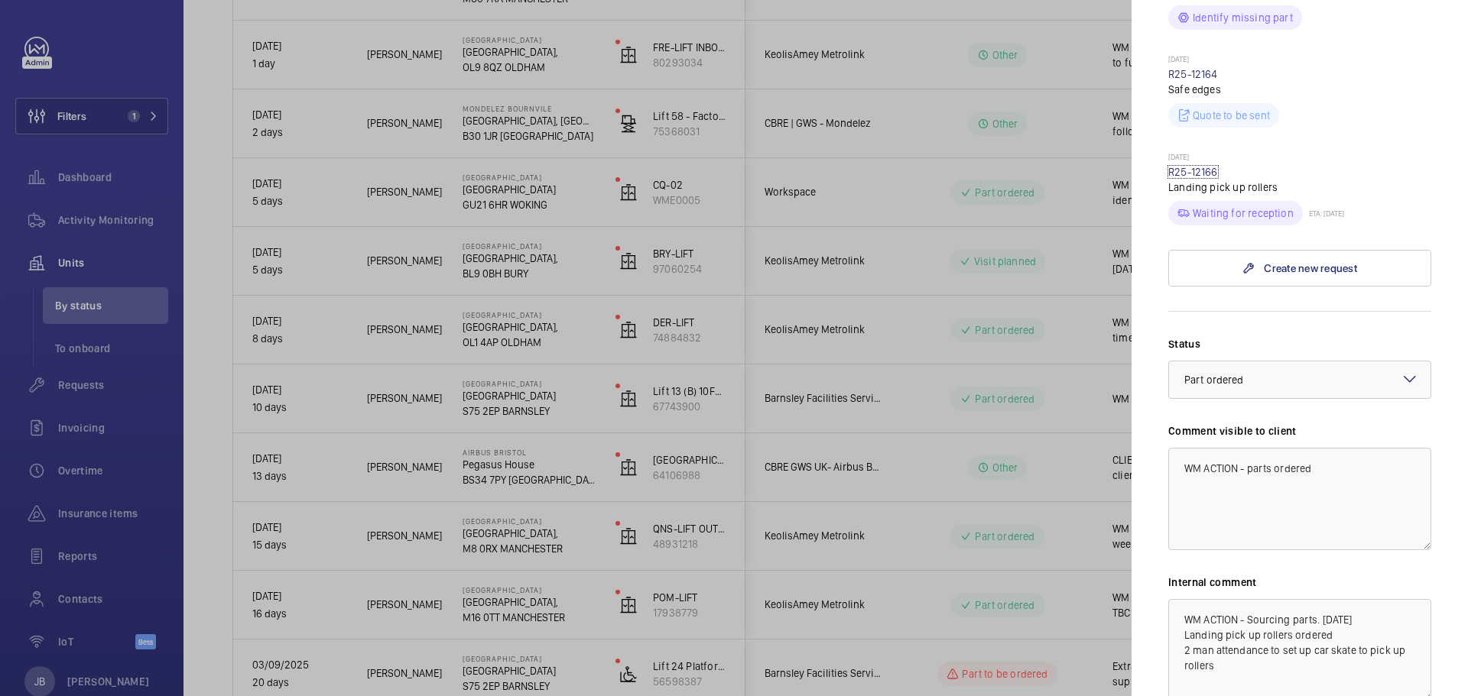
click at [1211, 174] on link "R25-12166" at bounding box center [1193, 172] width 50 height 12
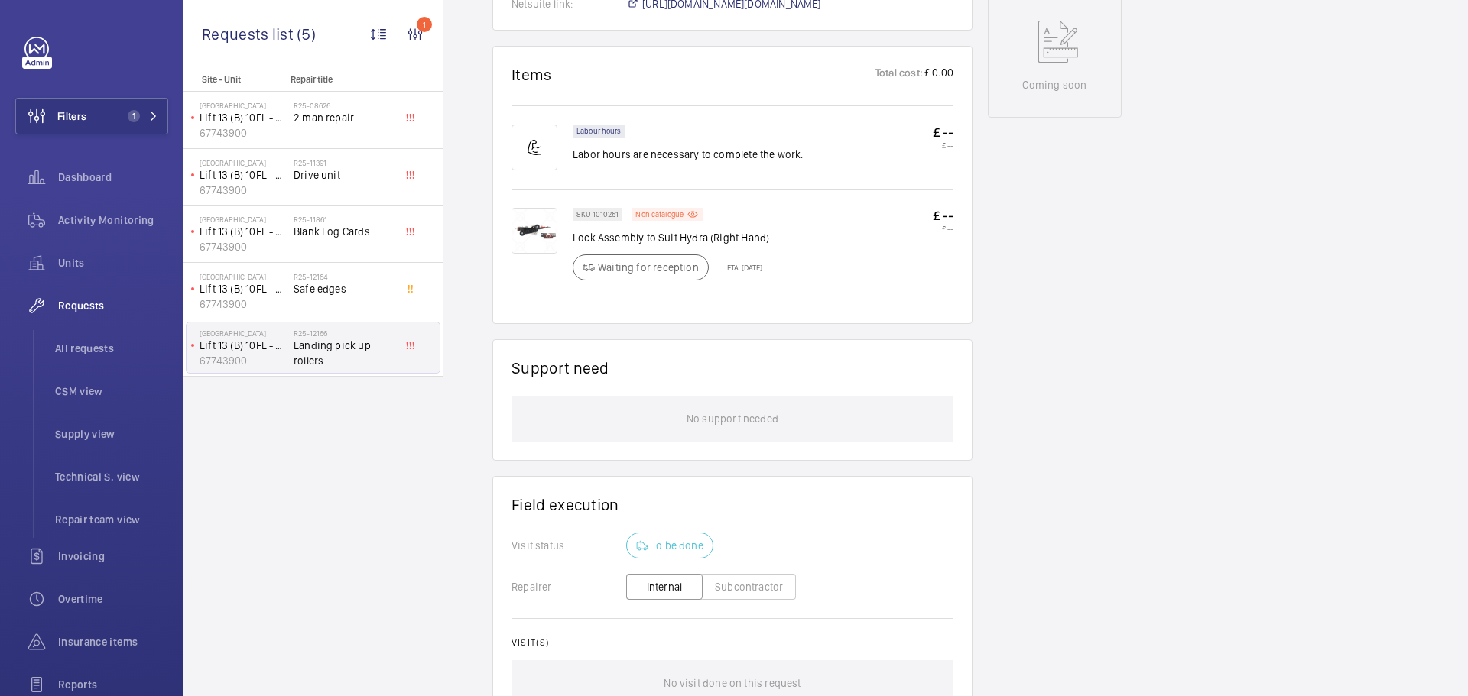
scroll to position [841, 0]
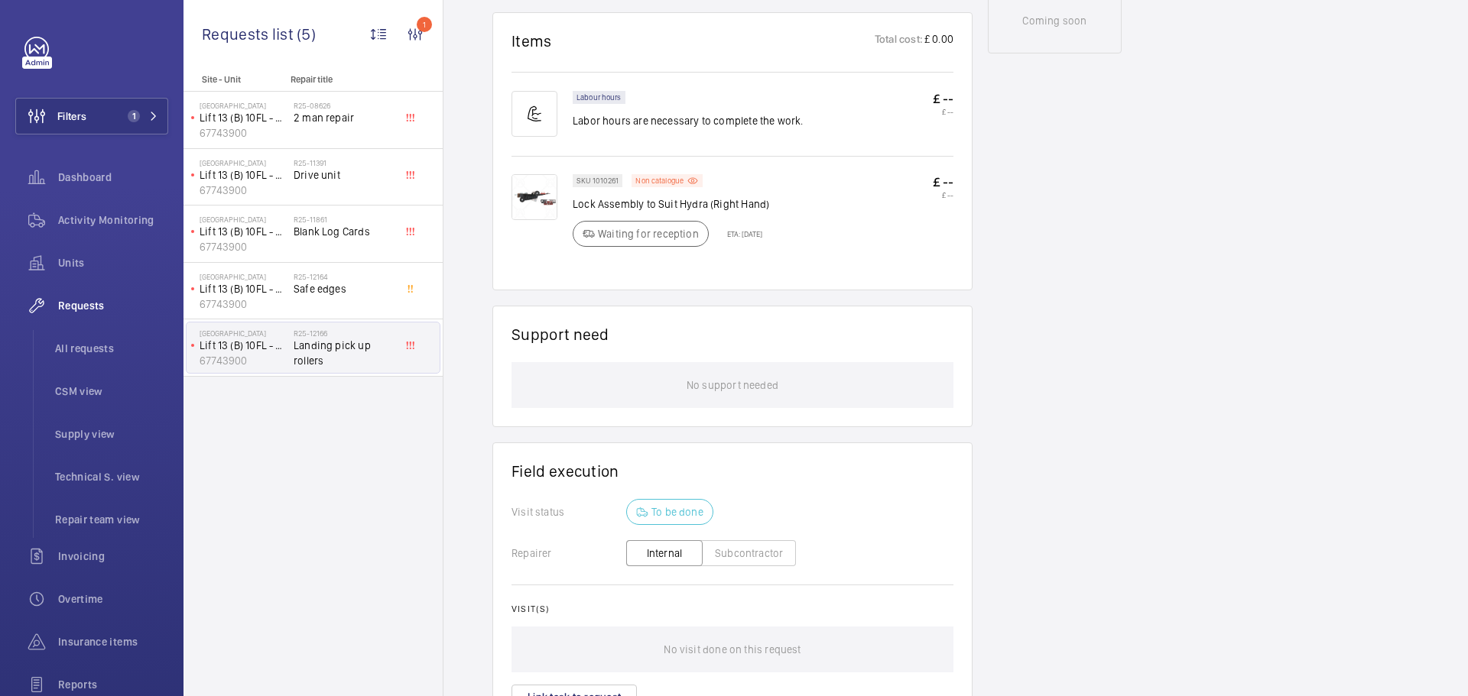
click at [524, 174] on img at bounding box center [534, 197] width 46 height 46
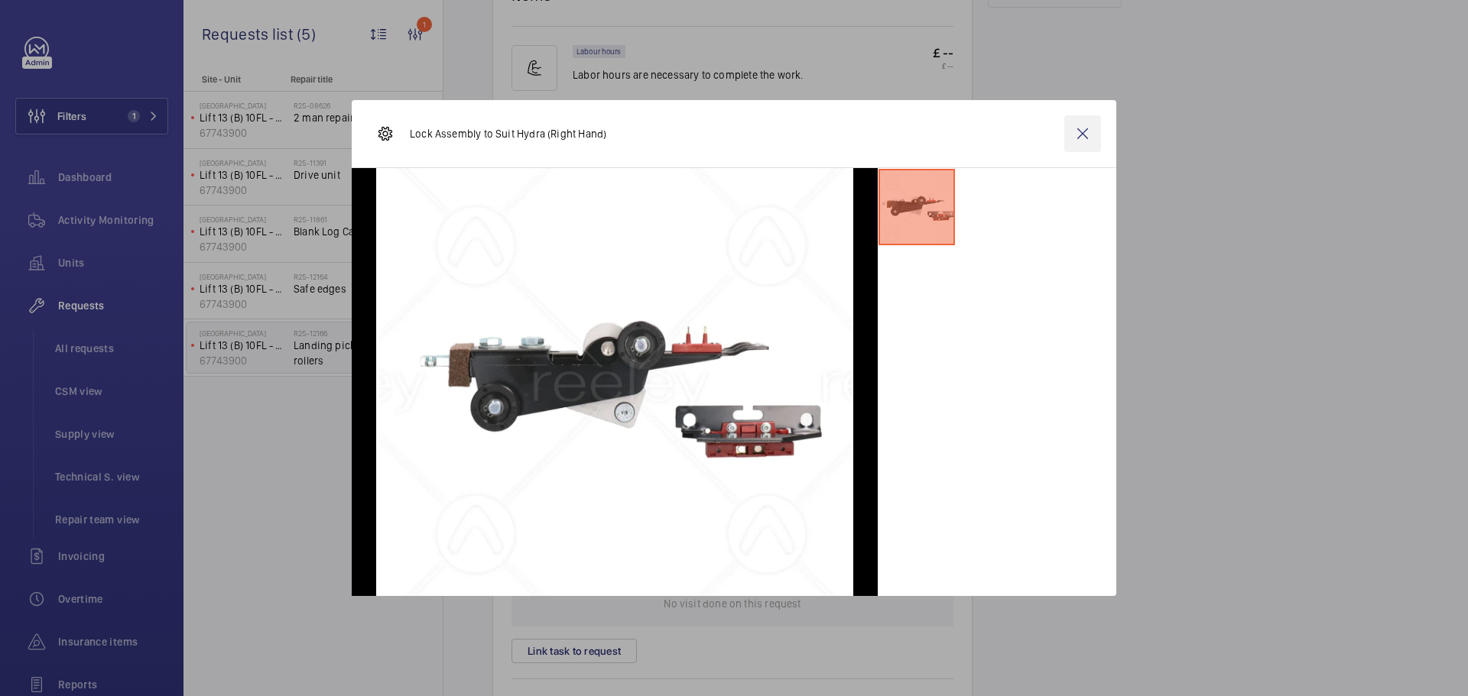
click at [1086, 137] on wm-front-icon-button at bounding box center [1082, 133] width 37 height 37
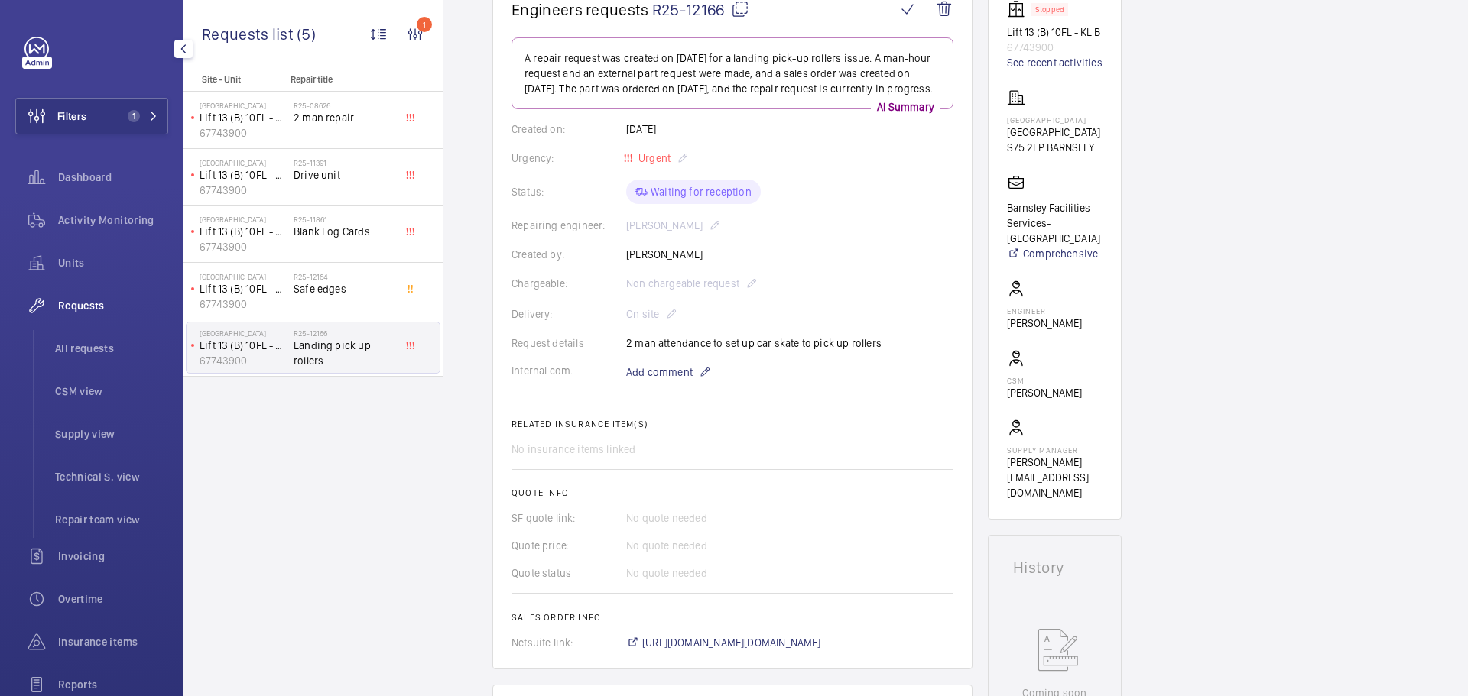
scroll to position [0, 0]
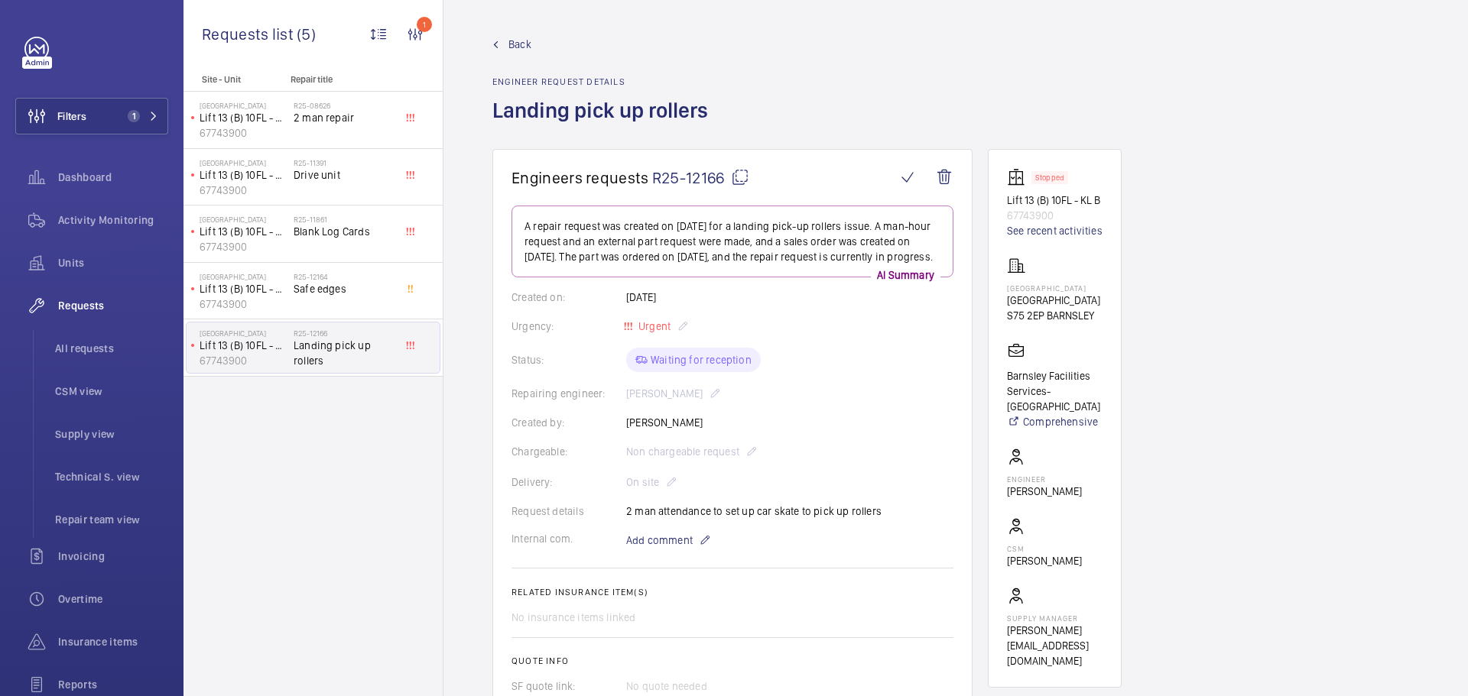
click at [512, 45] on span "Back" at bounding box center [519, 44] width 23 height 15
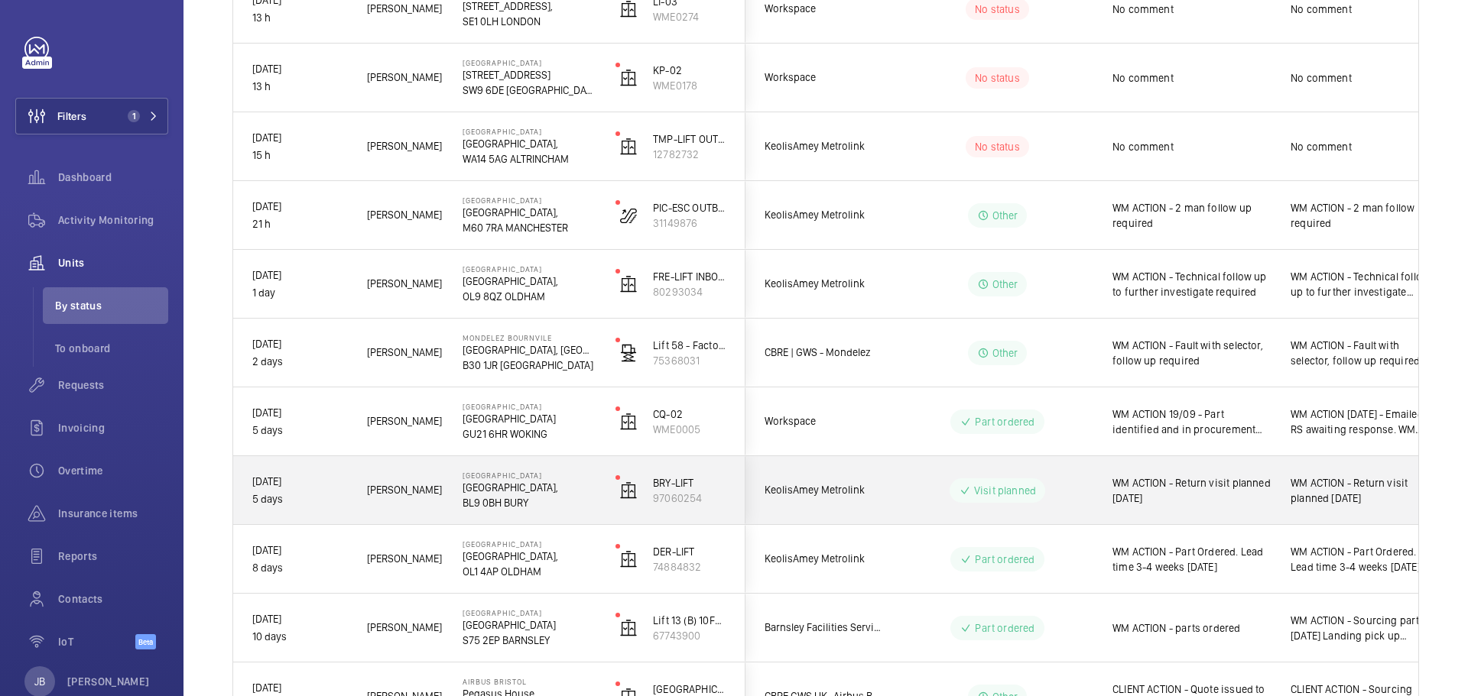
scroll to position [382, 0]
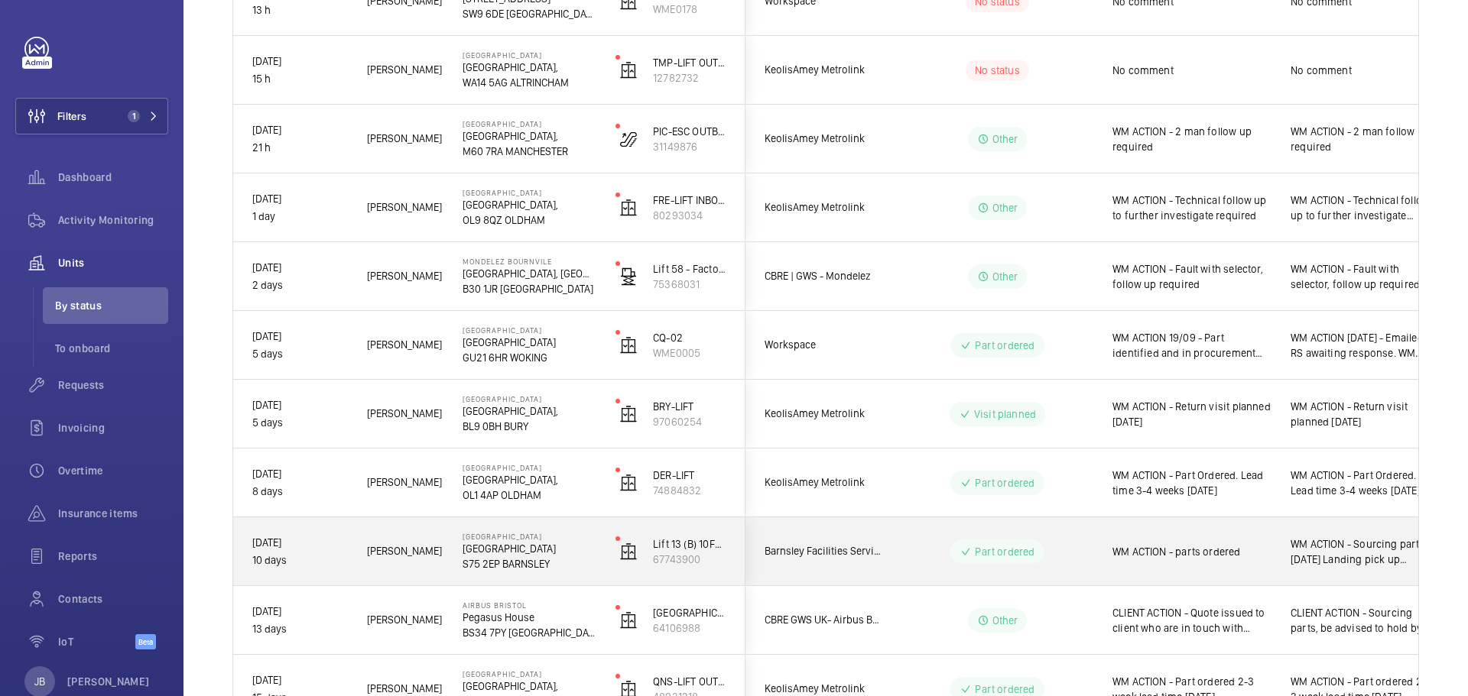
click at [1234, 544] on span "WM ACTION - parts ordered" at bounding box center [1191, 551] width 158 height 15
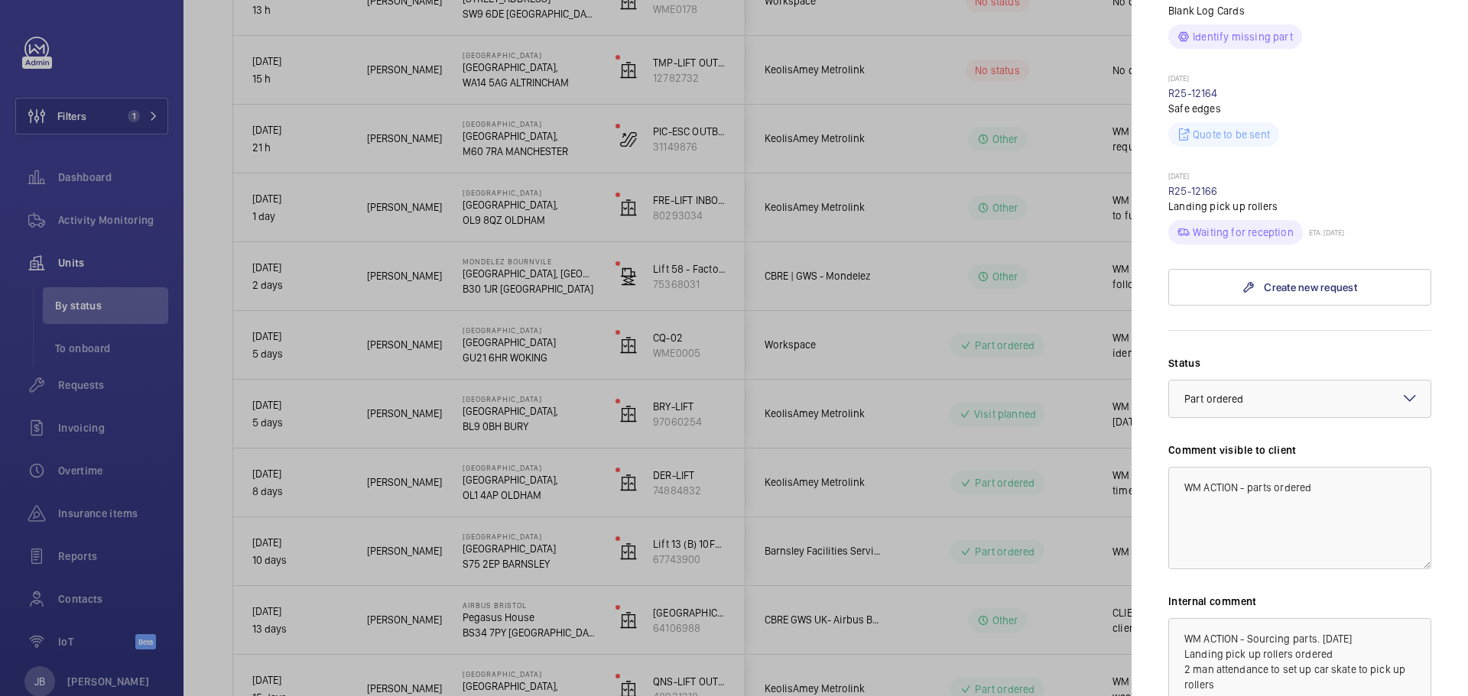
scroll to position [686, 0]
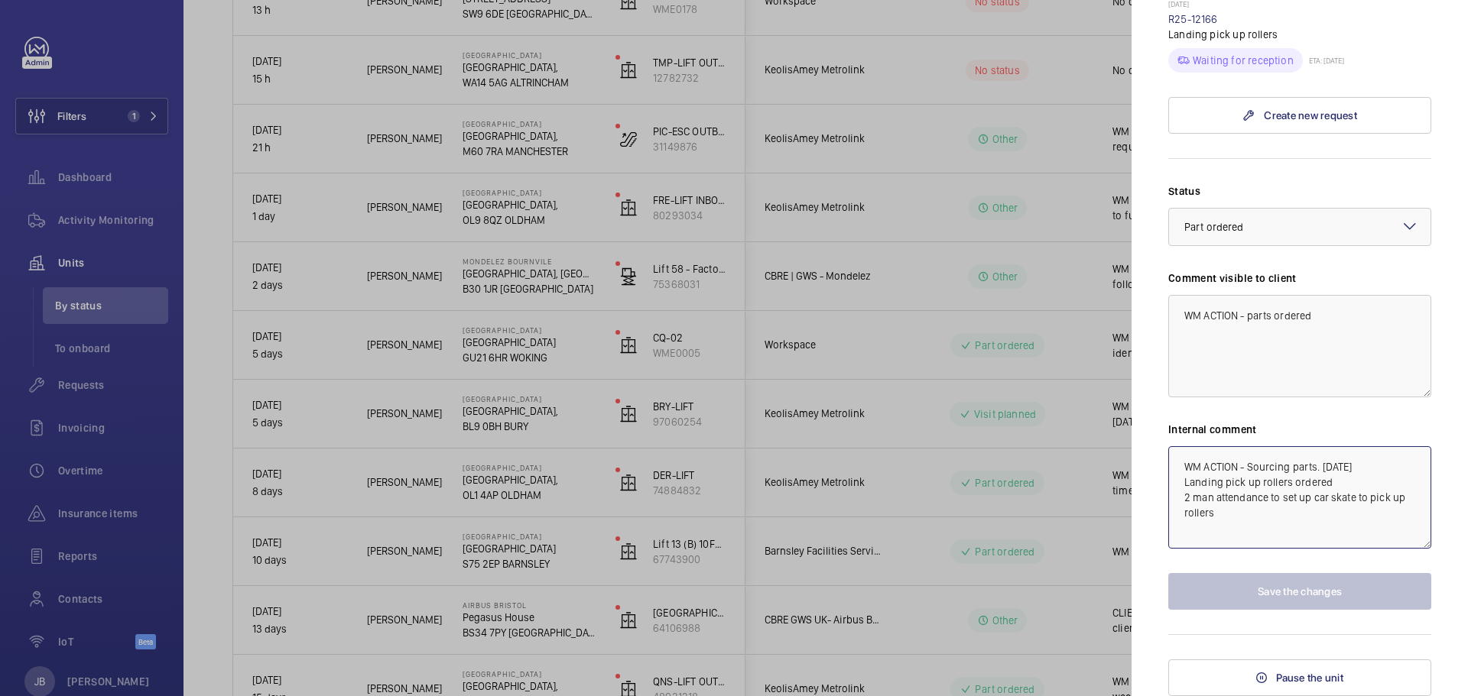
click at [1181, 469] on textarea "WM ACTION - Sourcing parts. [DATE] Landing pick up rollers ordered 2 man attend…" at bounding box center [1299, 497] width 263 height 102
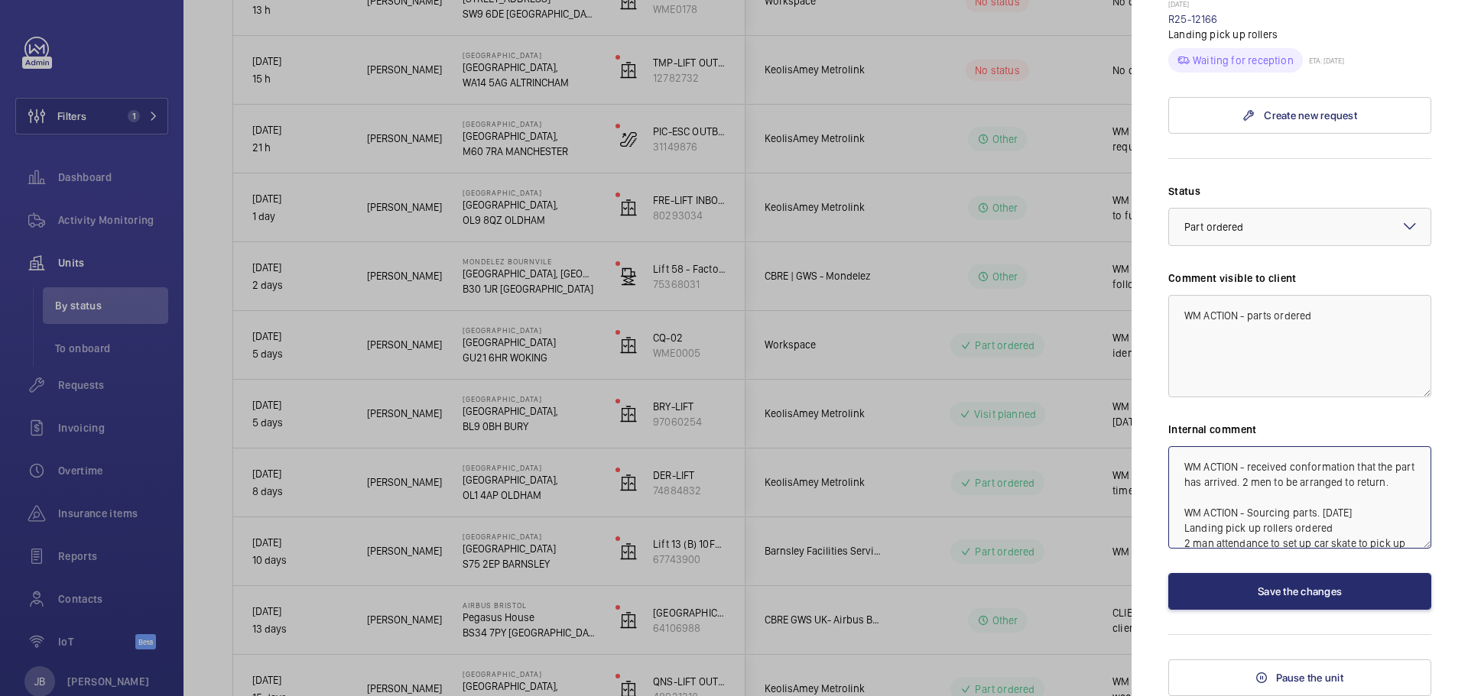
click at [1242, 496] on textarea "WM ACTION - received conformation that the part has arrived. 2 men to be arrang…" at bounding box center [1299, 497] width 263 height 102
type textarea "WM ACTION - received conformation that the part has arrived. 2 men to be arrang…"
click at [1329, 325] on textarea "WM ACTION - parts ordered" at bounding box center [1299, 346] width 263 height 102
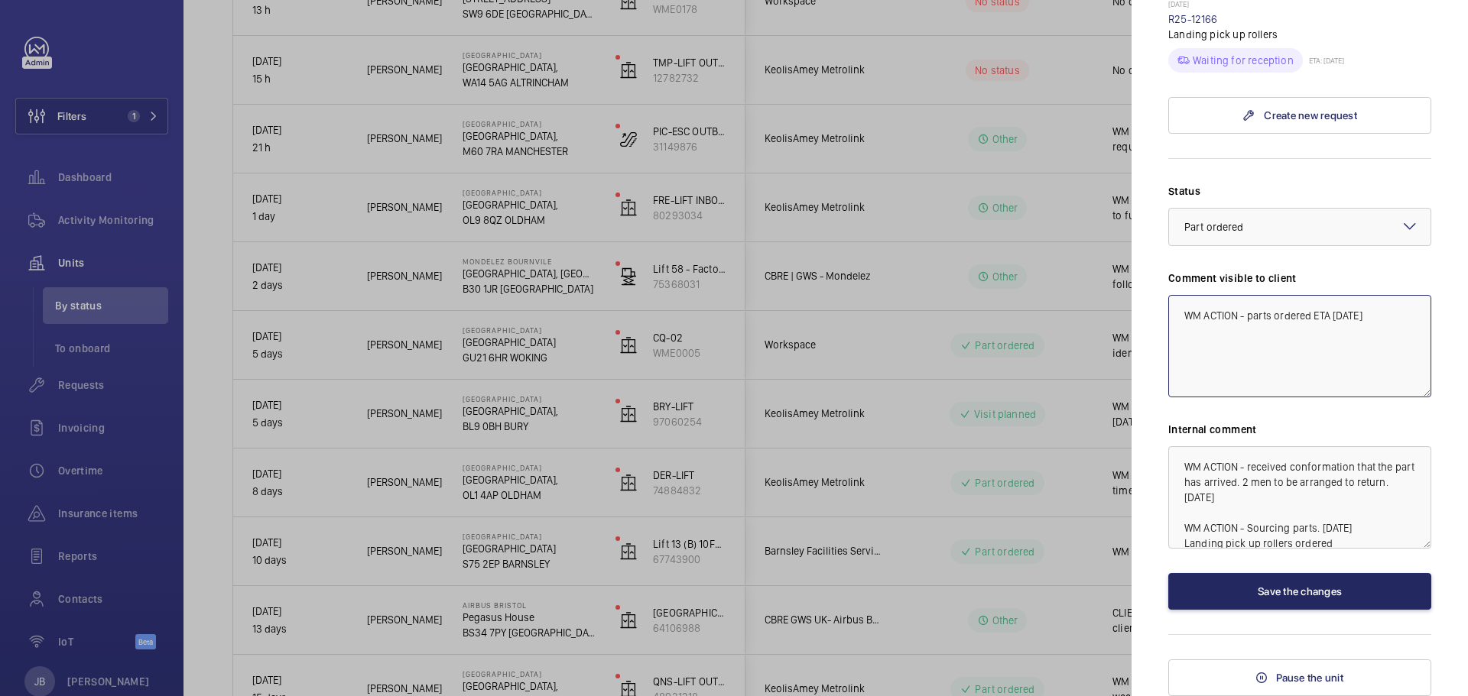
type textarea "WM ACTION - parts ordered ETA [DATE]"
click at [1287, 588] on button "Save the changes" at bounding box center [1299, 591] width 263 height 37
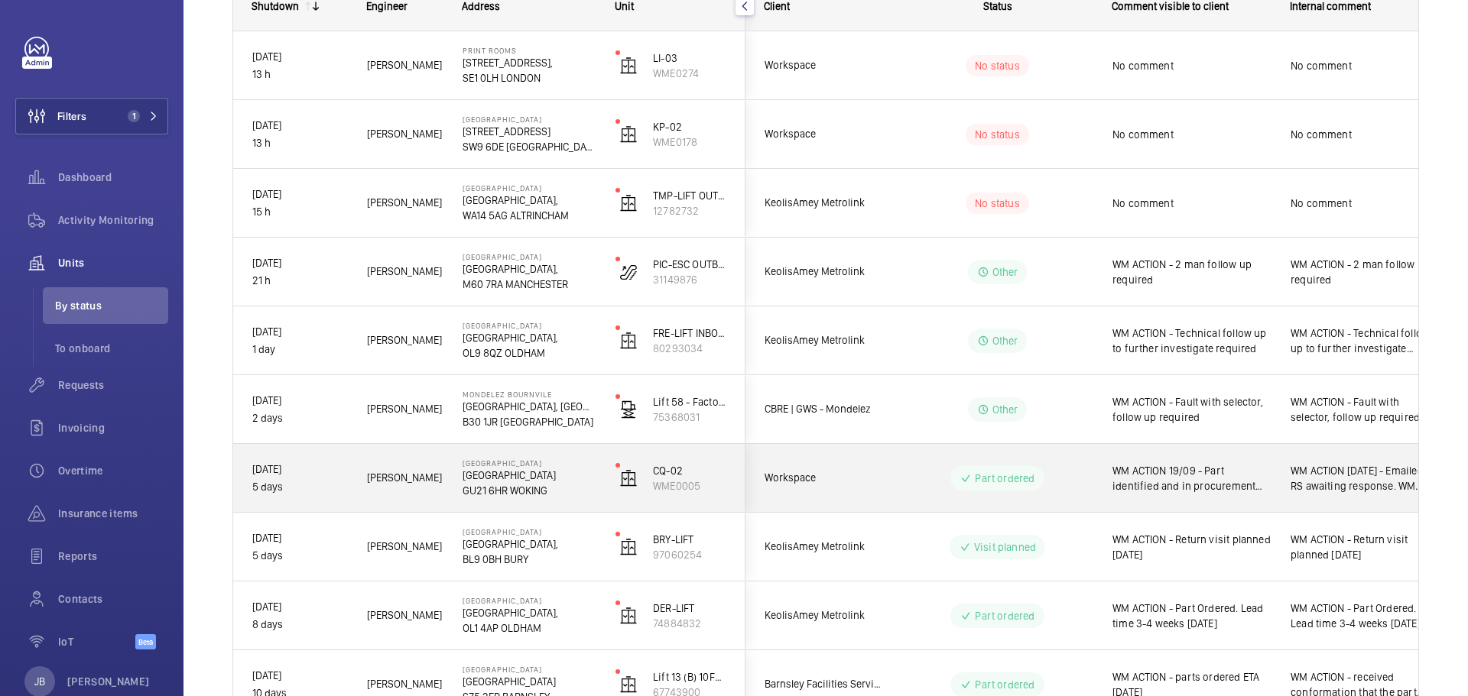
scroll to position [229, 0]
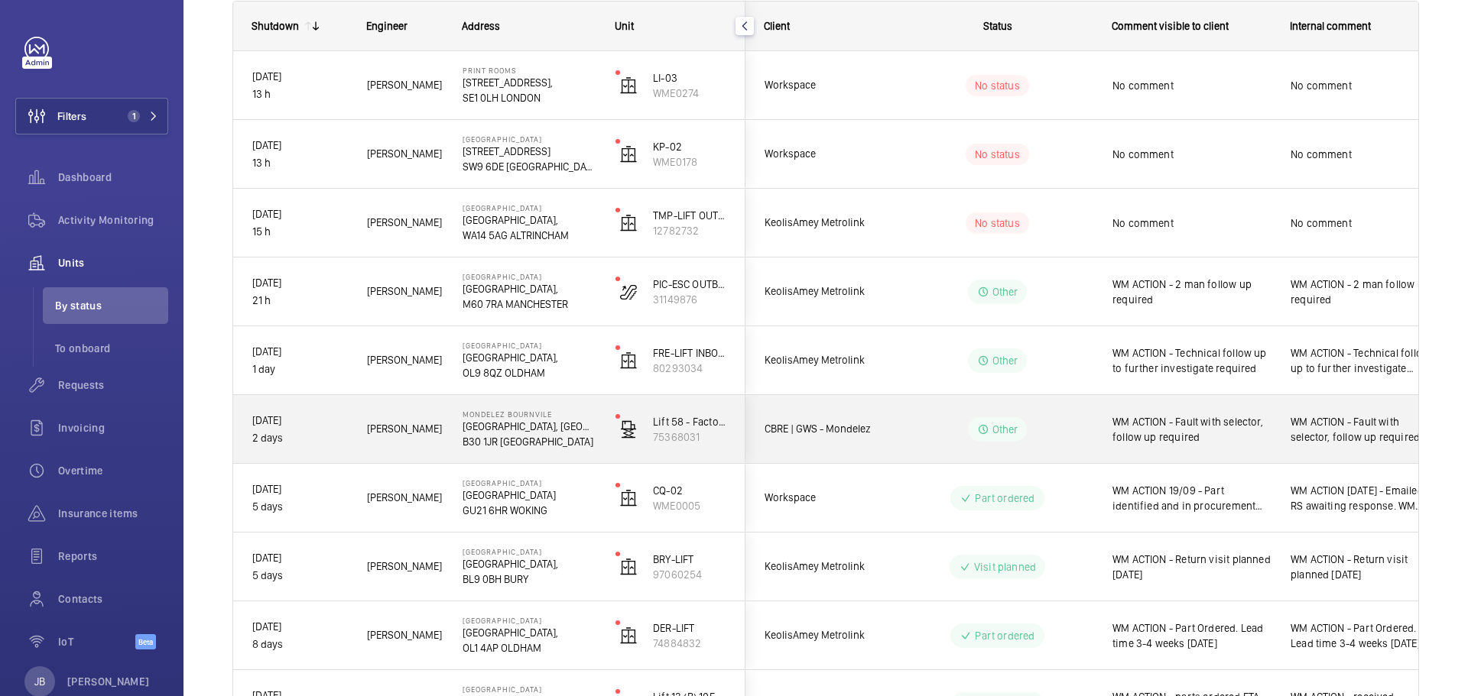
click at [1222, 440] on span "WM ACTION - Fault with selector, follow up required" at bounding box center [1191, 429] width 158 height 31
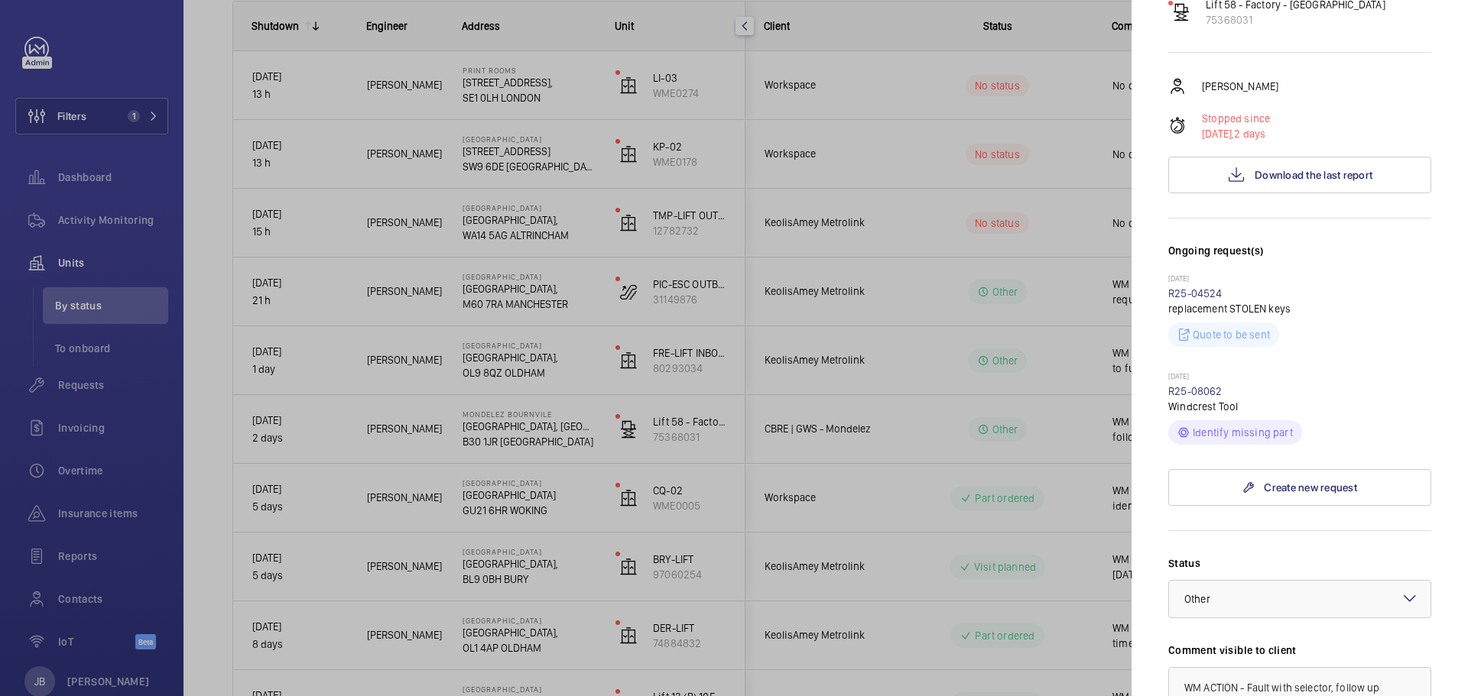
scroll to position [187, 0]
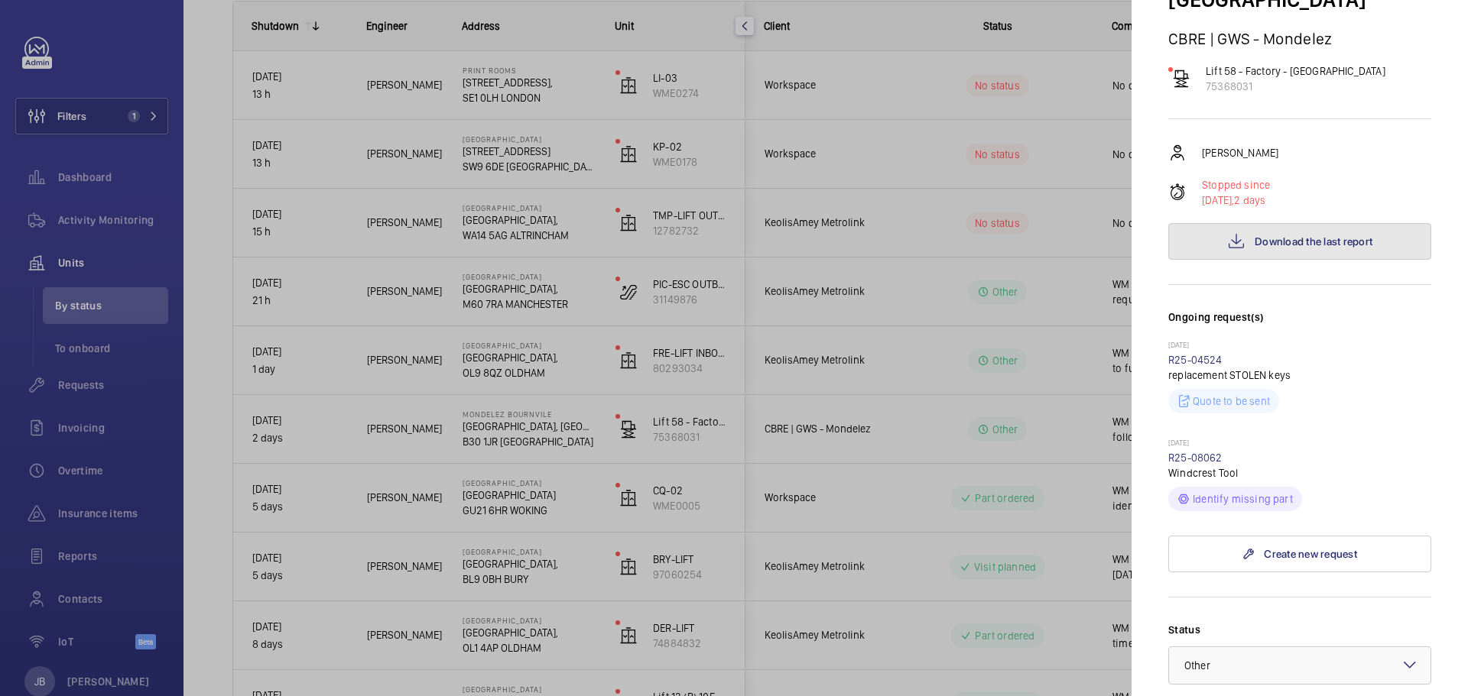
click at [1282, 235] on span "Download the last report" at bounding box center [1313, 241] width 118 height 12
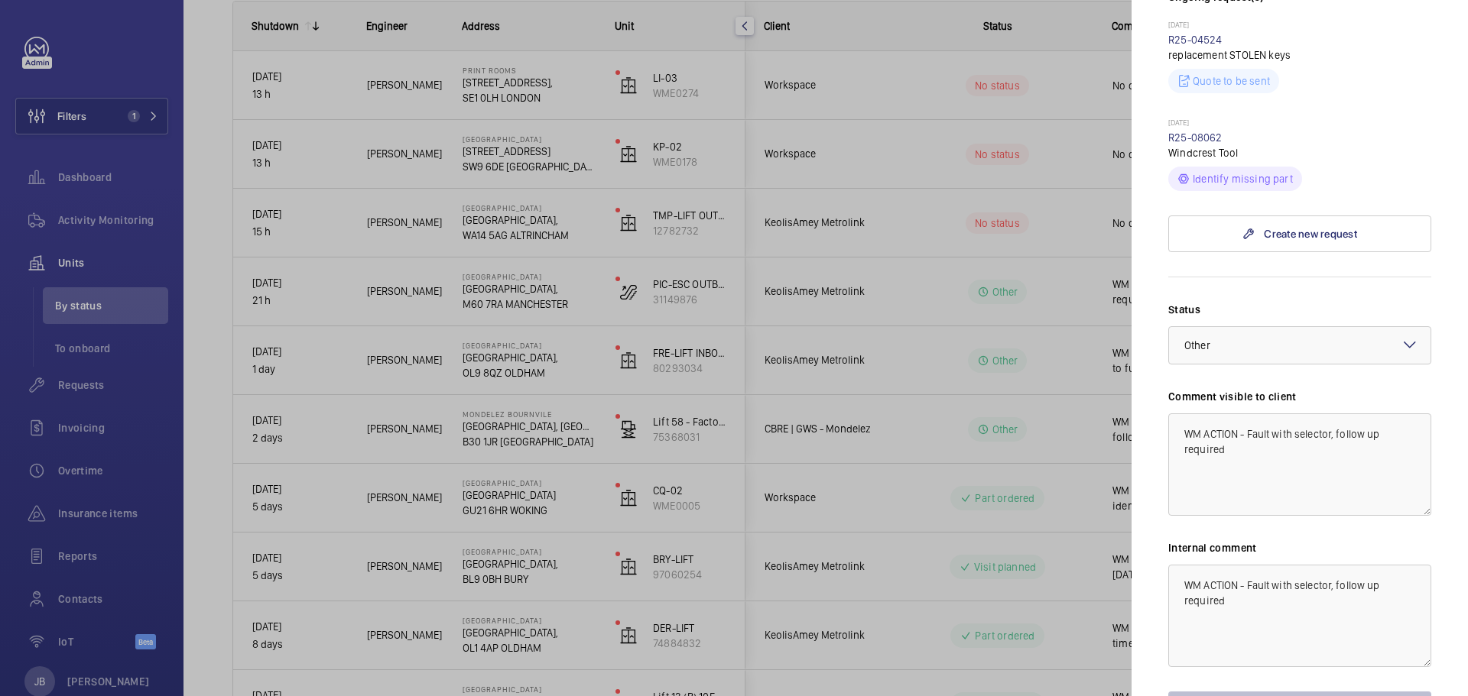
scroll to position [570, 0]
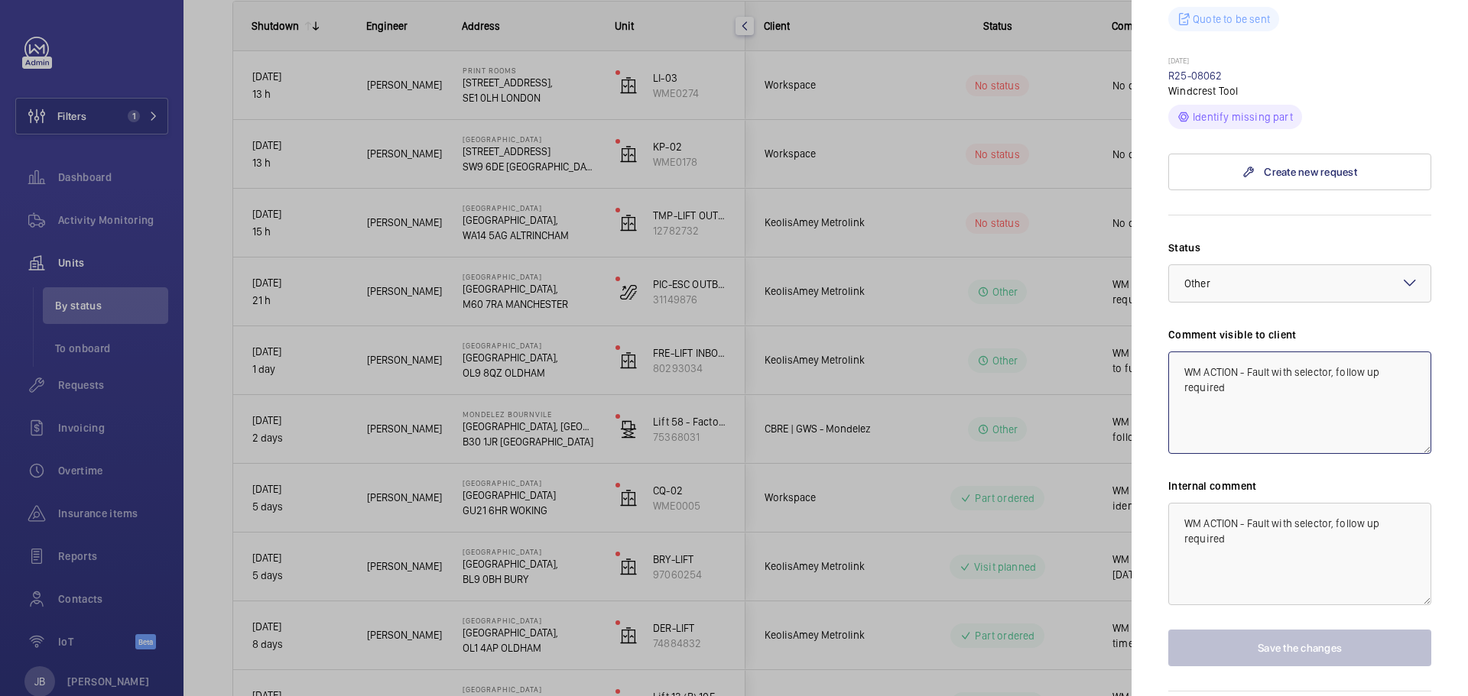
drag, startPoint x: 1182, startPoint y: 314, endPoint x: 1235, endPoint y: 338, distance: 57.8
click at [1235, 352] on textarea "WM ACTION - Fault with selector, follow up required" at bounding box center [1299, 403] width 263 height 102
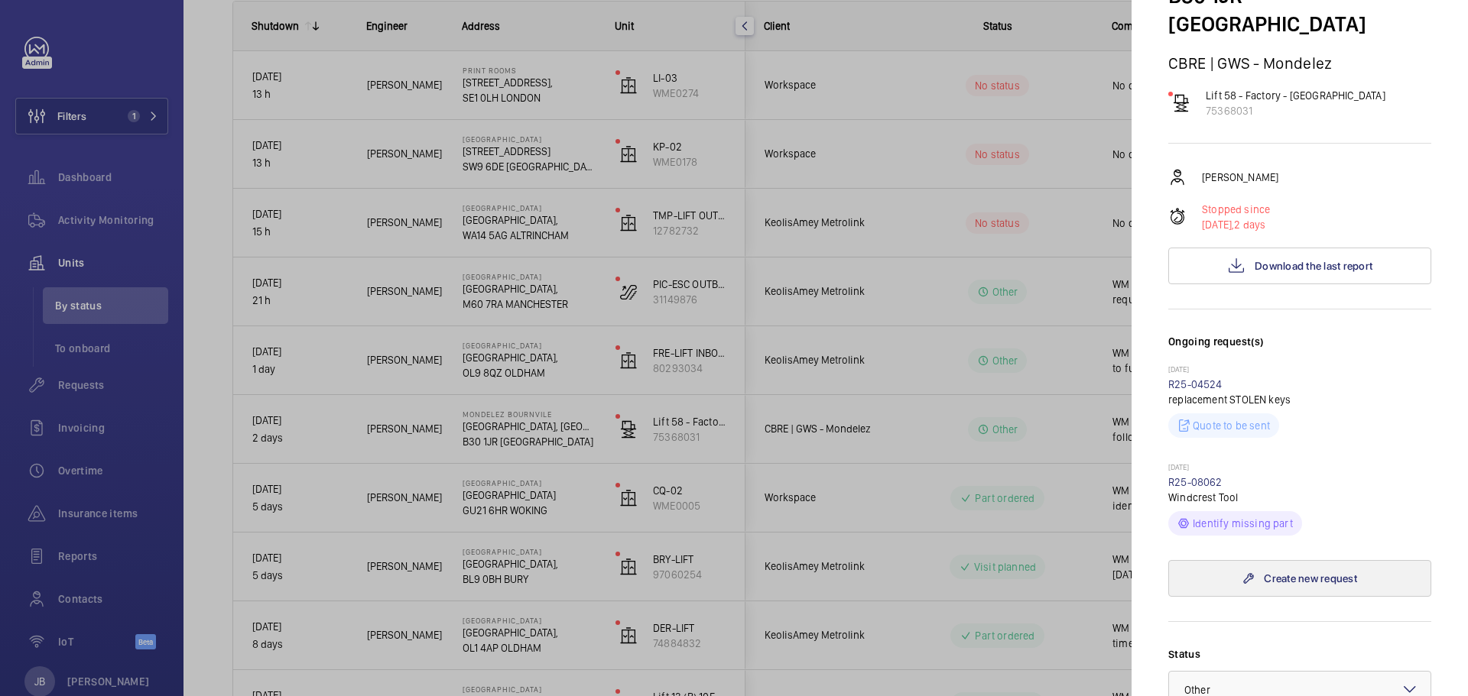
scroll to position [34, 0]
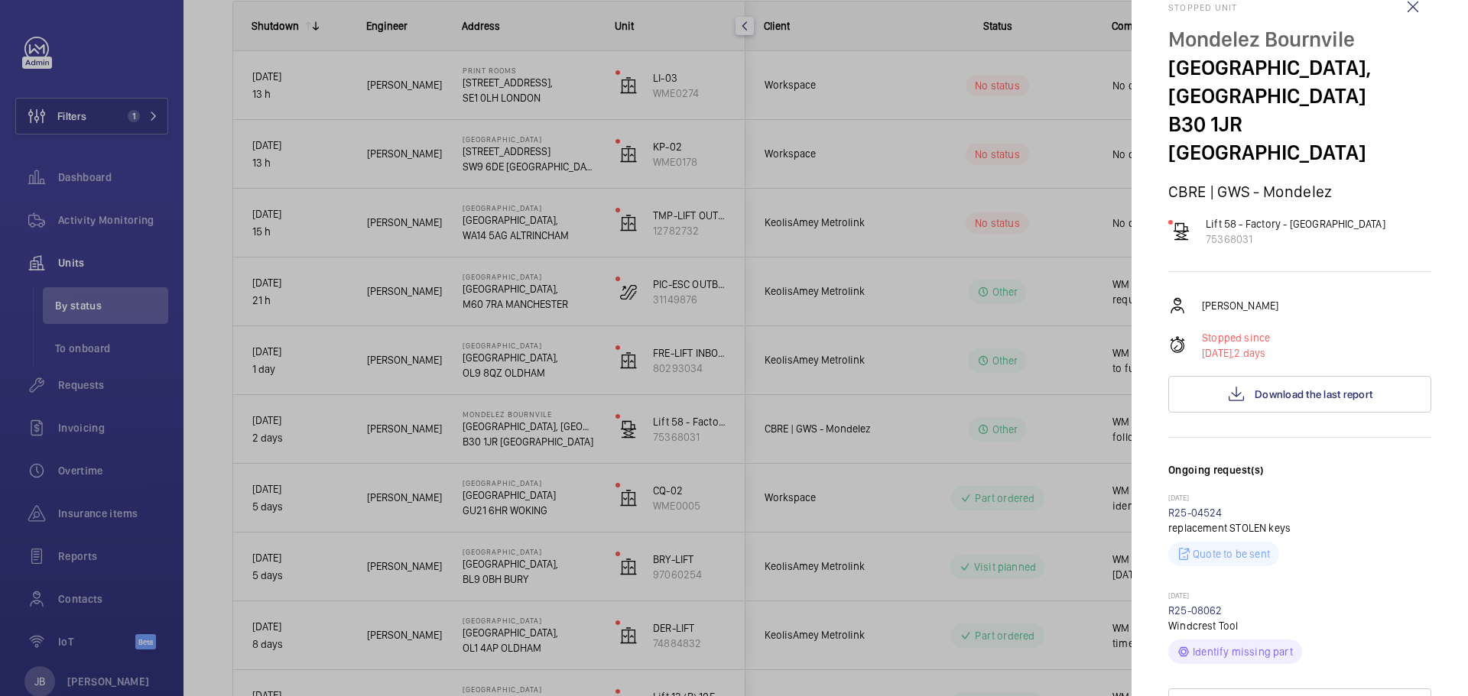
click at [888, 453] on div at bounding box center [734, 348] width 1468 height 696
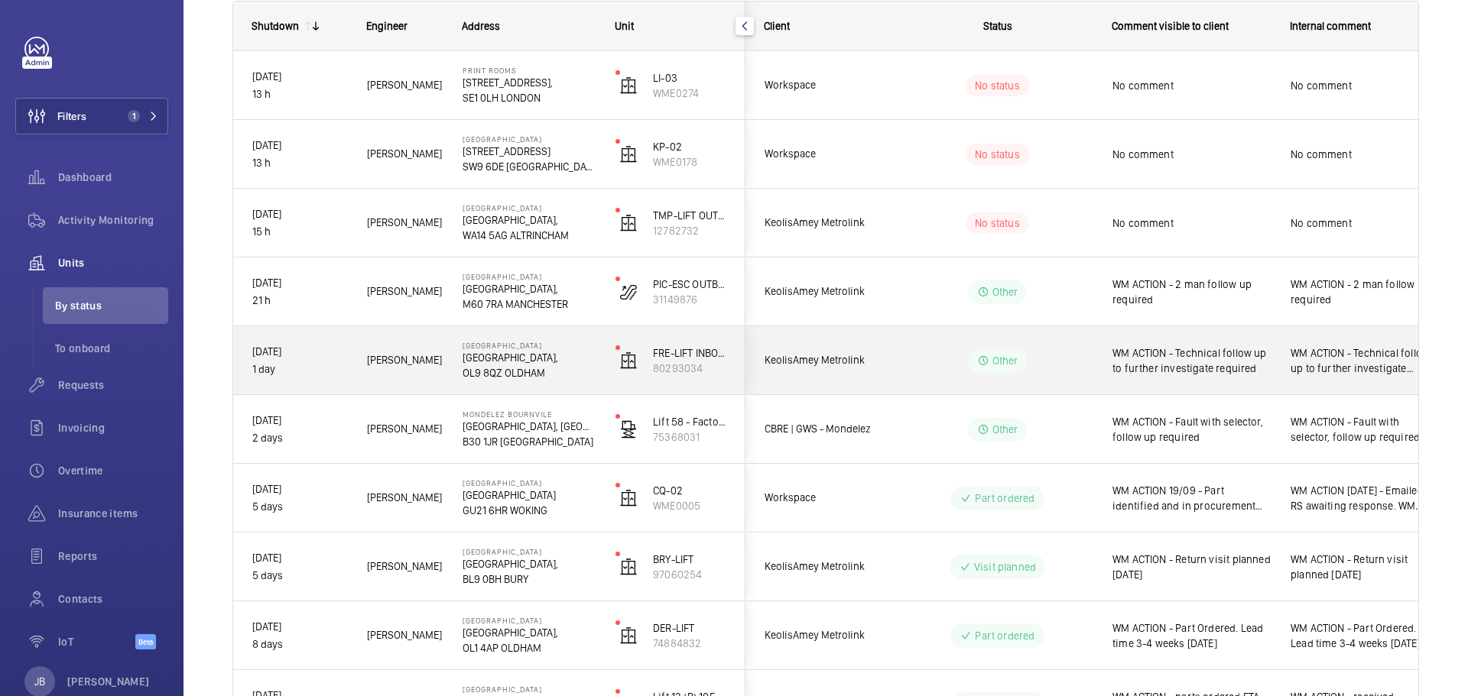
click at [1225, 371] on span "WM ACTION - Technical follow up to further investigate required" at bounding box center [1191, 361] width 158 height 31
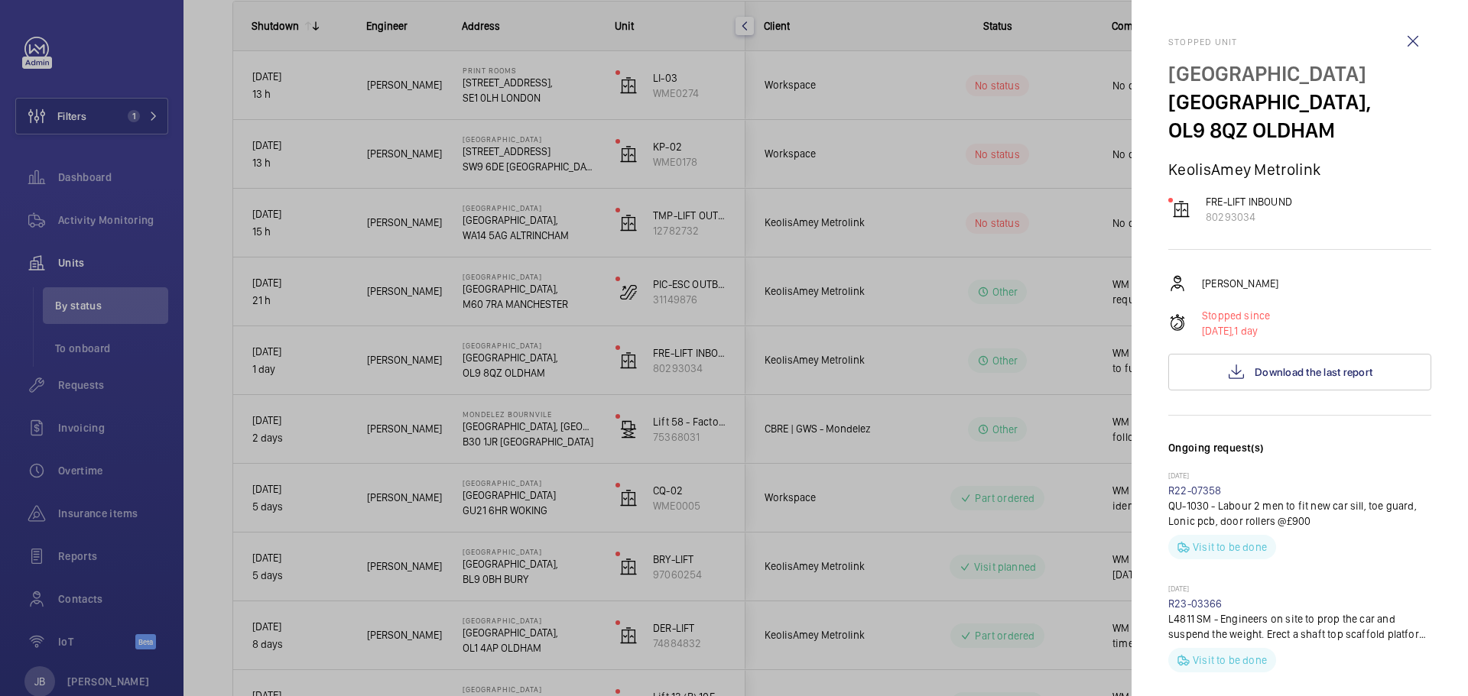
drag, startPoint x: 1170, startPoint y: 68, endPoint x: 1392, endPoint y: 72, distance: 222.5
click at [1404, 74] on p "[GEOGRAPHIC_DATA]" at bounding box center [1299, 74] width 263 height 28
copy p "[GEOGRAPHIC_DATA]"
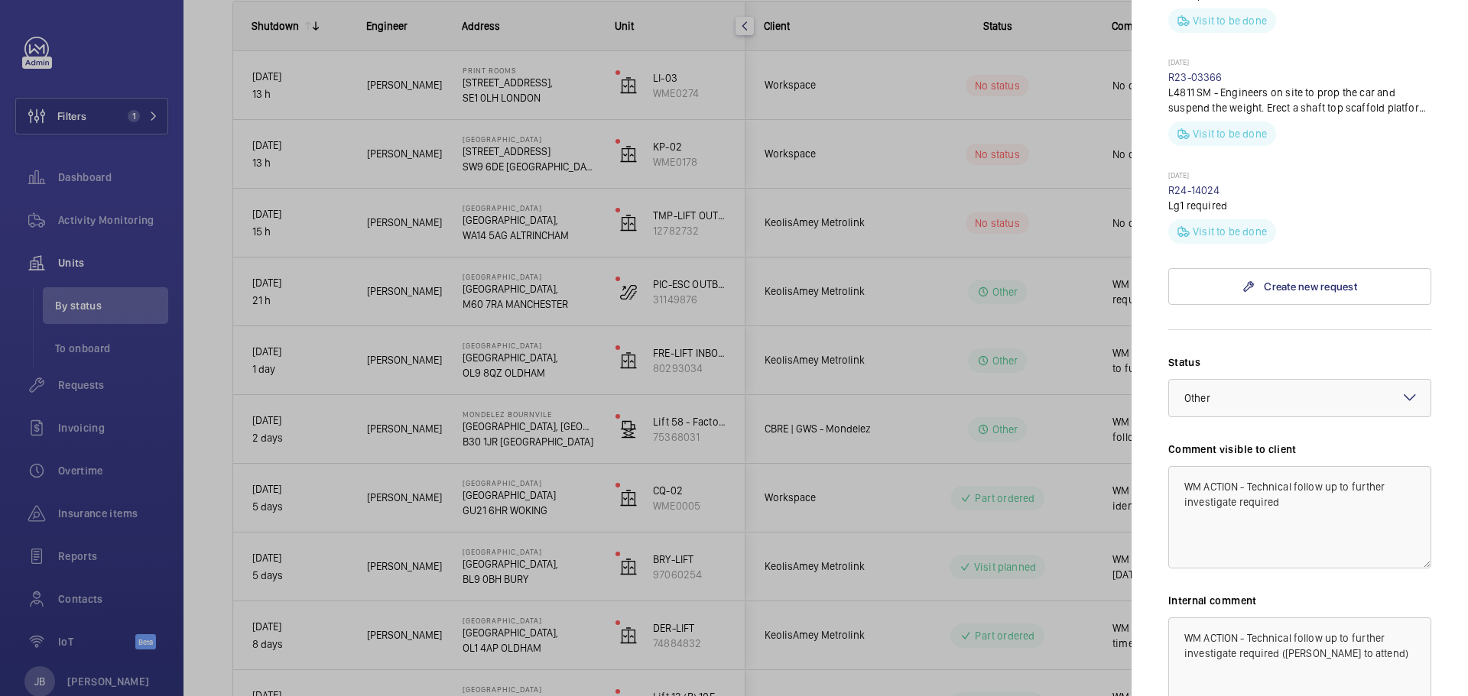
scroll to position [688, 0]
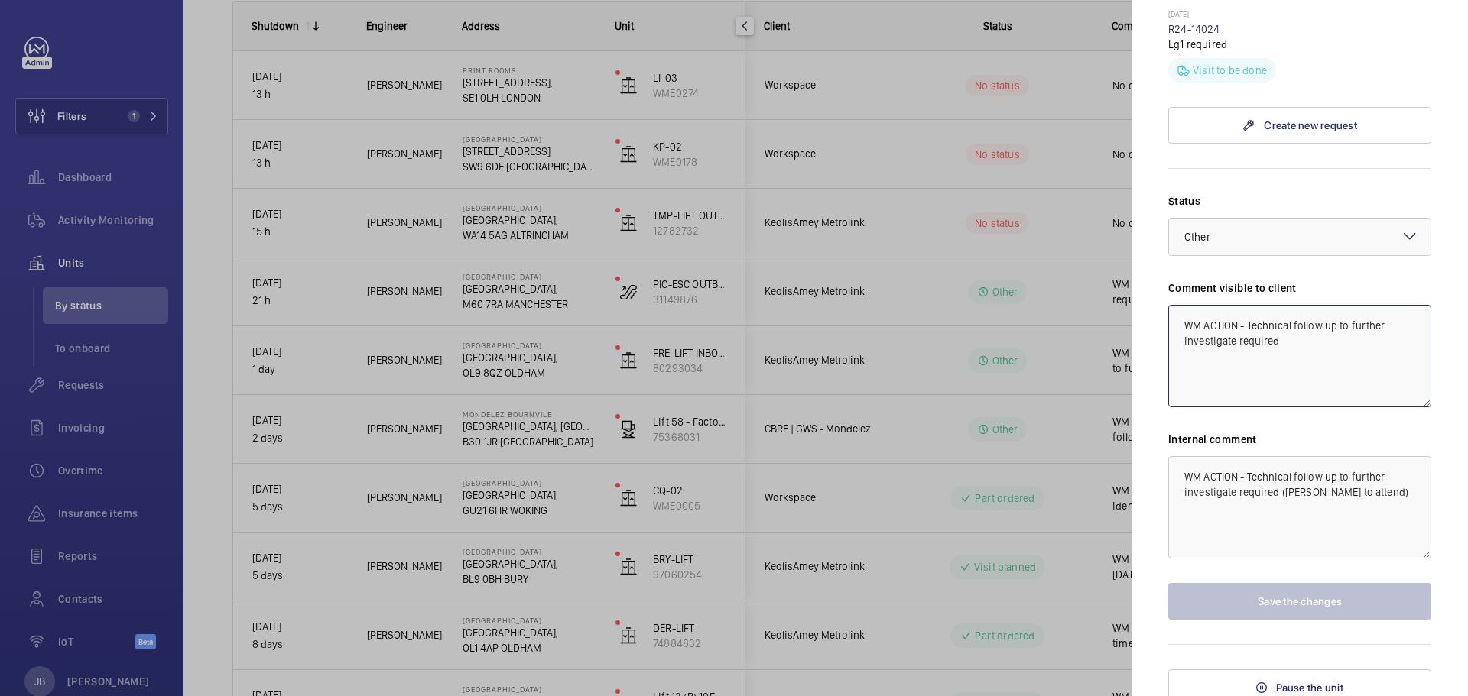
drag, startPoint x: 1180, startPoint y: 323, endPoint x: 1286, endPoint y: 342, distance: 107.1
click at [1286, 342] on textarea "WM ACTION - Technical follow up to further investigate required" at bounding box center [1299, 356] width 263 height 102
click at [897, 306] on div at bounding box center [734, 348] width 1468 height 696
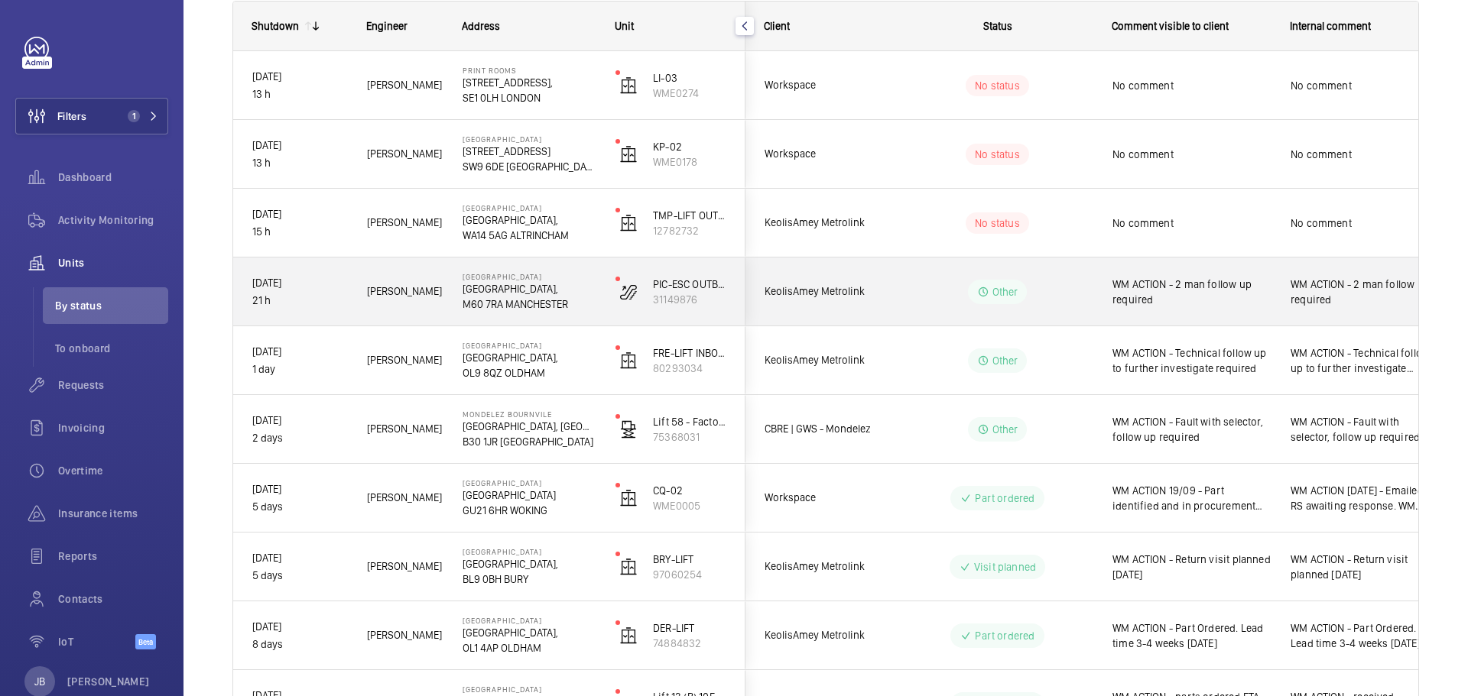
click at [1201, 287] on span "WM ACTION - 2 man follow up required" at bounding box center [1191, 292] width 158 height 31
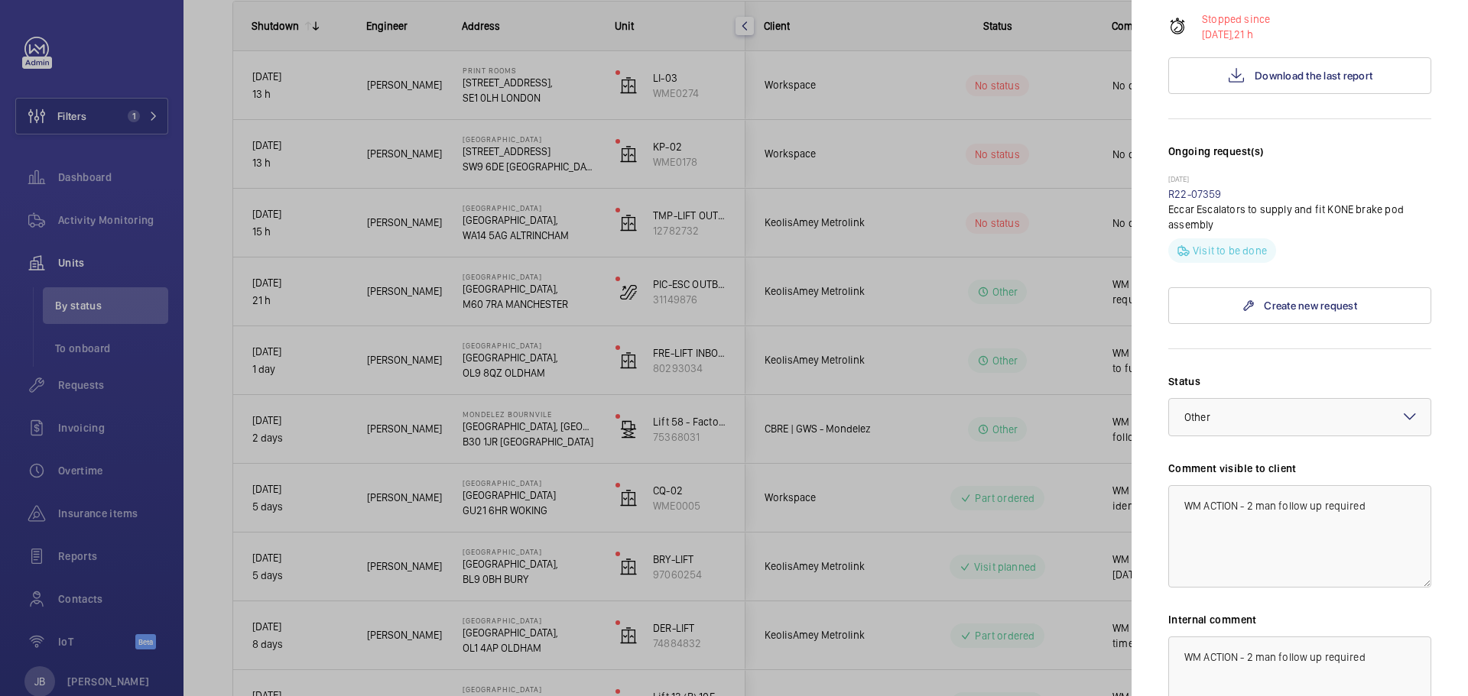
scroll to position [459, 0]
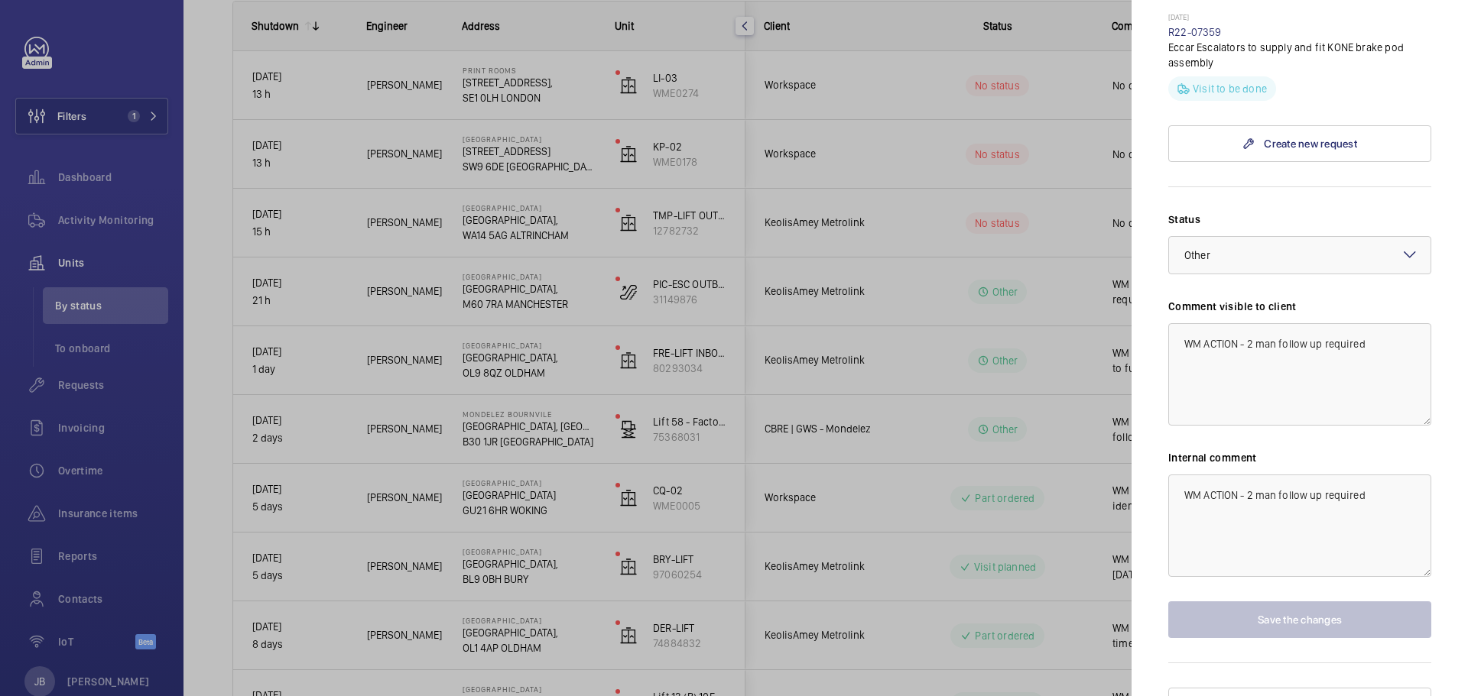
click at [880, 285] on div at bounding box center [734, 348] width 1468 height 696
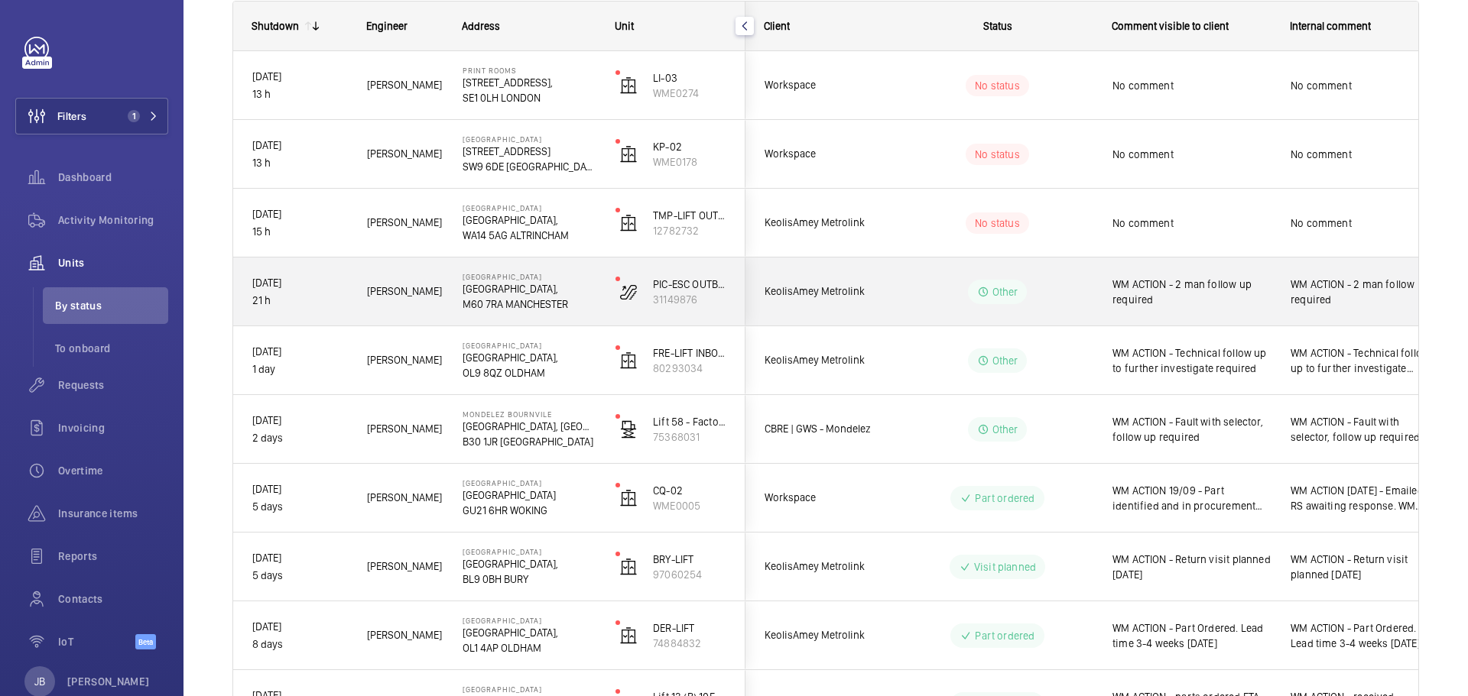
click at [505, 281] on p "[GEOGRAPHIC_DATA]," at bounding box center [528, 288] width 133 height 15
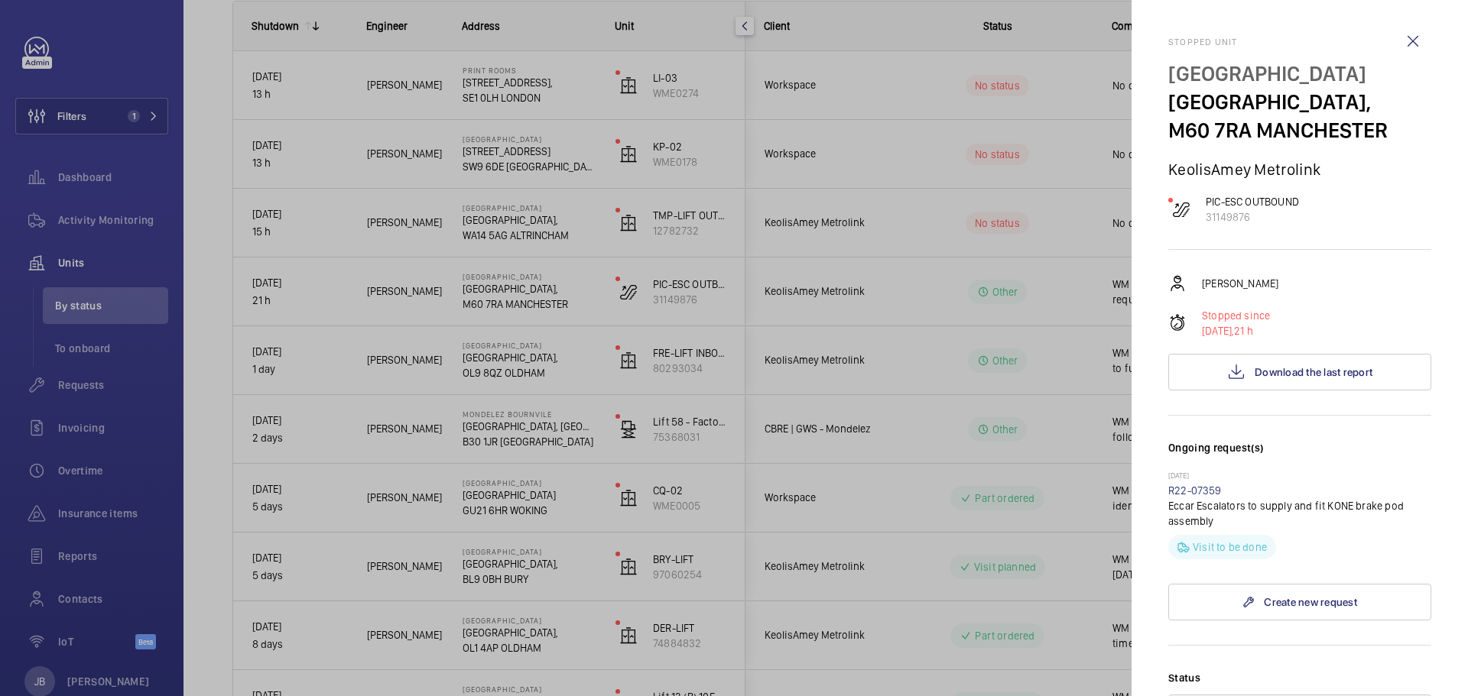
drag, startPoint x: 1168, startPoint y: 73, endPoint x: 1416, endPoint y: 73, distance: 247.7
click at [1416, 73] on p "[GEOGRAPHIC_DATA]" at bounding box center [1299, 74] width 263 height 28
copy p "[GEOGRAPHIC_DATA]"
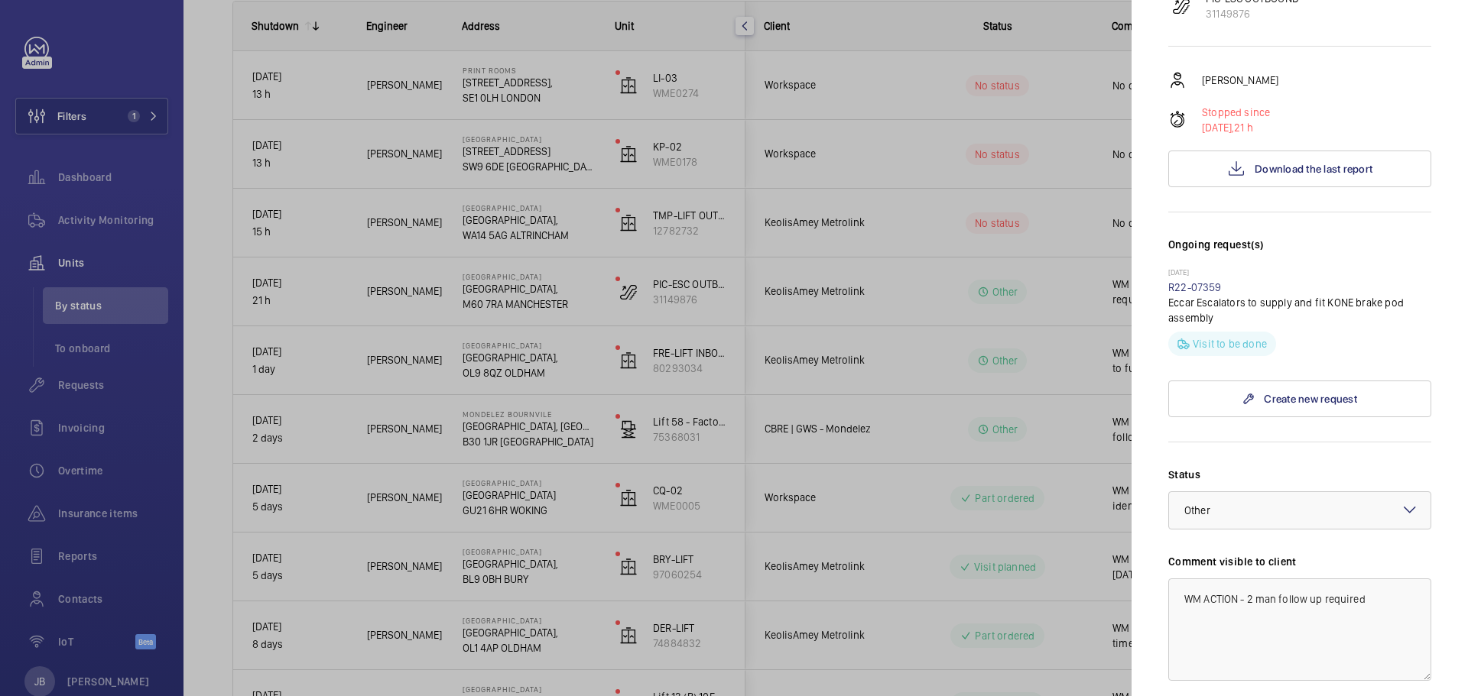
scroll to position [459, 0]
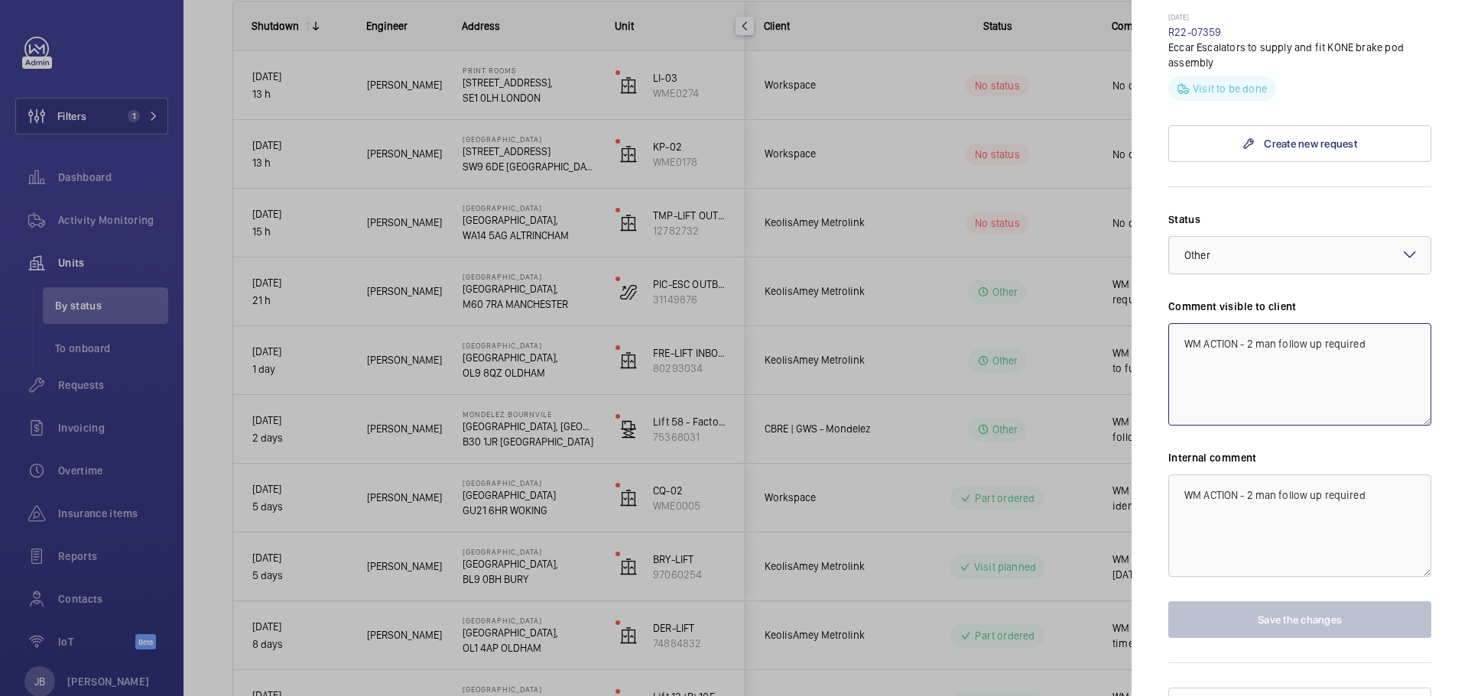
drag, startPoint x: 1183, startPoint y: 343, endPoint x: 1366, endPoint y: 343, distance: 183.5
click at [1366, 343] on textarea "WM ACTION - 2 man follow up required" at bounding box center [1299, 374] width 263 height 102
click at [934, 209] on div at bounding box center [734, 348] width 1468 height 696
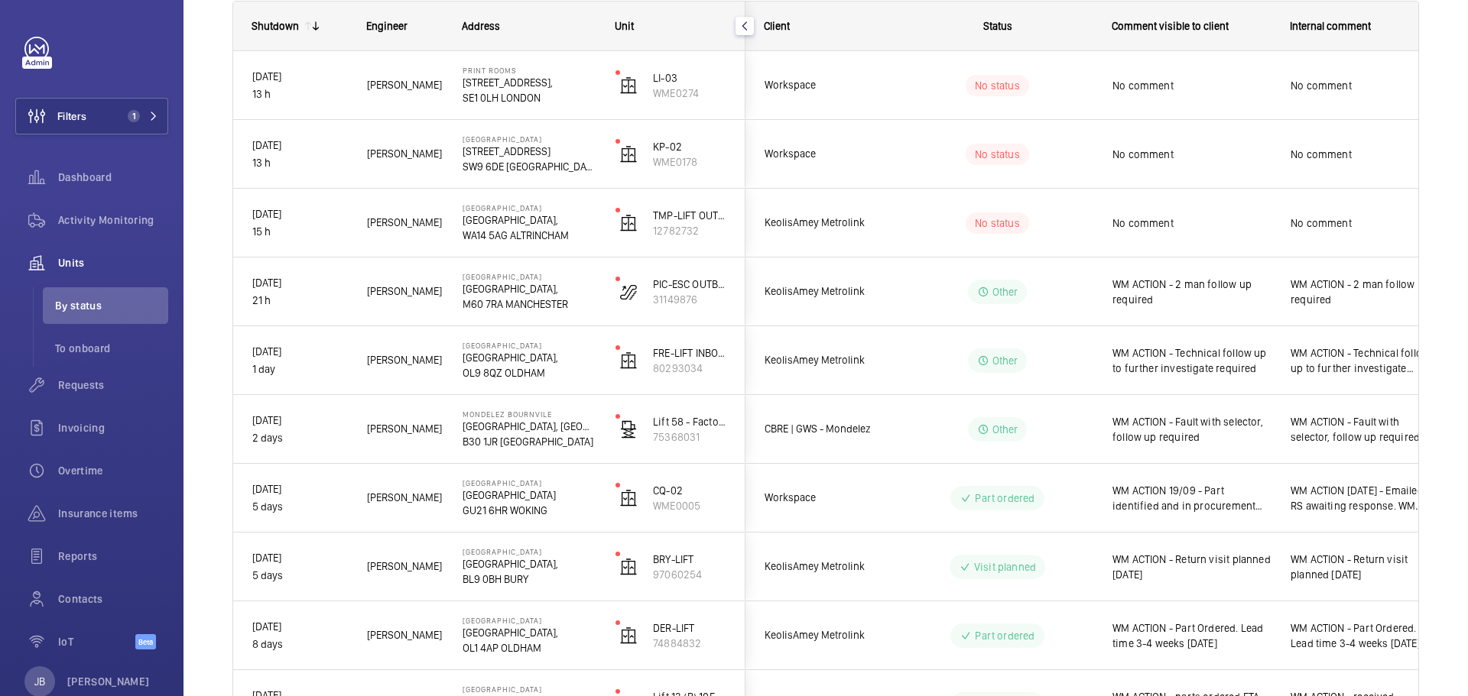
scroll to position [0, 0]
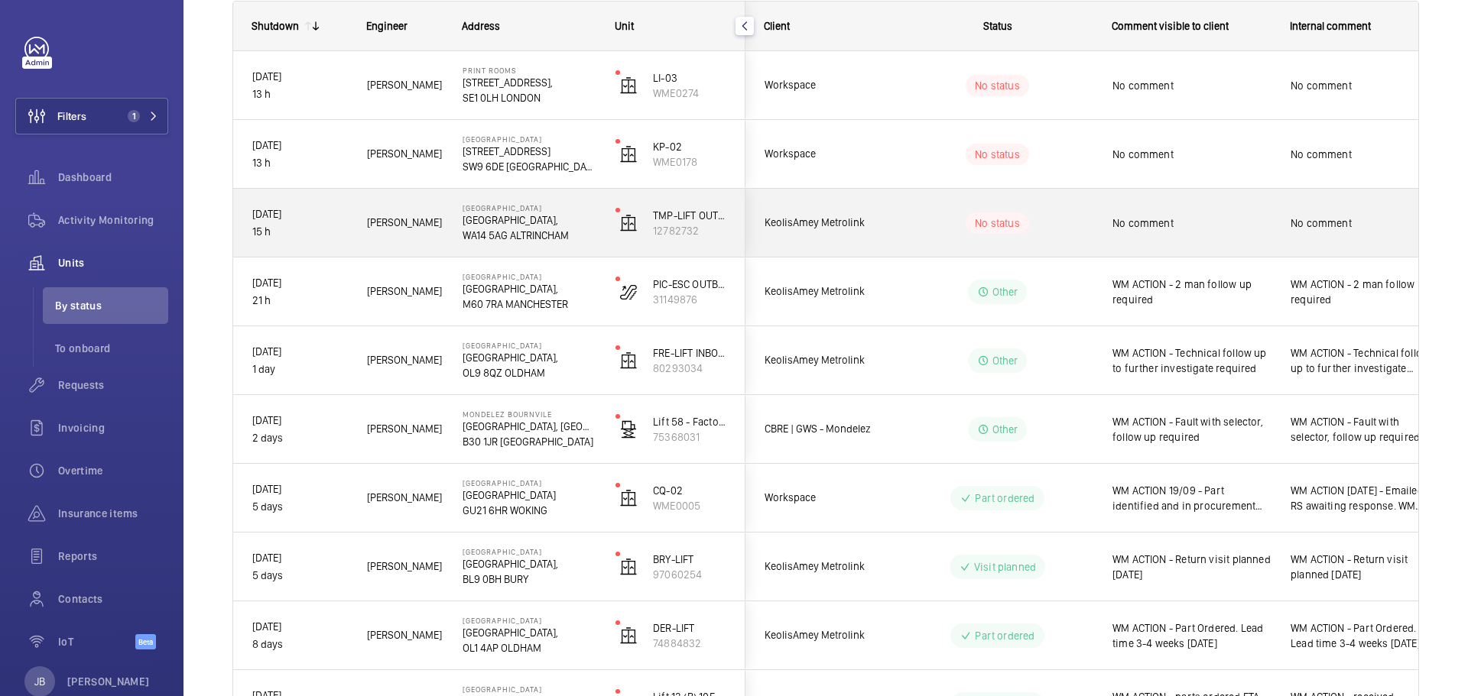
click at [1151, 219] on span "No comment" at bounding box center [1191, 223] width 158 height 15
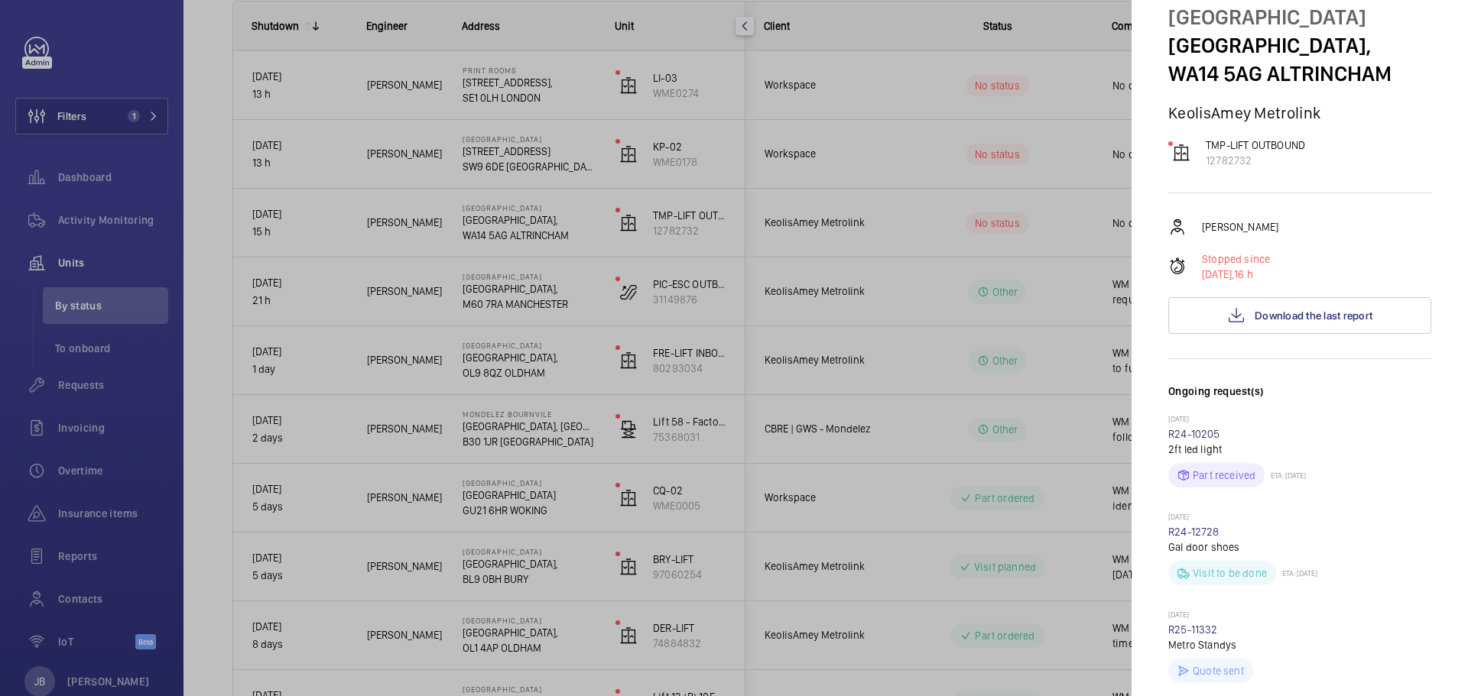
scroll to position [153, 0]
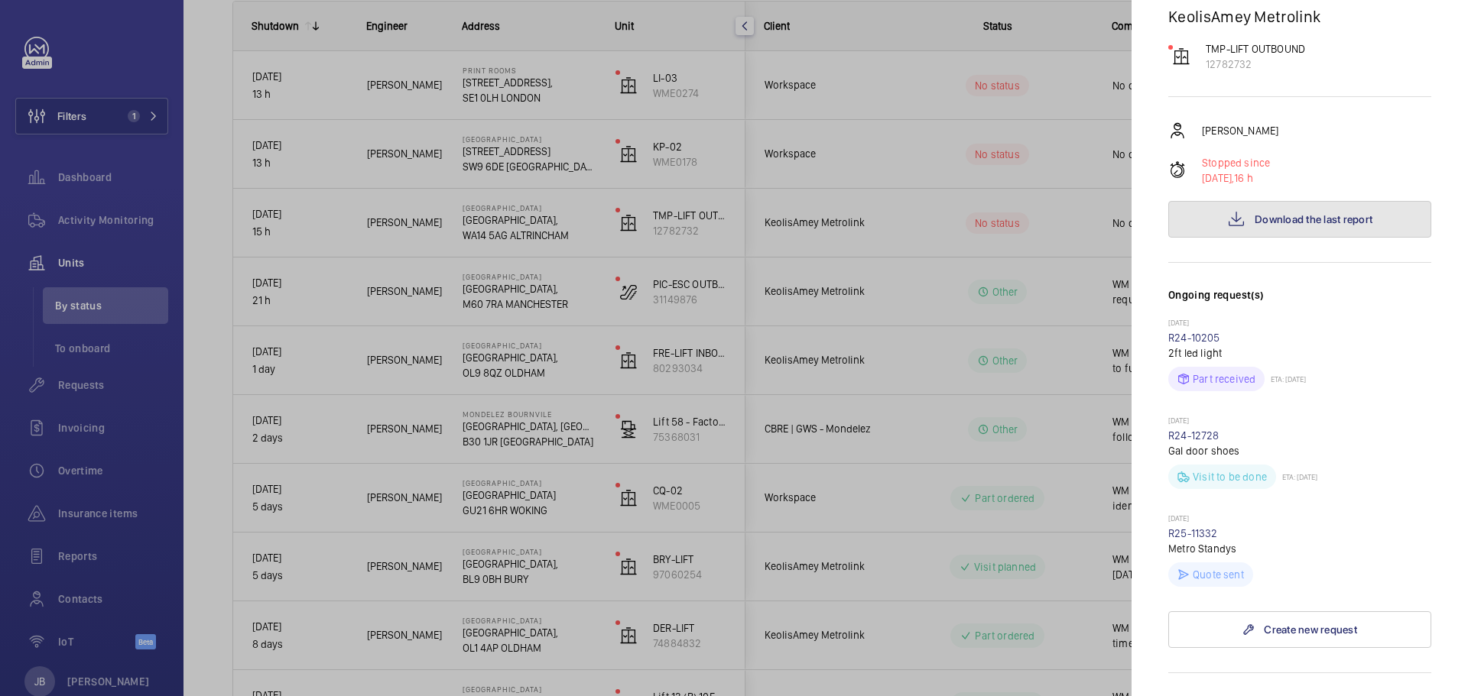
click at [1300, 211] on button "Download the last report" at bounding box center [1299, 219] width 263 height 37
click at [1048, 227] on div at bounding box center [734, 348] width 1468 height 696
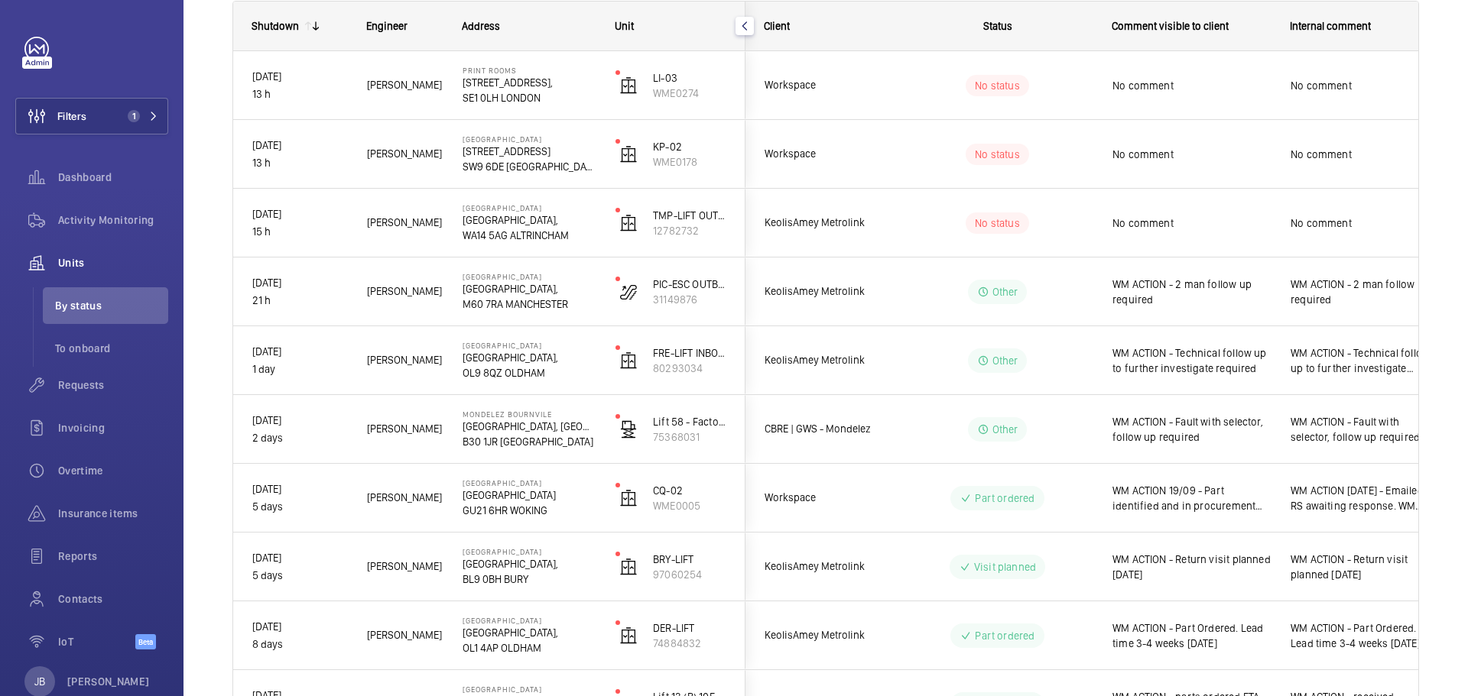
scroll to position [0, 0]
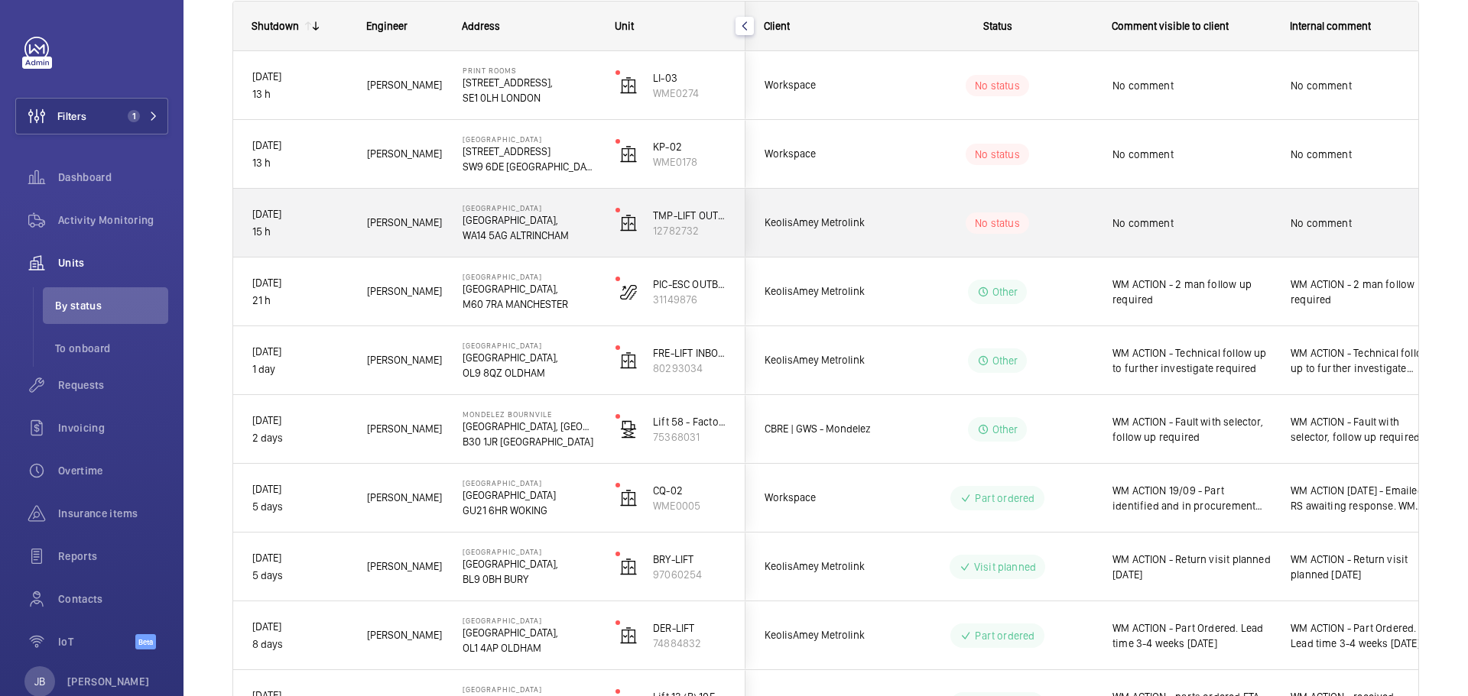
click at [1183, 228] on span "No comment" at bounding box center [1191, 223] width 158 height 15
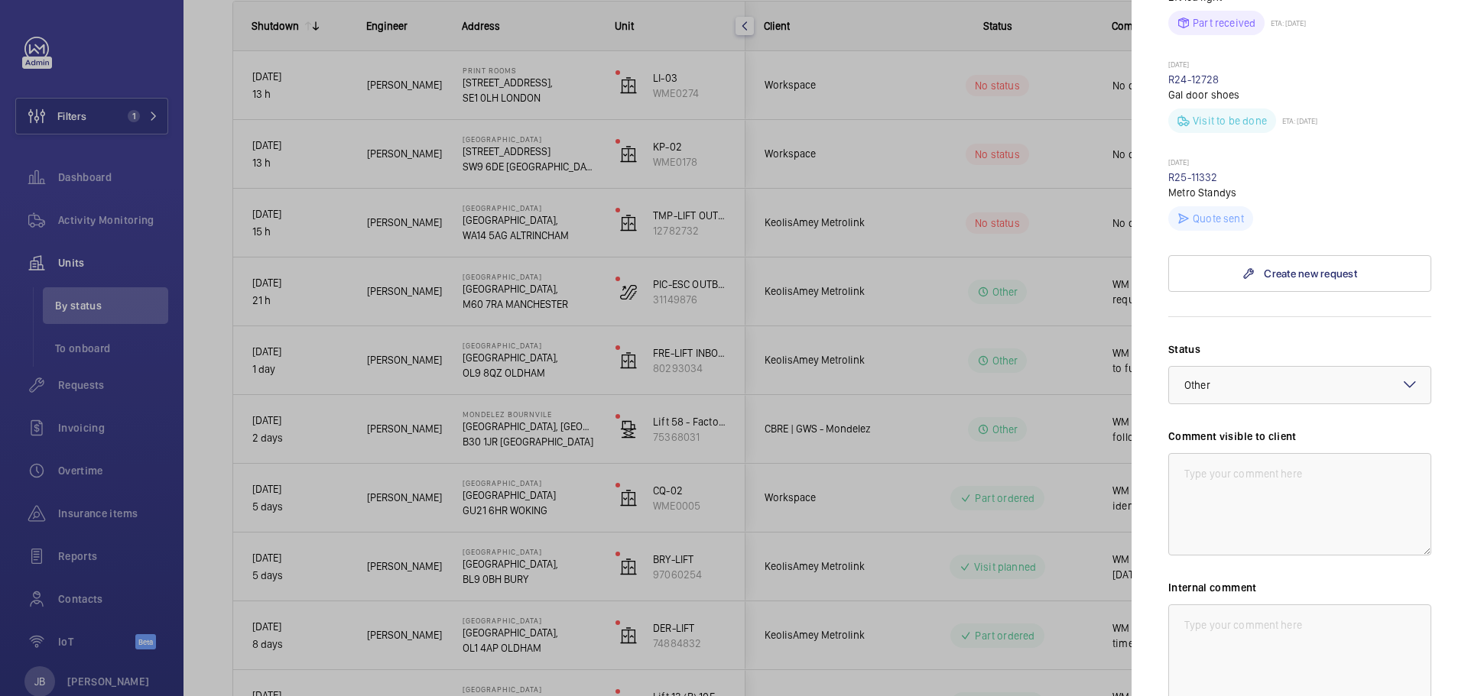
scroll to position [667, 0]
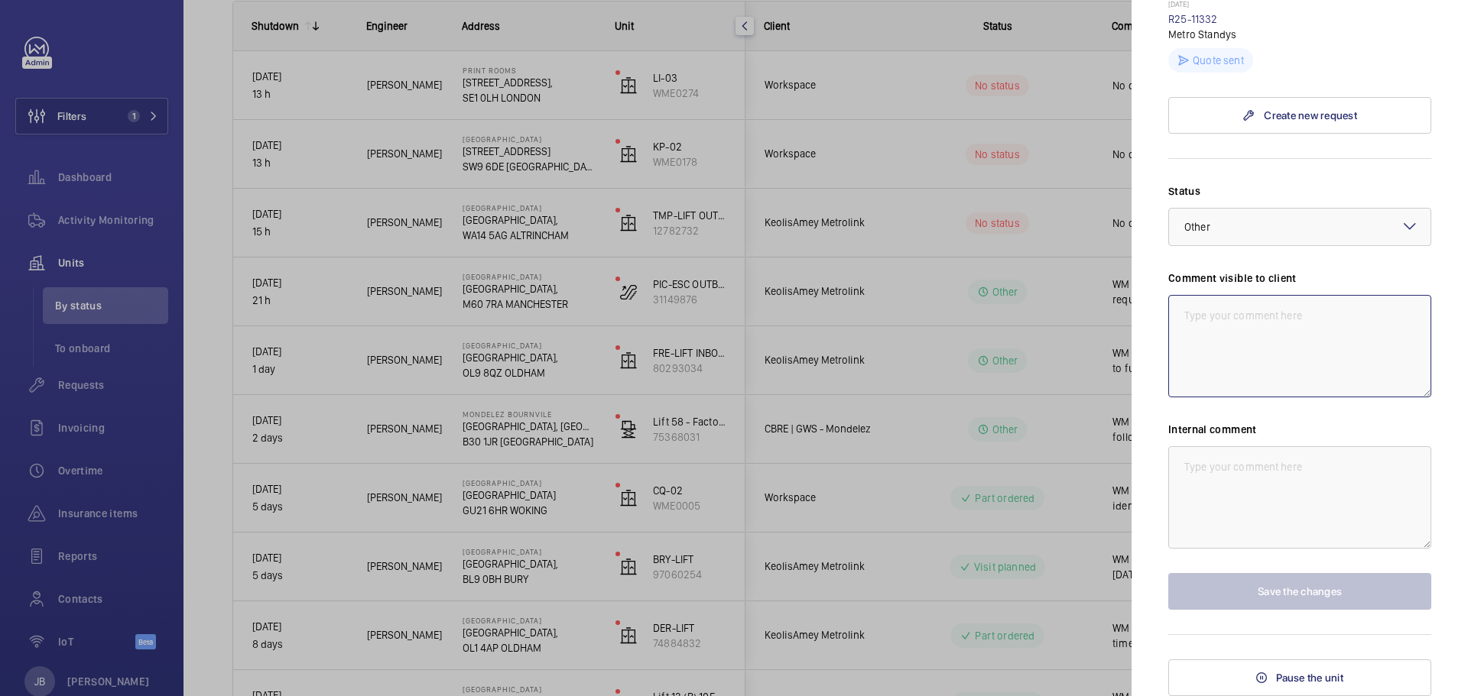
click at [1318, 338] on textarea at bounding box center [1299, 346] width 263 height 102
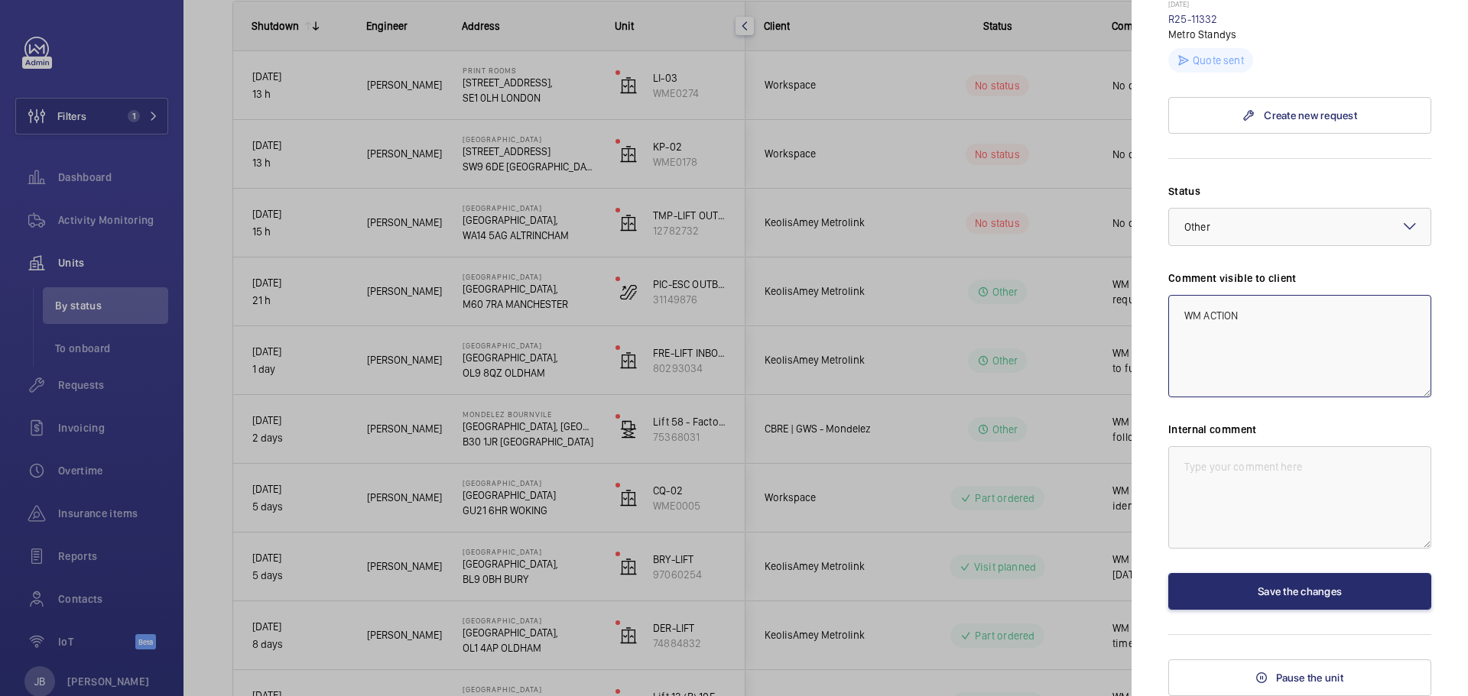
drag, startPoint x: 1241, startPoint y: 317, endPoint x: 1127, endPoint y: 326, distance: 115.0
click at [1127, 326] on mat-sidenav-container "Filters 1 Dashboard Activity Monitoring Units By status To onboard Requests Inv…" at bounding box center [734, 348] width 1468 height 696
type textarea "WM ACTION"
click at [1228, 492] on textarea at bounding box center [1299, 497] width 263 height 102
paste textarea "WM ACTION"
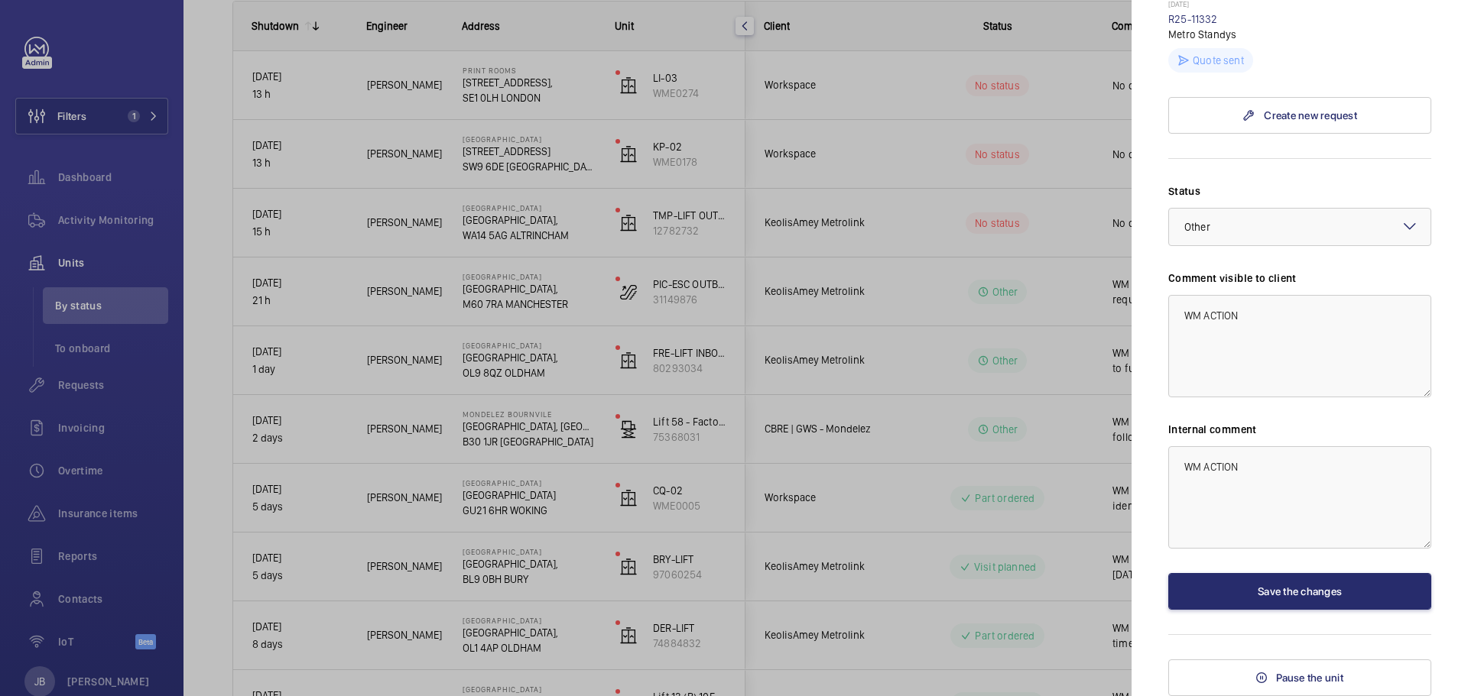
click at [1274, 194] on label "Status" at bounding box center [1299, 190] width 263 height 15
click at [1274, 226] on div at bounding box center [1299, 227] width 261 height 37
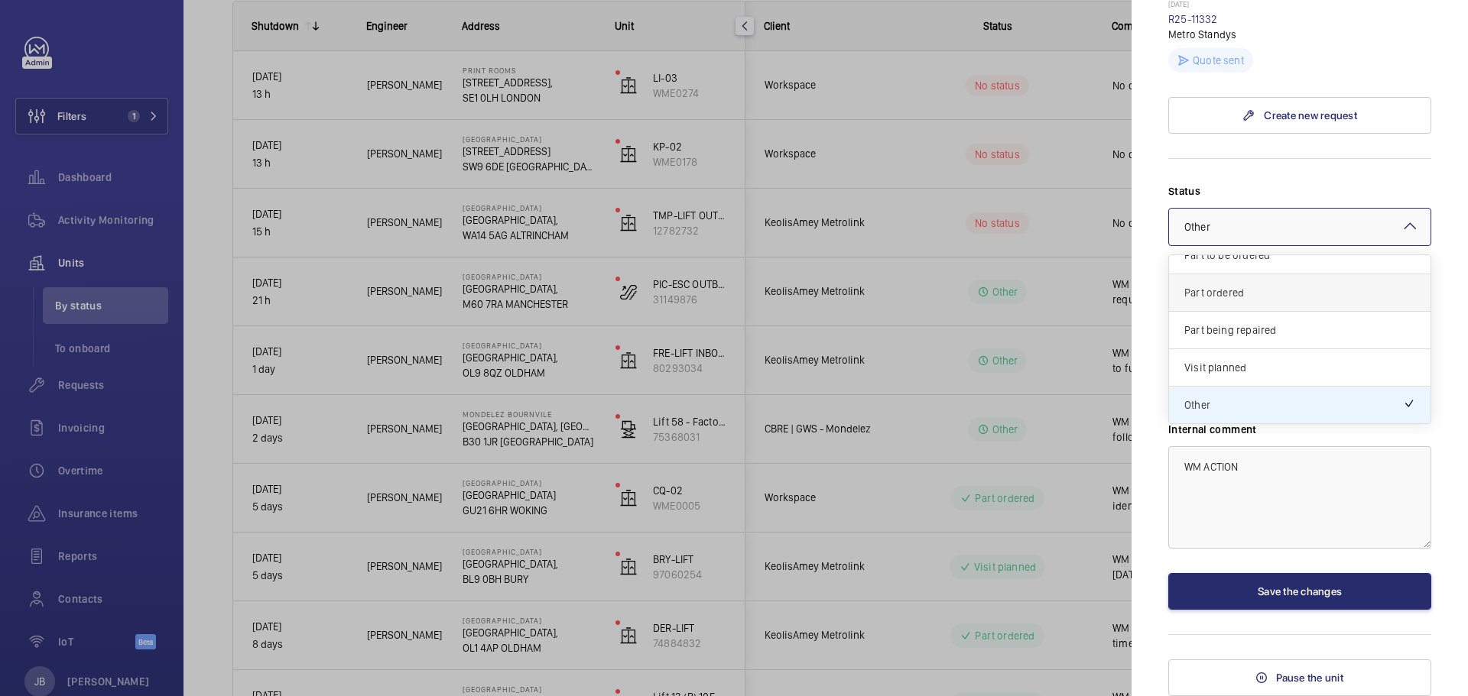
click at [1253, 309] on div "Part ordered" at bounding box center [1299, 292] width 261 height 37
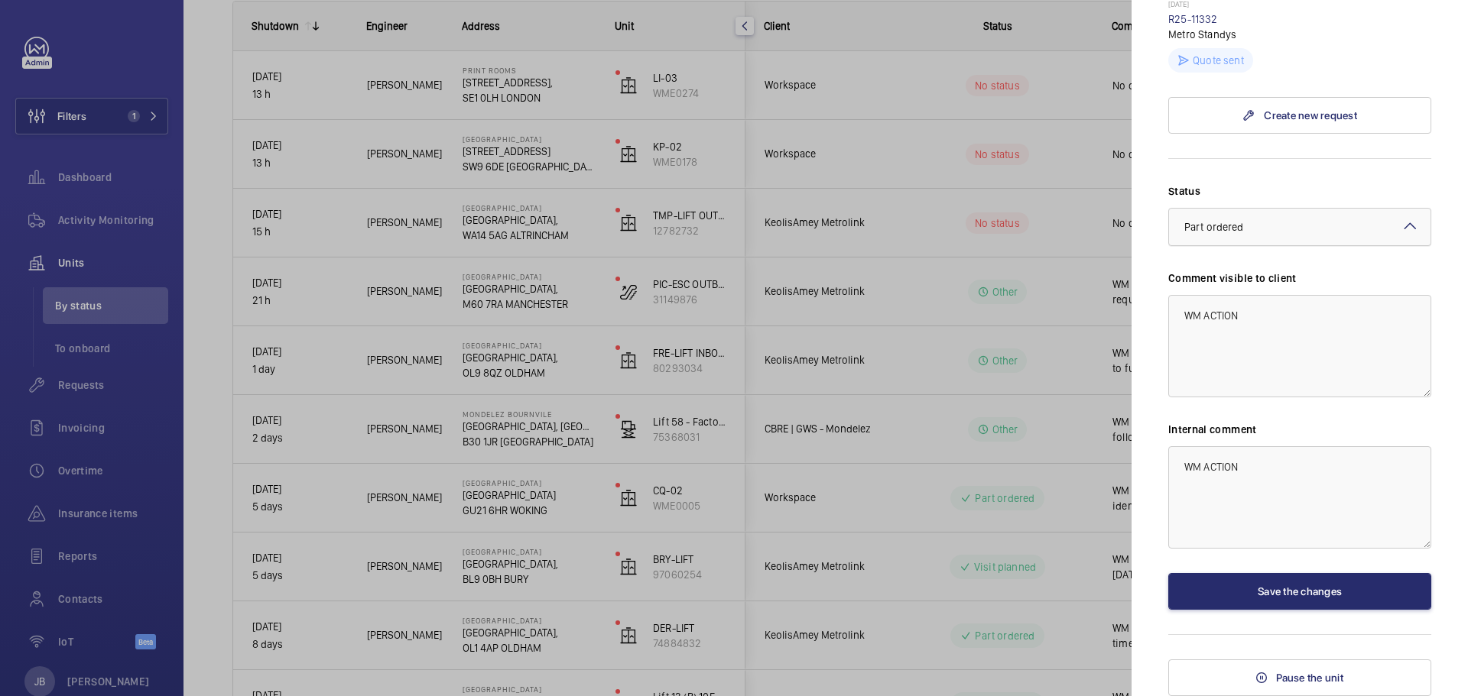
click at [1250, 235] on div at bounding box center [1299, 227] width 261 height 37
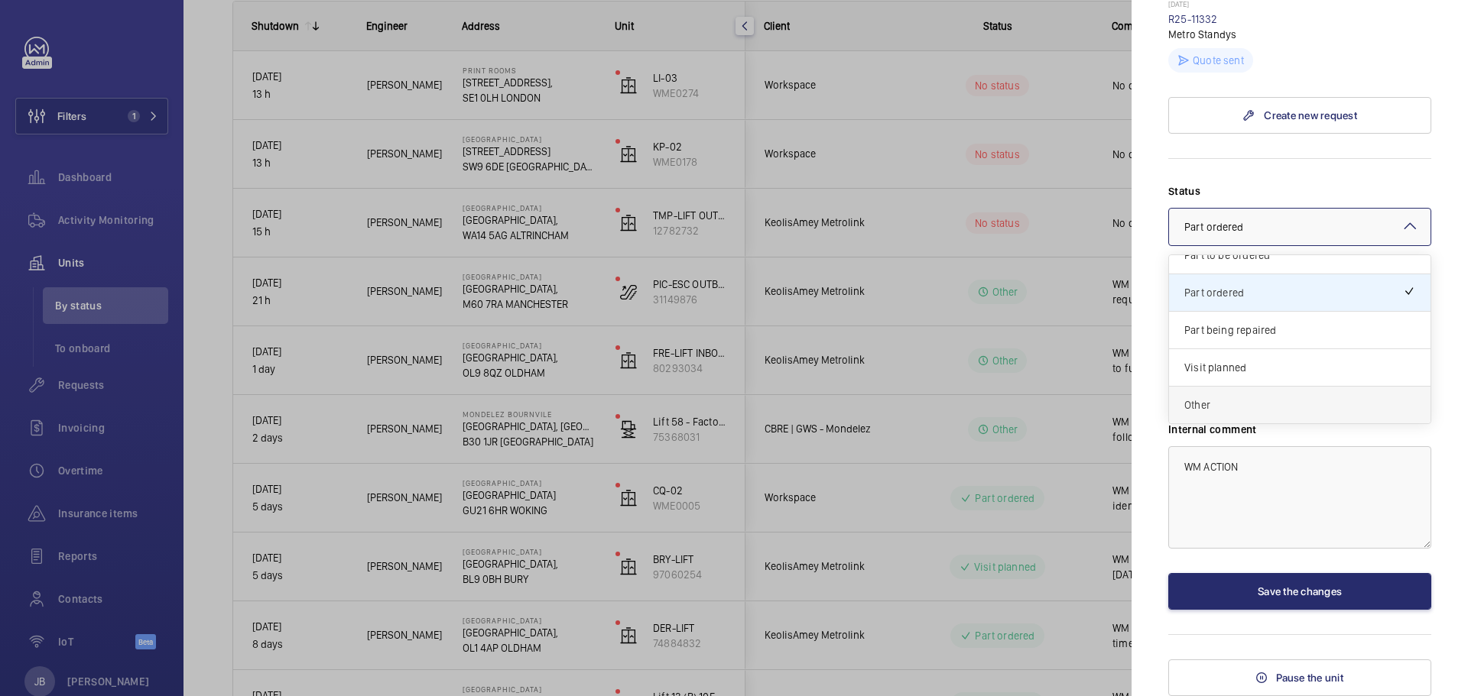
click at [1251, 392] on div "Other" at bounding box center [1299, 405] width 261 height 37
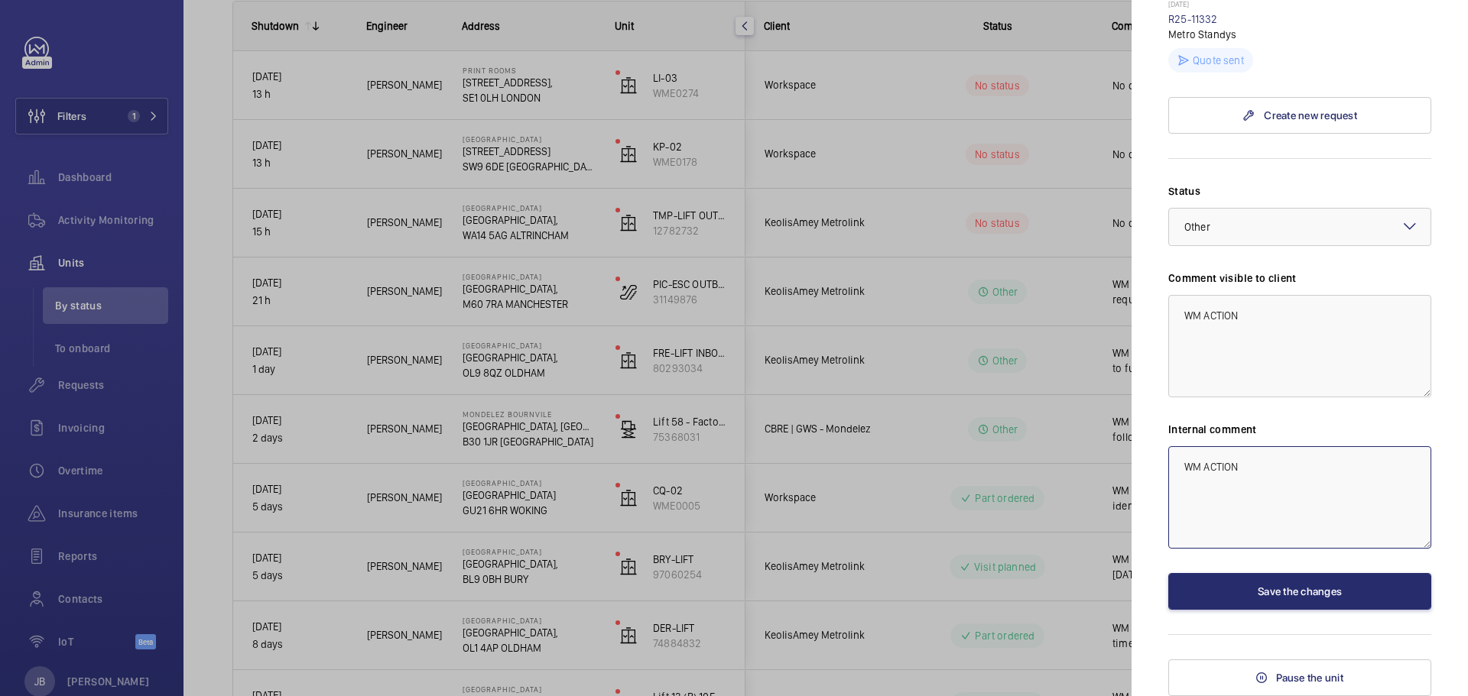
click at [1255, 488] on textarea "WM ACTION" at bounding box center [1299, 497] width 263 height 102
click at [1276, 484] on textarea "WM ACTION -" at bounding box center [1299, 497] width 263 height 102
type textarea "WM ACTION - more information required from engineer."
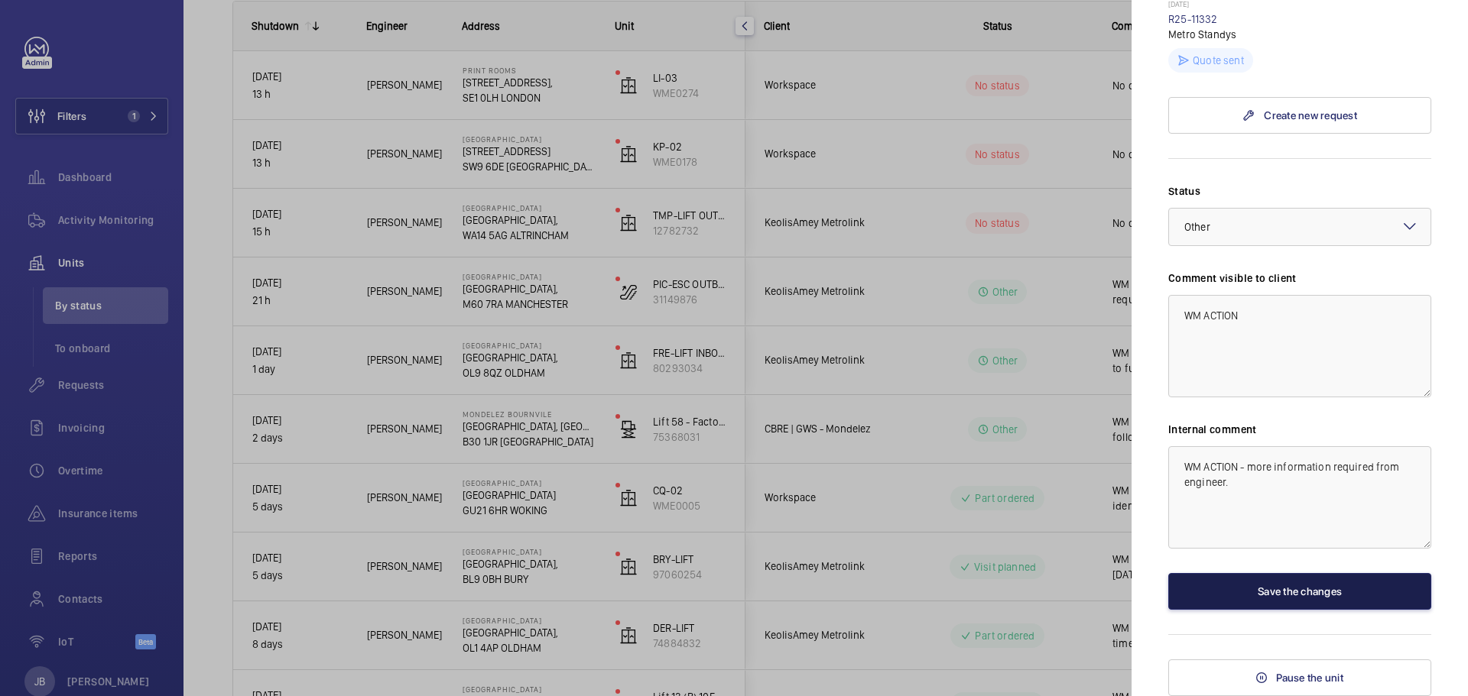
click at [1271, 596] on button "Save the changes" at bounding box center [1299, 591] width 263 height 37
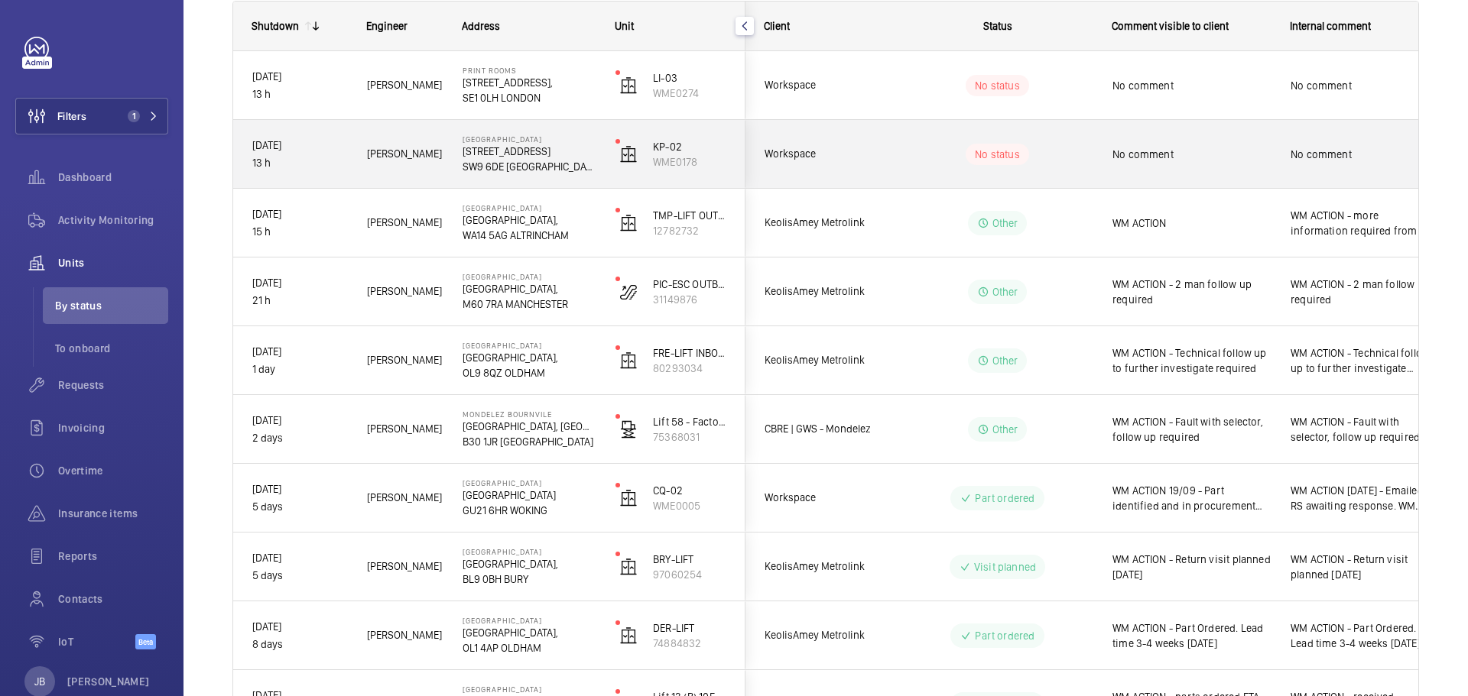
click at [1149, 161] on span "No comment" at bounding box center [1191, 154] width 158 height 15
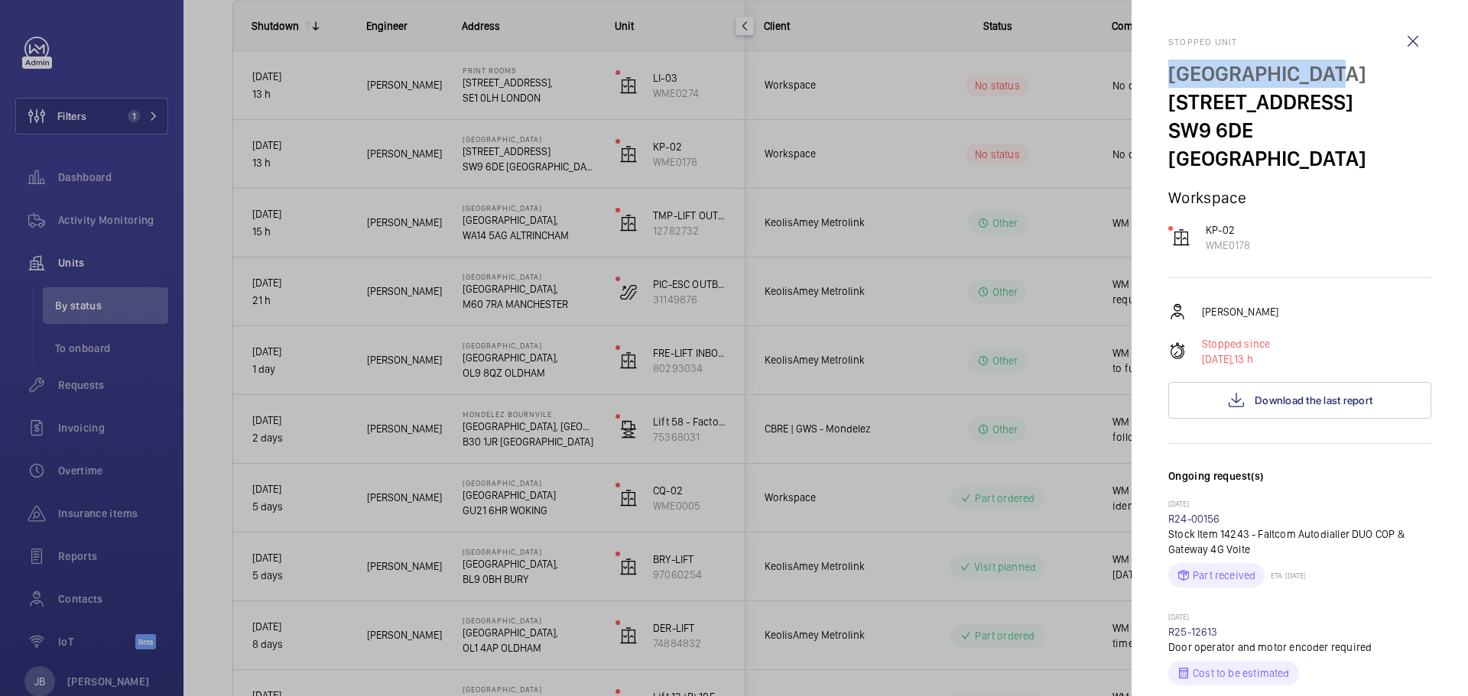
drag, startPoint x: 1178, startPoint y: 67, endPoint x: 1340, endPoint y: 73, distance: 162.2
click at [1340, 73] on mat-sidenav "Stopped unit [GEOGRAPHIC_DATA] [STREET_ADDRESS][GEOGRAPHIC_DATA] KP-02 WME0178 …" at bounding box center [1299, 348] width 336 height 696
click at [1315, 394] on span "Download the last report" at bounding box center [1313, 400] width 118 height 12
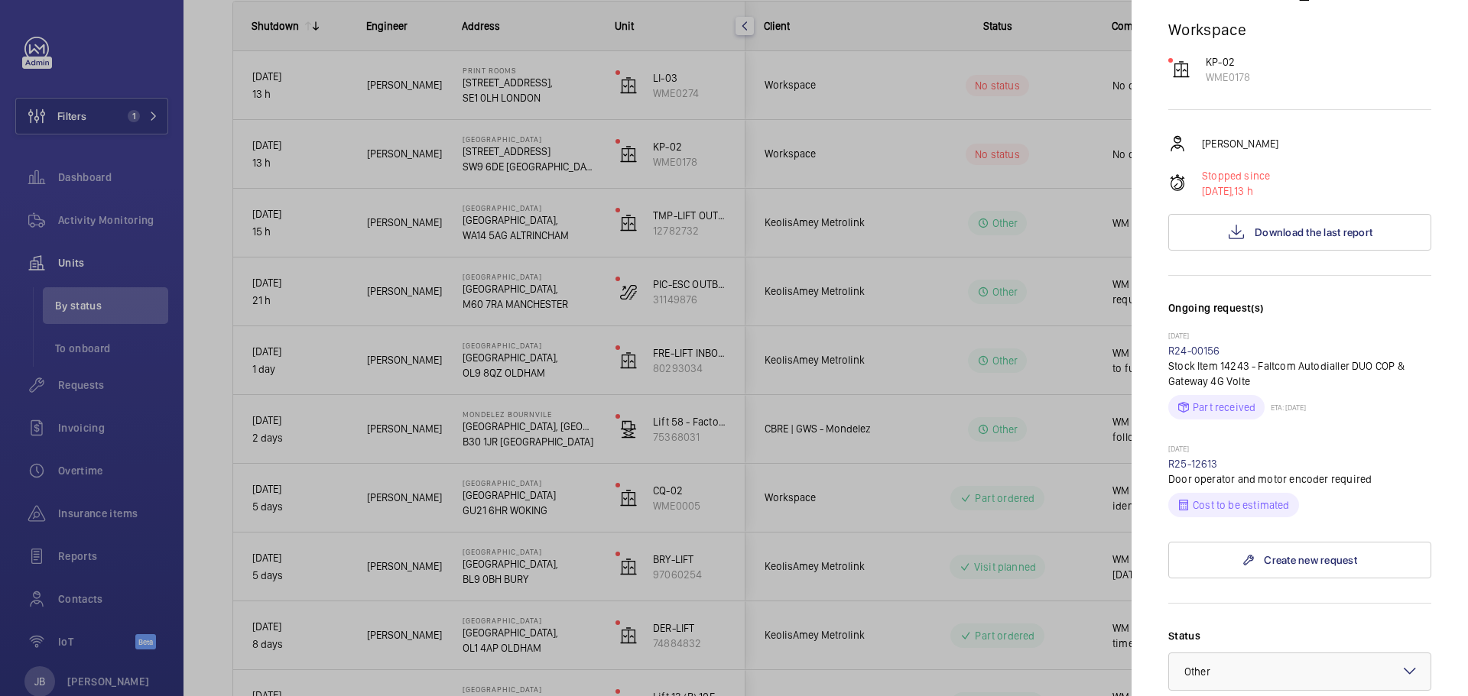
scroll to position [382, 0]
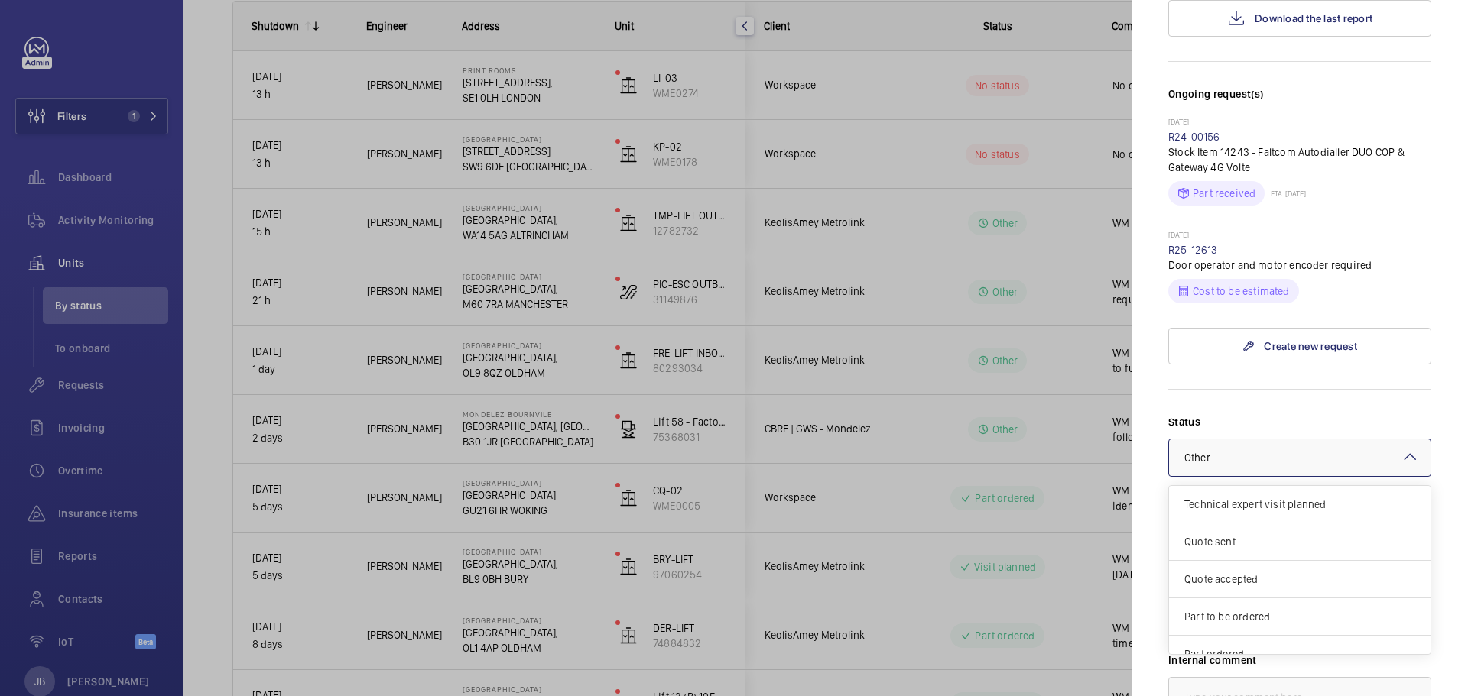
click at [1314, 440] on div at bounding box center [1299, 458] width 261 height 37
click at [1275, 555] on span "Part to be ordered" at bounding box center [1299, 562] width 231 height 15
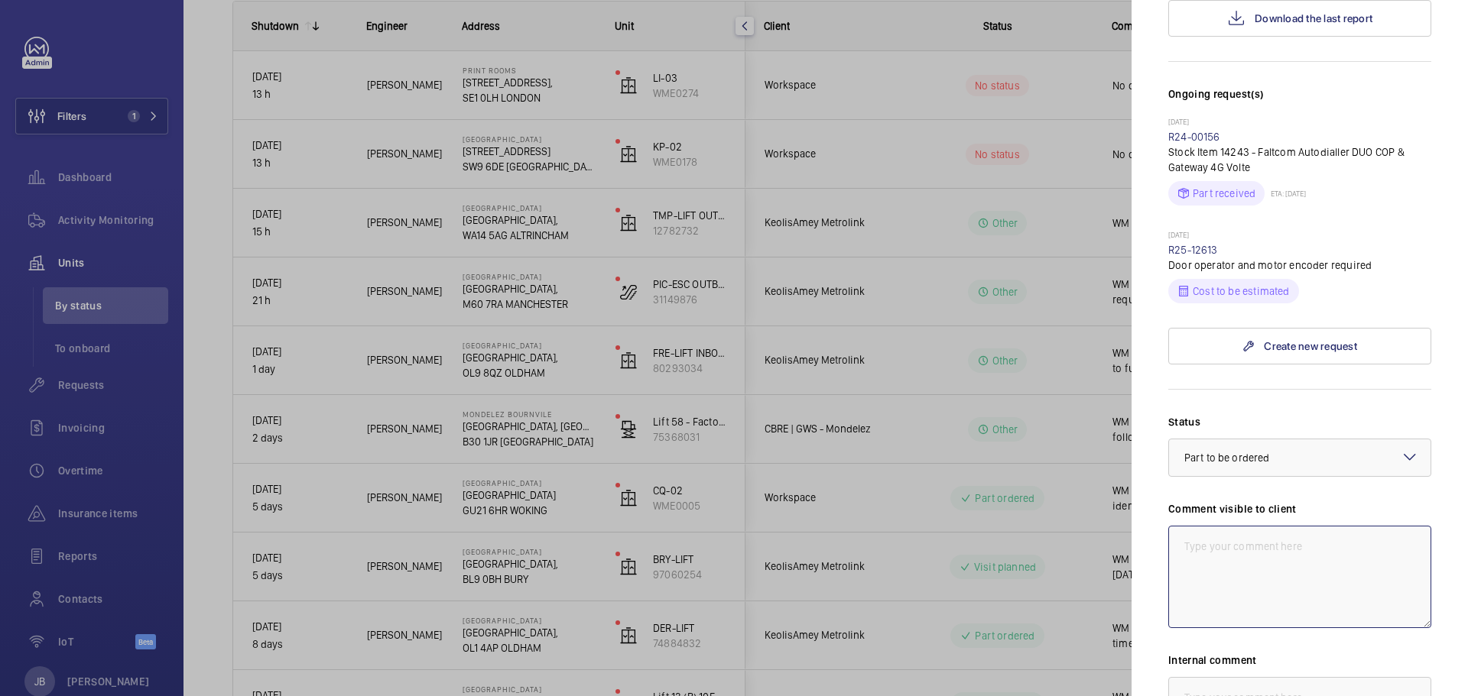
click at [1279, 526] on textarea at bounding box center [1299, 577] width 263 height 102
drag, startPoint x: 1360, startPoint y: 518, endPoint x: 1096, endPoint y: 521, distance: 263.8
click at [1096, 521] on mat-sidenav-container "Filters 1 Dashboard Activity Monitoring Units By status To onboard Requests Inv…" at bounding box center [734, 348] width 1468 height 696
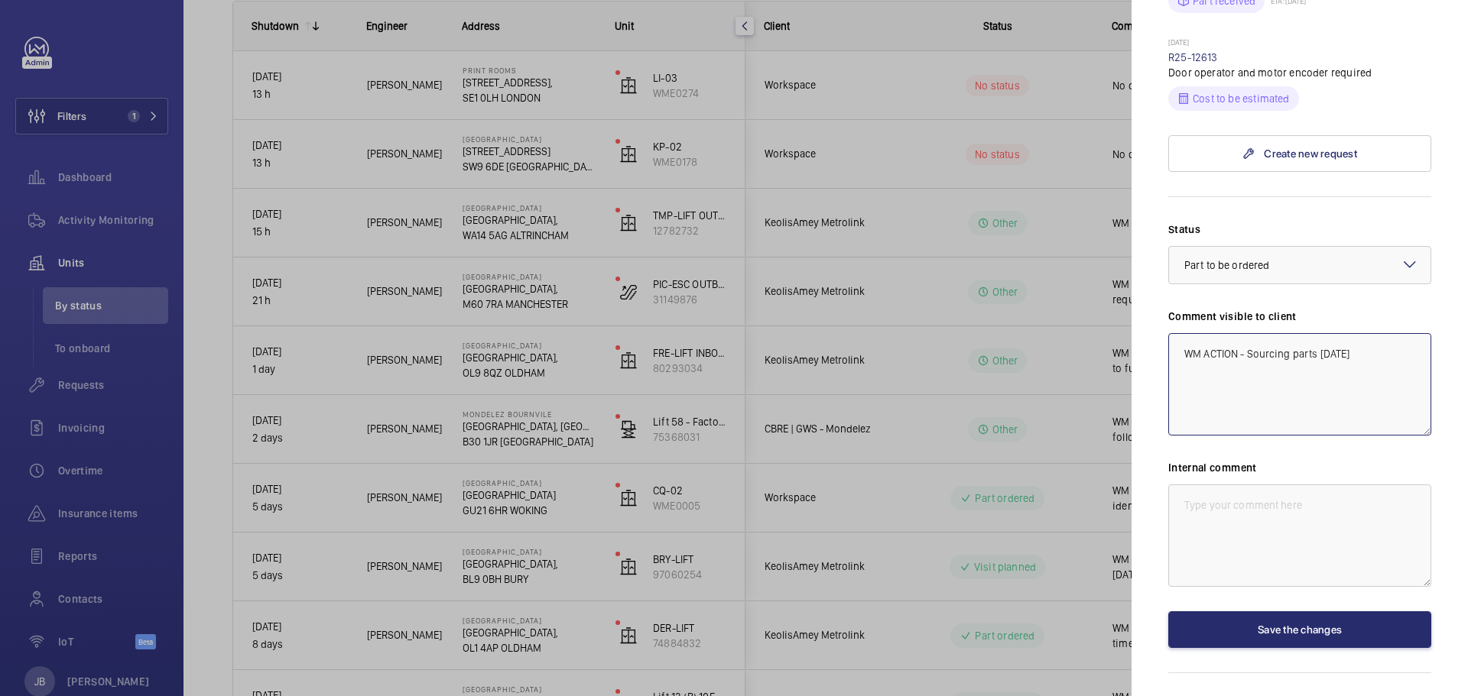
scroll to position [585, 0]
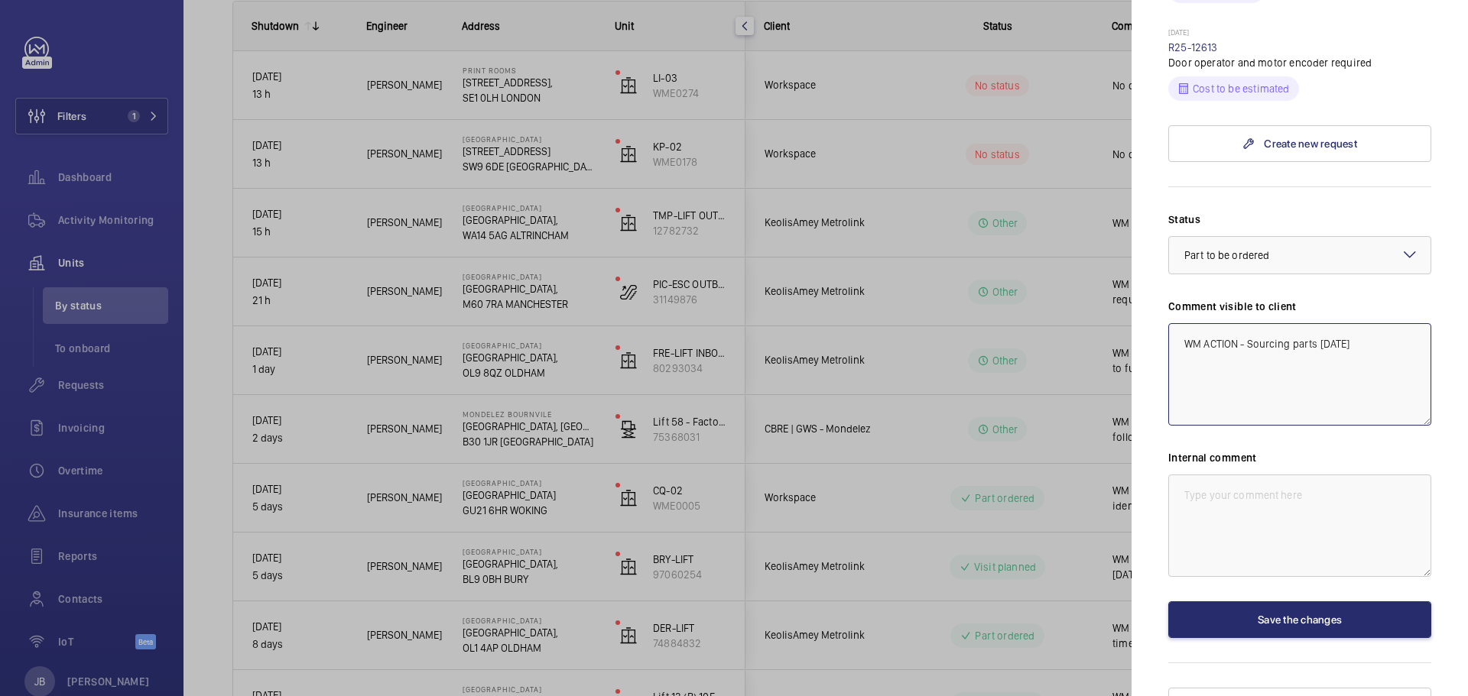
type textarea "WM ACTION - Sourcing parts [DATE]"
click at [1243, 497] on textarea at bounding box center [1299, 526] width 263 height 102
paste textarea "WM ACTION - Sourcing parts [DATE]"
type textarea "WM ACTION - Sourcing parts [DATE]"
click at [1258, 602] on button "Save the changes" at bounding box center [1299, 620] width 263 height 37
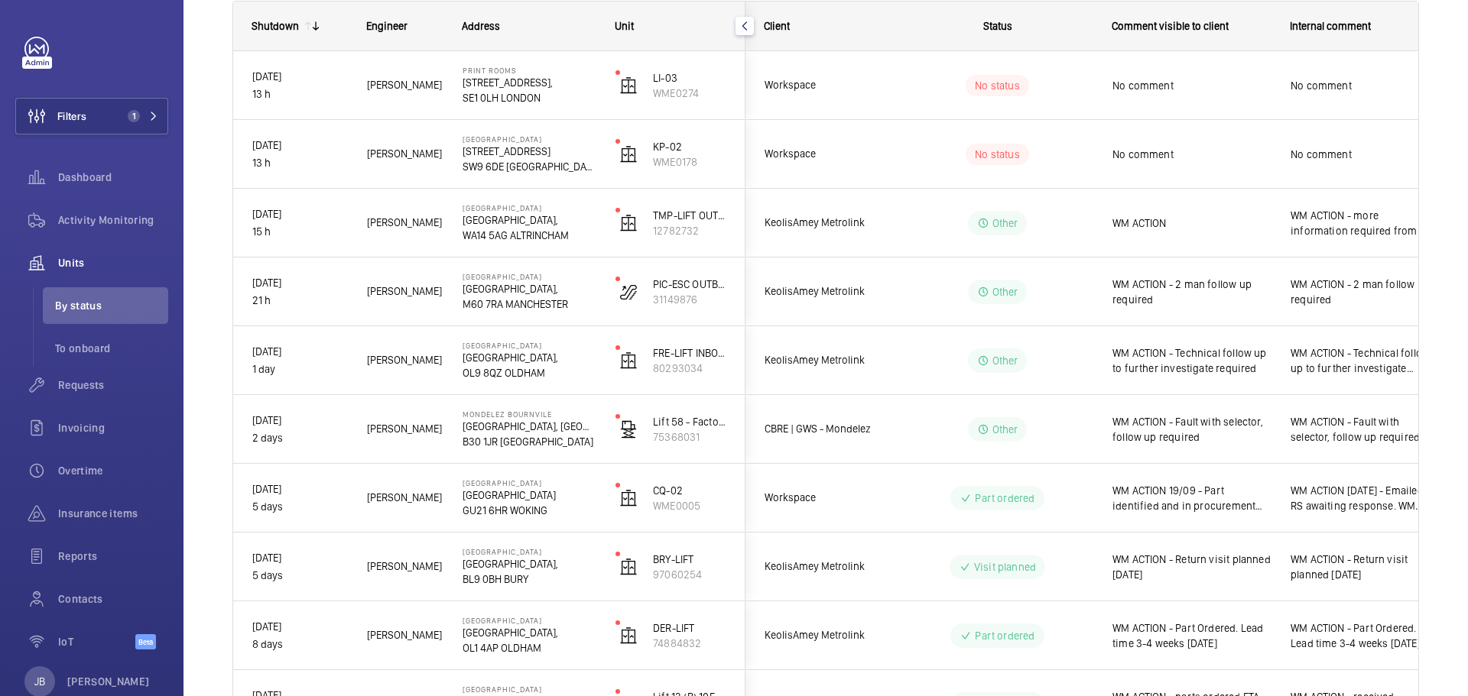
scroll to position [0, 0]
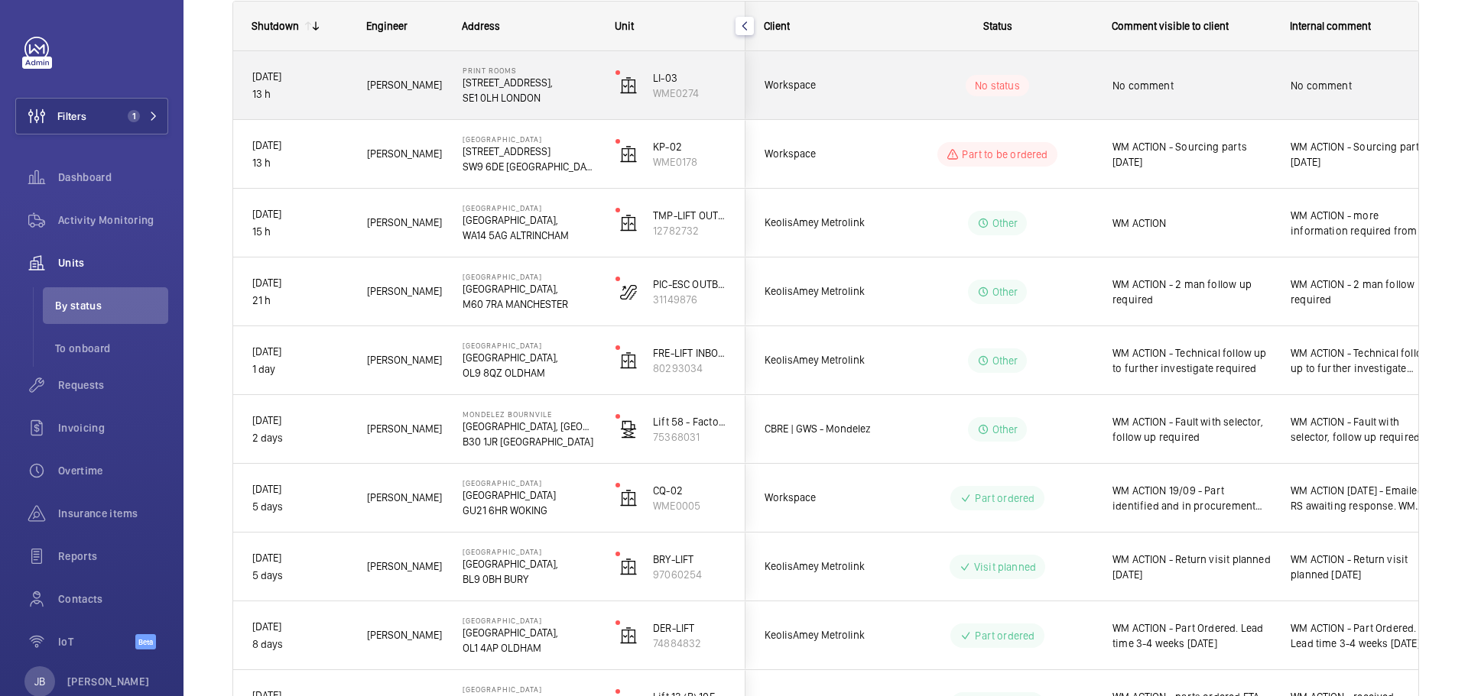
click at [1152, 93] on div "No comment" at bounding box center [1191, 85] width 158 height 35
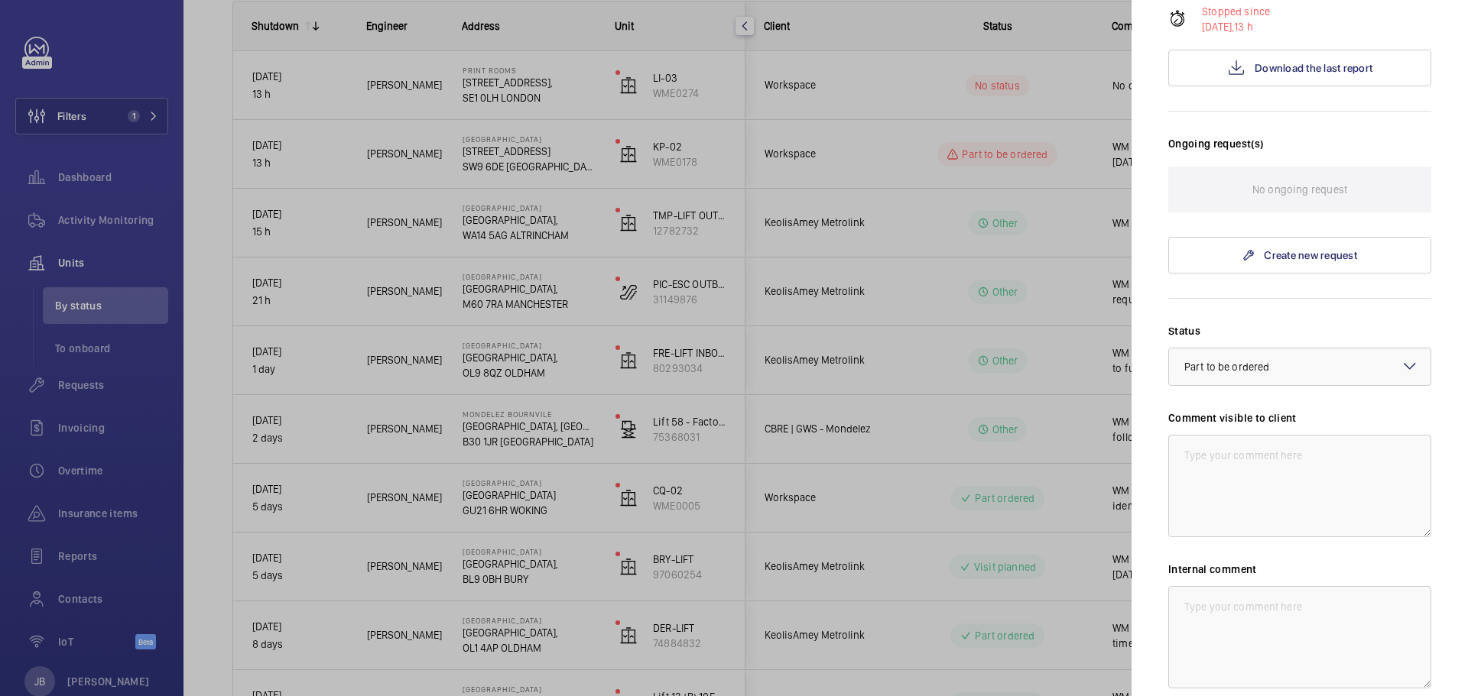
scroll to position [306, 0]
click at [1312, 68] on span "Download the last report" at bounding box center [1313, 66] width 118 height 12
click at [1324, 364] on div at bounding box center [1299, 365] width 261 height 37
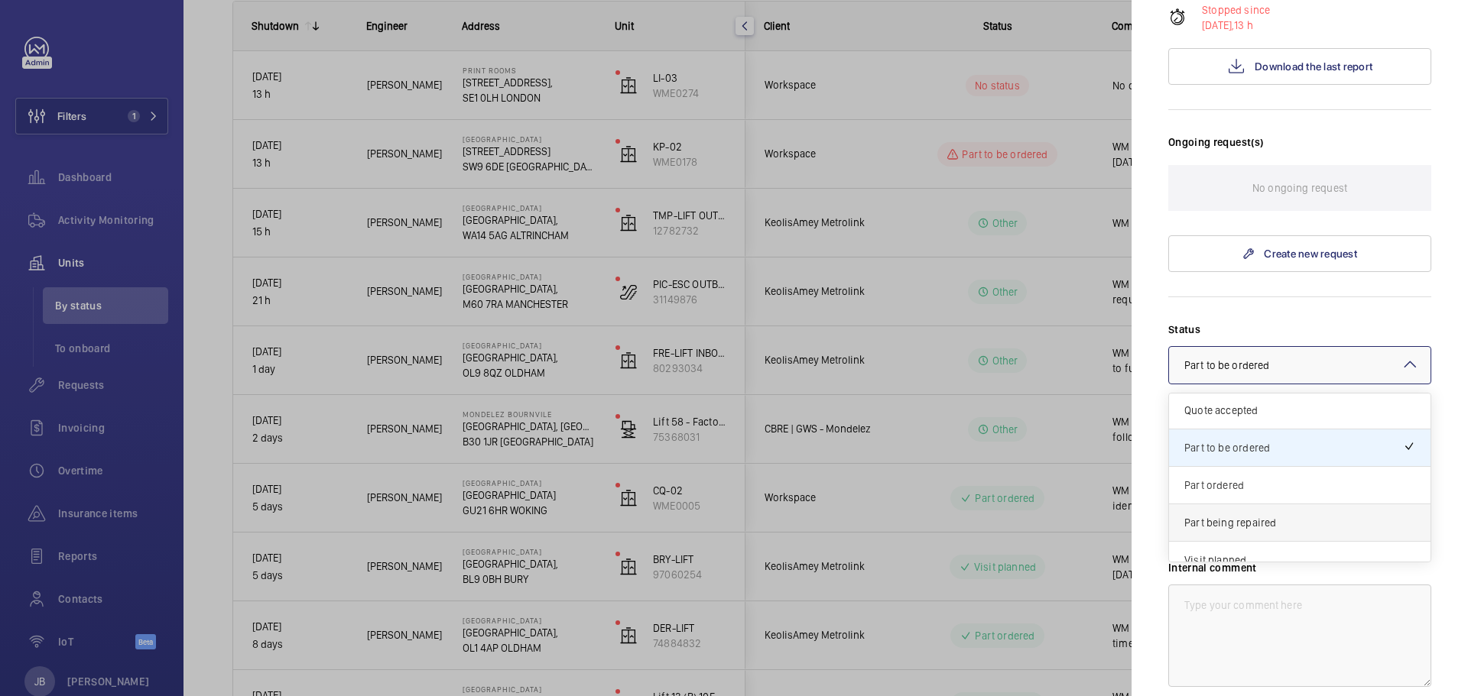
scroll to position [131, 0]
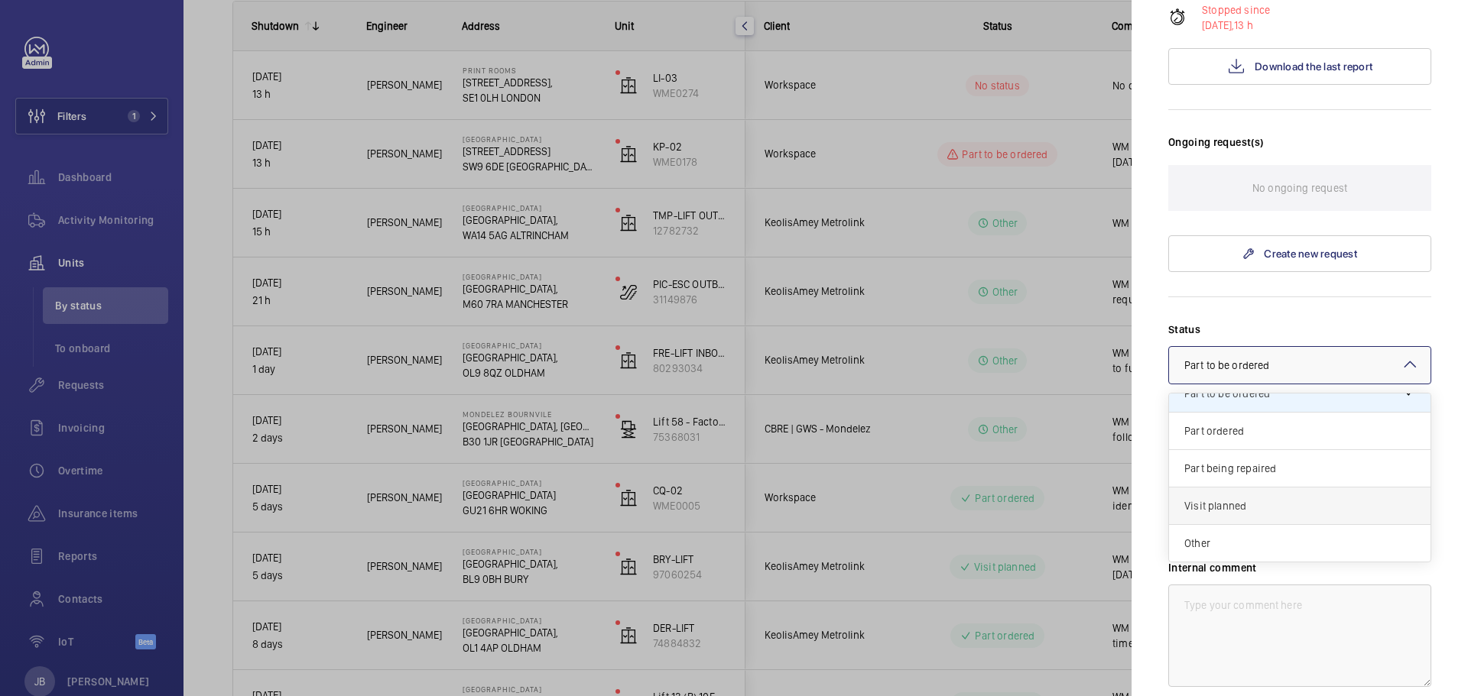
click at [1258, 501] on span "Visit planned" at bounding box center [1299, 505] width 231 height 15
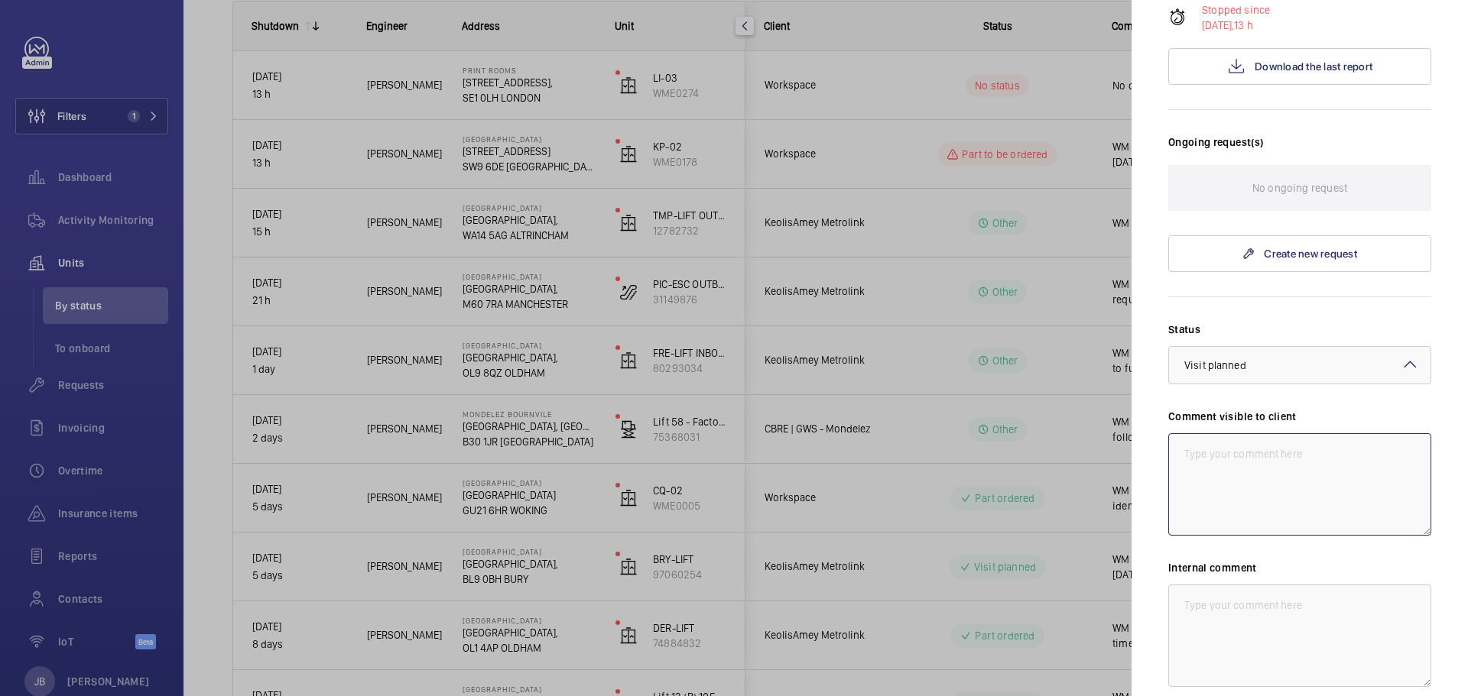
click at [1259, 510] on textarea at bounding box center [1299, 484] width 263 height 102
click at [1323, 452] on textarea "WM ACTION - 2 men returning [DATE]" at bounding box center [1299, 484] width 263 height 102
drag, startPoint x: 1394, startPoint y: 452, endPoint x: 1142, endPoint y: 459, distance: 251.6
click at [1142, 459] on mat-sidenav "Stopped unit Print Rooms [STREET_ADDRESS][GEOGRAPHIC_DATA] LI-03 WME0274 [PERSO…" at bounding box center [1299, 348] width 336 height 696
type textarea "WM ACTION - 2 men returning [DATE] [DATE]"
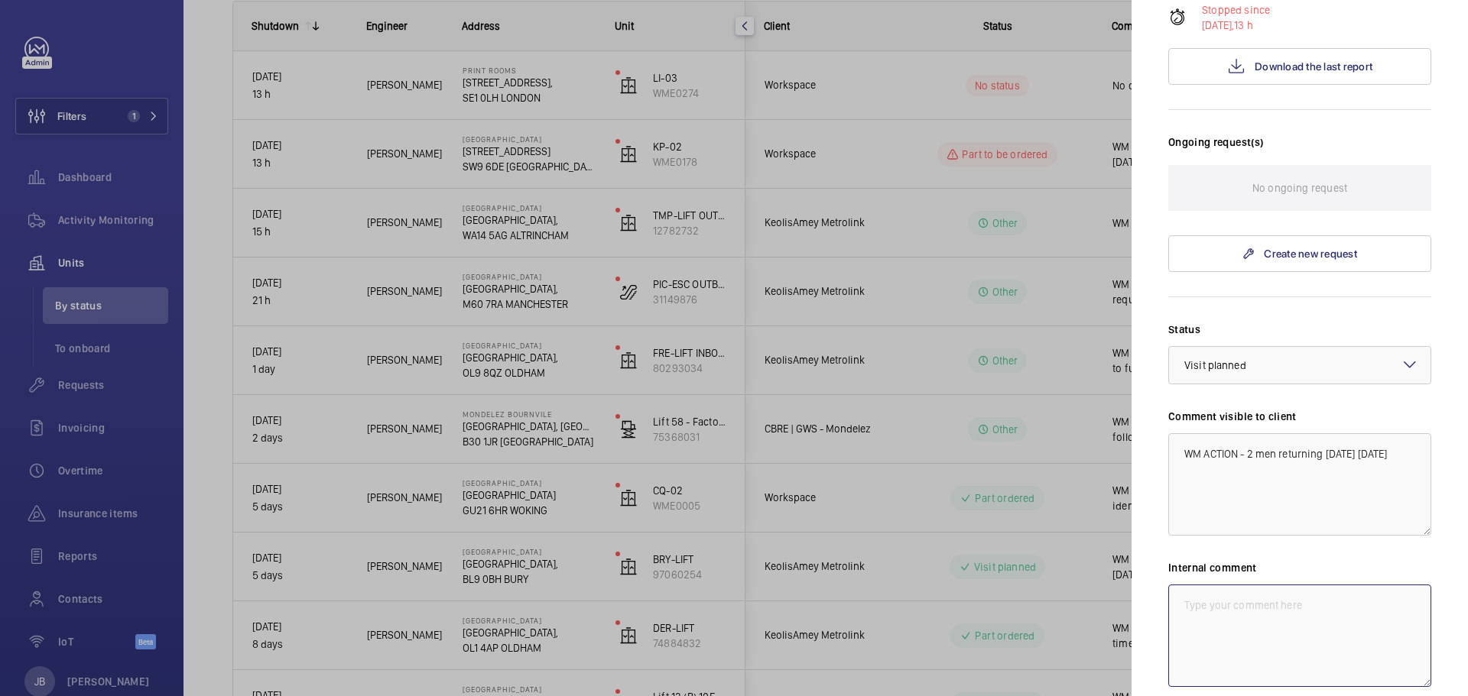
drag, startPoint x: 1267, startPoint y: 632, endPoint x: 1268, endPoint y: 624, distance: 8.4
click at [1268, 628] on textarea at bounding box center [1299, 636] width 263 height 102
paste textarea "WM ACTION - 2 men returning [DATE] [DATE]"
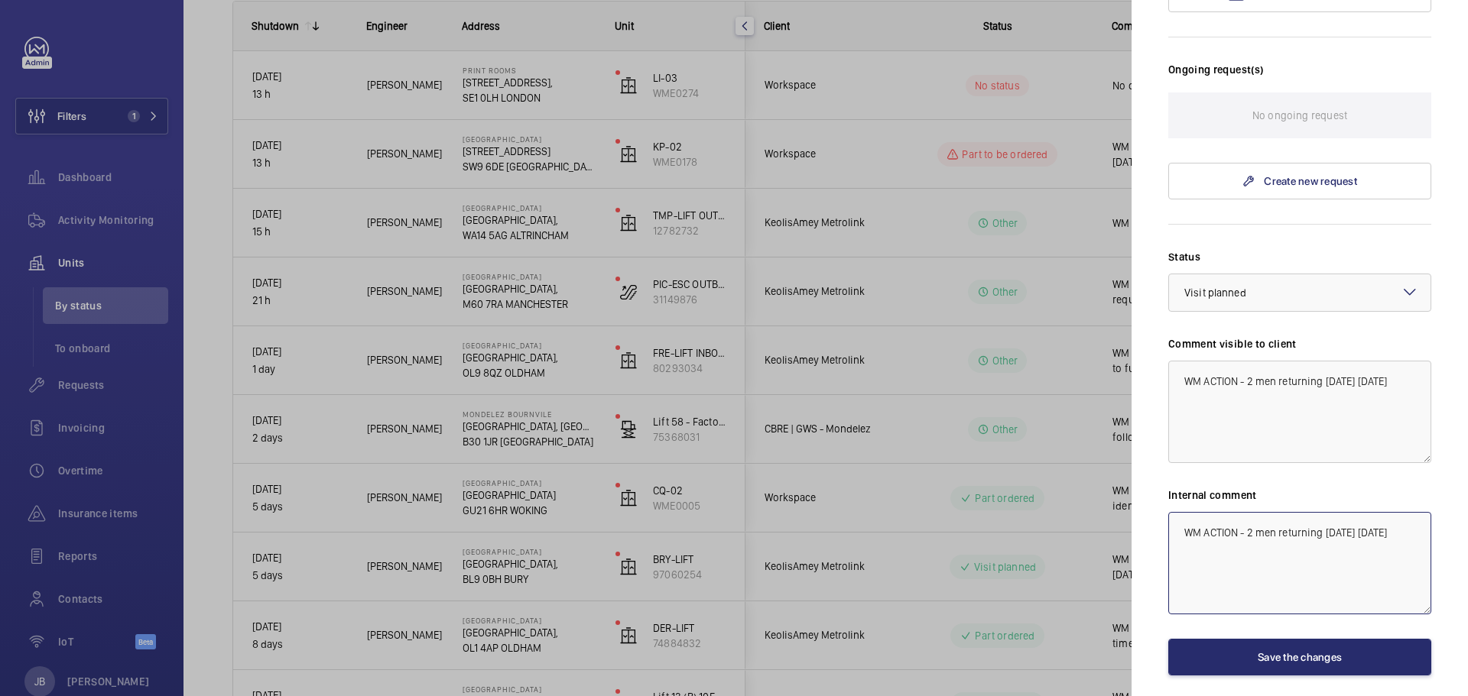
scroll to position [444, 0]
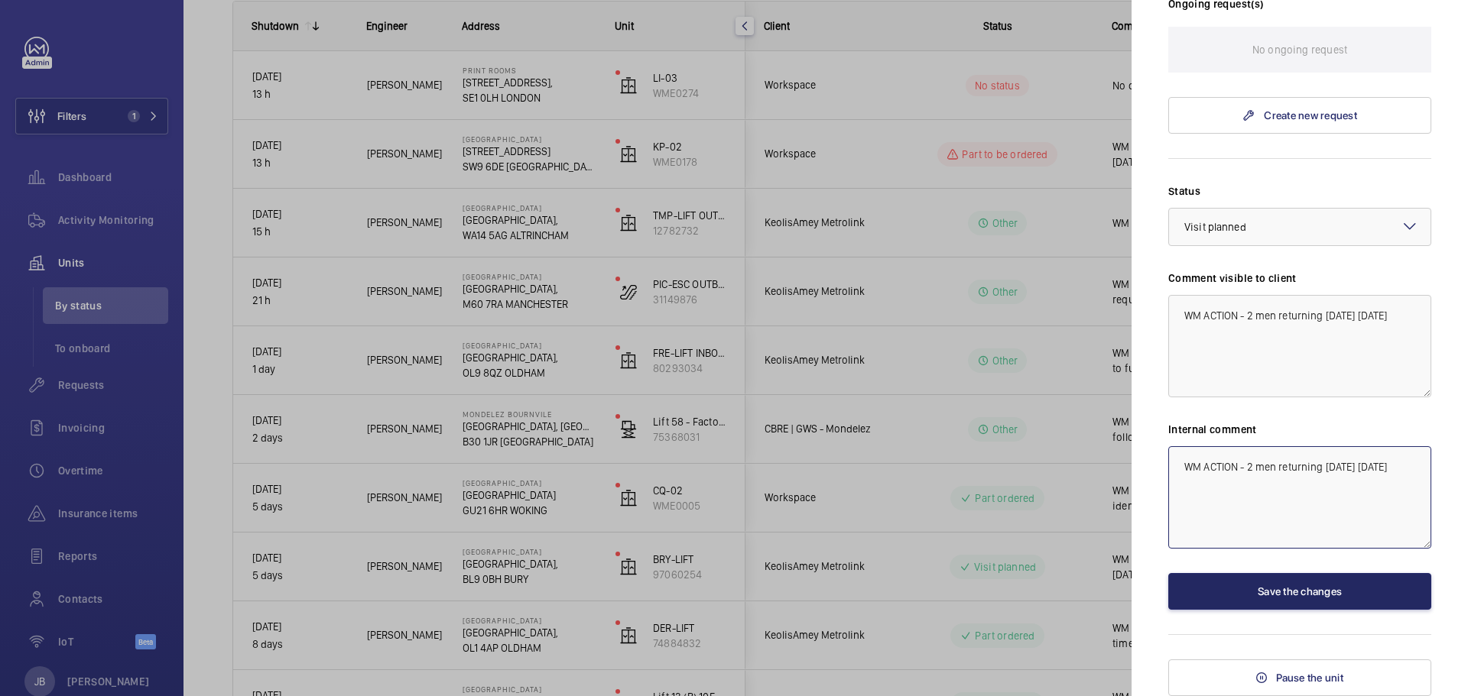
type textarea "WM ACTION - 2 men returning [DATE] [DATE]"
click at [1266, 594] on button "Save the changes" at bounding box center [1299, 591] width 263 height 37
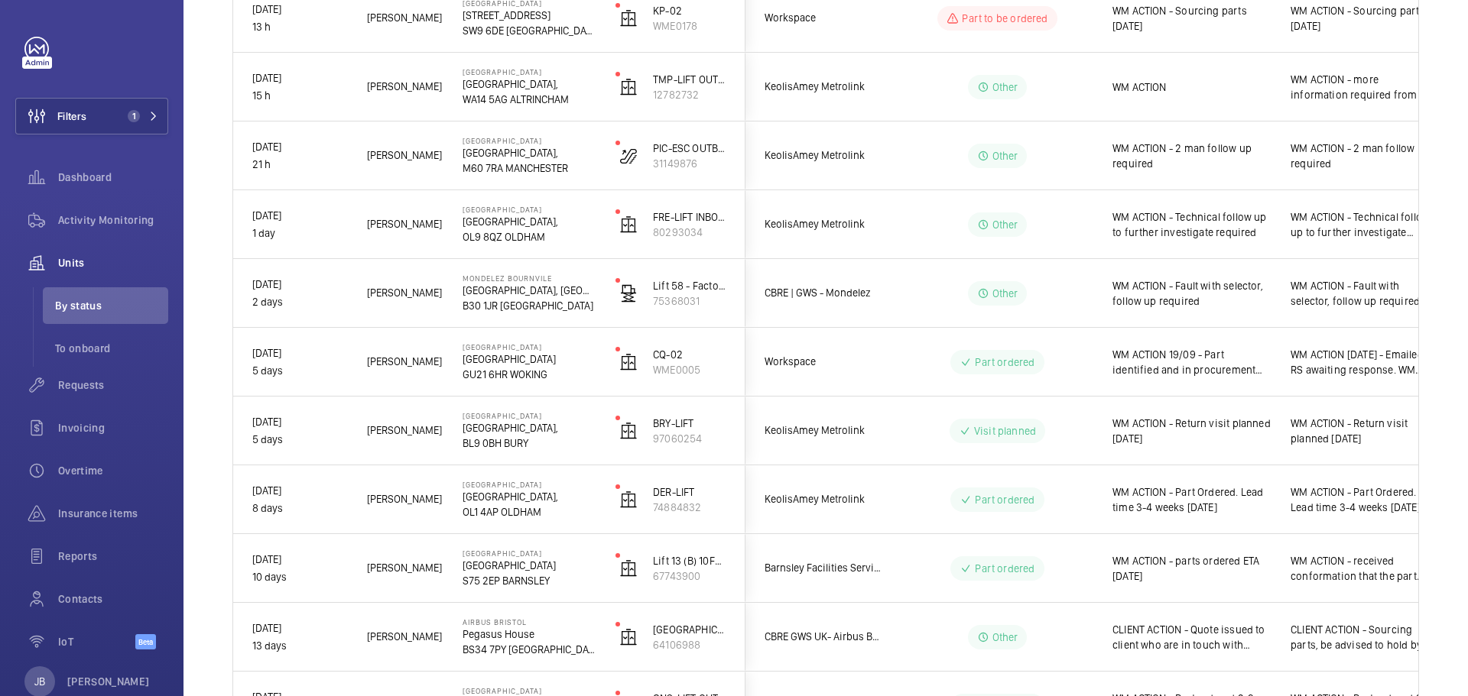
scroll to position [0, 0]
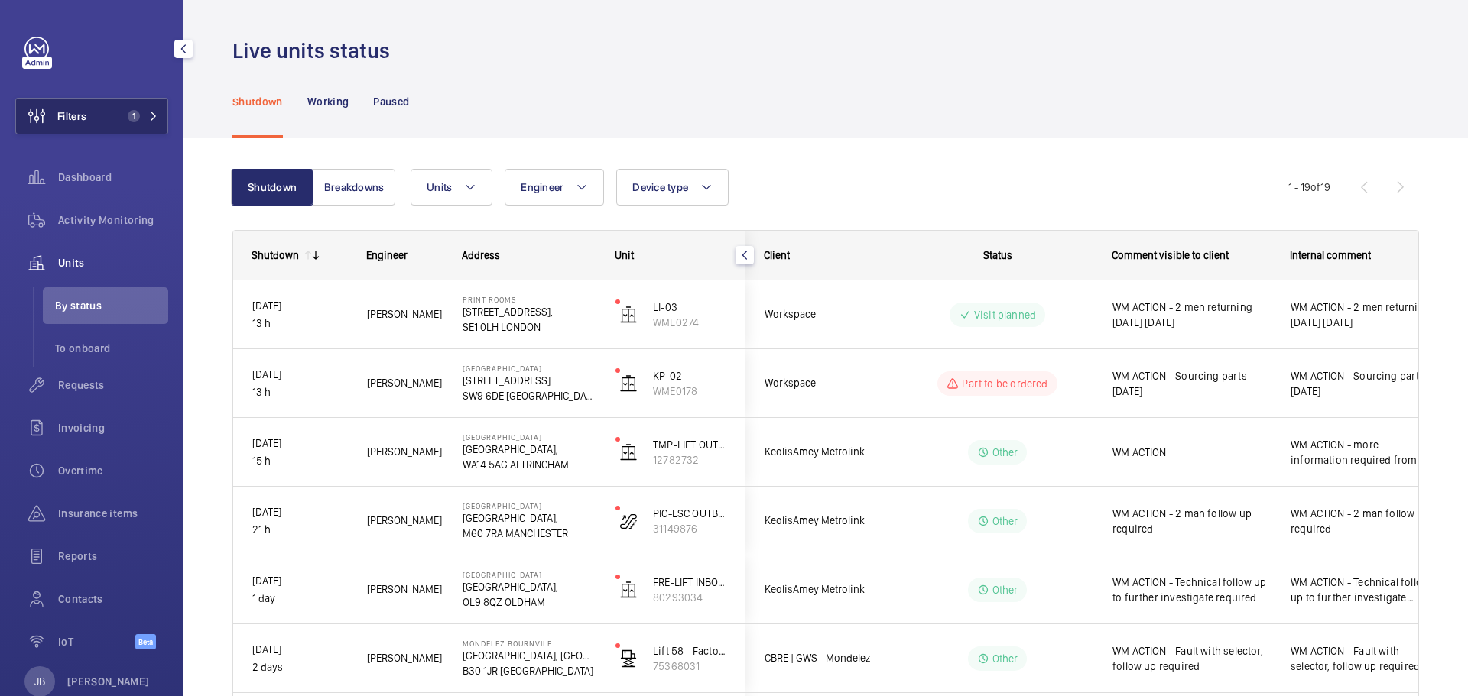
click at [111, 113] on button "Filters 1" at bounding box center [91, 116] width 153 height 37
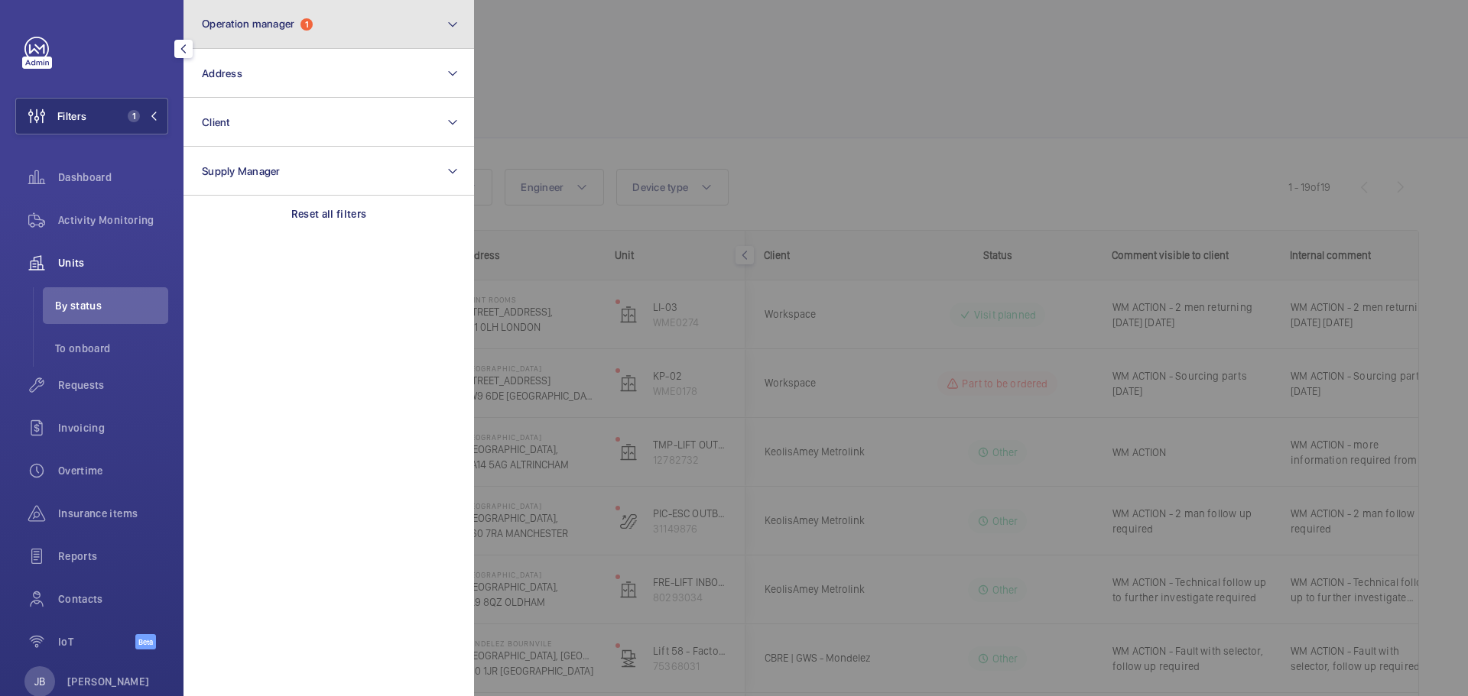
click at [383, 34] on button "Operation manager 1" at bounding box center [328, 24] width 290 height 49
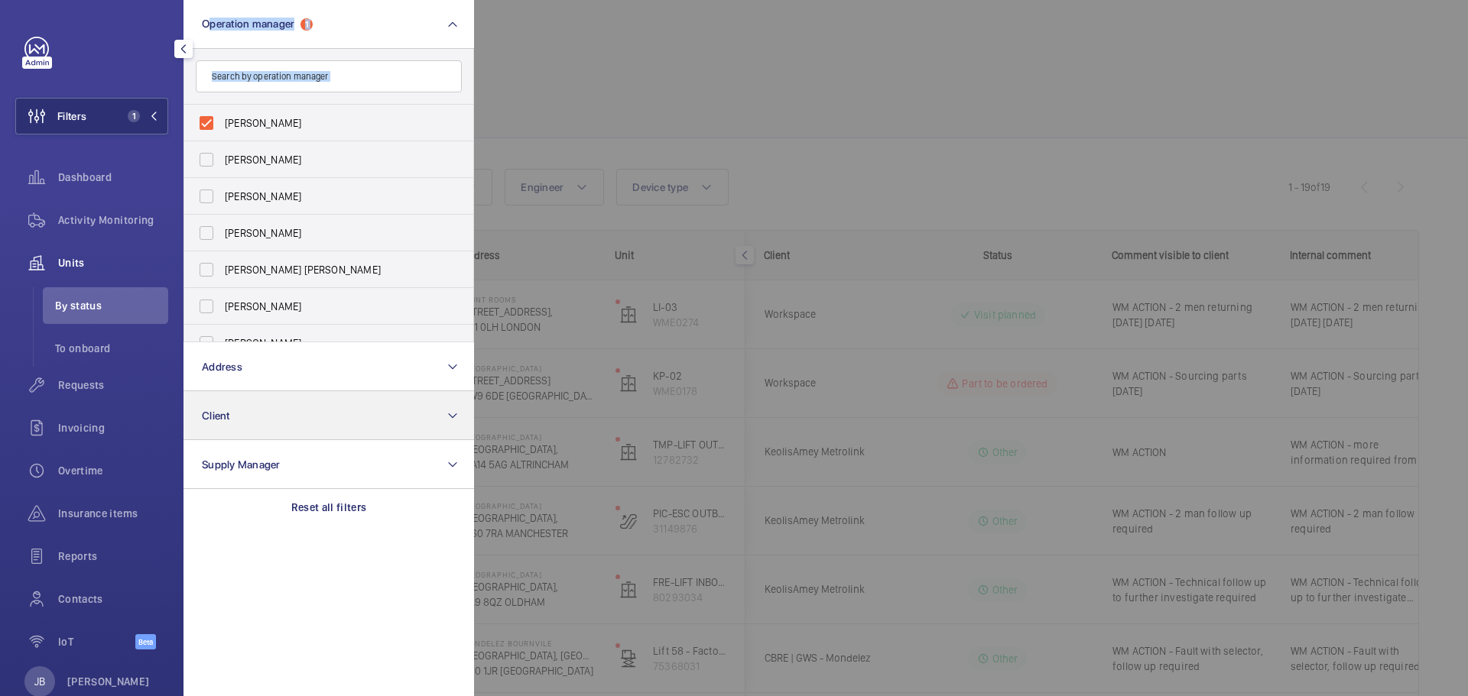
drag, startPoint x: 177, startPoint y: 119, endPoint x: 190, endPoint y: 114, distance: 14.8
click at [183, 114] on div "Filters 1 Operation manager 1 [PERSON_NAME] [PERSON_NAME] [PERSON_NAME] [PERSON…" at bounding box center [91, 348] width 183 height 696
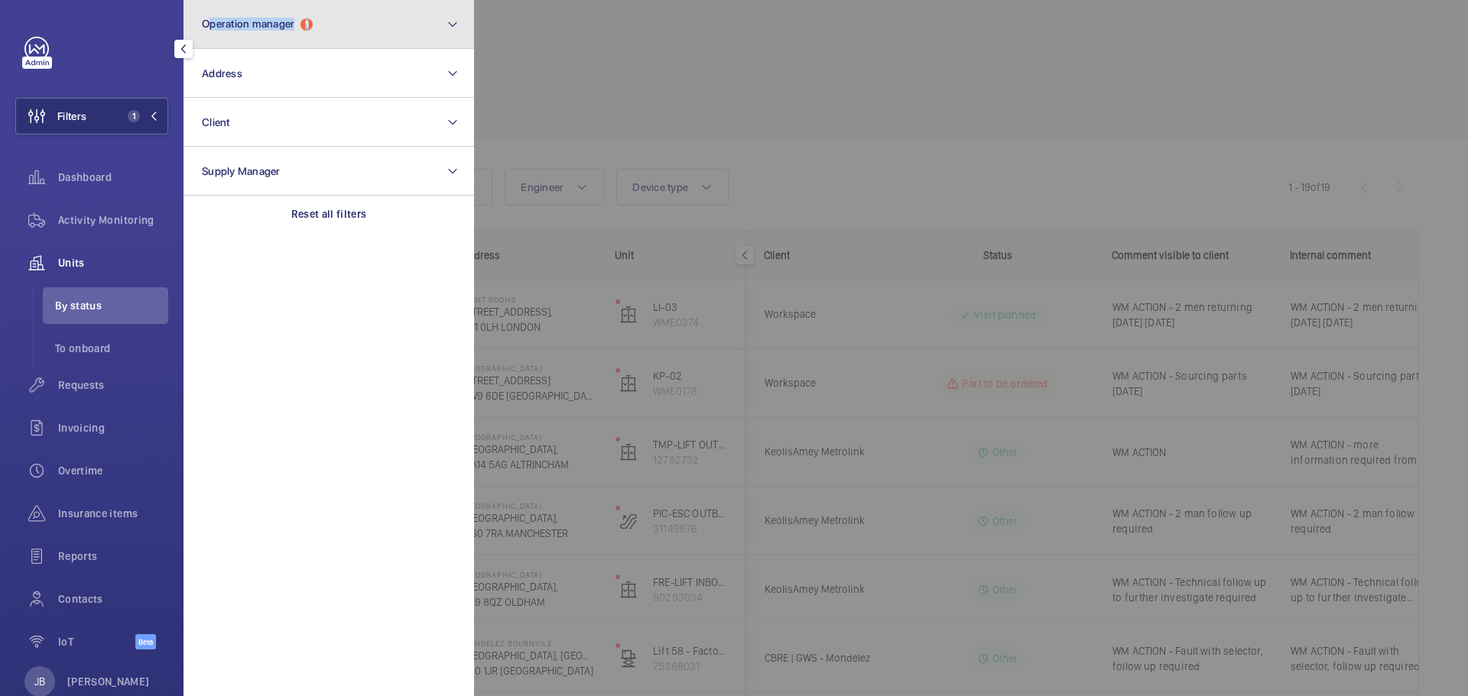
click at [256, 37] on button "Operation manager 1" at bounding box center [328, 24] width 290 height 49
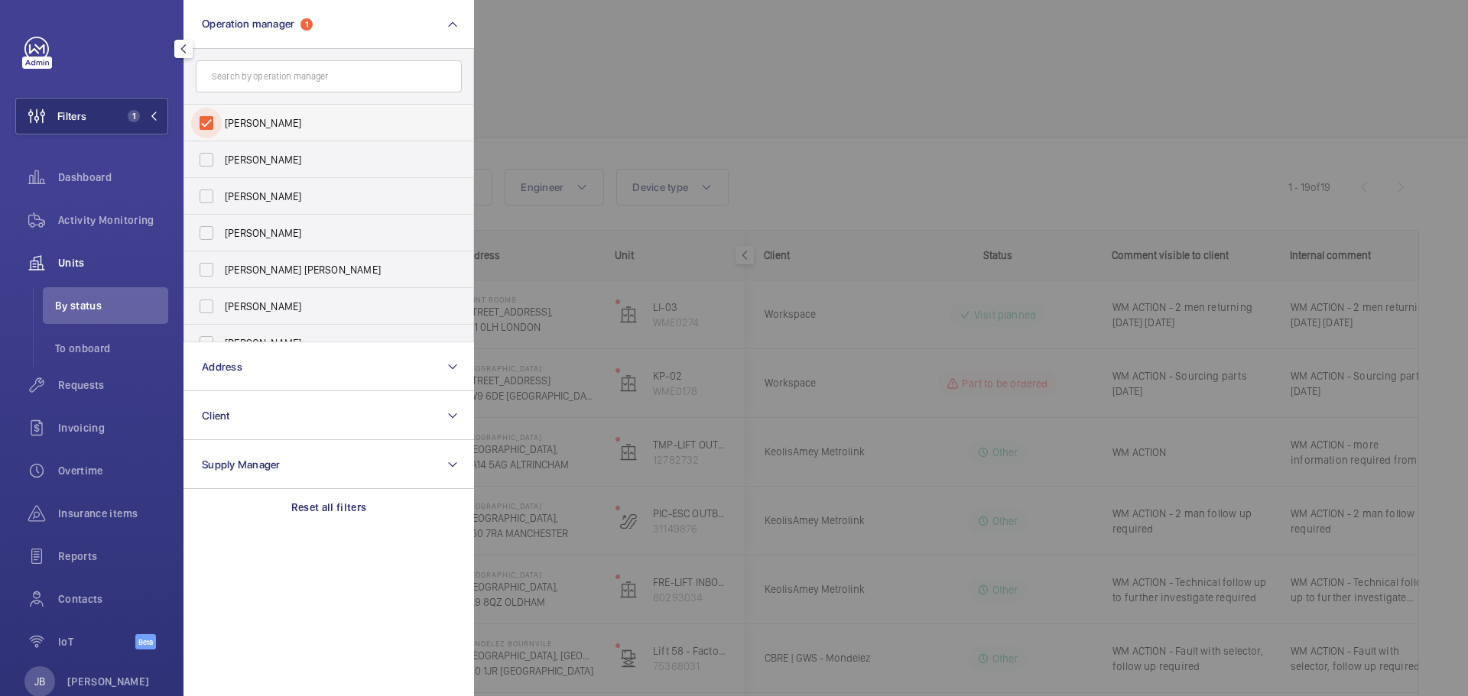
click at [208, 127] on input "[PERSON_NAME]" at bounding box center [206, 123] width 31 height 31
checkbox input "false"
click at [216, 272] on input "[PERSON_NAME] [PERSON_NAME]" at bounding box center [206, 270] width 31 height 31
checkbox input "true"
click at [584, 88] on div at bounding box center [1208, 348] width 1468 height 696
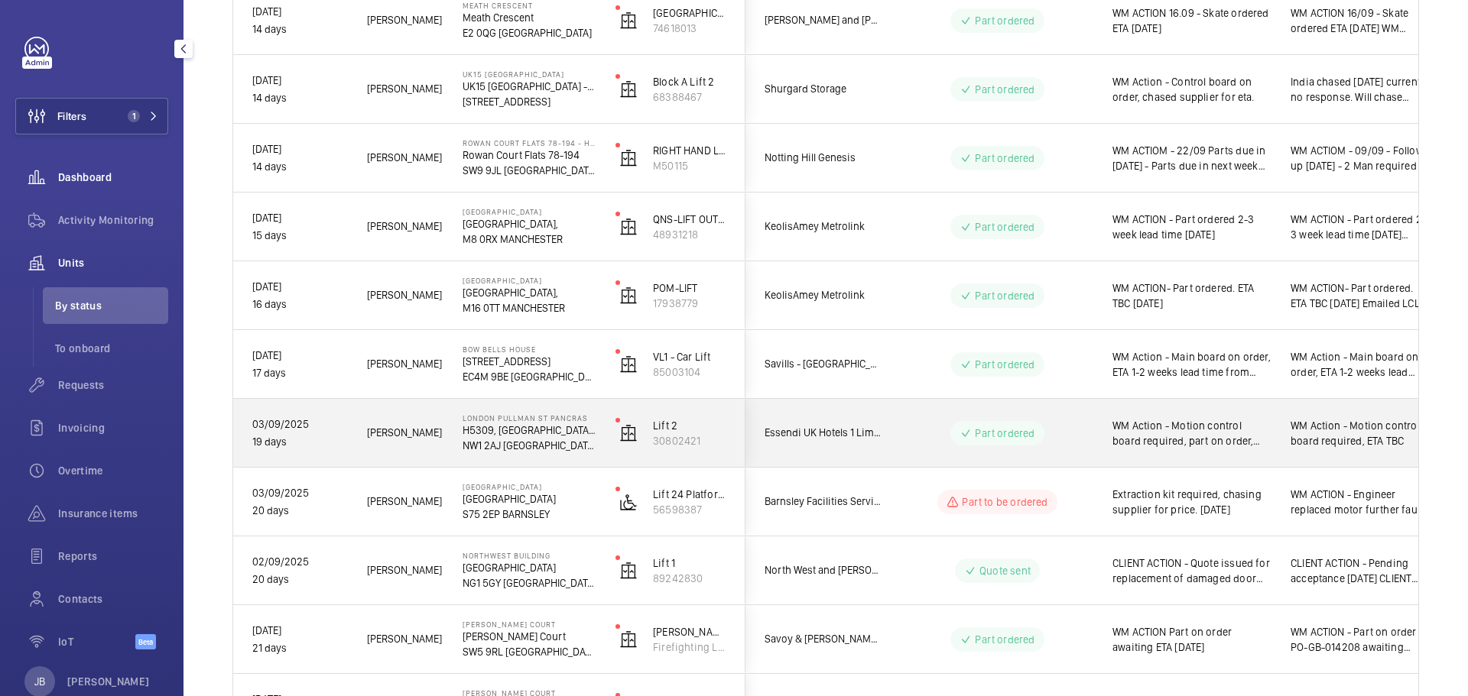
scroll to position [4357, 0]
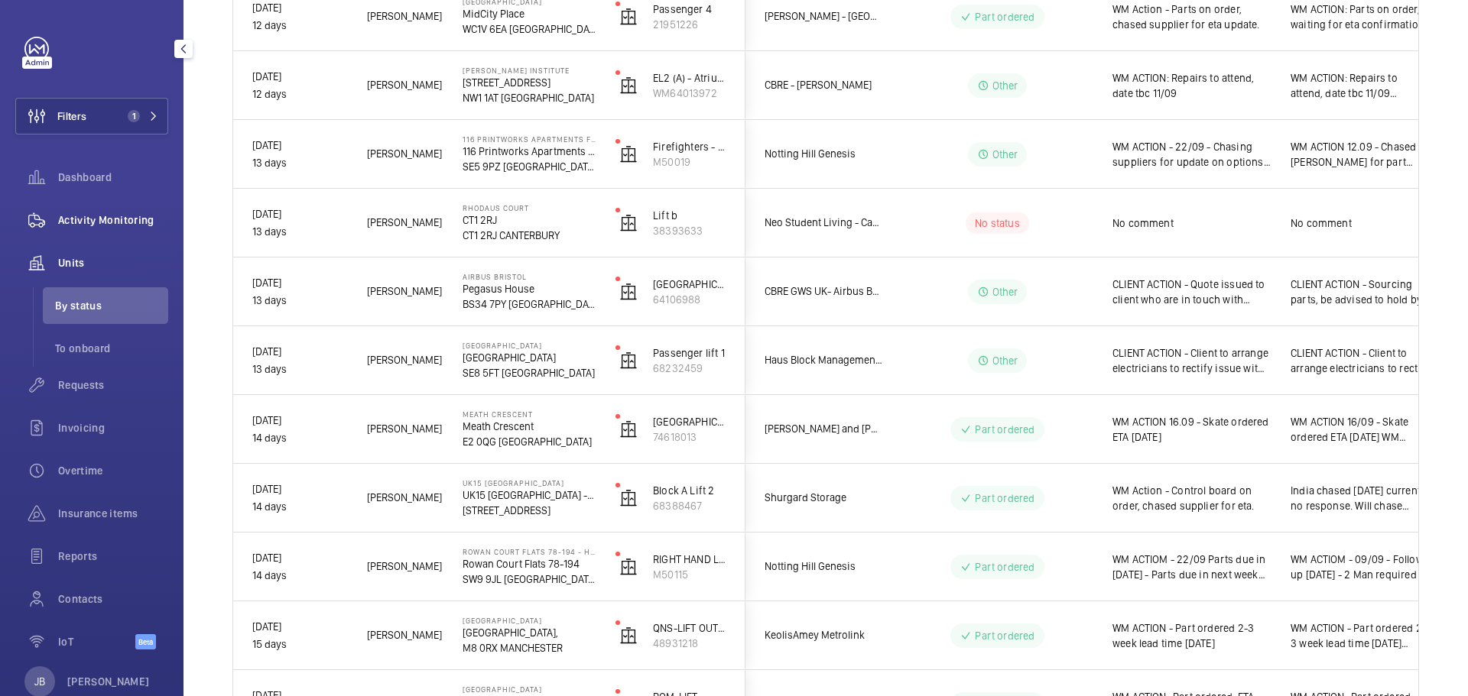
click at [74, 235] on div "Activity Monitoring" at bounding box center [91, 220] width 153 height 37
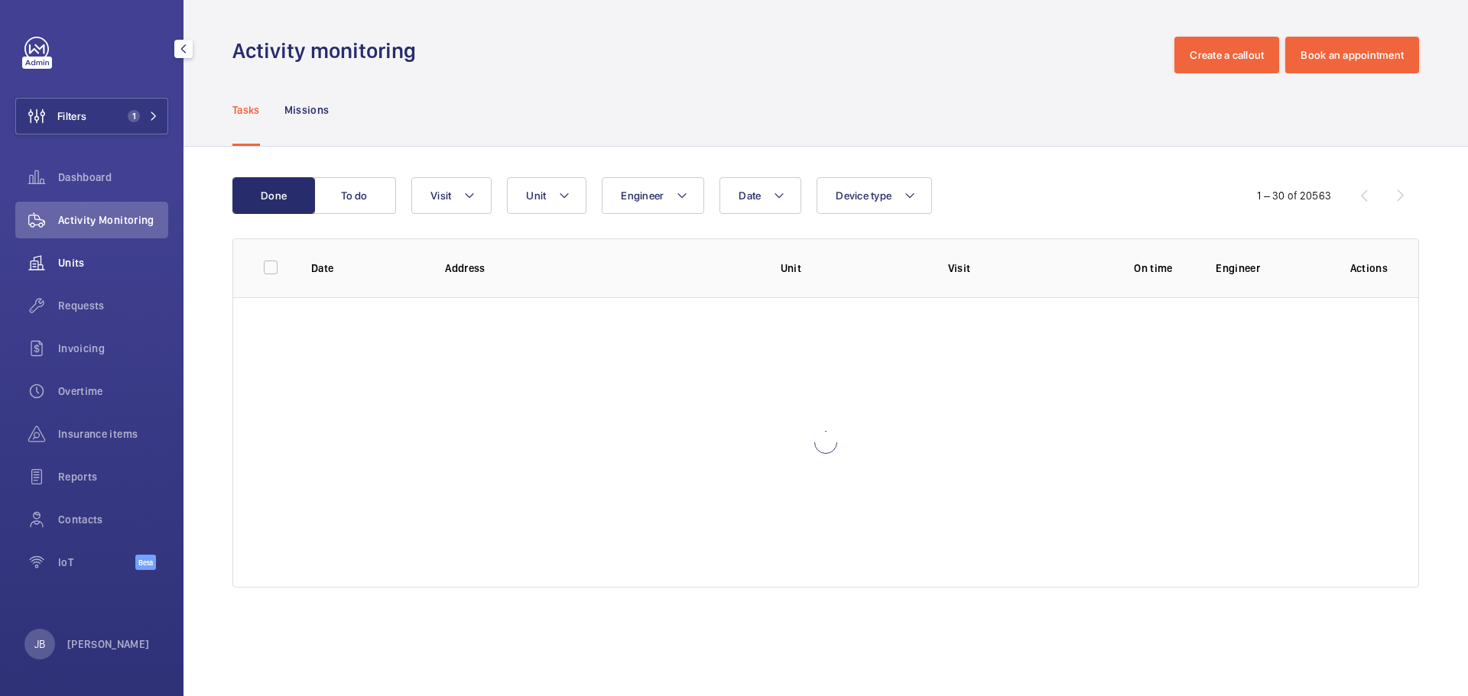
click at [82, 265] on span "Units" at bounding box center [113, 262] width 110 height 15
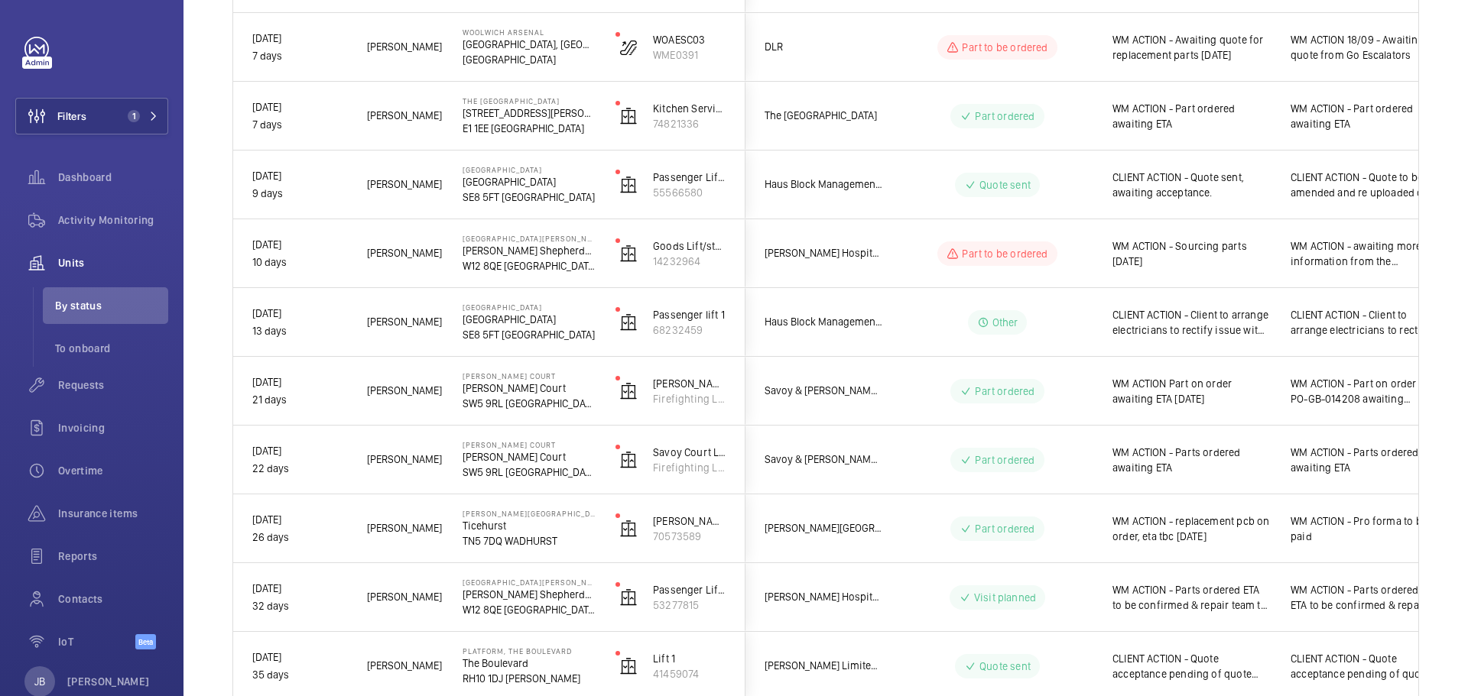
scroll to position [977, 0]
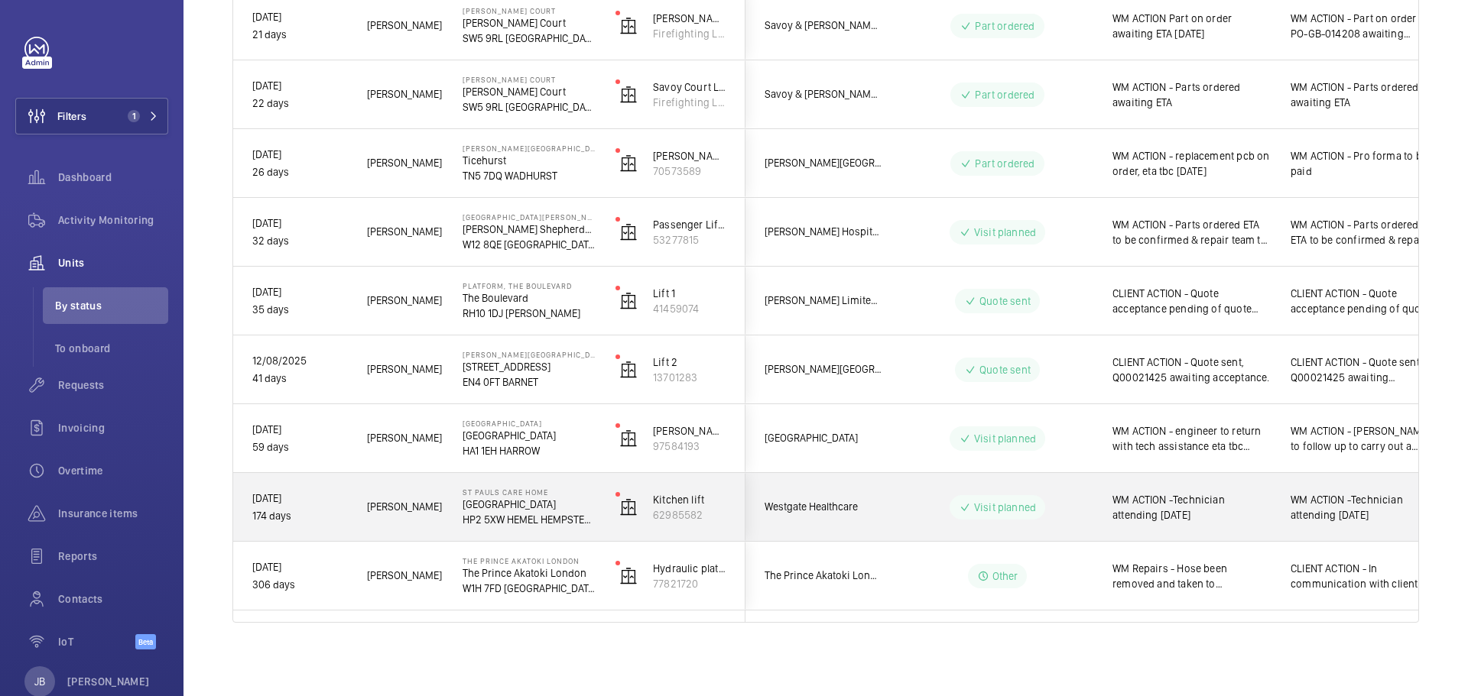
click at [1193, 502] on span "WM ACTION -Technician attending [DATE]" at bounding box center [1191, 507] width 158 height 31
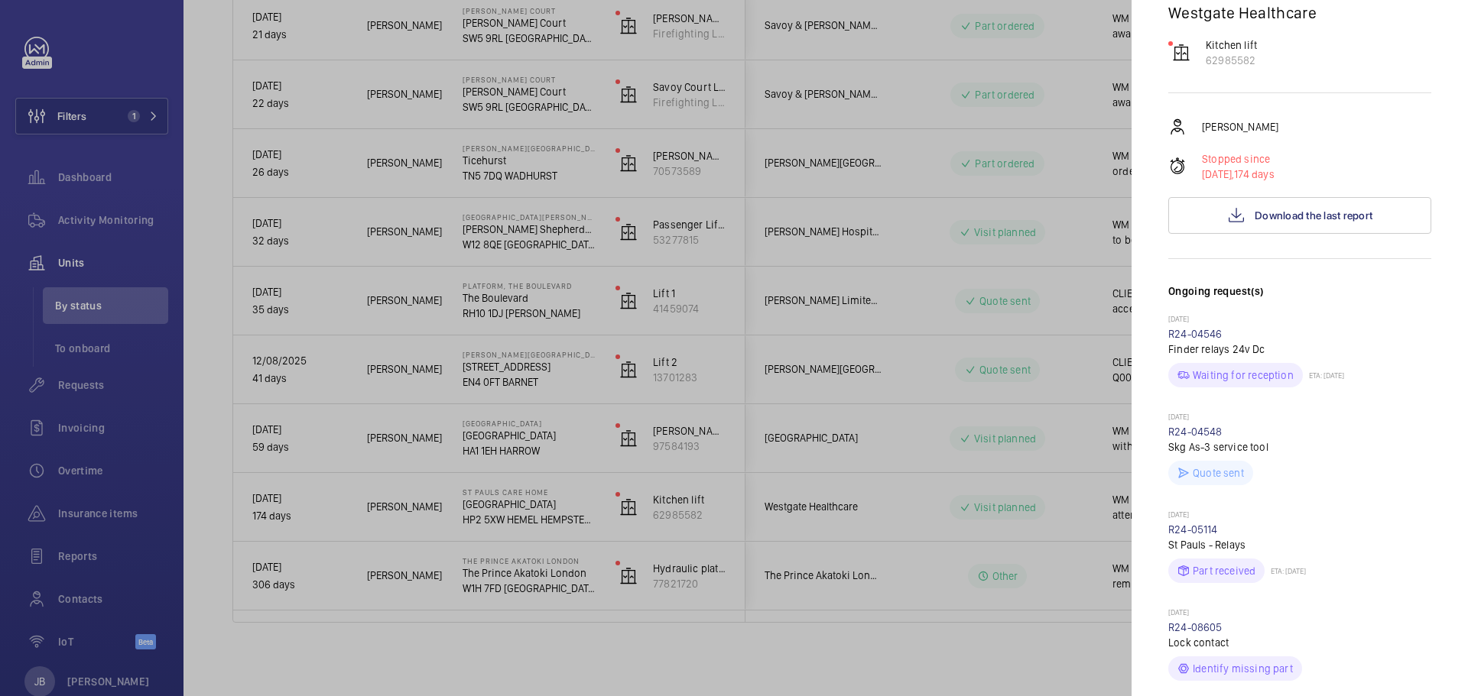
scroll to position [76, 0]
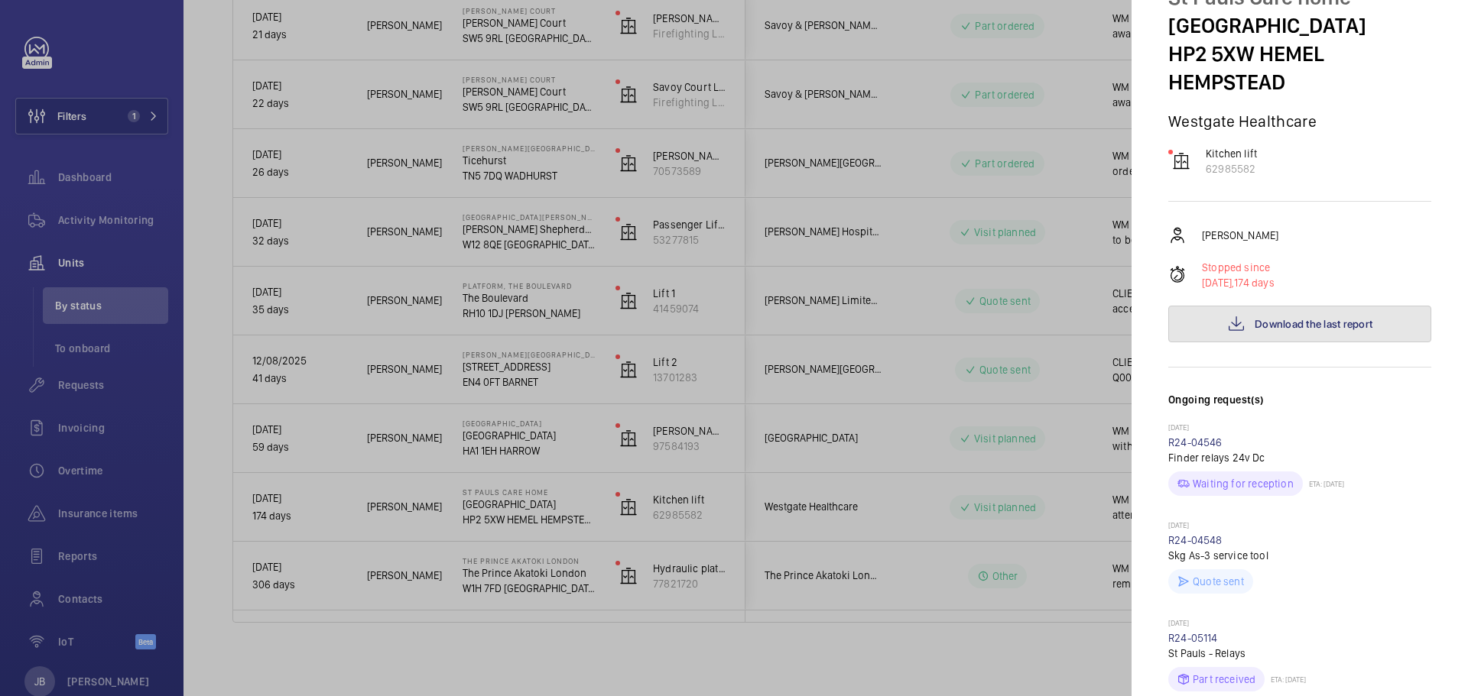
click at [1265, 324] on span "Download the last report" at bounding box center [1313, 324] width 118 height 12
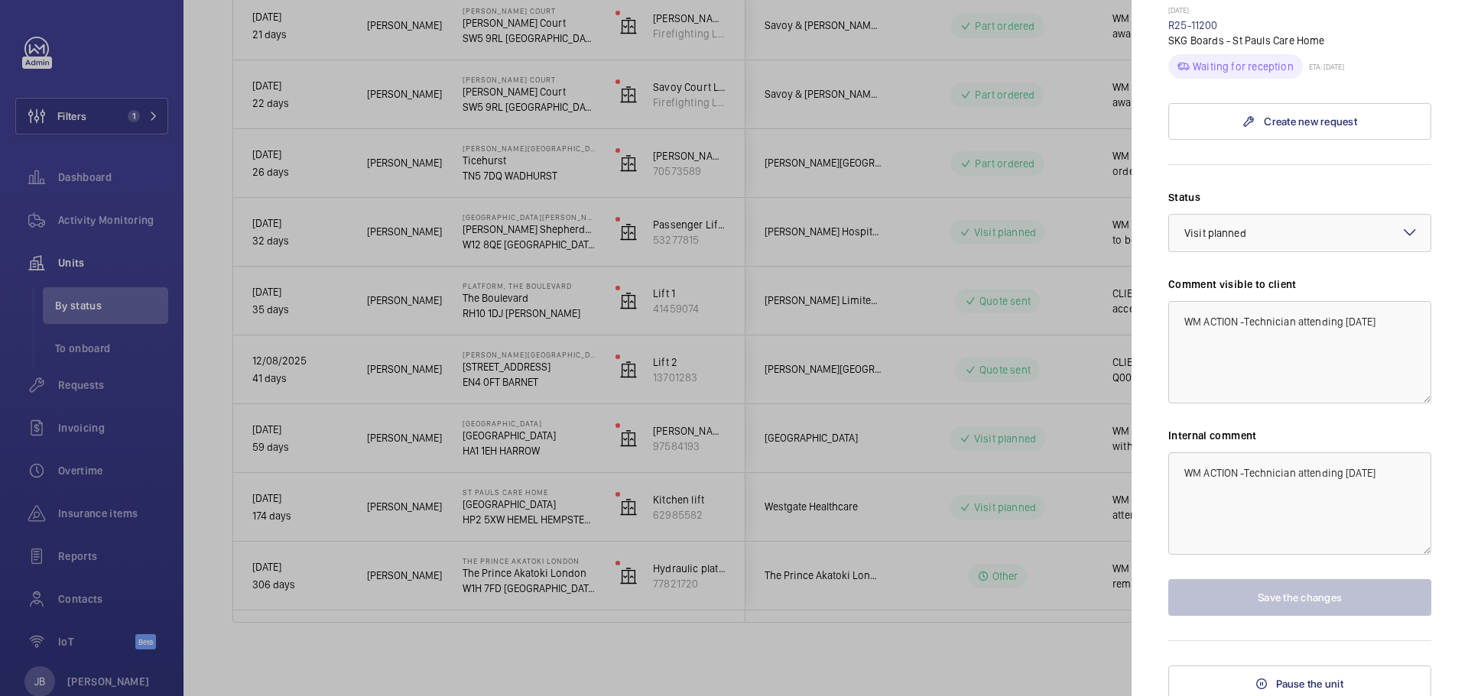
scroll to position [1087, 0]
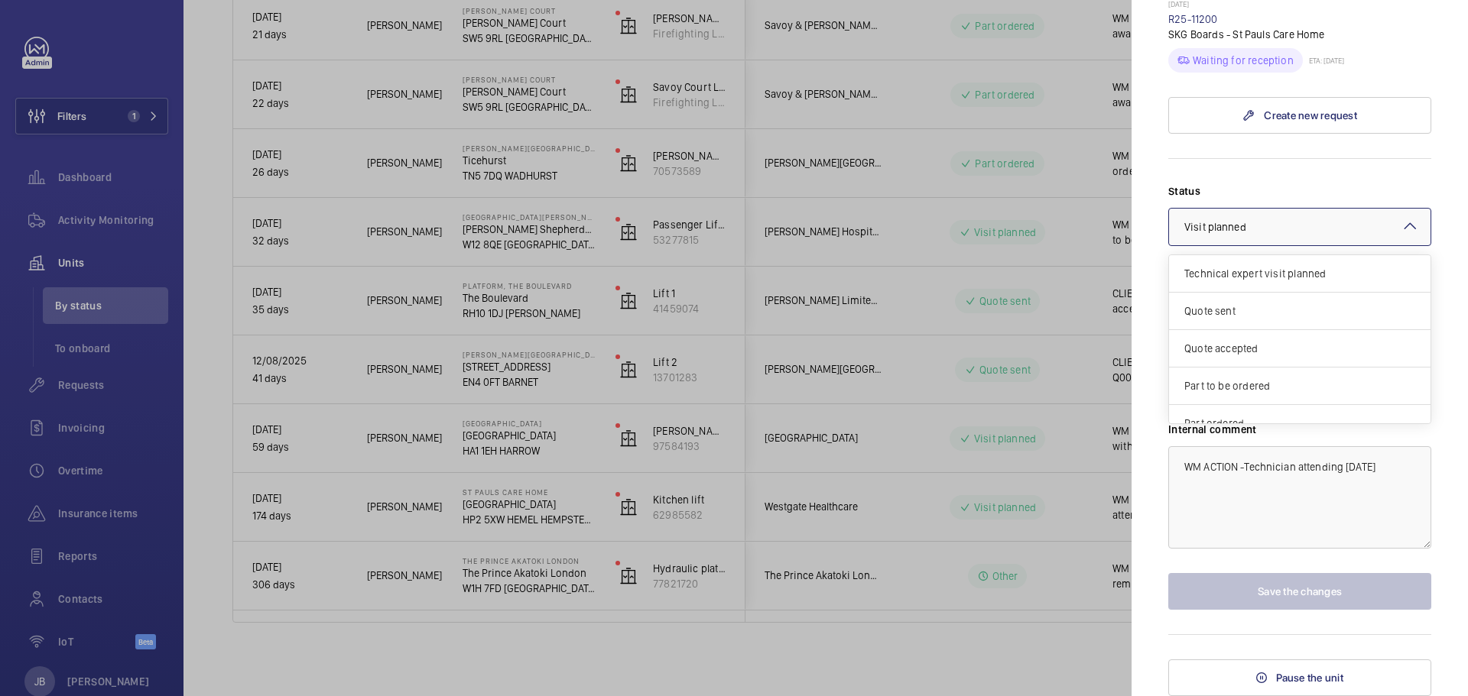
click at [1365, 233] on div at bounding box center [1299, 227] width 261 height 37
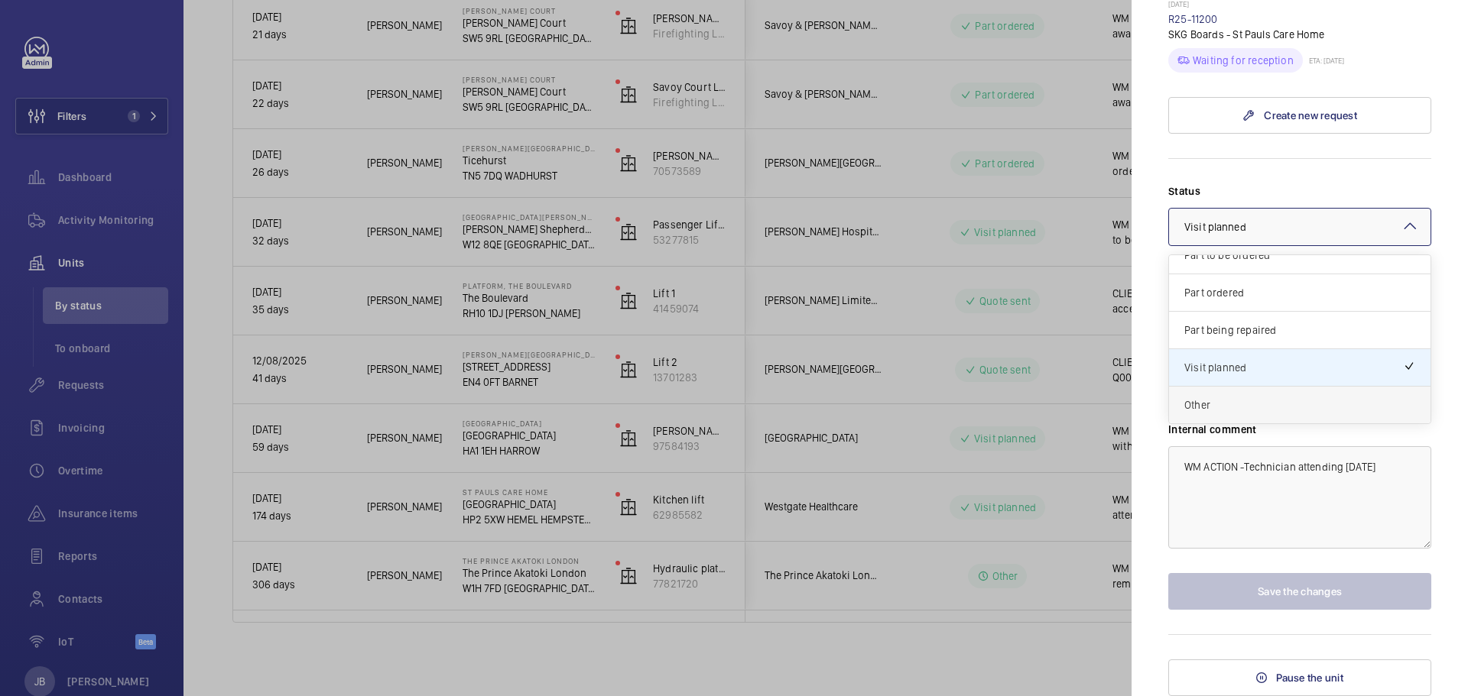
click at [1248, 404] on span "Other" at bounding box center [1299, 405] width 231 height 15
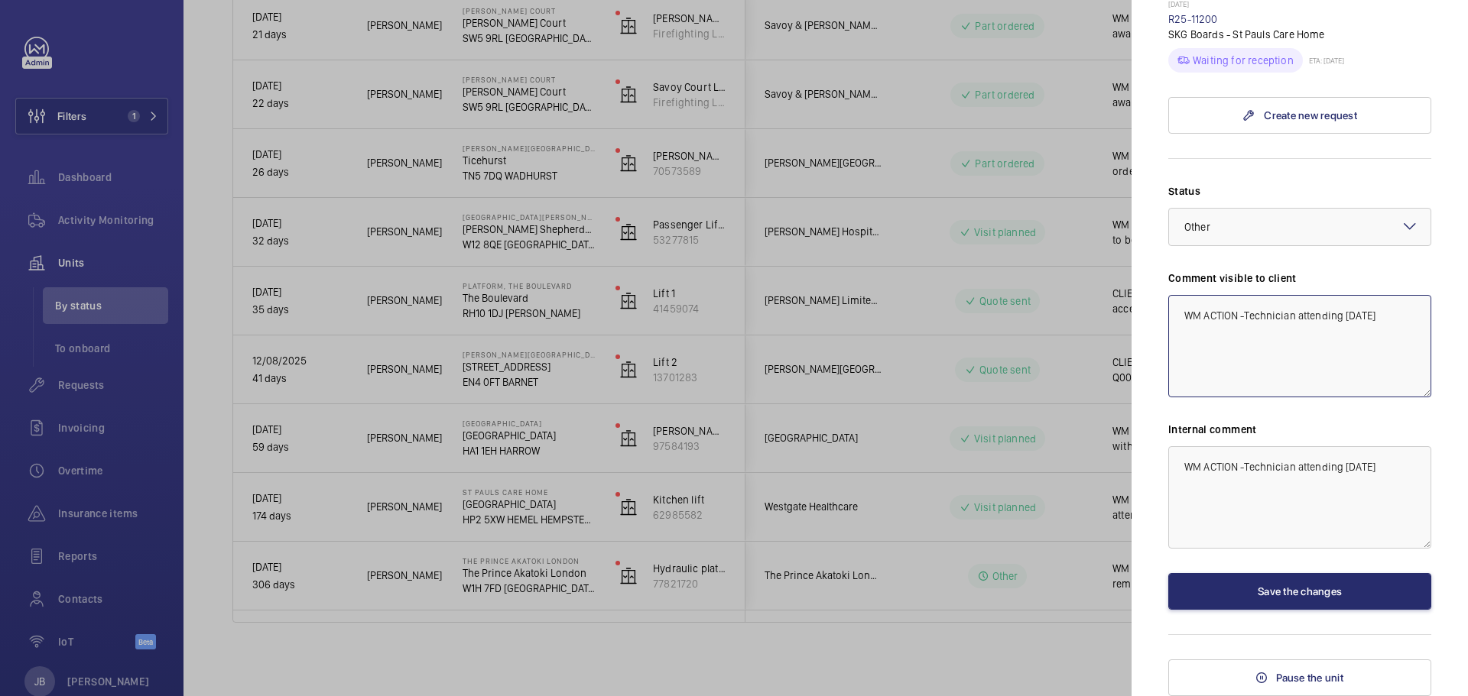
drag, startPoint x: 1246, startPoint y: 310, endPoint x: 1262, endPoint y: 339, distance: 32.5
click at [1262, 339] on textarea "WM ACTION -Technician attending [DATE]" at bounding box center [1299, 346] width 263 height 102
paste textarea "Contacted manufacturer, awaiting response, follow up required to continue looki…"
click at [1244, 316] on textarea "WM ACTION -Contacted manufacturer, awaiting response, follow up required to con…" at bounding box center [1299, 346] width 263 height 102
click at [1252, 347] on textarea "WM ACTION - Contacted manufacturer, awaiting response, follow up required to co…" at bounding box center [1299, 346] width 263 height 102
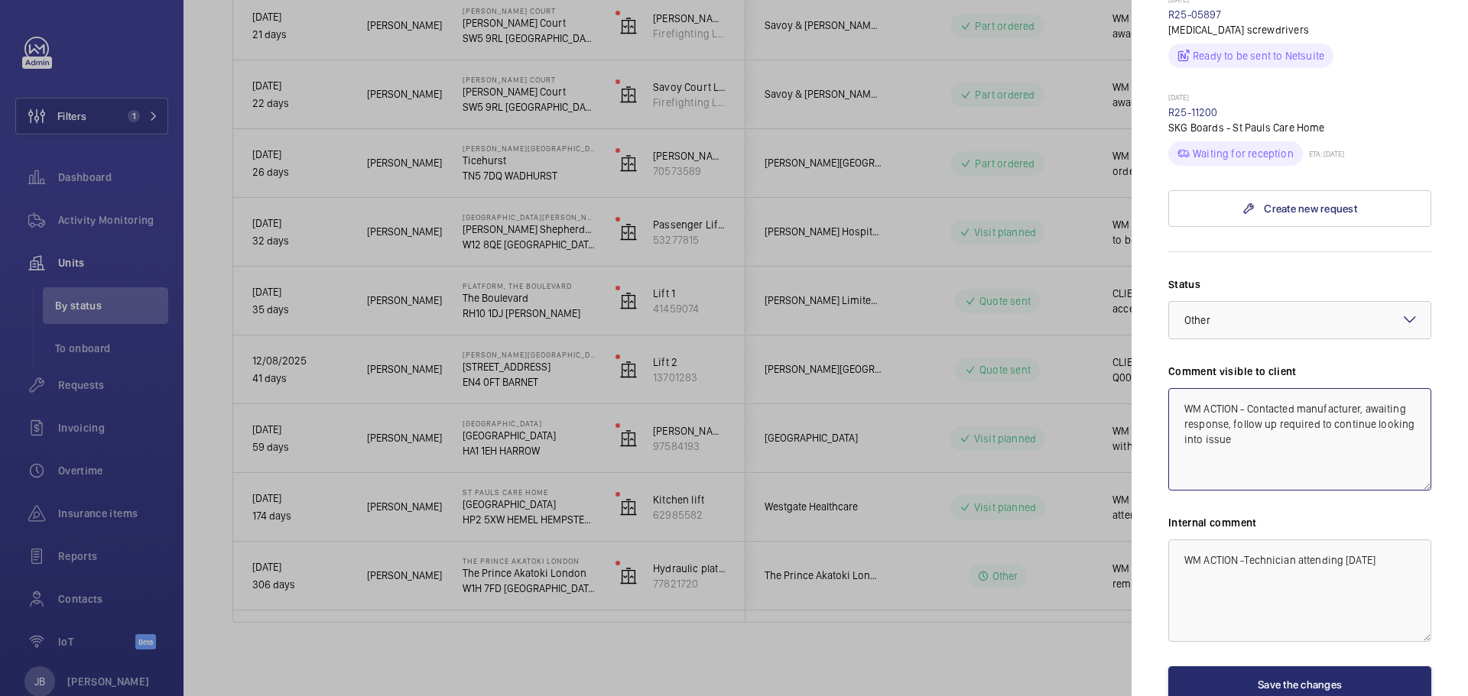
scroll to position [1070, 0]
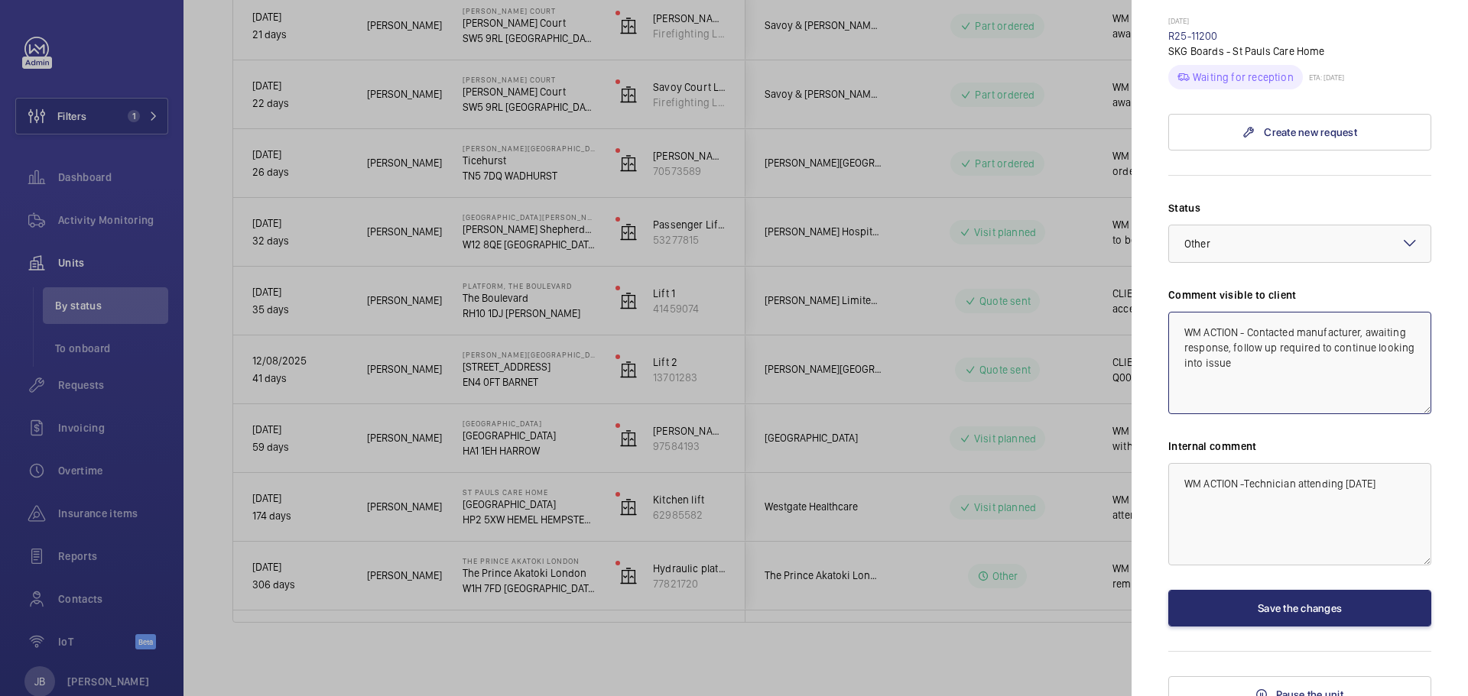
click at [1187, 328] on textarea "WM ACTION - Contacted manufacturer, awaiting response, follow up required to co…" at bounding box center [1299, 363] width 263 height 102
click at [1335, 355] on textarea "WM ACTION - Contacted manufacturer, awaiting response, follow up required to co…" at bounding box center [1299, 363] width 263 height 102
drag, startPoint x: 1250, startPoint y: 327, endPoint x: 1365, endPoint y: 359, distance: 119.8
click at [1365, 359] on textarea "WM ACTION - Contacted manufacturer, awaiting response, follow up required to co…" at bounding box center [1299, 363] width 263 height 102
type textarea "WM ACTION - Contacted manufacturer, awaiting response, follow up required to co…"
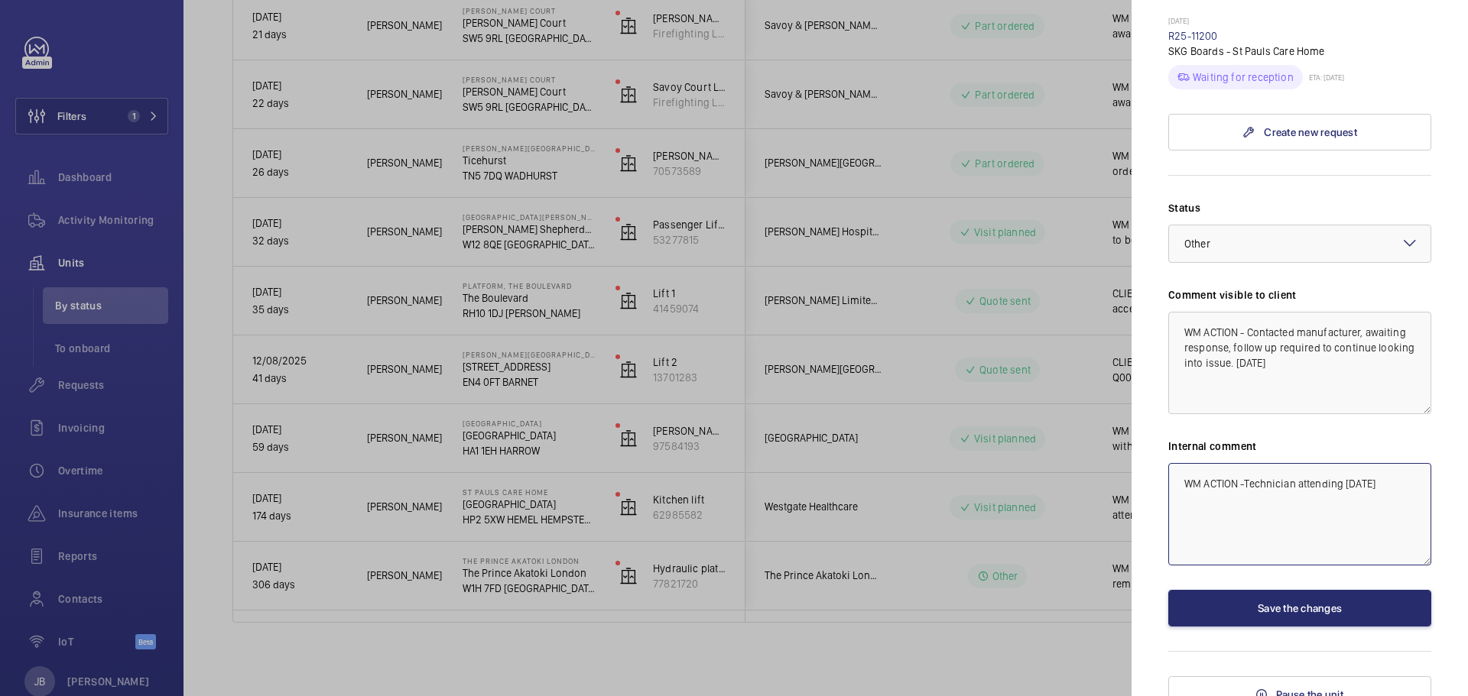
drag, startPoint x: 1248, startPoint y: 482, endPoint x: 1286, endPoint y: 499, distance: 41.8
click at [1286, 499] on textarea "WM ACTION -Technician attending [DATE]" at bounding box center [1299, 514] width 263 height 102
paste textarea "Contacted manufacturer, awaiting response, follow up required to continue looki…"
click at [1245, 482] on textarea "WM ACTION -Contacted manufacturer, awaiting response, follow up required to con…" at bounding box center [1299, 514] width 263 height 102
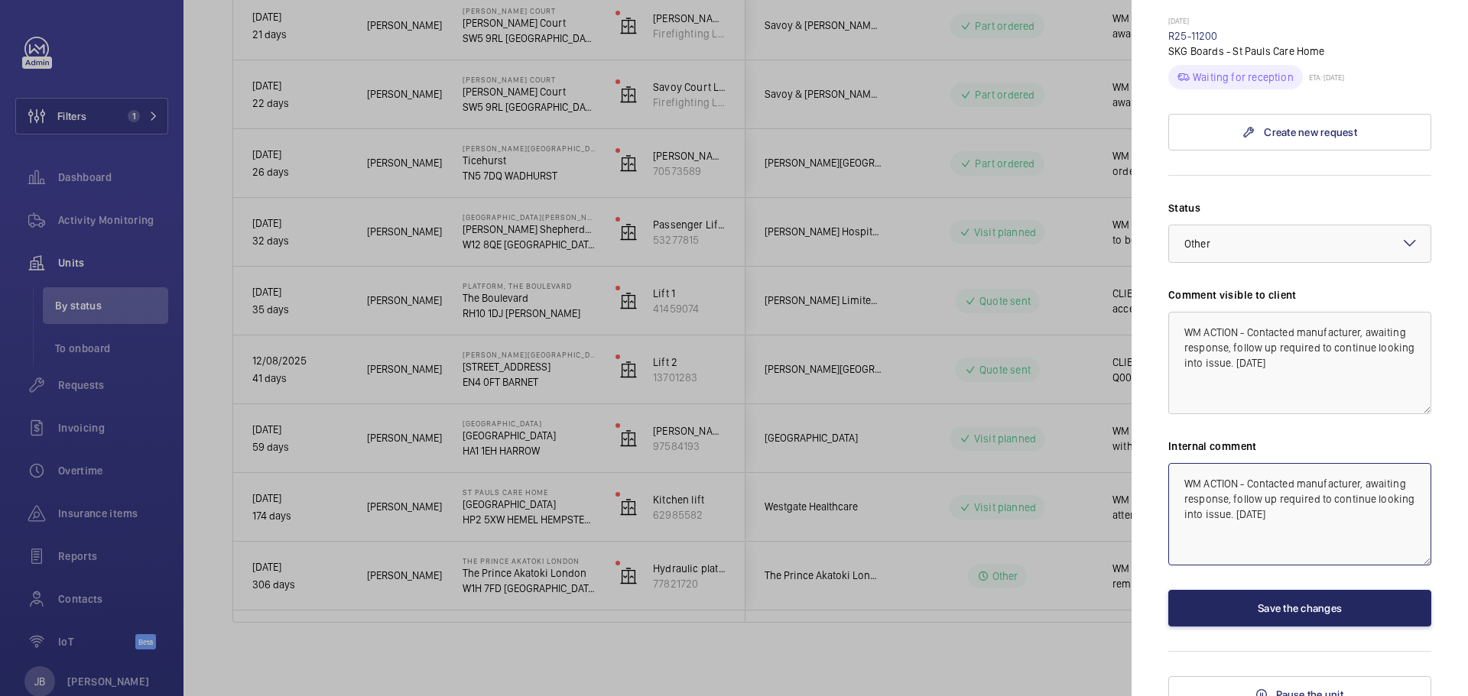
type textarea "WM ACTION - Contacted manufacturer, awaiting response, follow up required to co…"
click at [1267, 611] on button "Save the changes" at bounding box center [1299, 608] width 263 height 37
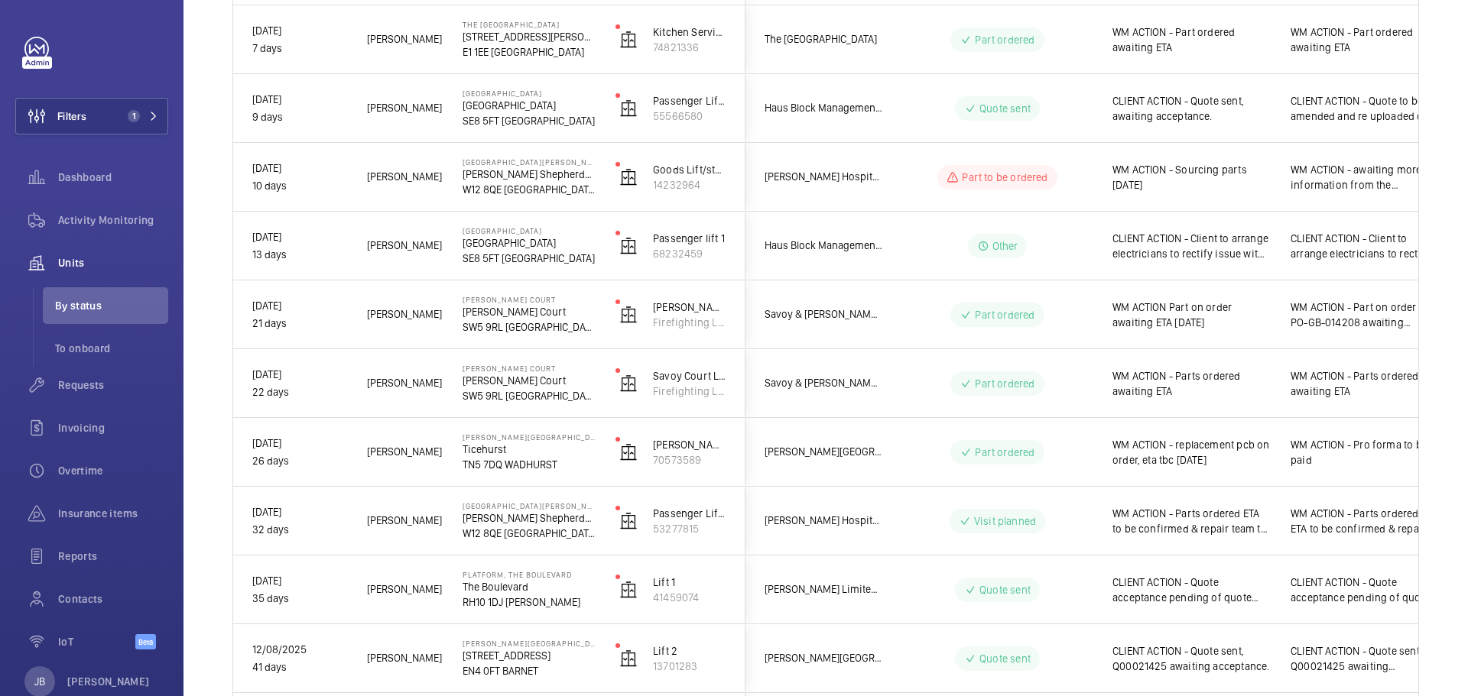
scroll to position [977, 0]
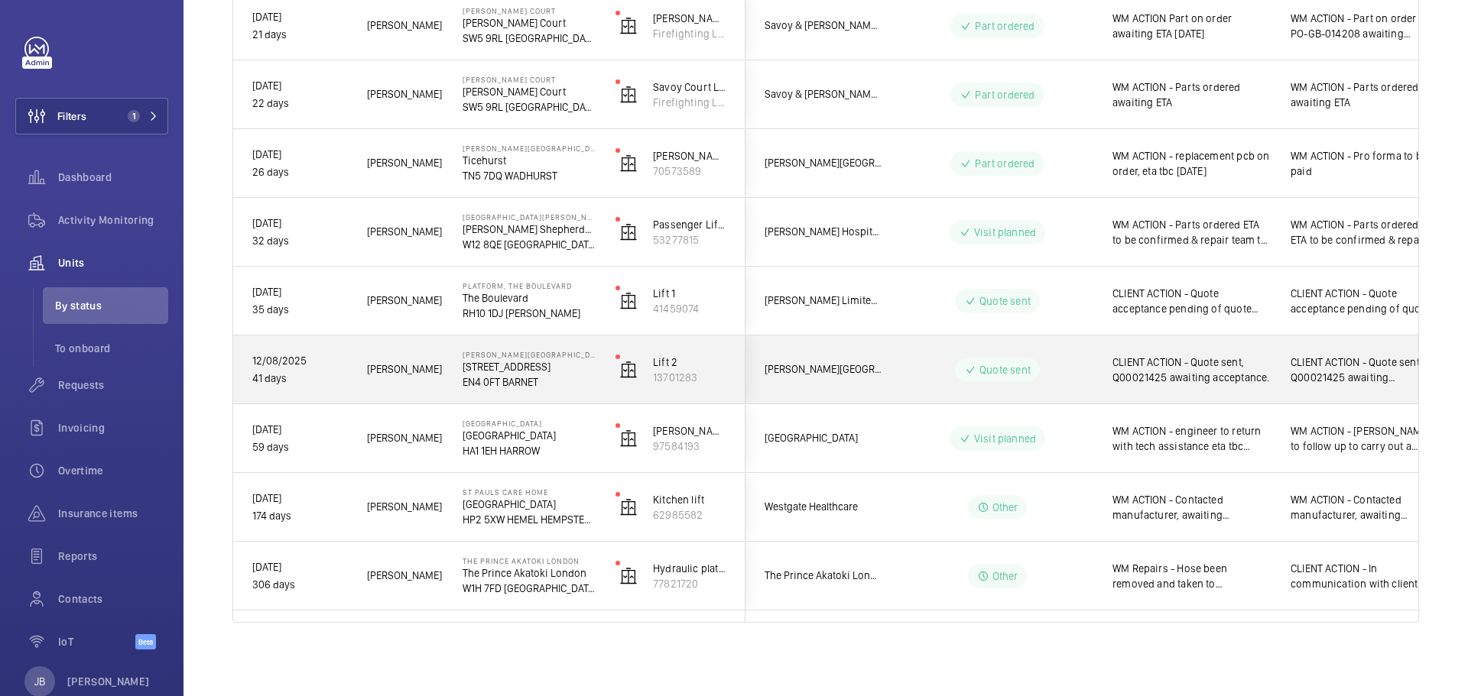
click at [1210, 381] on span "CLIENT ACTION - Quote sent, Q00021425 awaiting acceptance." at bounding box center [1191, 370] width 158 height 31
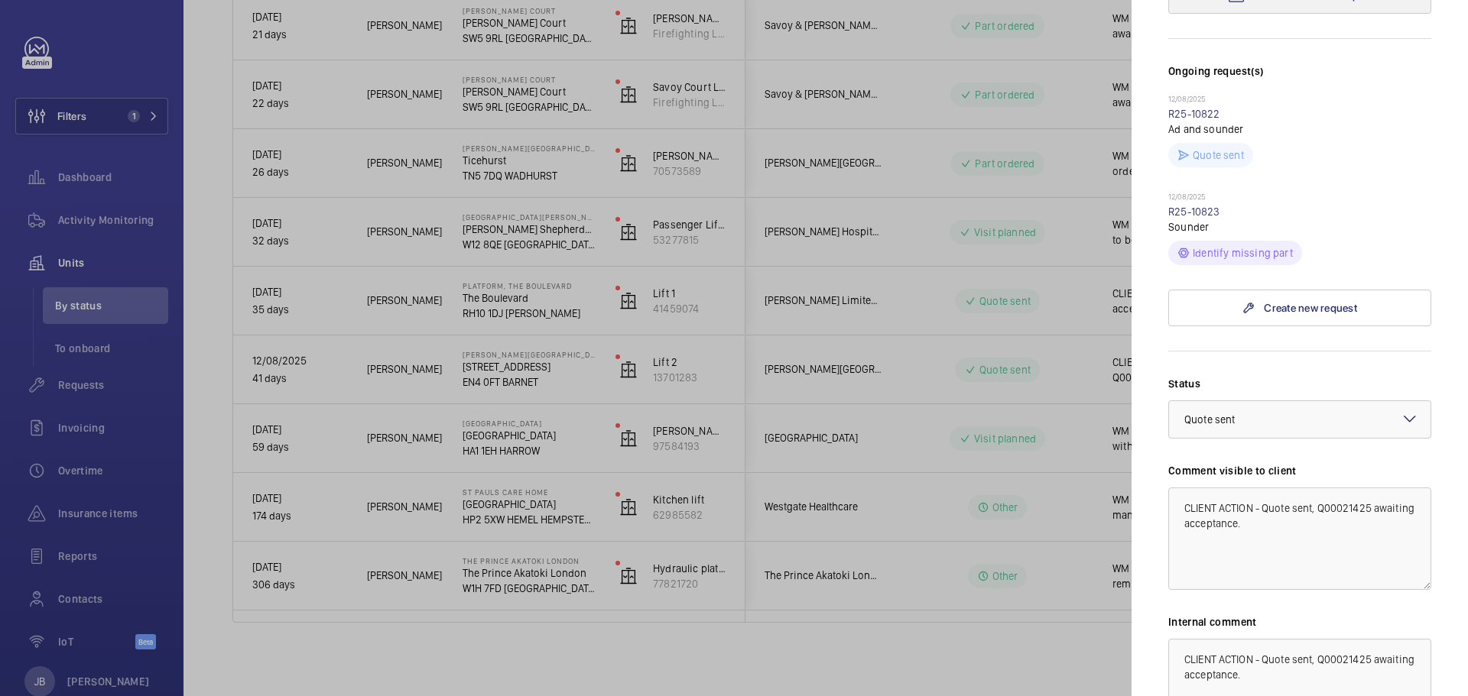
scroll to position [535, 0]
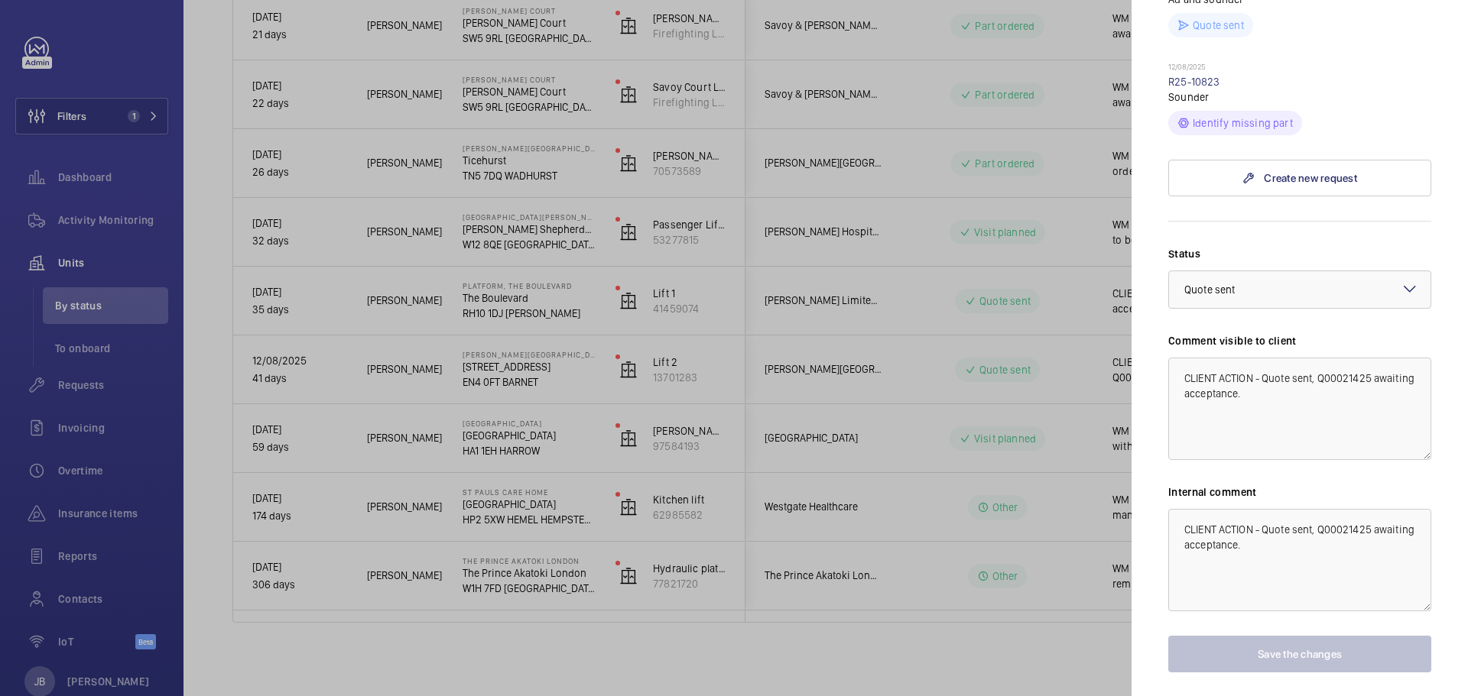
click at [1066, 378] on div at bounding box center [734, 348] width 1468 height 696
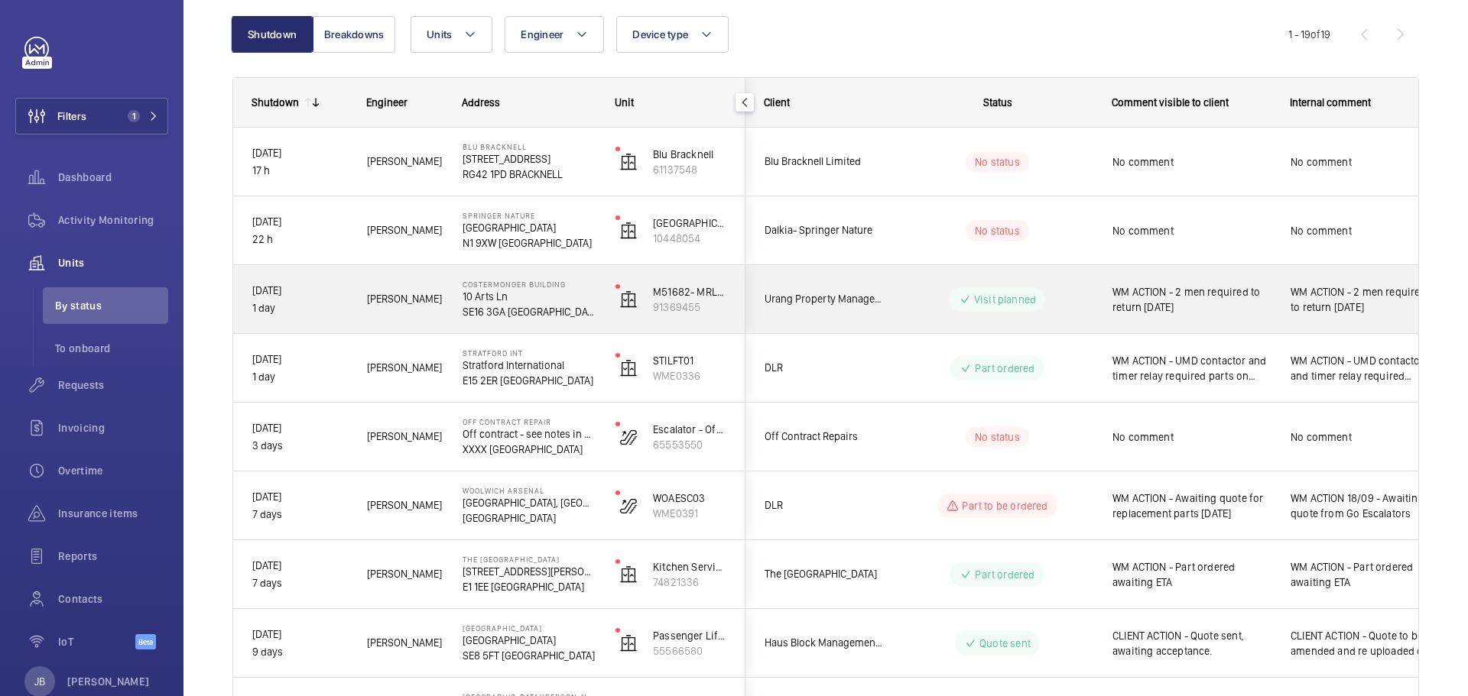
scroll to position [229, 0]
